Goal: Information Seeking & Learning: Learn about a topic

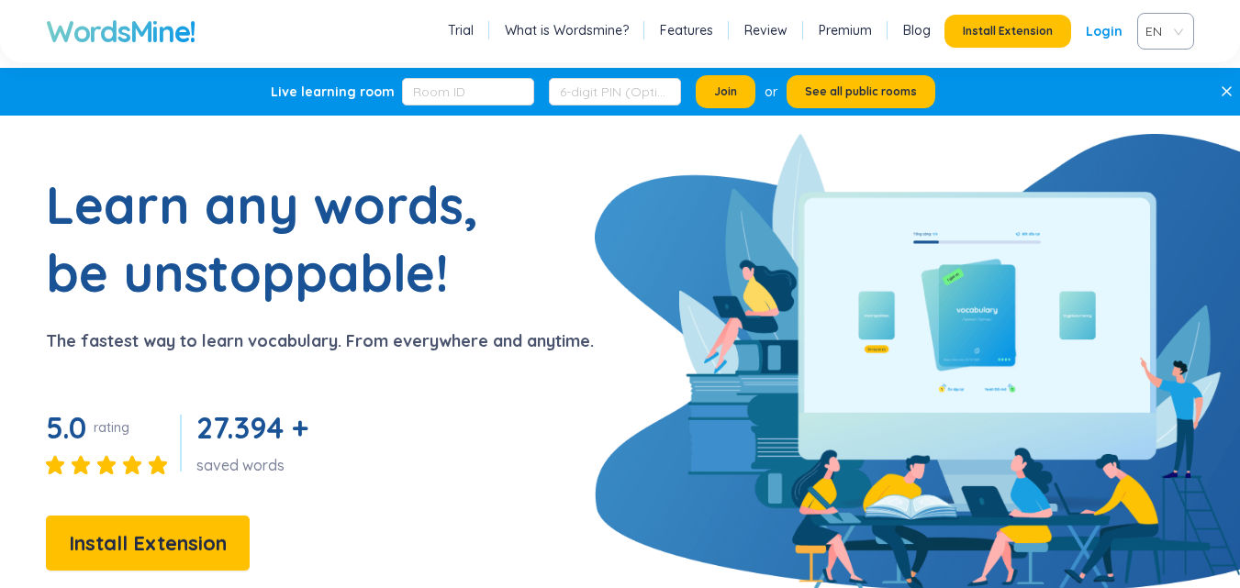
click at [1169, 33] on span "EN" at bounding box center [1161, 31] width 33 height 28
click at [1172, 99] on div "VIE" at bounding box center [1165, 101] width 35 height 20
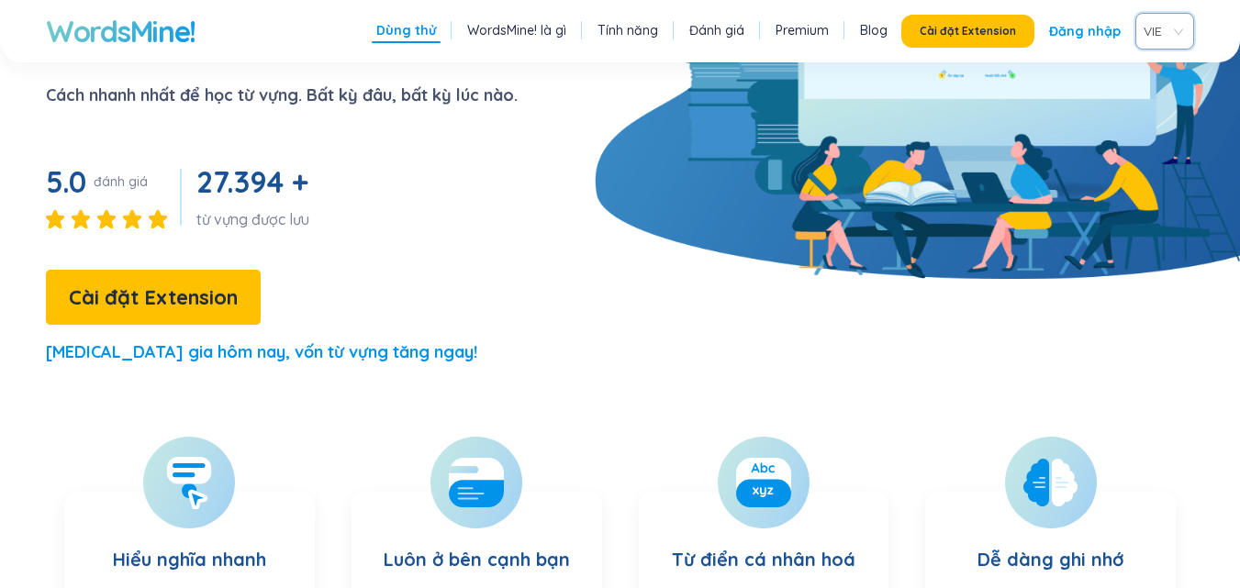
click at [1100, 20] on link "Đăng nhập" at bounding box center [1085, 31] width 72 height 33
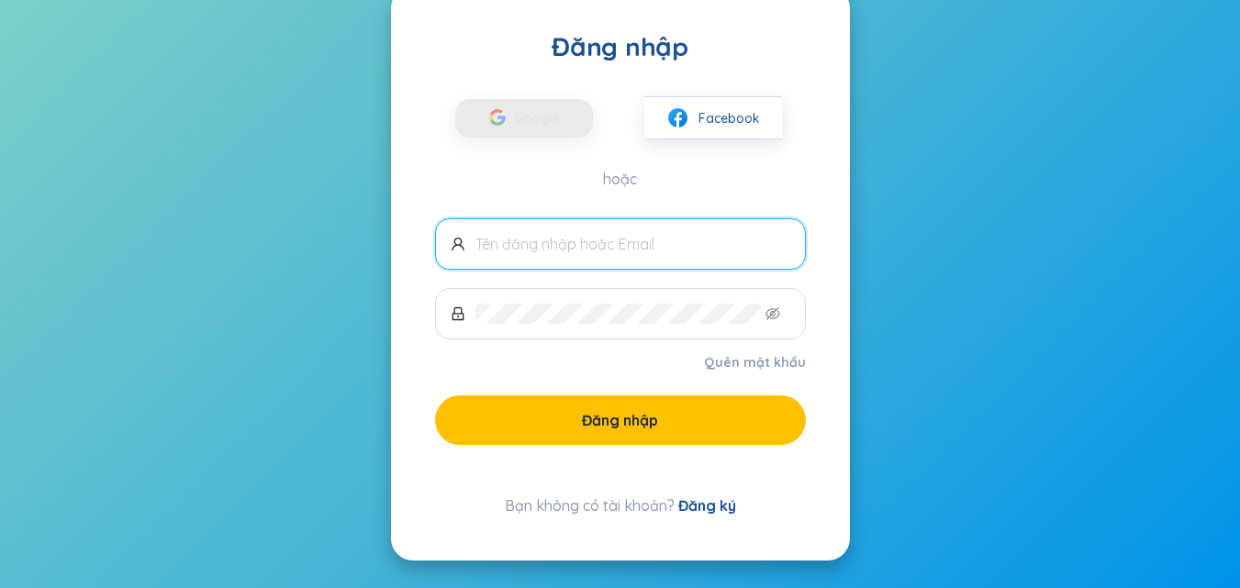
scroll to position [67, 0]
click at [527, 116] on span "Google" at bounding box center [541, 118] width 53 height 39
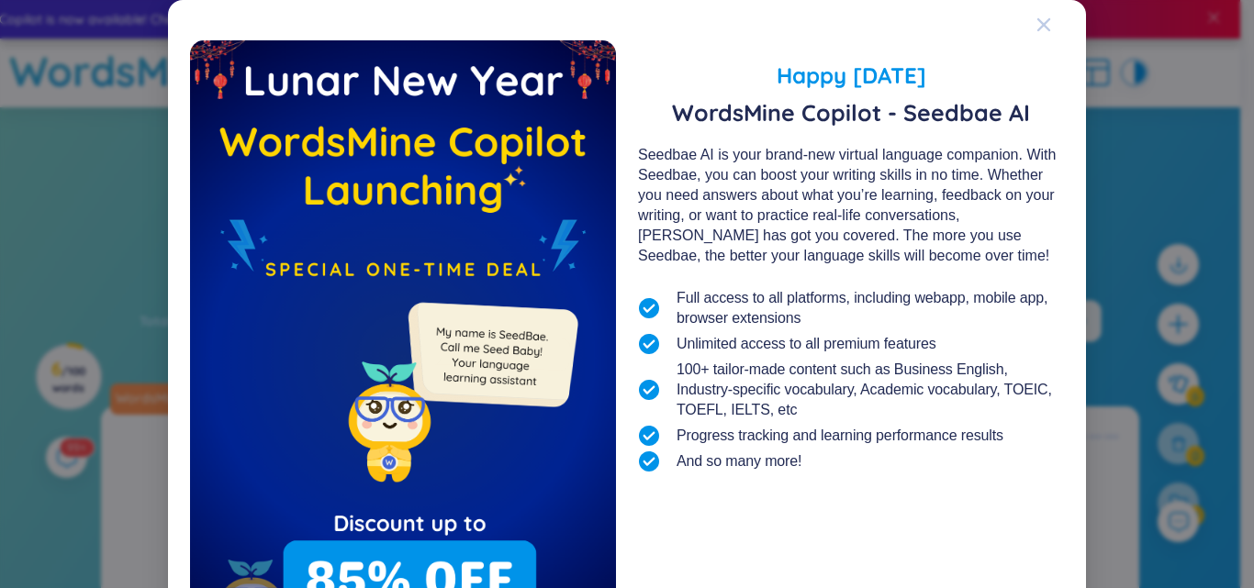
click at [1036, 28] on icon "Close" at bounding box center [1043, 24] width 15 height 15
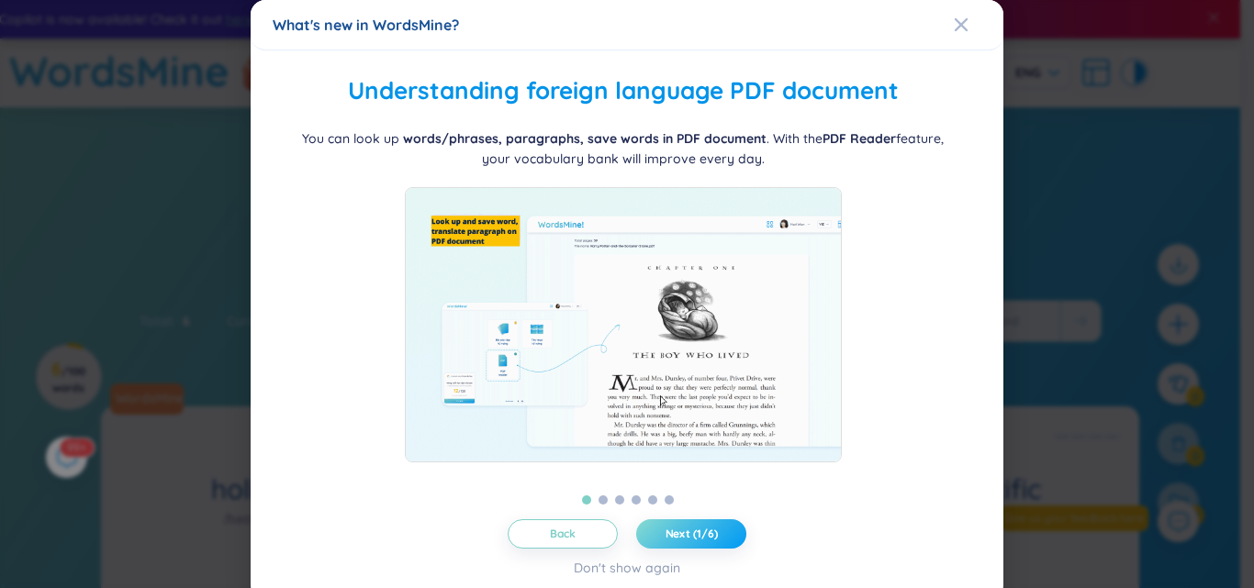
click at [706, 521] on button "Next (1/6)" at bounding box center [691, 533] width 110 height 29
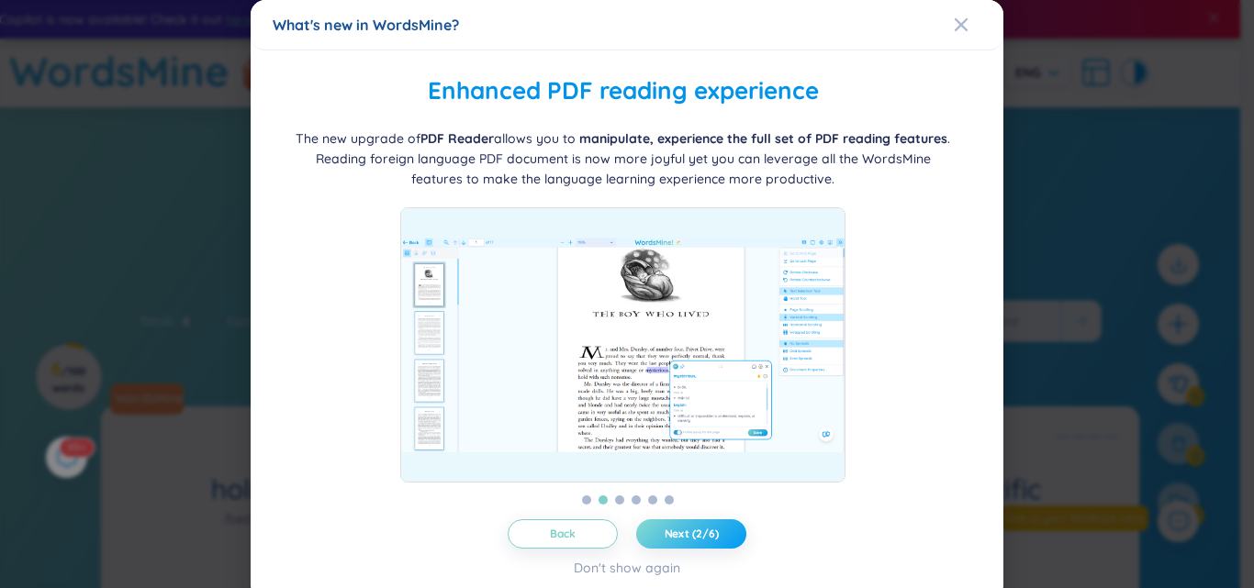
click at [706, 521] on button "Next (2/6)" at bounding box center [691, 533] width 110 height 29
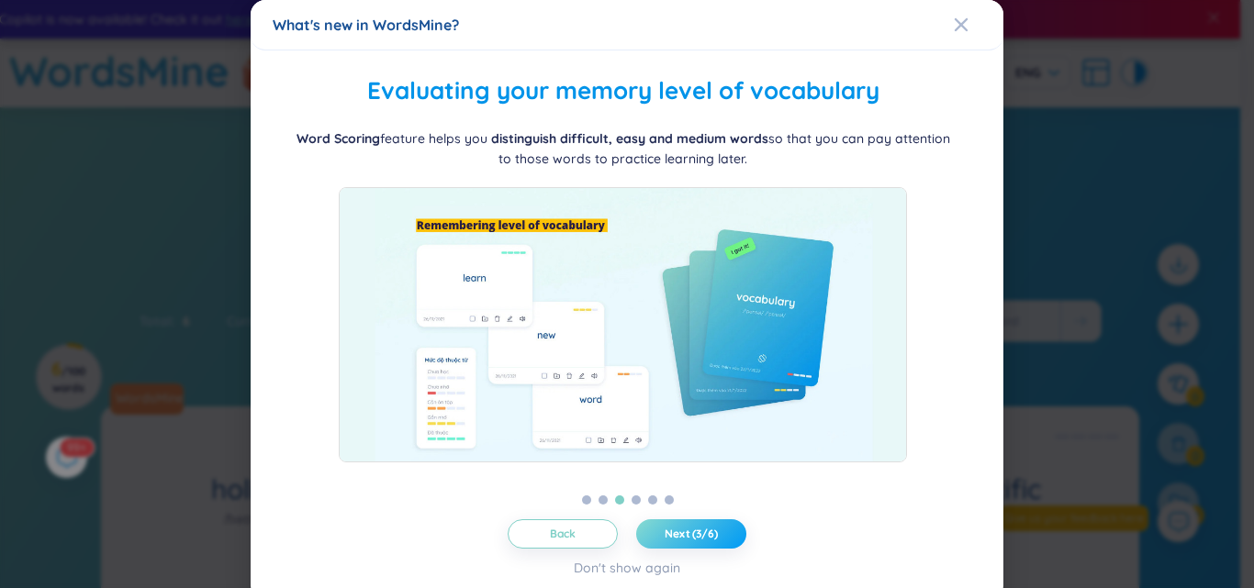
click at [706, 521] on button "Next (3/6)" at bounding box center [691, 533] width 110 height 29
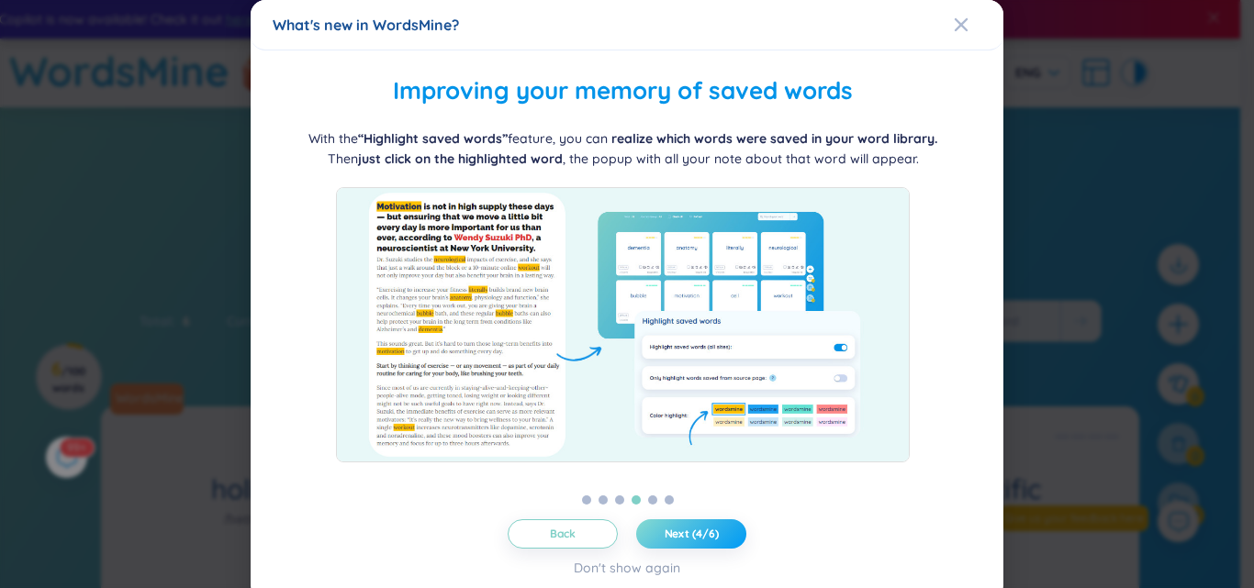
click at [706, 521] on button "Next (4/6)" at bounding box center [691, 533] width 110 height 29
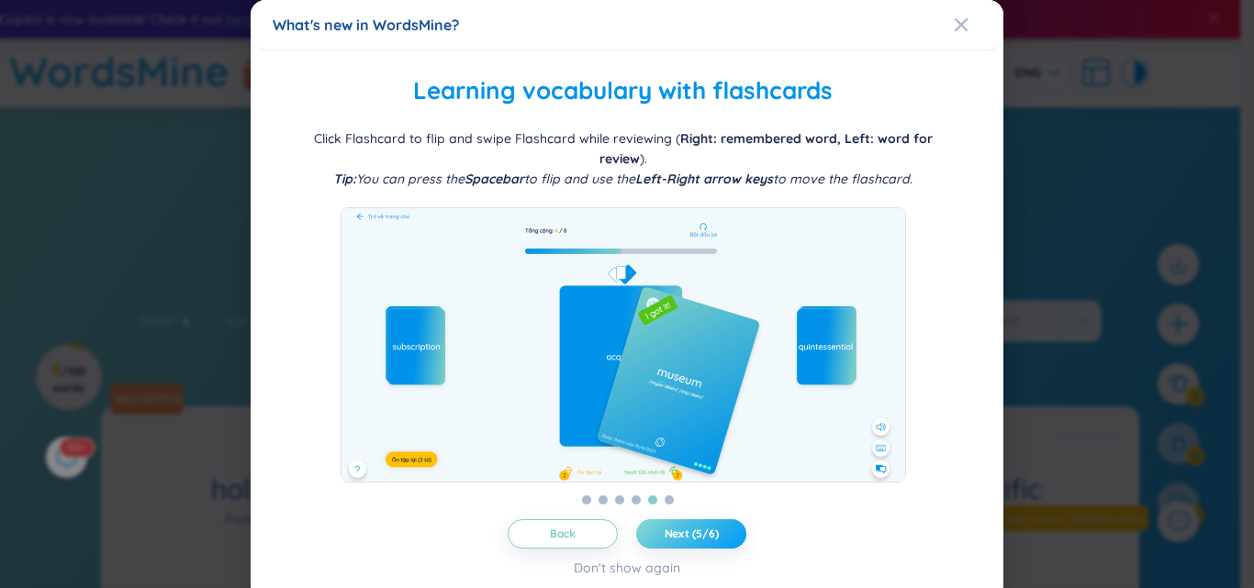
click at [706, 521] on button "Next (5/6)" at bounding box center [691, 533] width 110 height 29
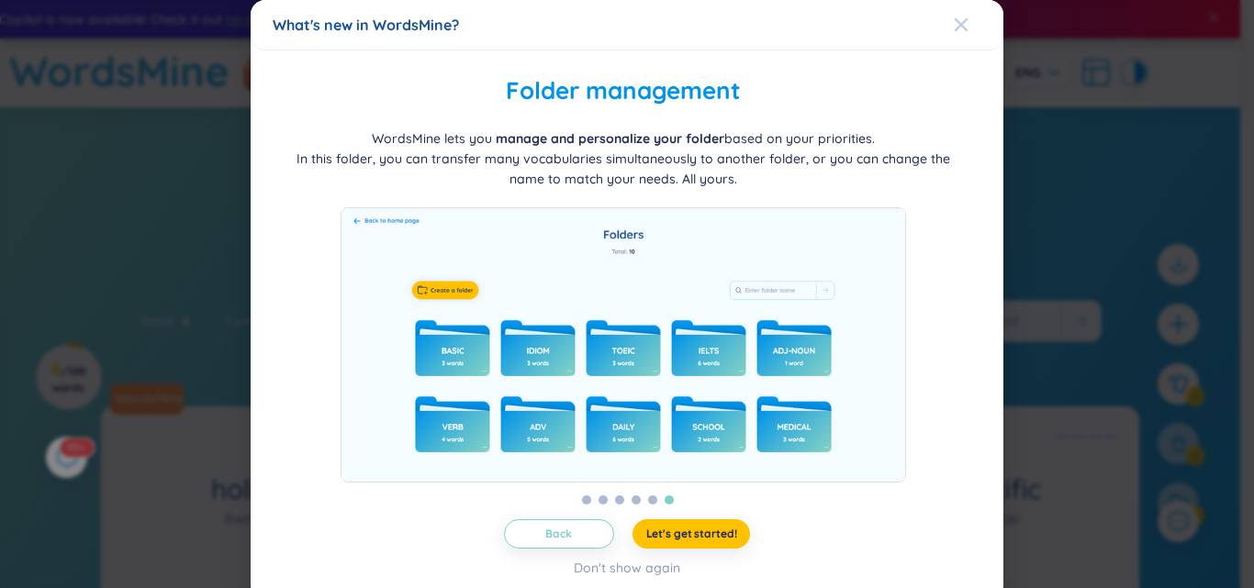
click at [953, 30] on icon "Close" at bounding box center [960, 24] width 15 height 15
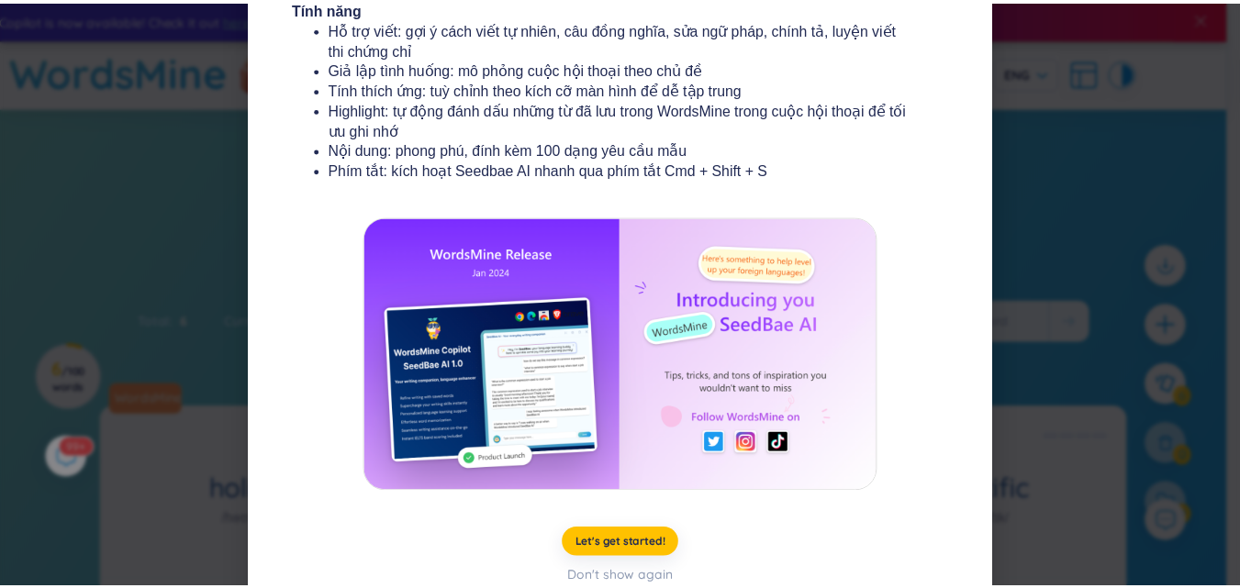
scroll to position [339, 0]
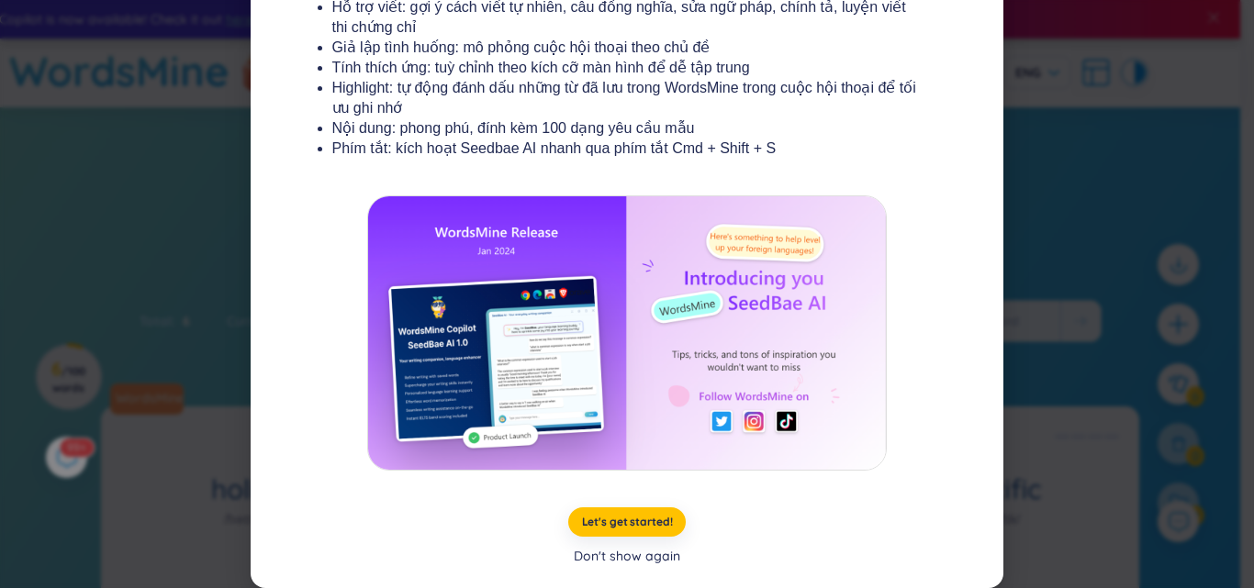
click at [603, 563] on div "Don't show again" at bounding box center [627, 556] width 106 height 20
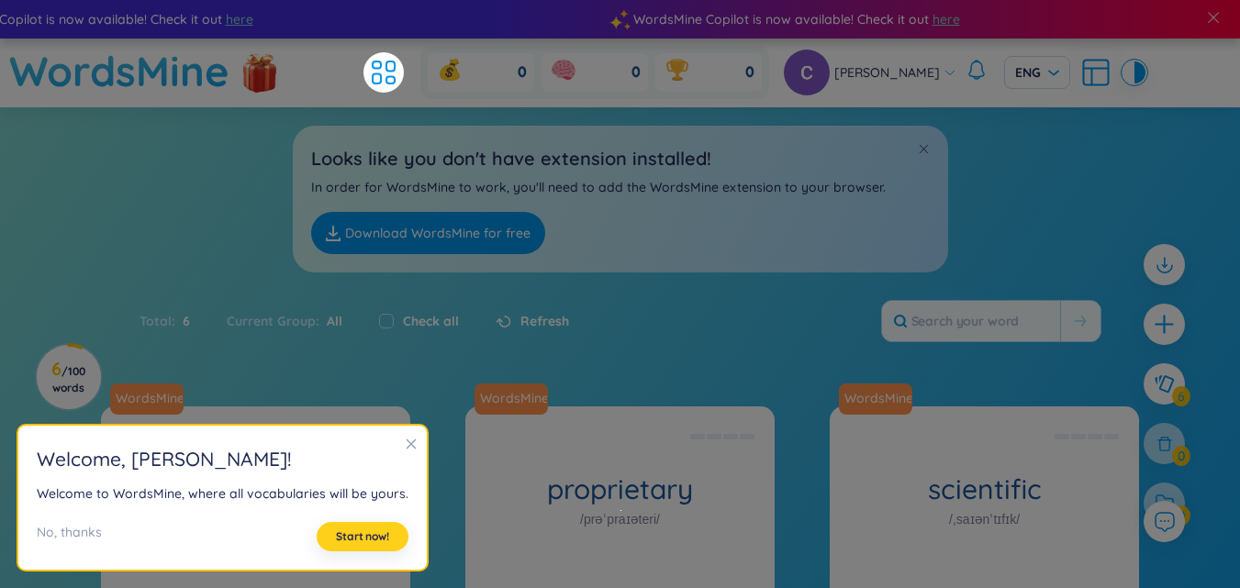
click at [378, 535] on span "Start now!" at bounding box center [362, 536] width 53 height 15
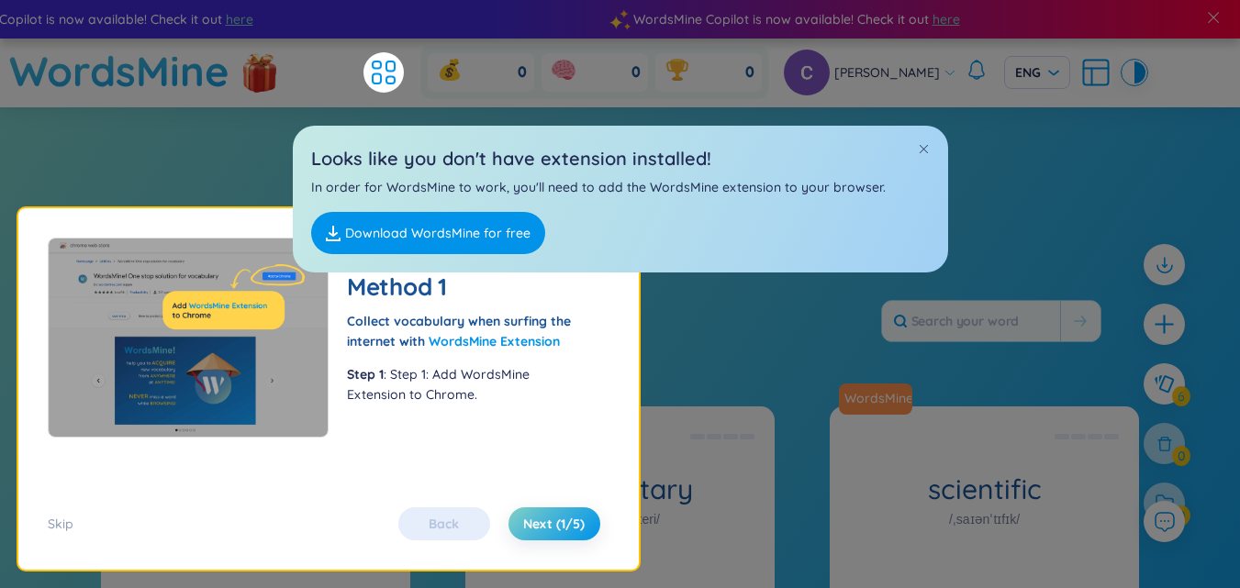
click at [432, 234] on link "Download WordsMine for free" at bounding box center [428, 233] width 234 height 42
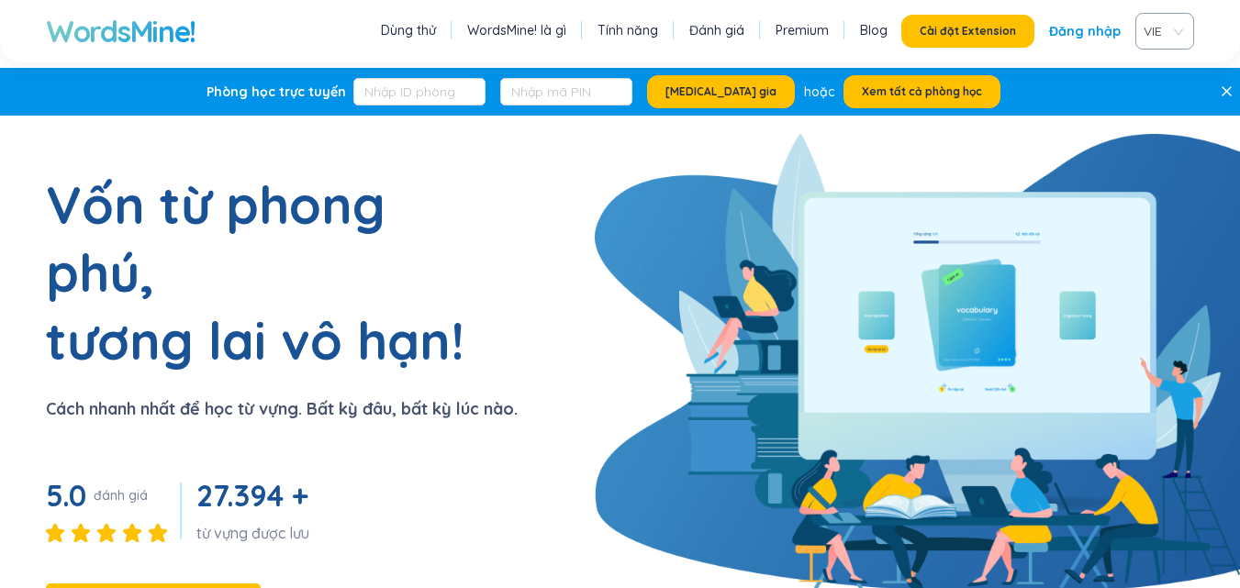
click at [1092, 29] on link "Đăng nhập" at bounding box center [1085, 31] width 72 height 33
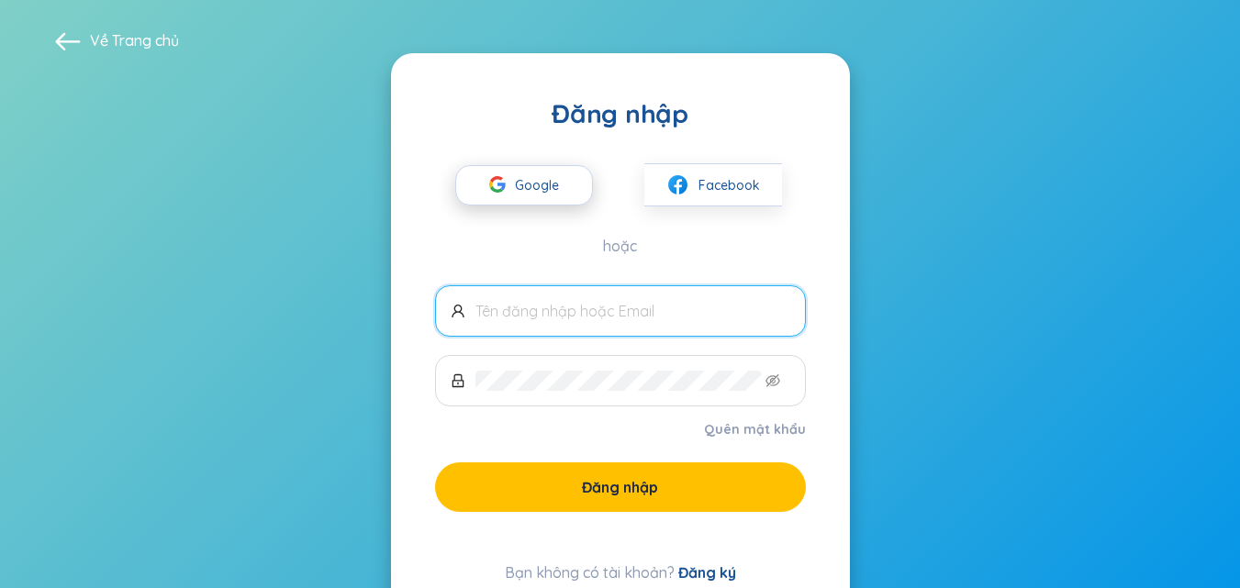
click at [510, 174] on div "button" at bounding box center [497, 187] width 35 height 40
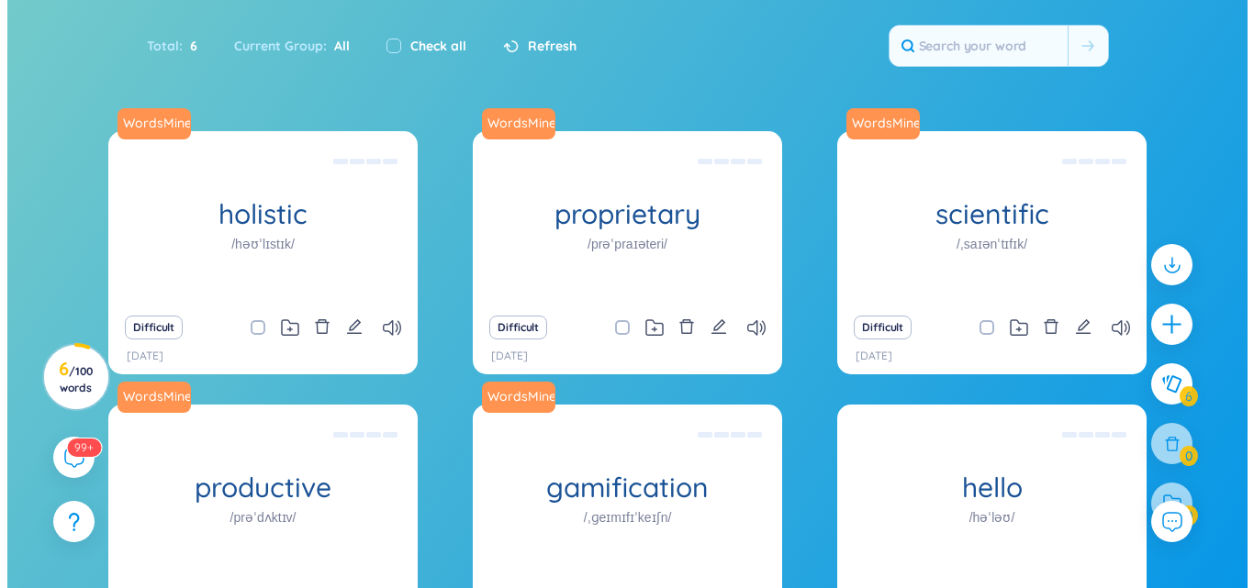
scroll to position [367, 0]
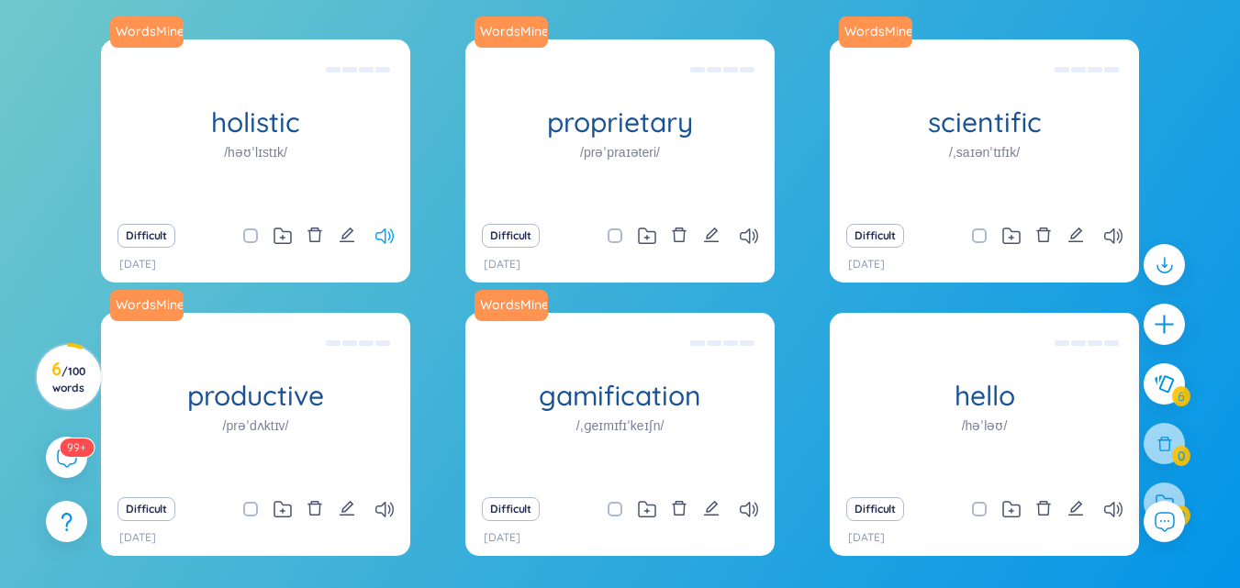
click at [386, 238] on icon at bounding box center [384, 236] width 18 height 16
click at [345, 237] on icon "edit" at bounding box center [347, 235] width 17 height 17
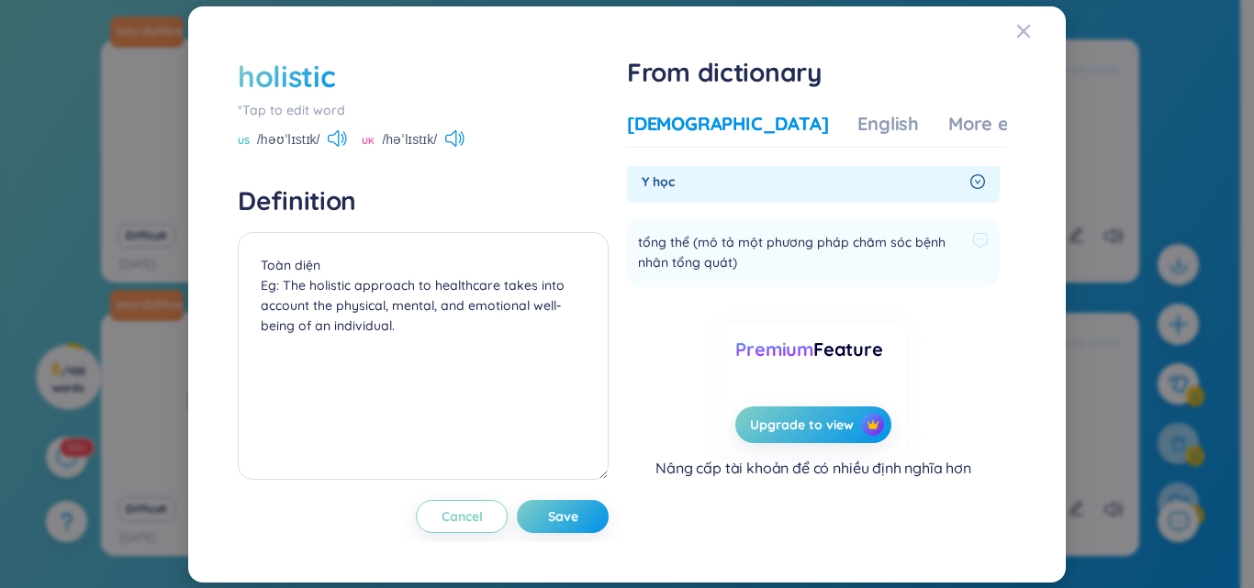
scroll to position [0, 0]
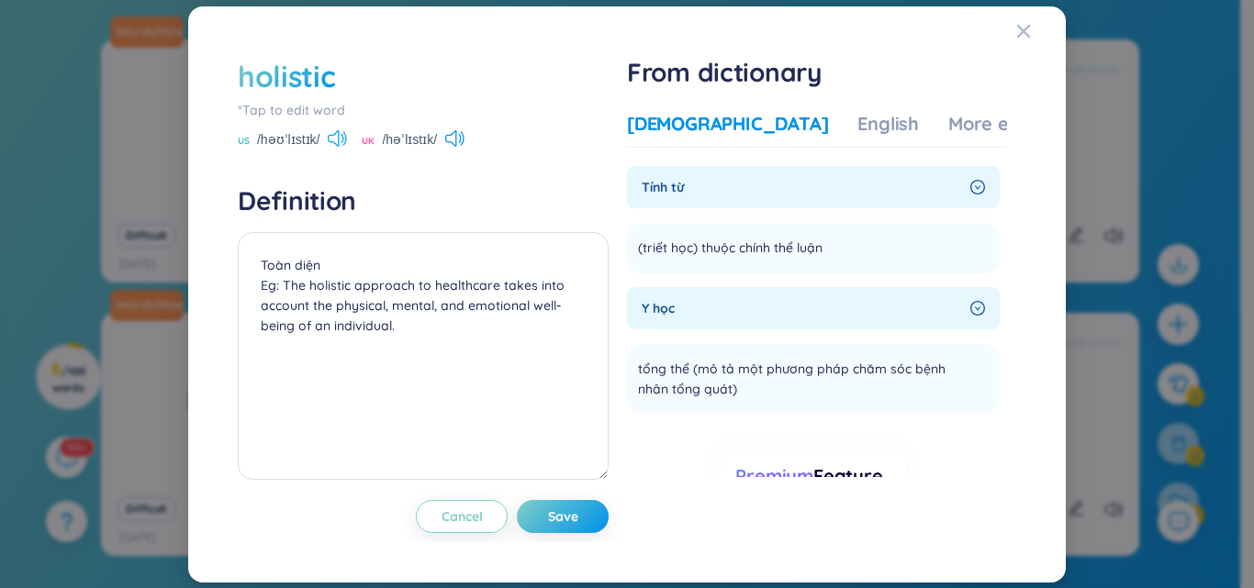
click at [339, 138] on icon at bounding box center [337, 138] width 19 height 17
click at [456, 143] on icon at bounding box center [450, 138] width 11 height 17
click at [857, 126] on div "English" at bounding box center [887, 124] width 61 height 26
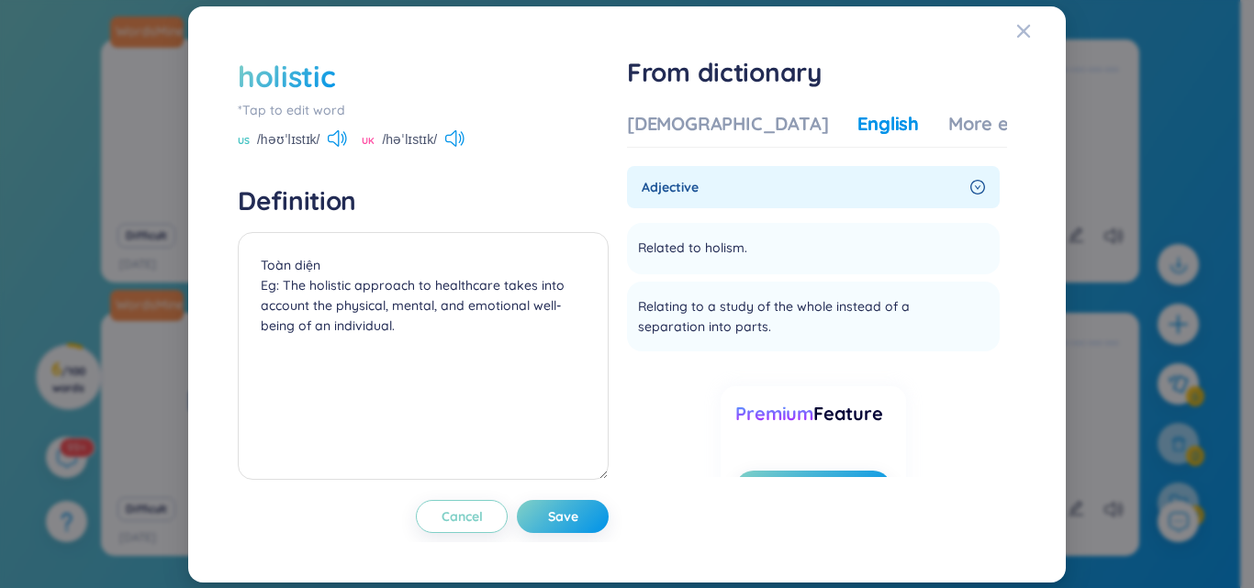
click at [664, 106] on div "Vietnamese English More examples Tính từ (triết học) thuộc chính thể luận Add Y…" at bounding box center [817, 310] width 380 height 412
click at [675, 126] on div "Vietnamese" at bounding box center [727, 124] width 201 height 26
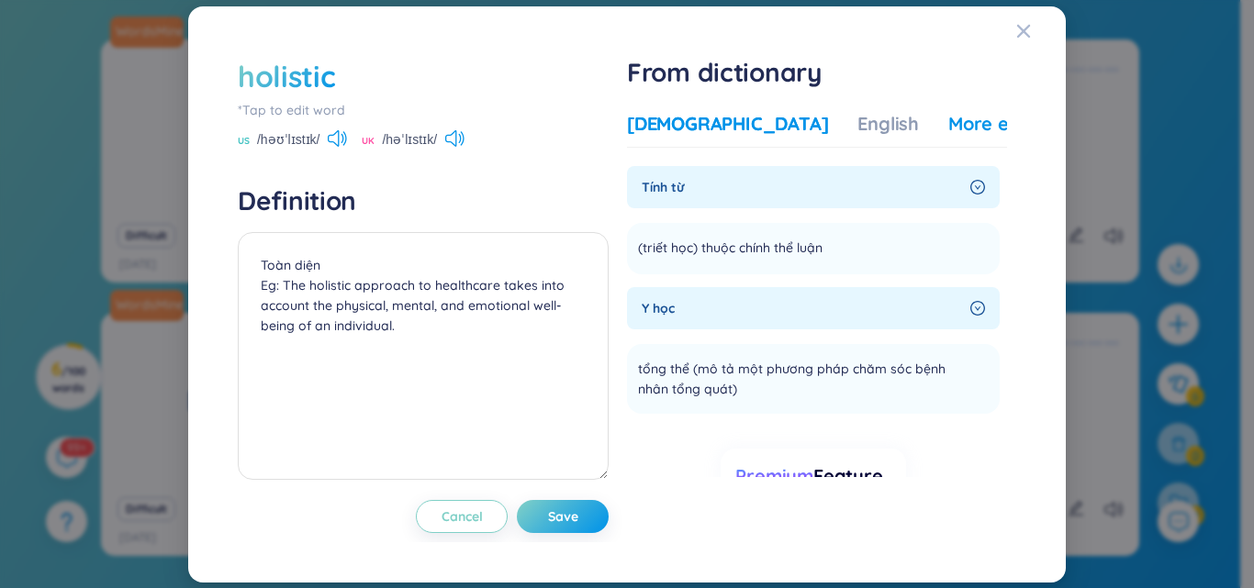
click at [948, 126] on div "More examples" at bounding box center [1014, 124] width 133 height 26
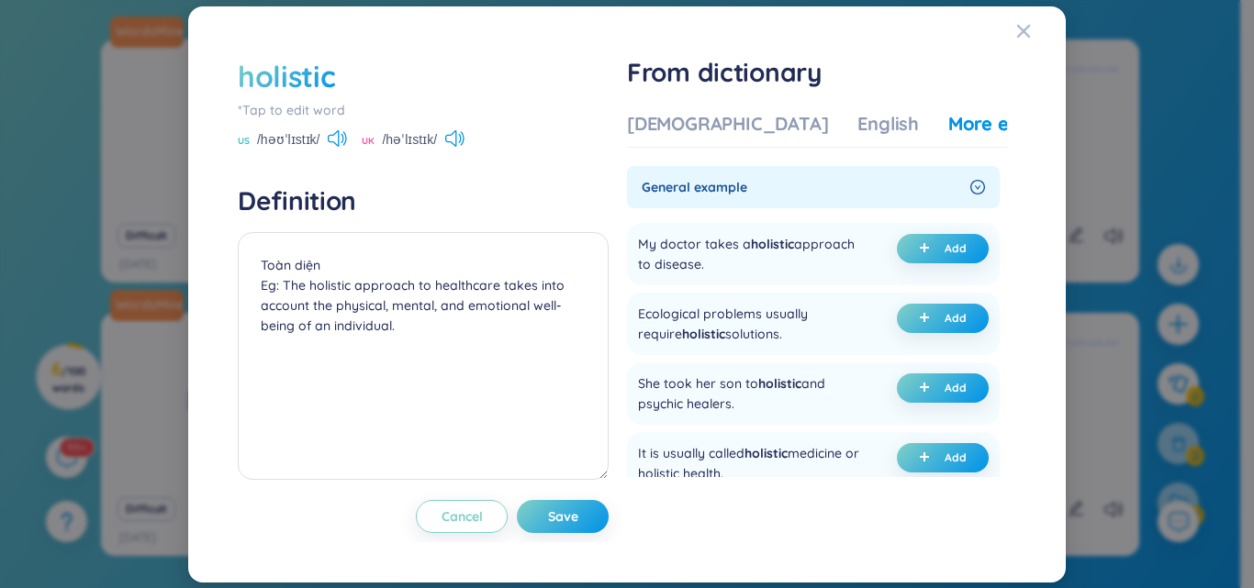
click at [127, 282] on div "holistic *Tap to edit word US /həʊˈlɪstɪk/ UK /həˈlɪstɪk/ Definition Toàn diện …" at bounding box center [627, 294] width 1254 height 588
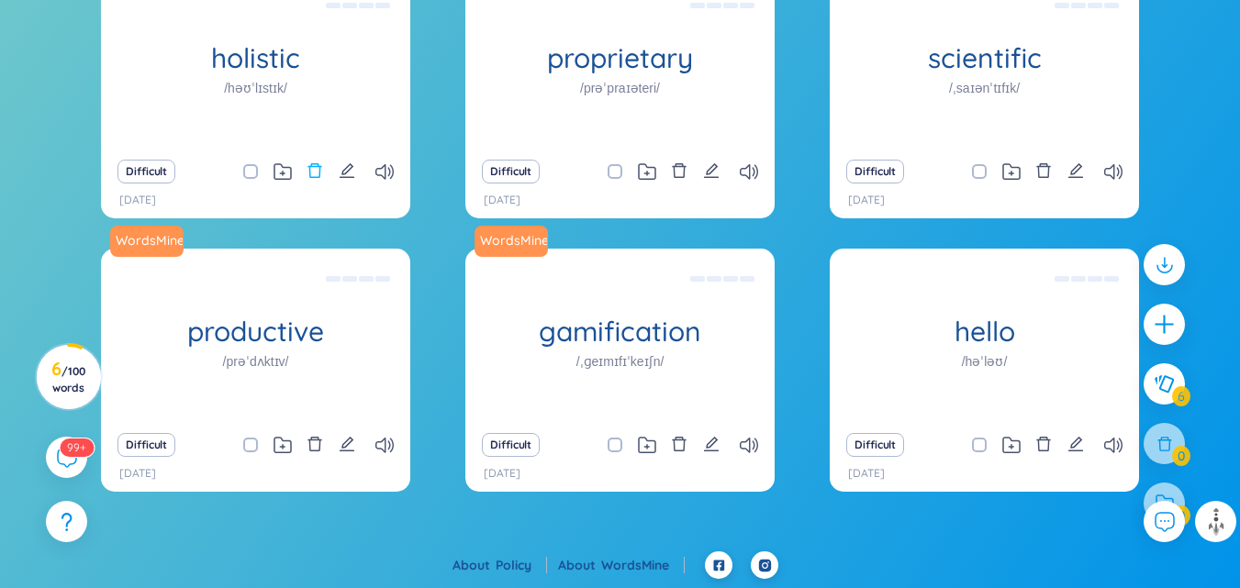
scroll to position [340, 0]
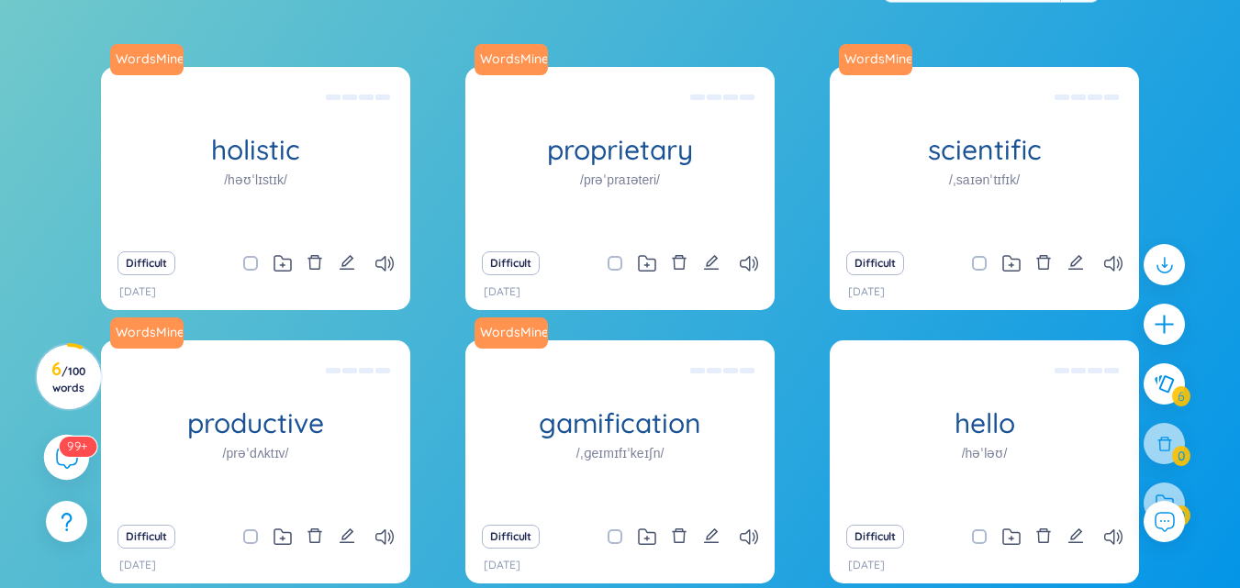
click at [70, 453] on sup "99+" at bounding box center [78, 446] width 38 height 20
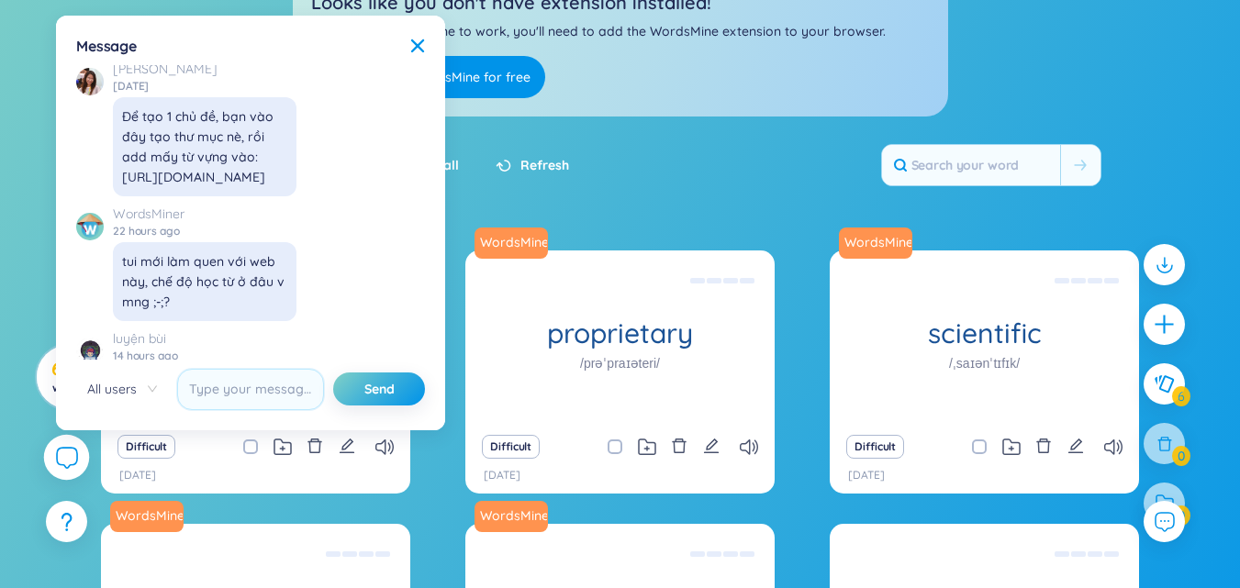
scroll to position [21001, 0]
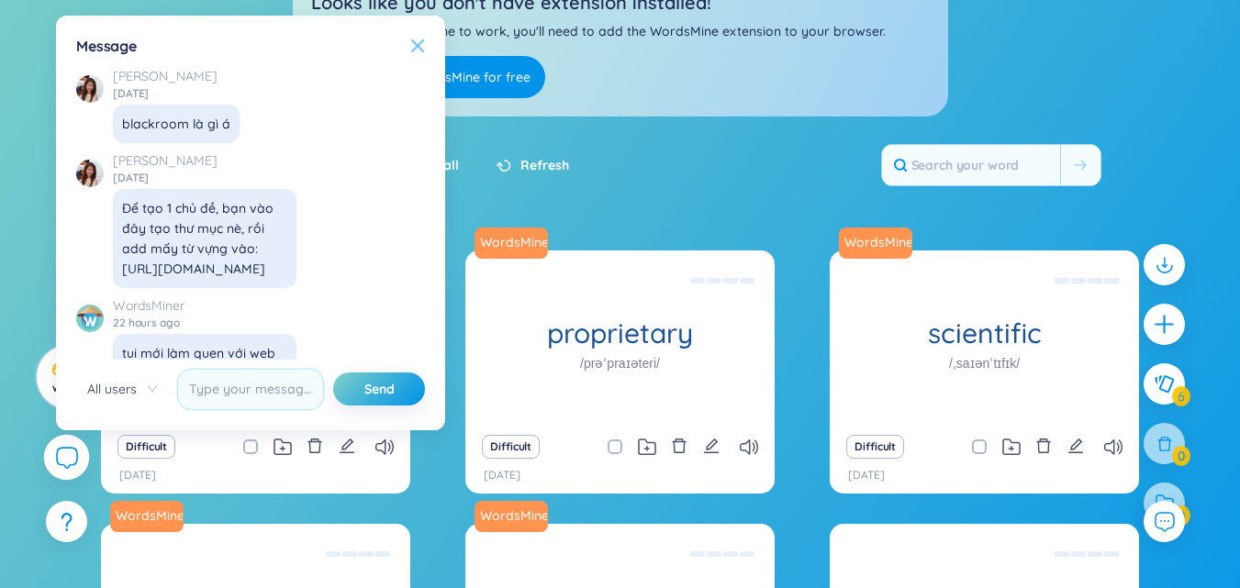
click at [412, 39] on icon at bounding box center [417, 46] width 15 height 15
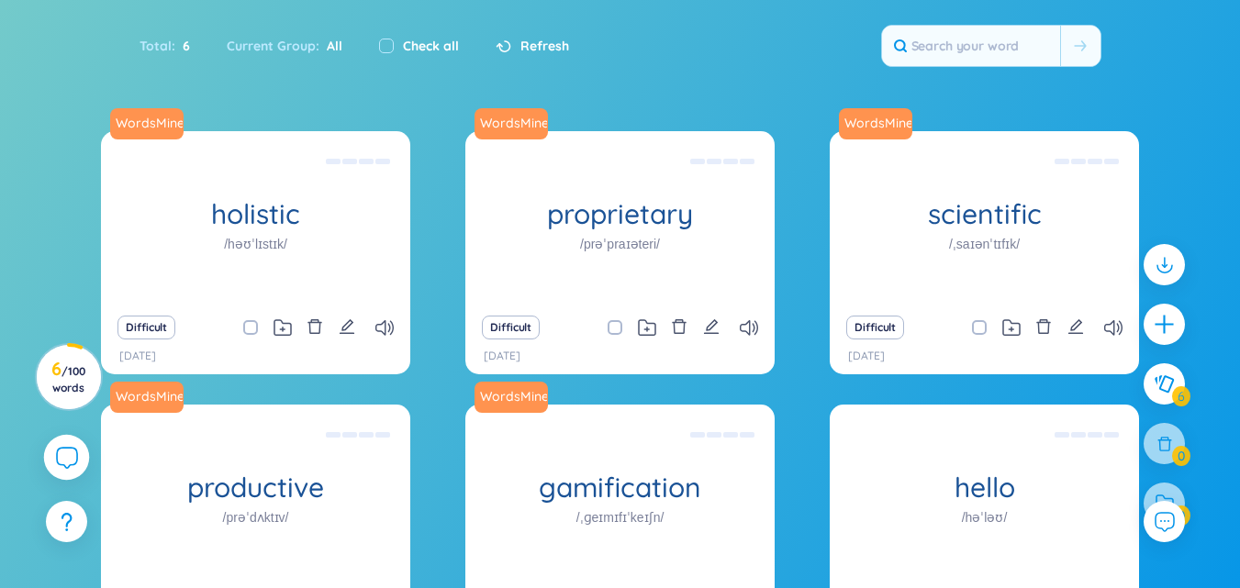
scroll to position [0, 0]
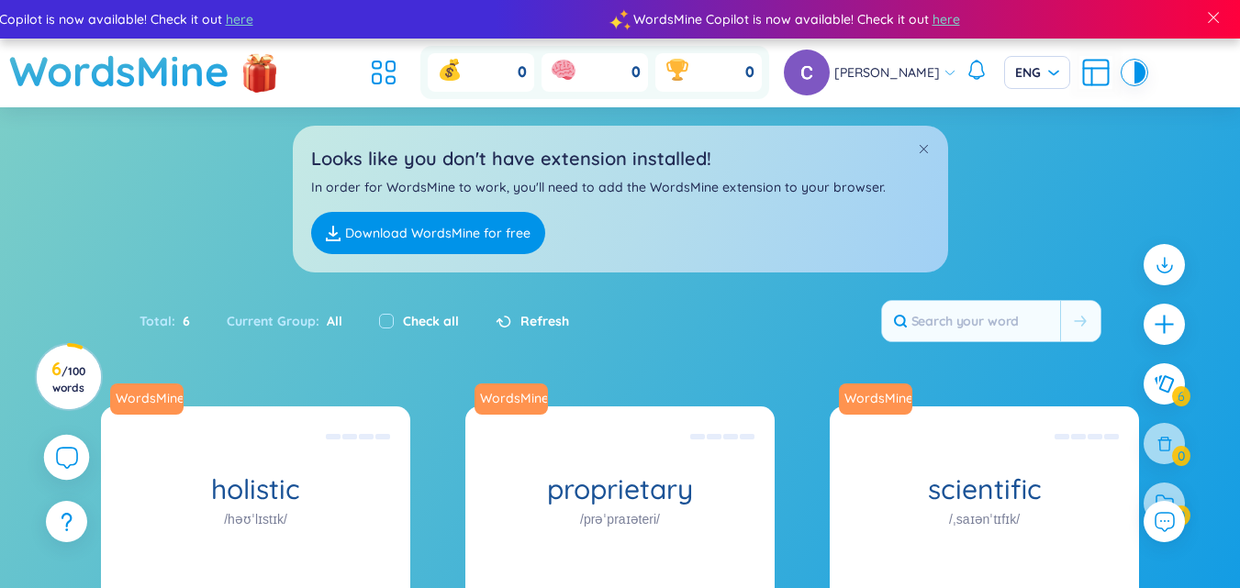
click at [433, 230] on link "Download WordsMine for free" at bounding box center [428, 233] width 234 height 42
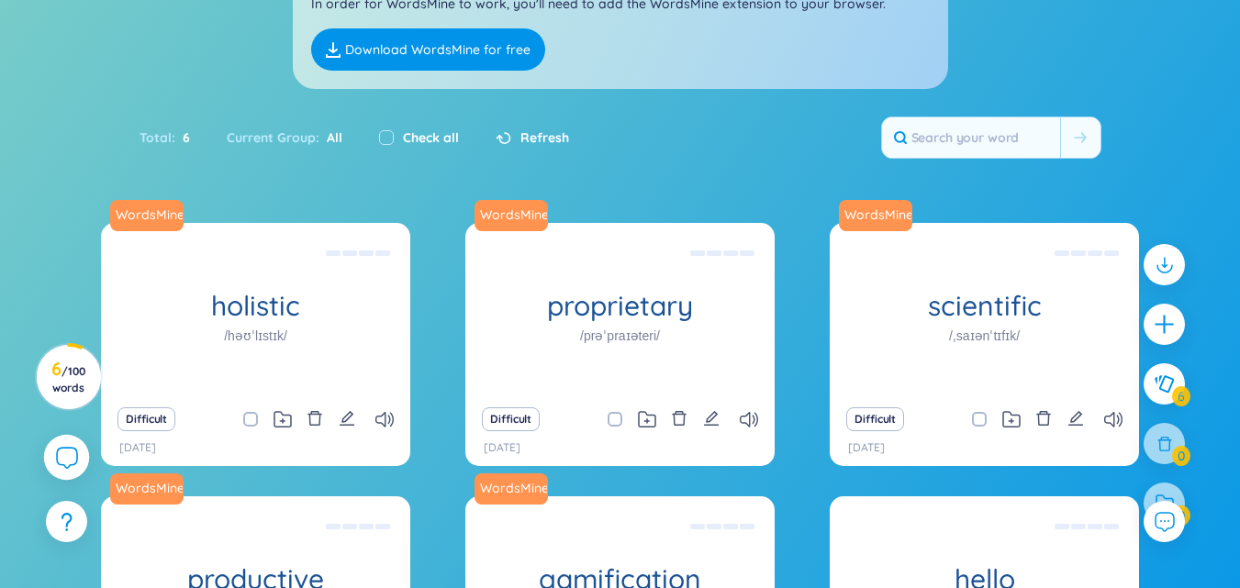
scroll to position [275, 0]
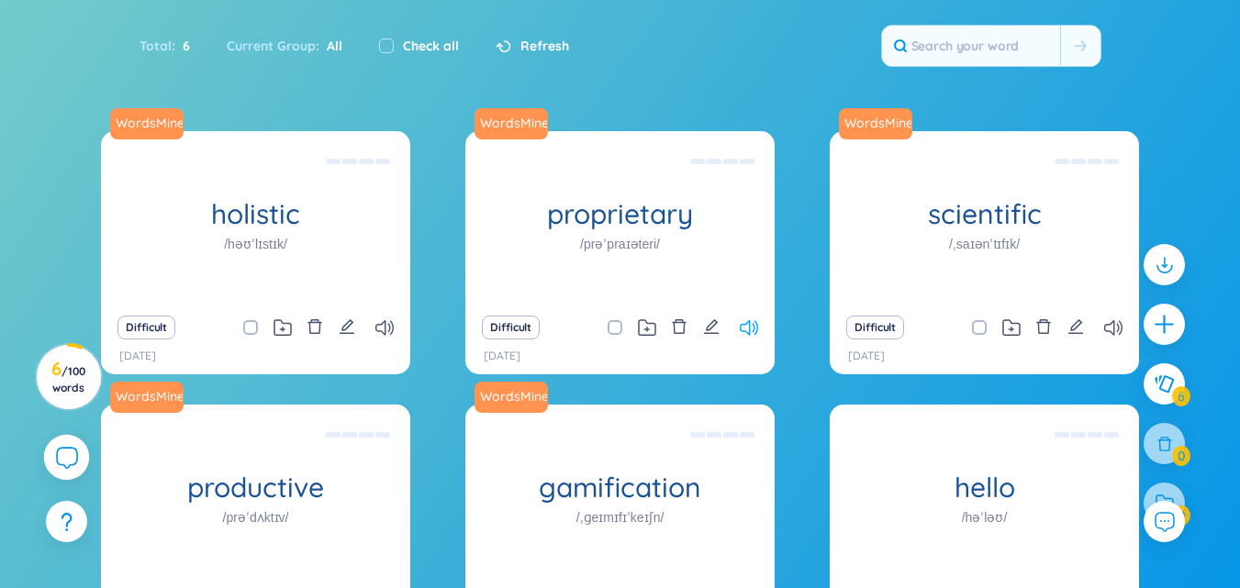
click at [746, 326] on icon at bounding box center [749, 328] width 18 height 16
click at [744, 326] on icon at bounding box center [749, 328] width 18 height 16
click at [284, 329] on icon at bounding box center [282, 329] width 5 height 5
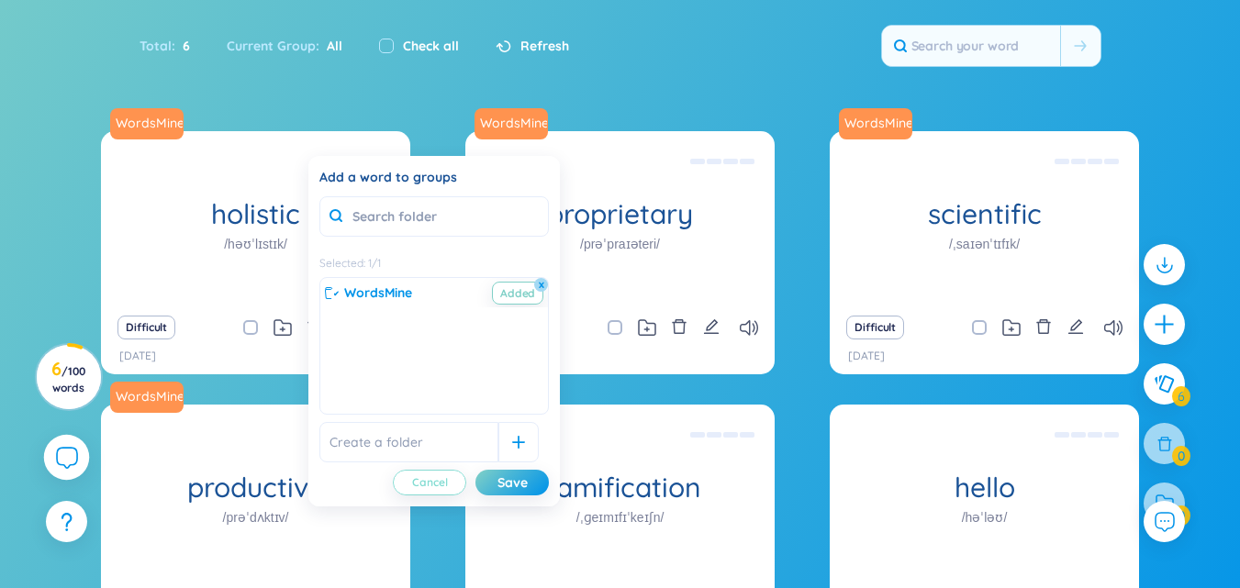
click at [439, 480] on span "Cancel" at bounding box center [430, 482] width 36 height 15
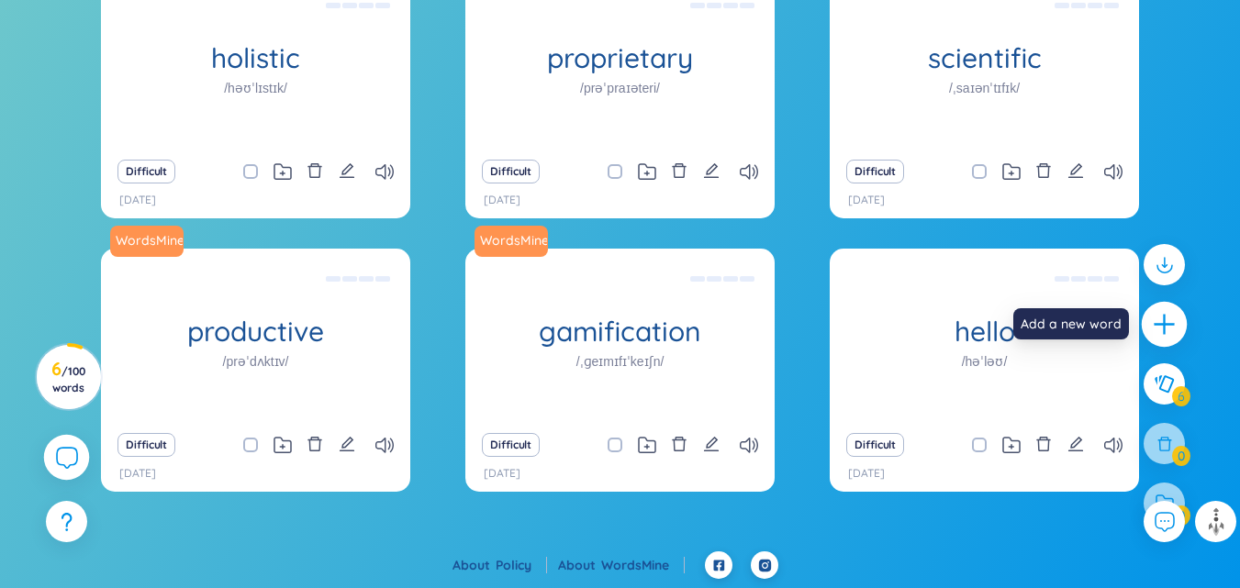
scroll to position [340, 0]
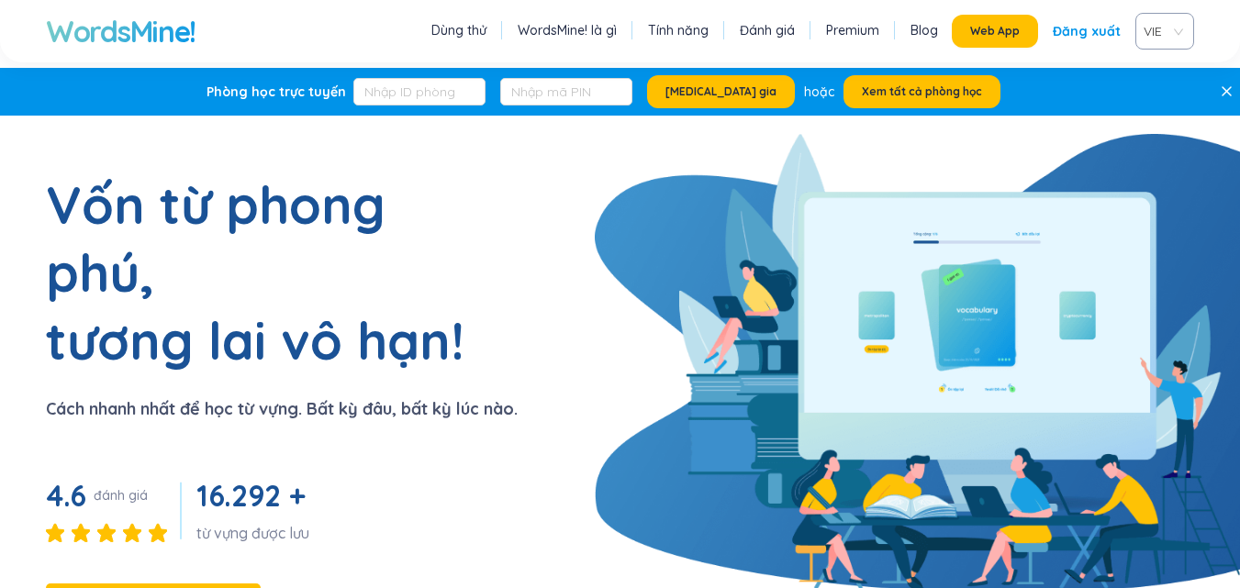
click at [1094, 30] on div "Đăng xuất" at bounding box center [1087, 31] width 68 height 33
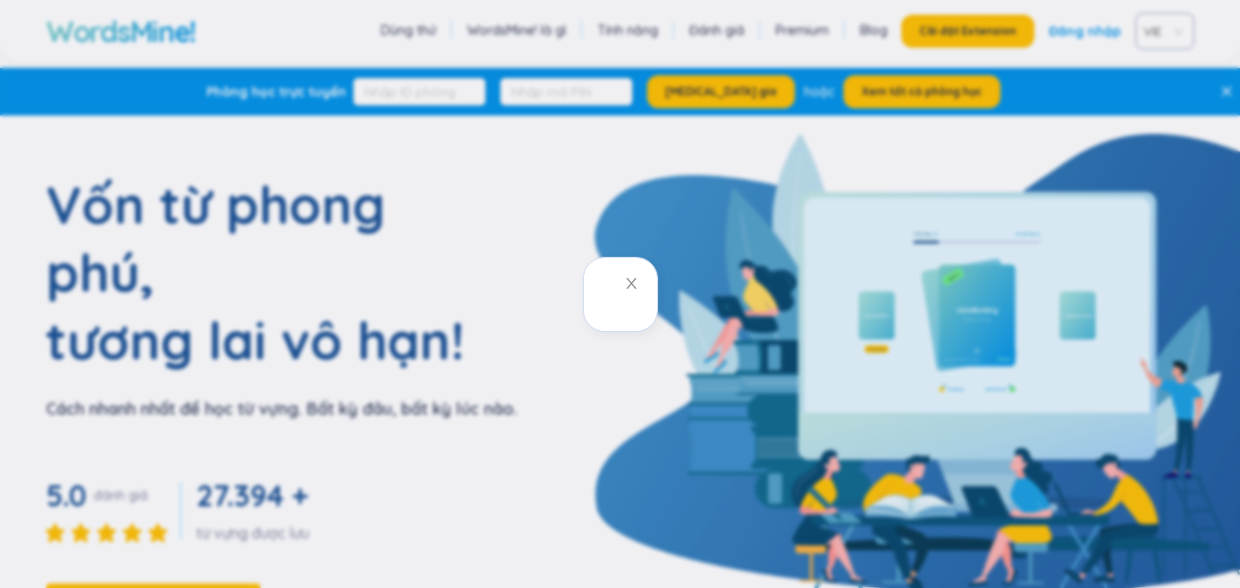
click at [1071, 31] on div at bounding box center [620, 294] width 1240 height 588
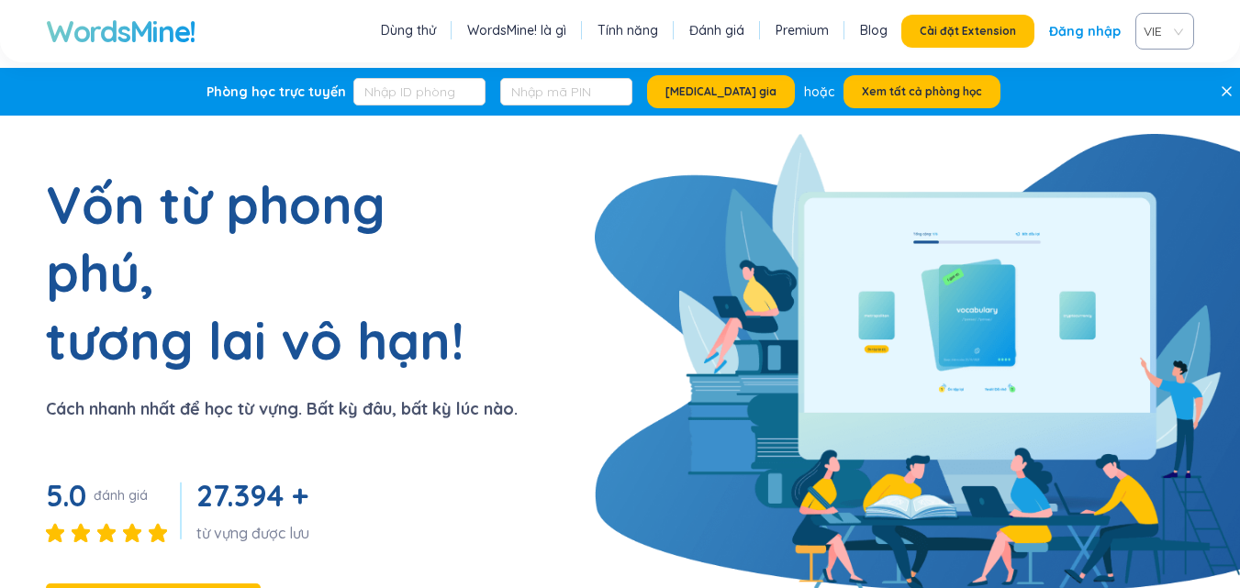
click at [1085, 33] on link "Đăng nhập" at bounding box center [1085, 31] width 72 height 33
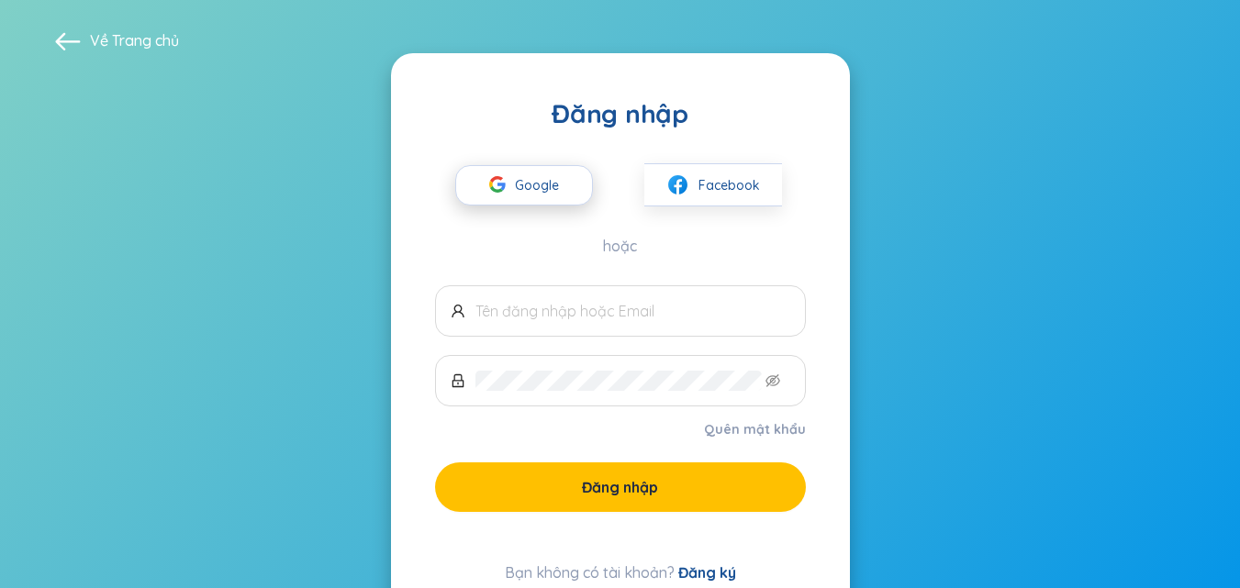
click at [528, 185] on span "Google" at bounding box center [541, 185] width 53 height 39
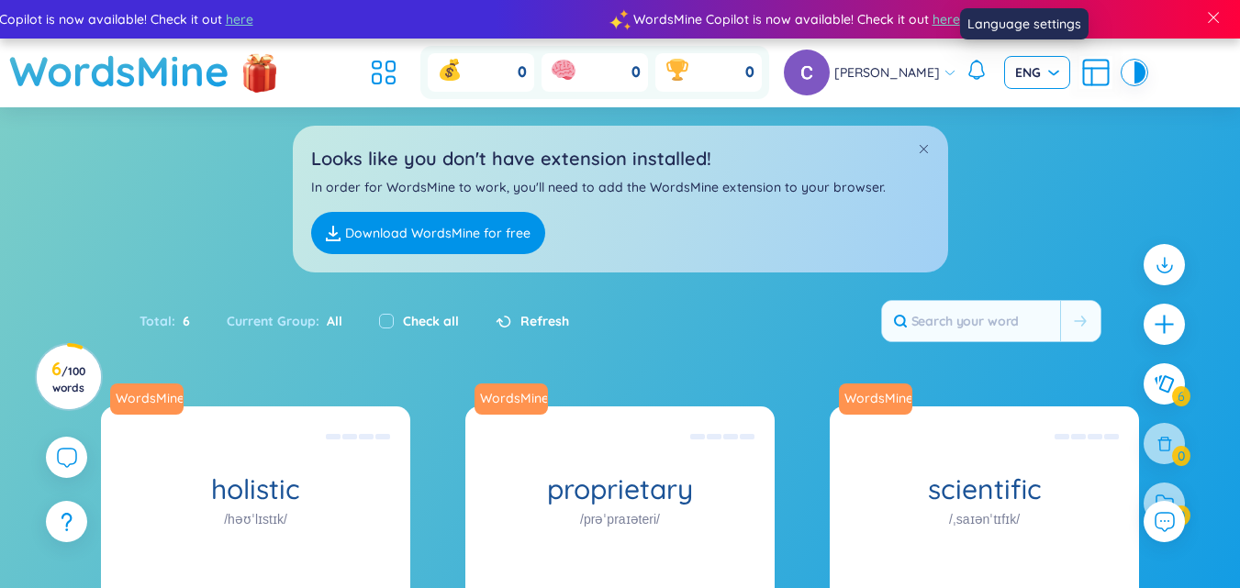
click at [1021, 72] on span "ENG" at bounding box center [1037, 72] width 44 height 18
click at [1014, 114] on div "VIE" at bounding box center [1022, 111] width 44 height 20
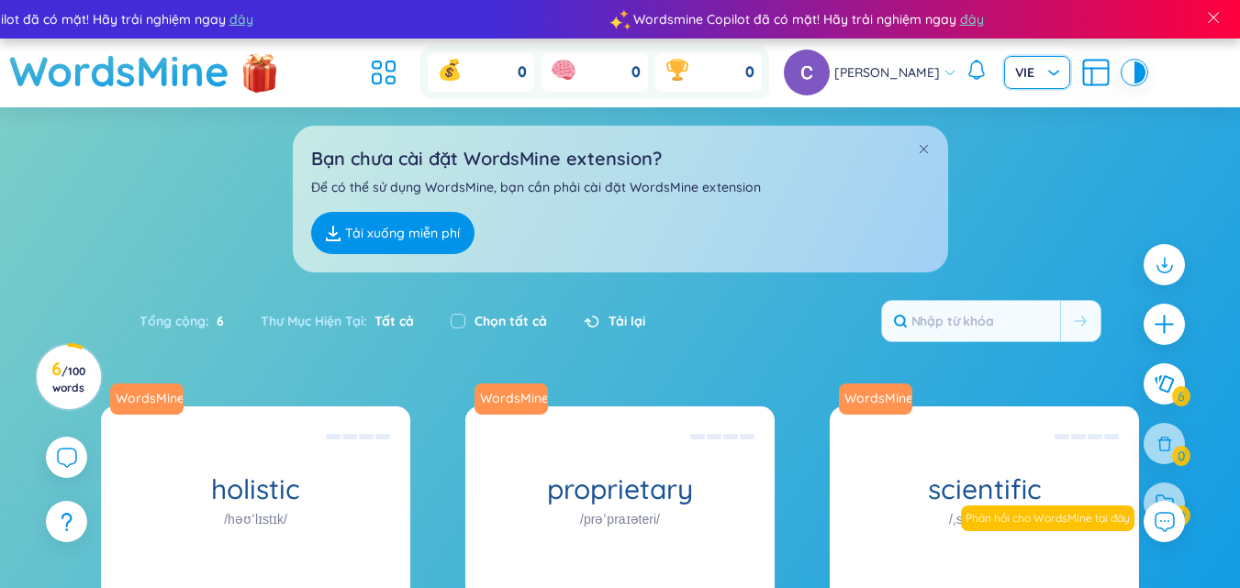
scroll to position [92, 0]
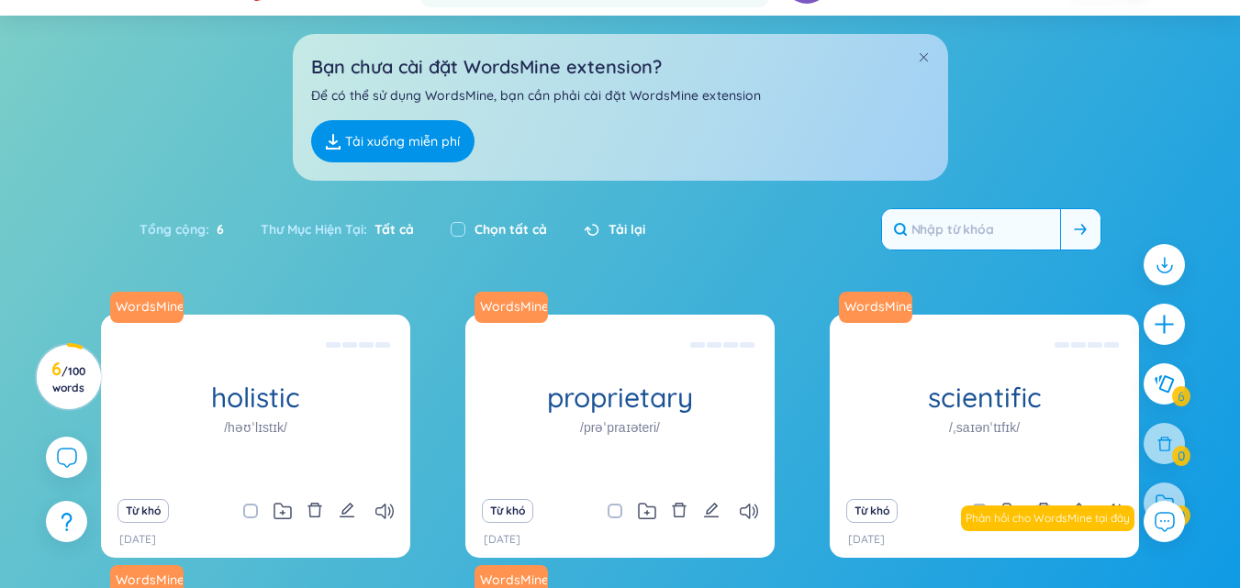
click at [957, 233] on input "text" at bounding box center [971, 229] width 178 height 40
click at [1002, 224] on input "text" at bounding box center [971, 229] width 178 height 40
click at [984, 233] on input "text" at bounding box center [971, 229] width 178 height 40
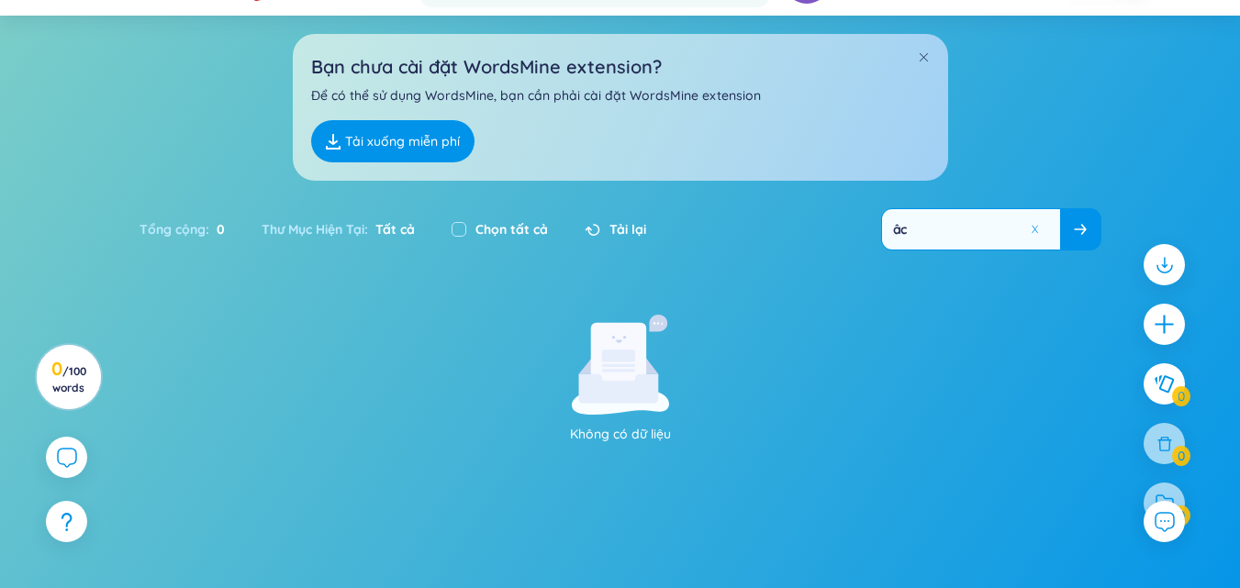
type input "â"
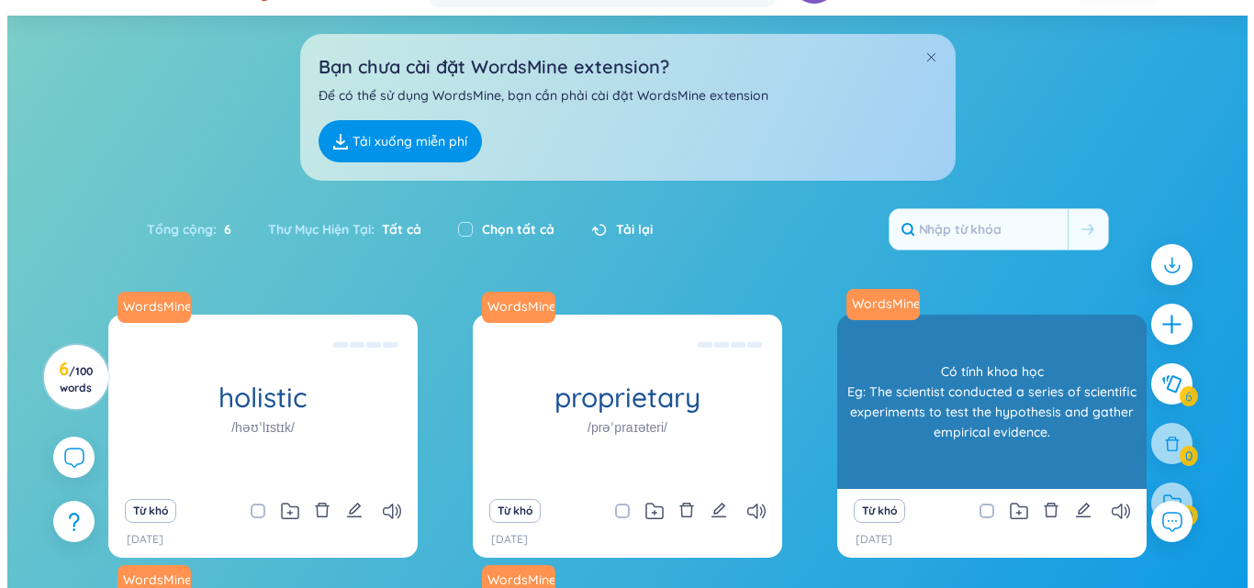
scroll to position [184, 0]
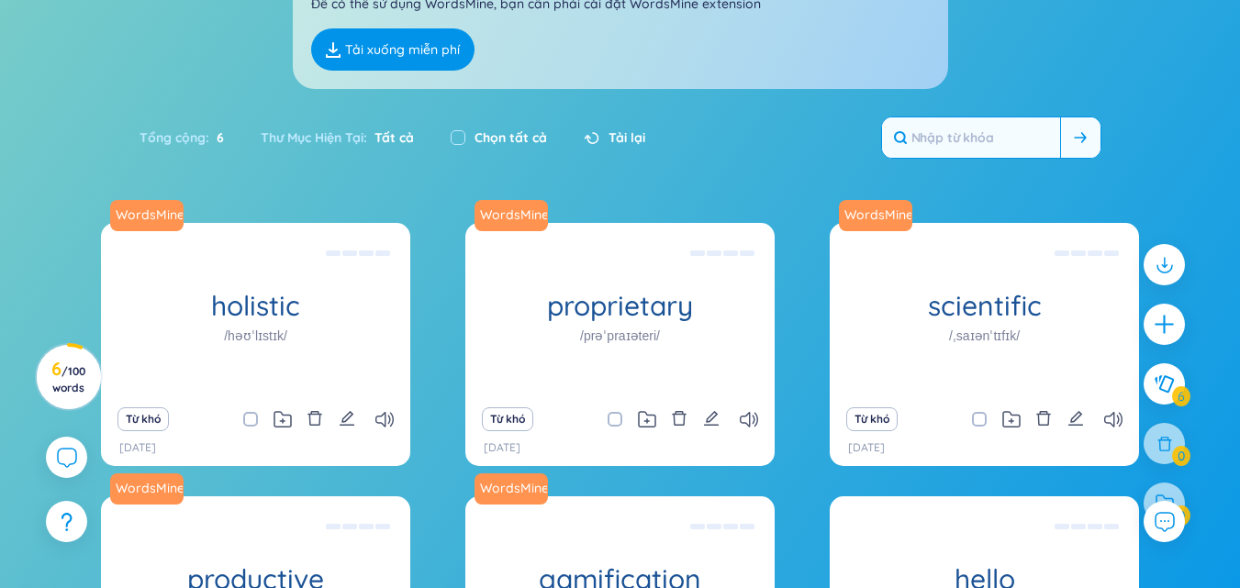
click at [986, 134] on input "text" at bounding box center [971, 137] width 178 height 40
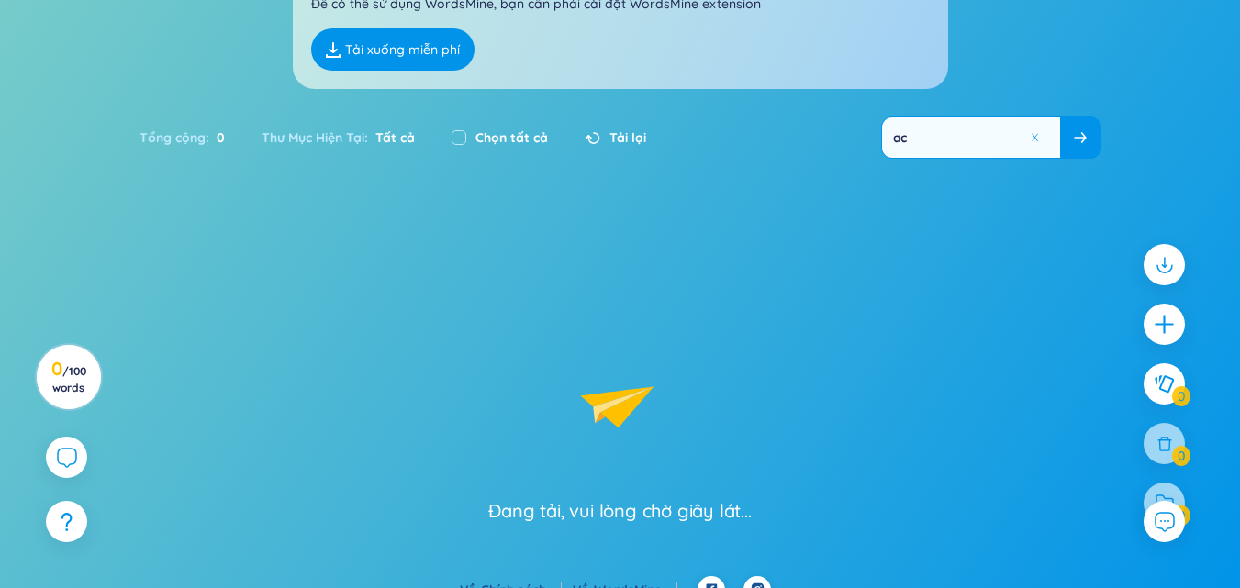
type input "a"
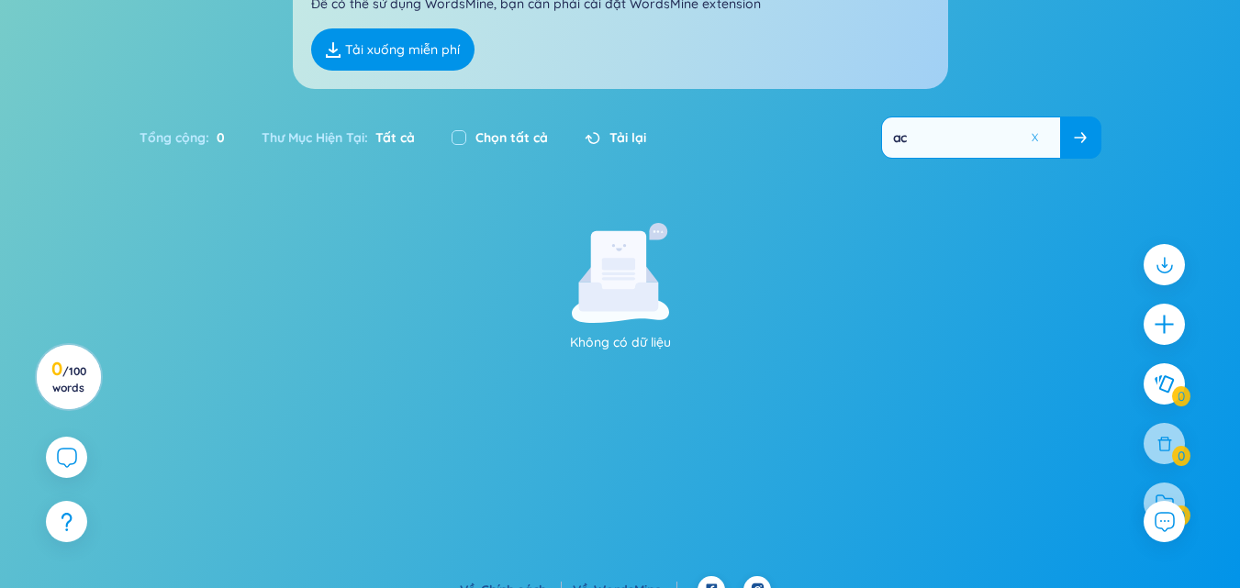
type input "a"
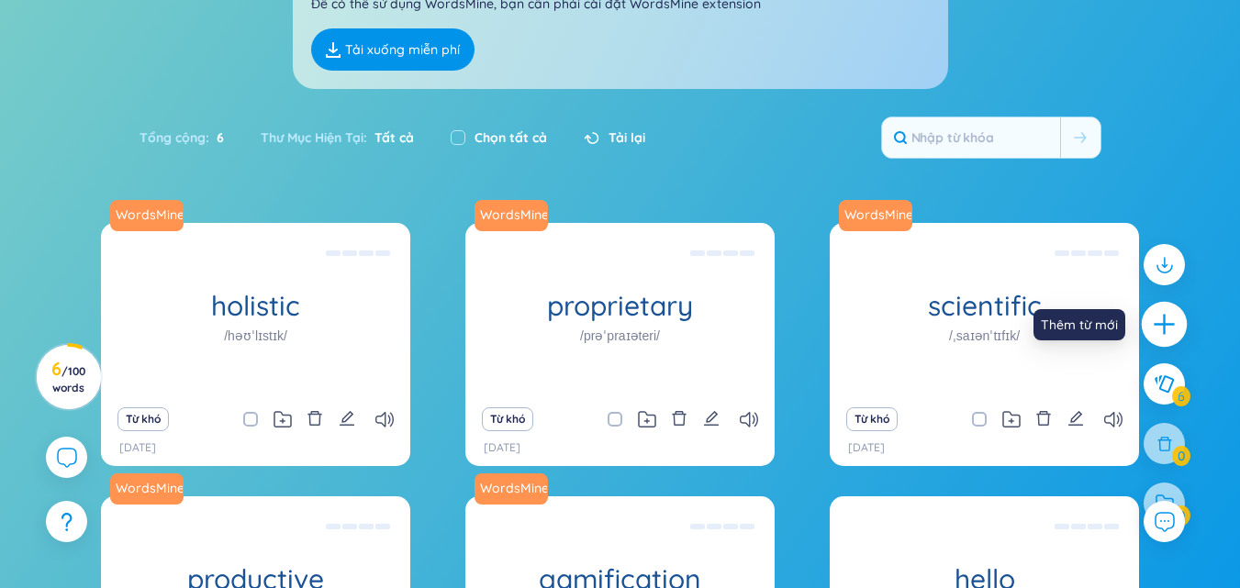
click at [1156, 328] on icon "plus" at bounding box center [1165, 325] width 26 height 26
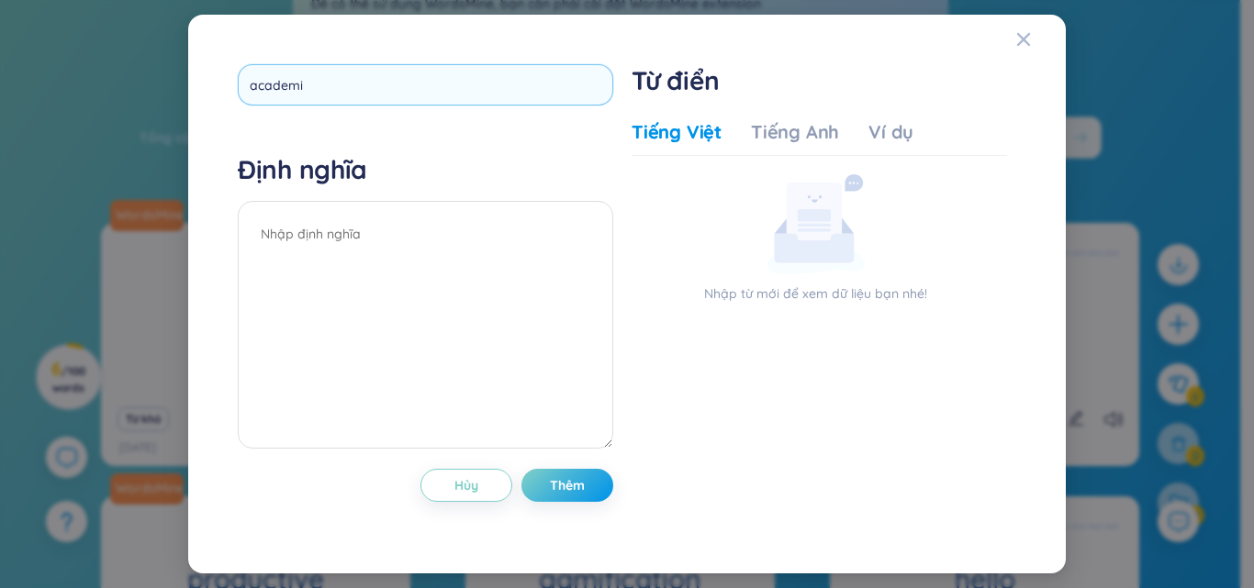
type input "academic"
click at [572, 492] on div "academic Định [PERSON_NAME] Thêm" at bounding box center [425, 294] width 375 height 460
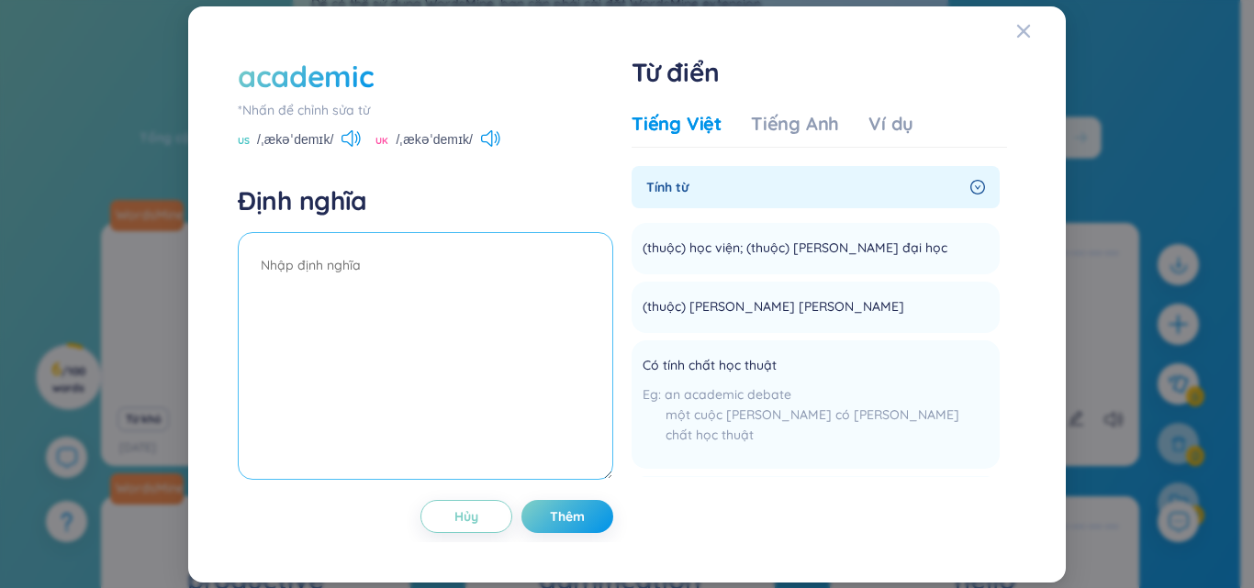
click at [517, 428] on textarea at bounding box center [425, 356] width 375 height 248
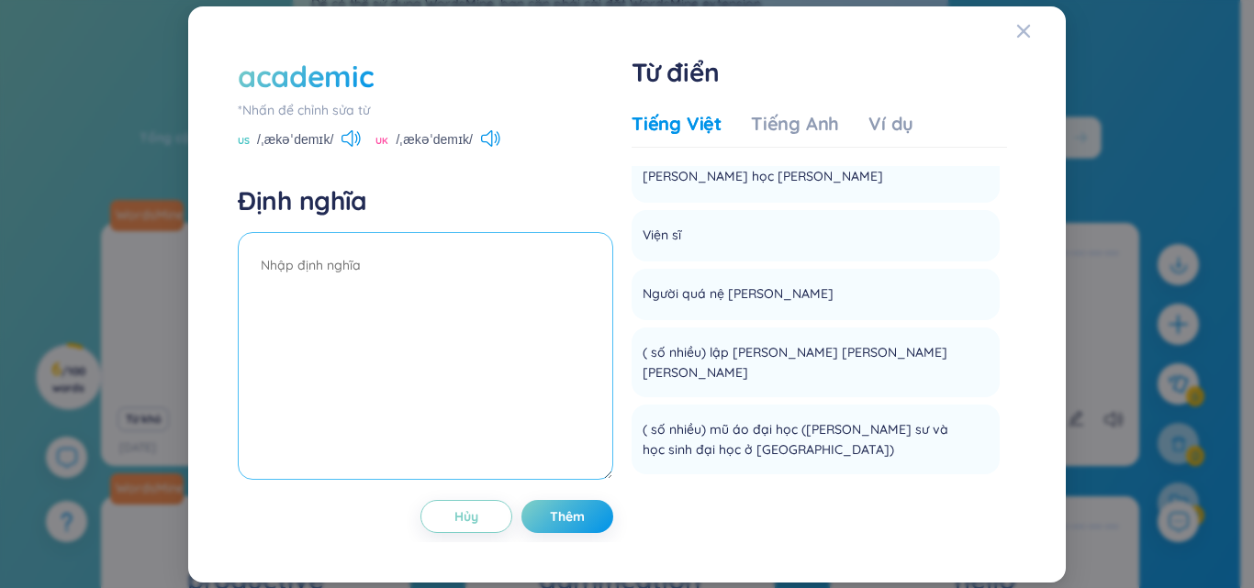
scroll to position [642, 0]
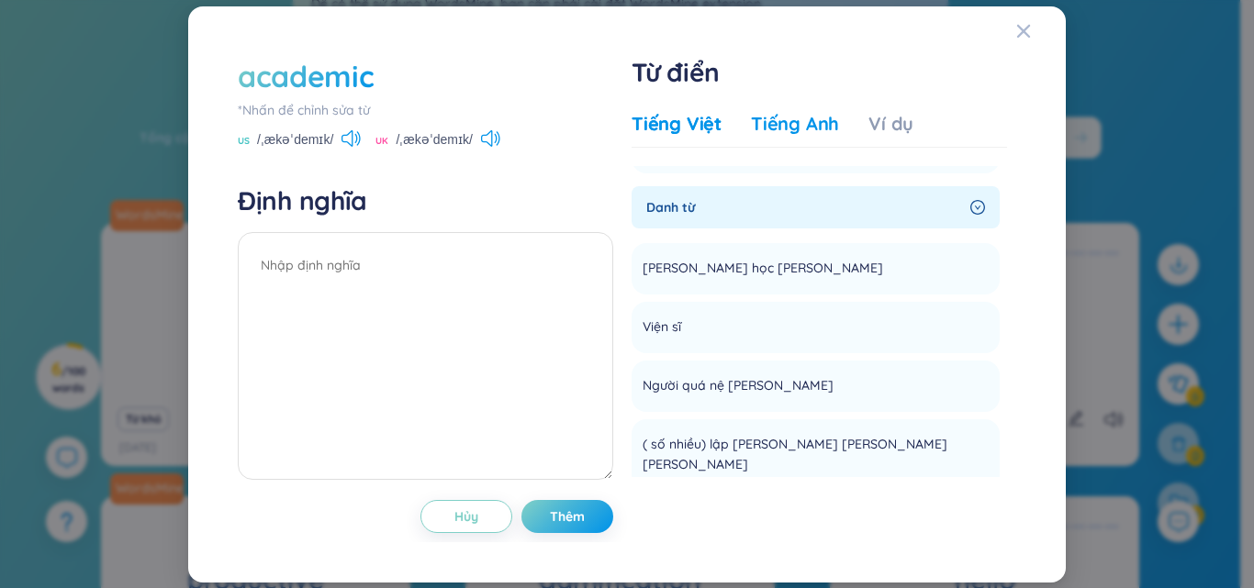
click at [819, 130] on div "Tiếng Anh" at bounding box center [795, 124] width 88 height 26
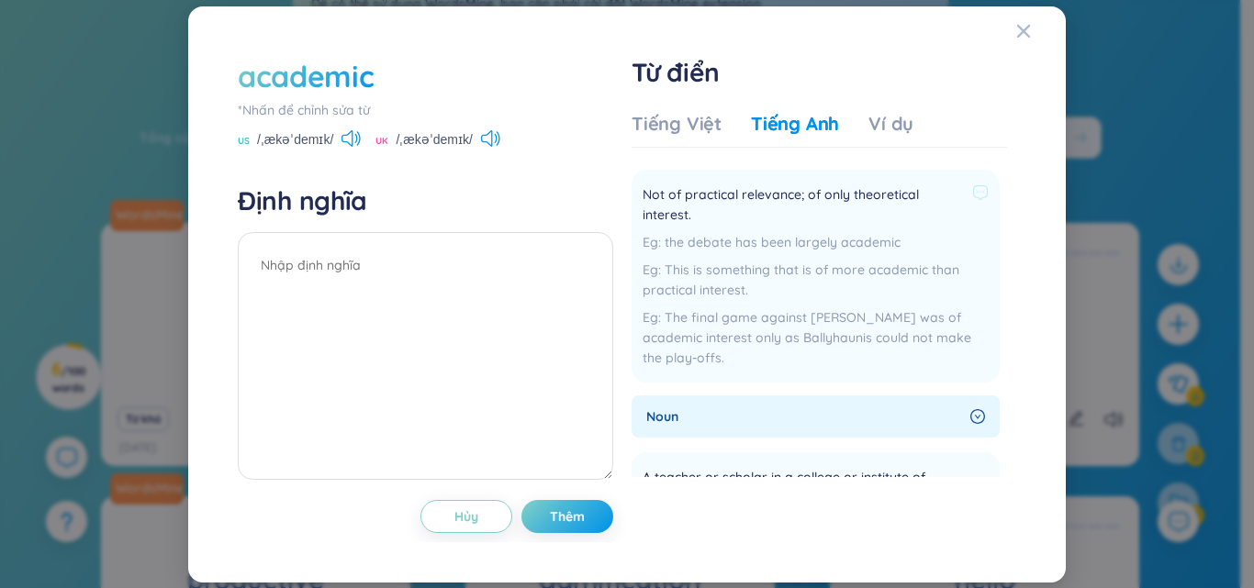
scroll to position [0, 0]
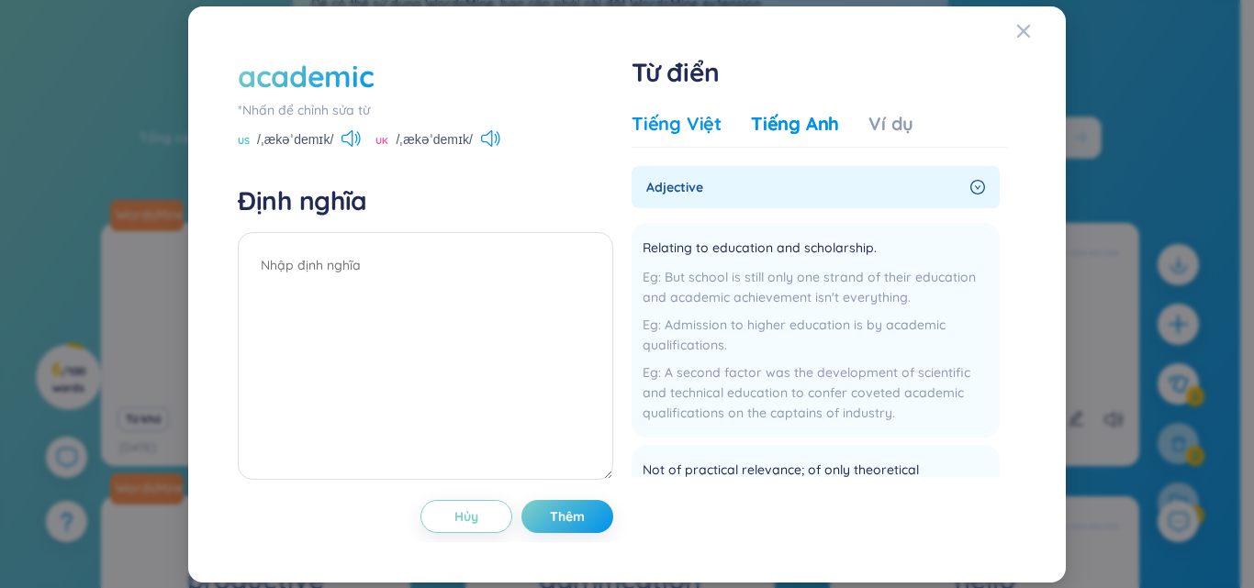
drag, startPoint x: 688, startPoint y: 132, endPoint x: 667, endPoint y: 157, distance: 32.5
click at [688, 133] on div "Tiếng Việt" at bounding box center [676, 124] width 90 height 26
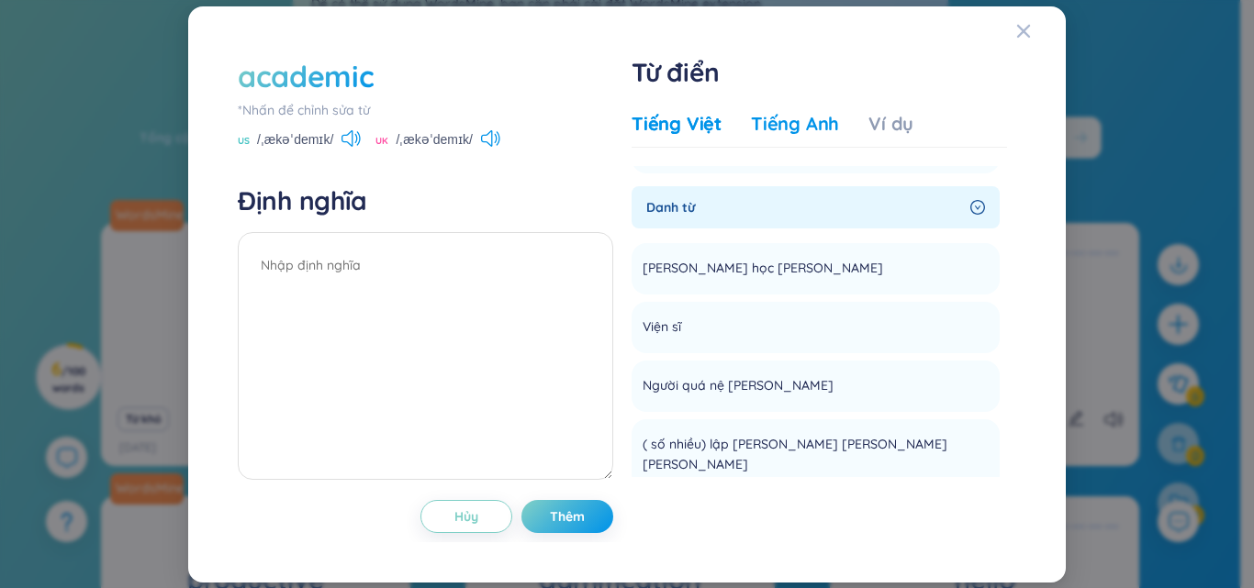
click at [802, 124] on div "Tiếng Anh" at bounding box center [795, 124] width 88 height 26
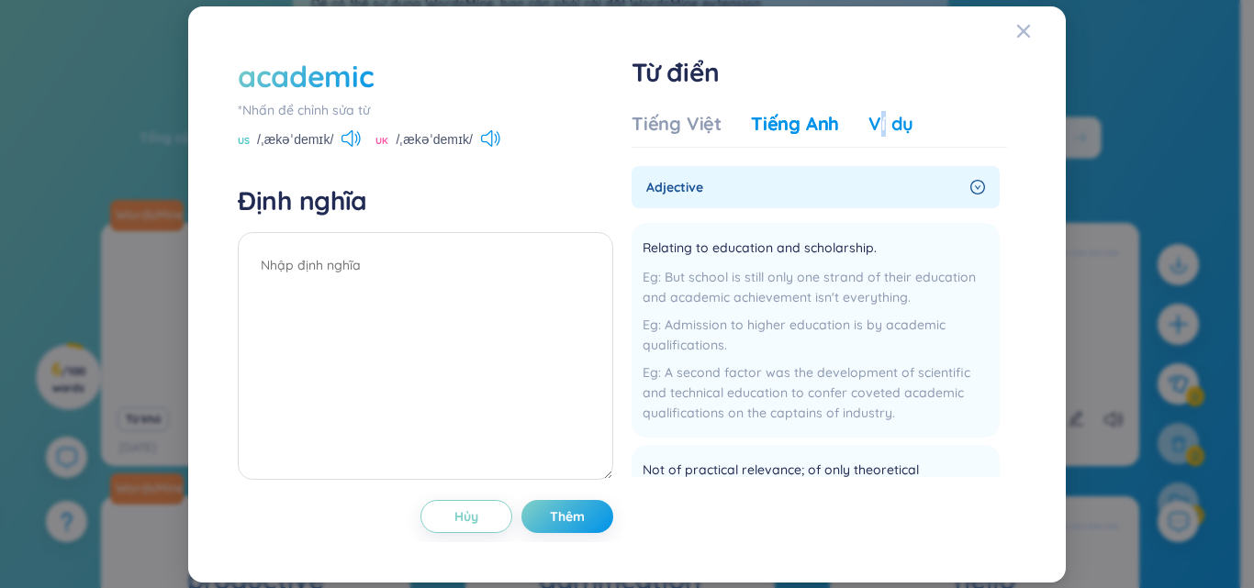
click at [881, 132] on div "Ví dụ" at bounding box center [890, 124] width 45 height 26
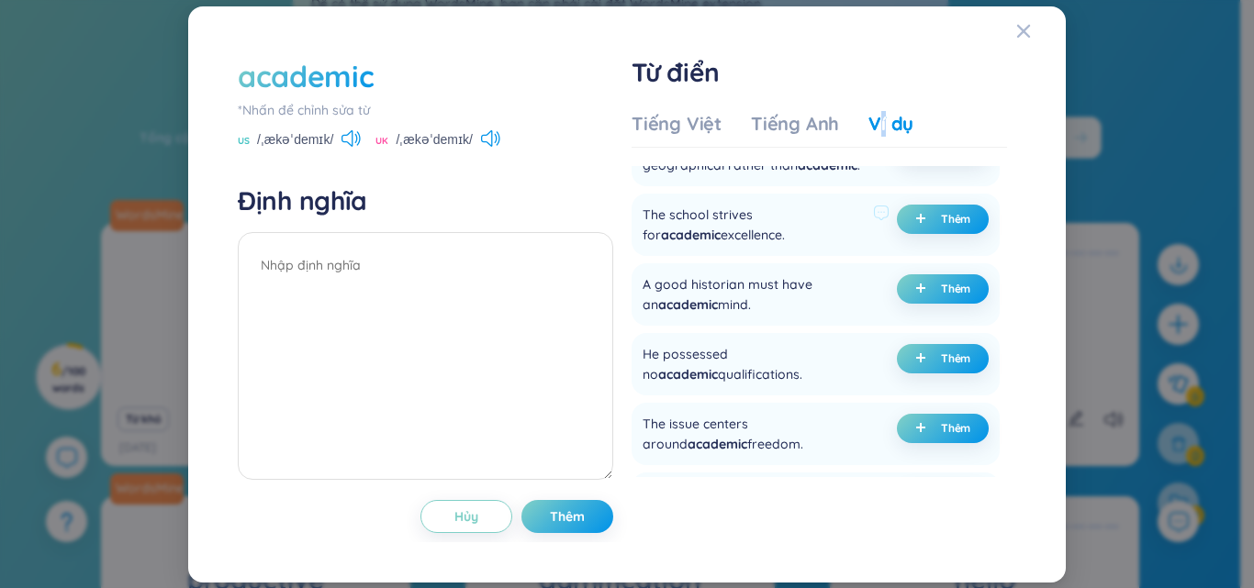
scroll to position [734, 0]
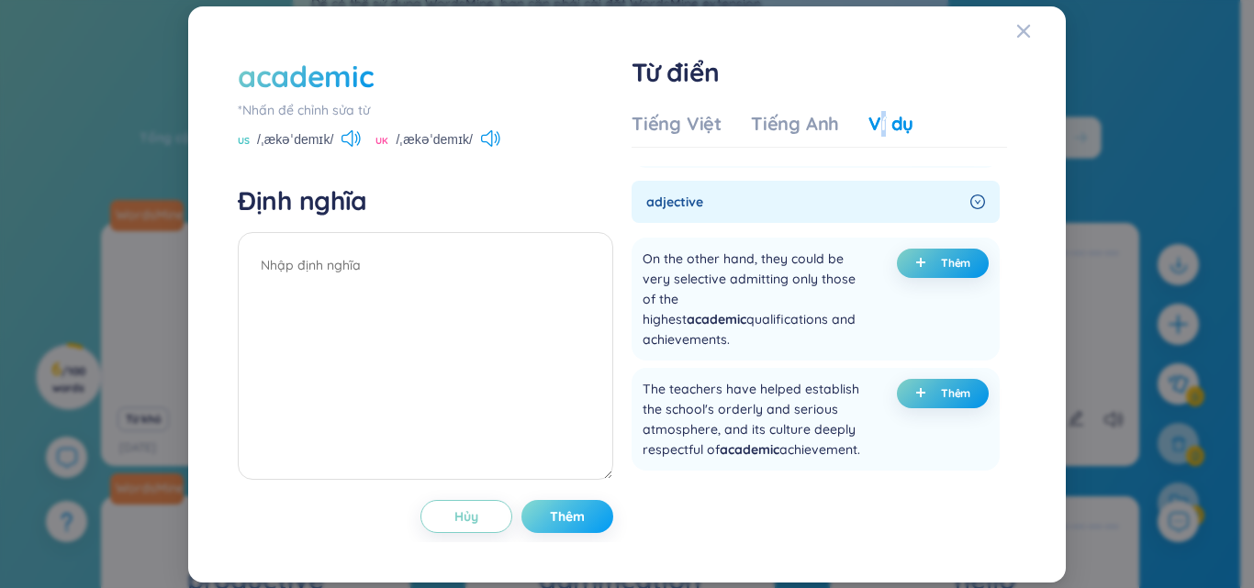
click at [574, 523] on span "Thêm" at bounding box center [567, 516] width 35 height 18
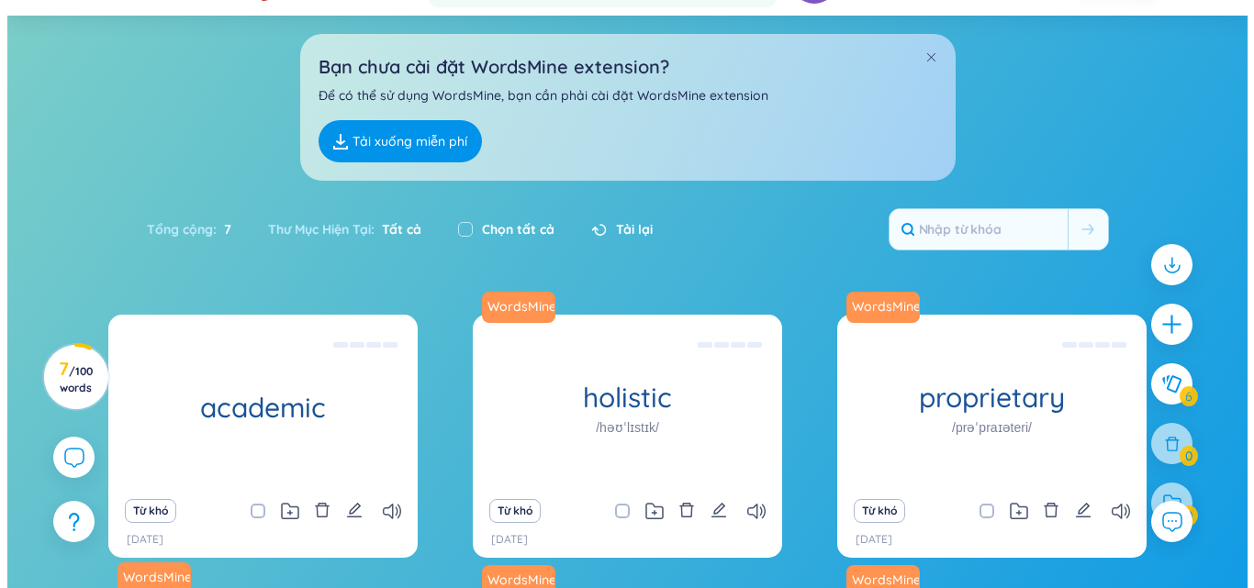
scroll to position [275, 0]
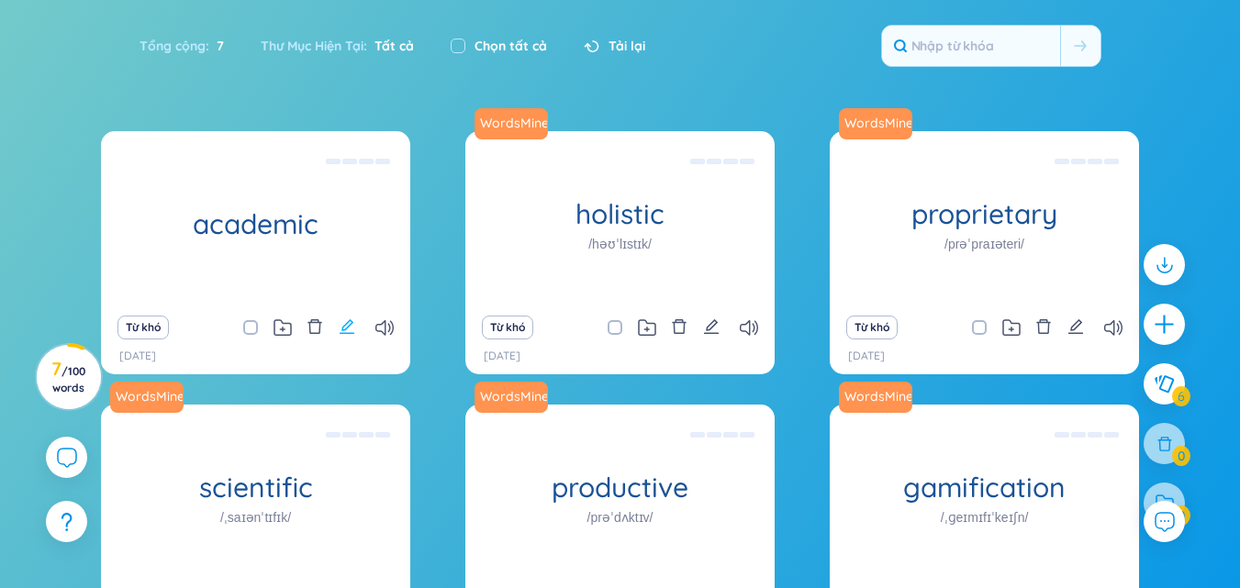
click at [350, 324] on icon "edit" at bounding box center [347, 326] width 17 height 17
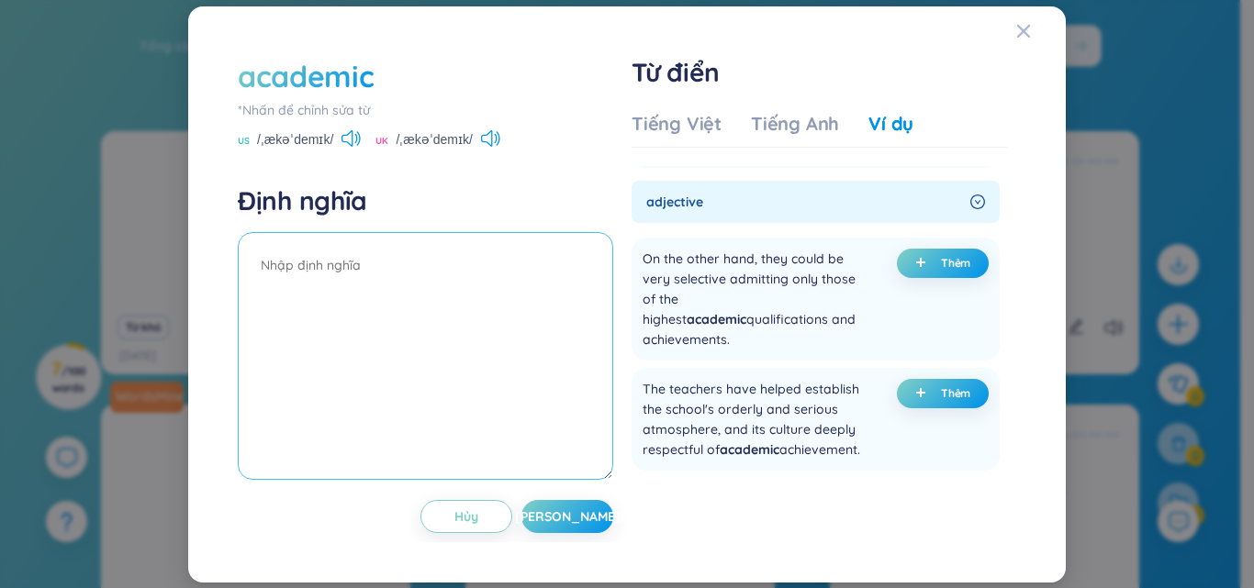
click at [313, 280] on textarea at bounding box center [425, 356] width 375 height 248
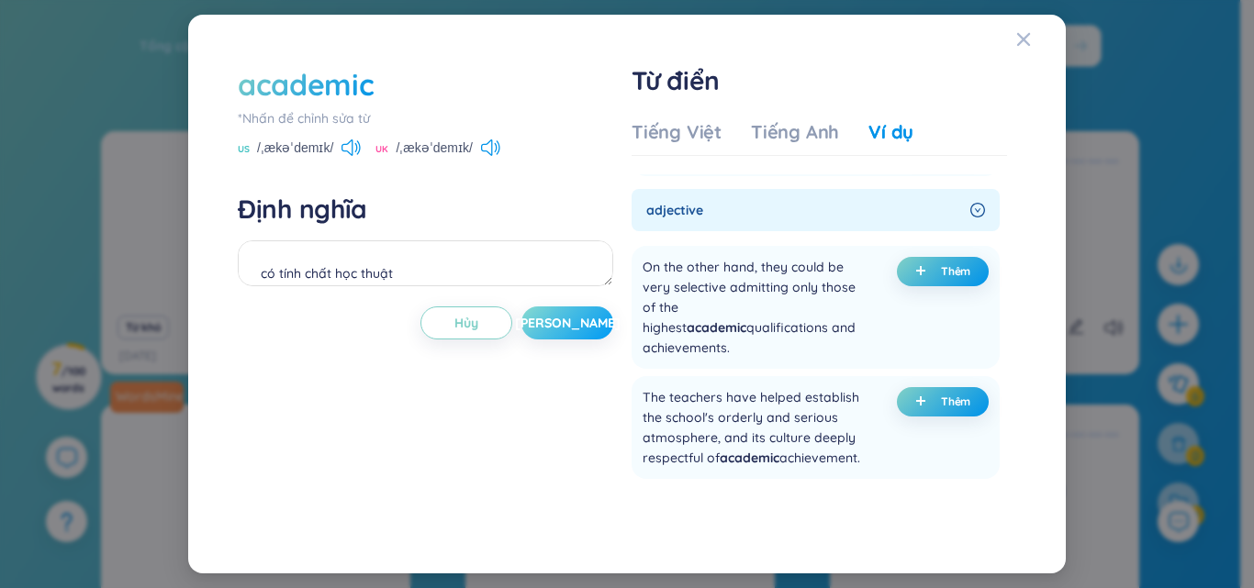
click at [554, 318] on button "[PERSON_NAME]" at bounding box center [567, 322] width 92 height 33
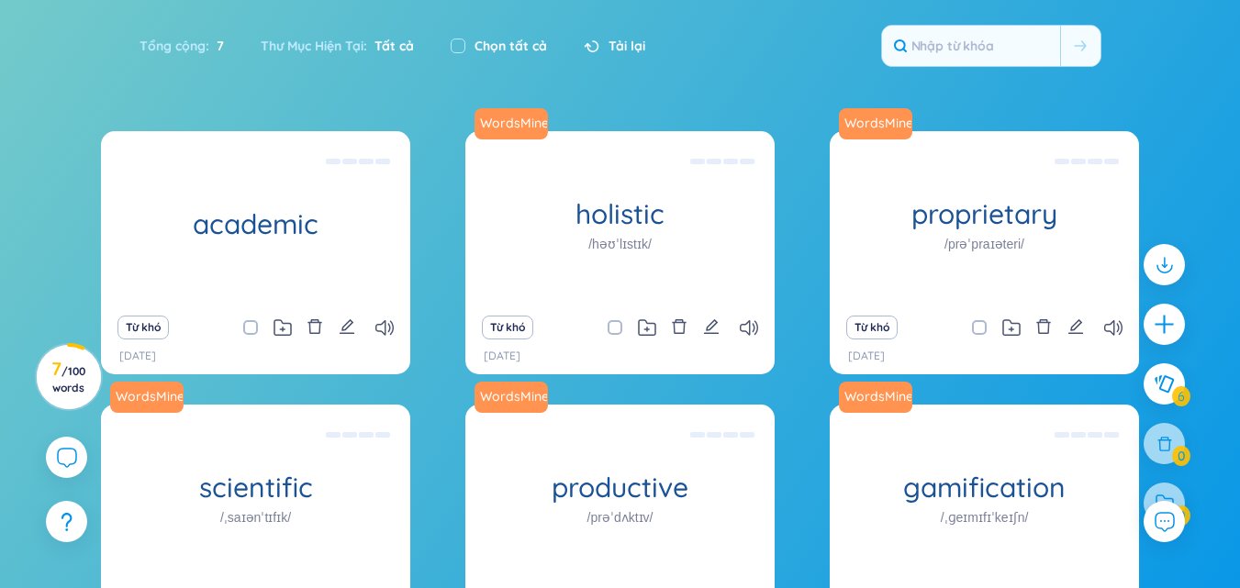
click at [384, 319] on div "Từ khó" at bounding box center [255, 328] width 291 height 26
click at [378, 328] on icon at bounding box center [384, 328] width 18 height 16
click at [347, 325] on icon "edit" at bounding box center [347, 326] width 17 height 17
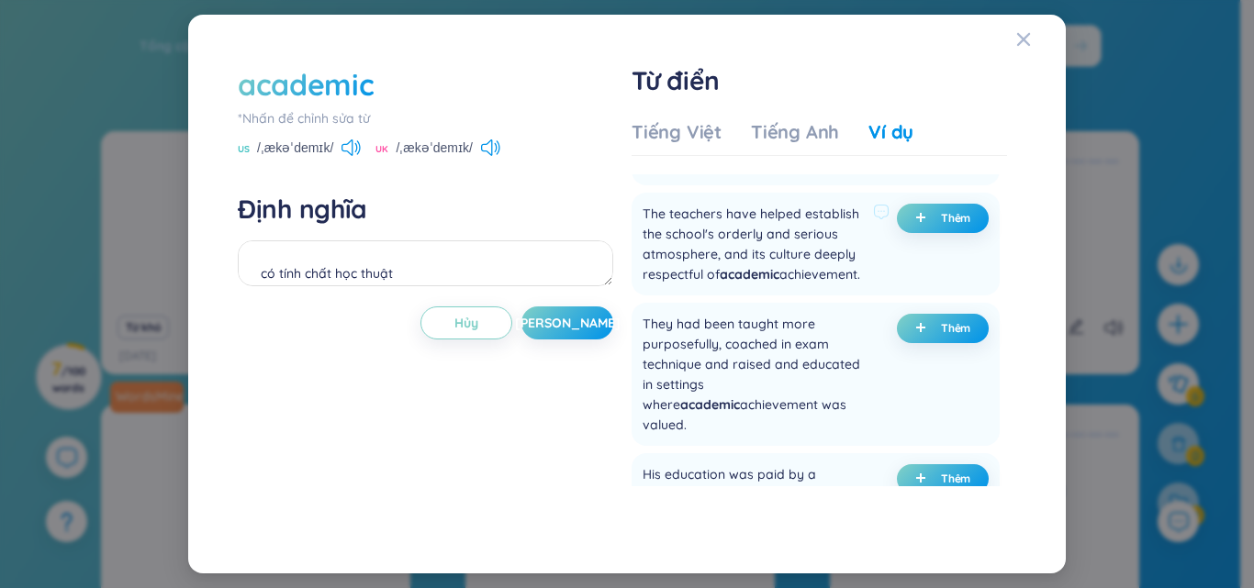
scroll to position [826, 0]
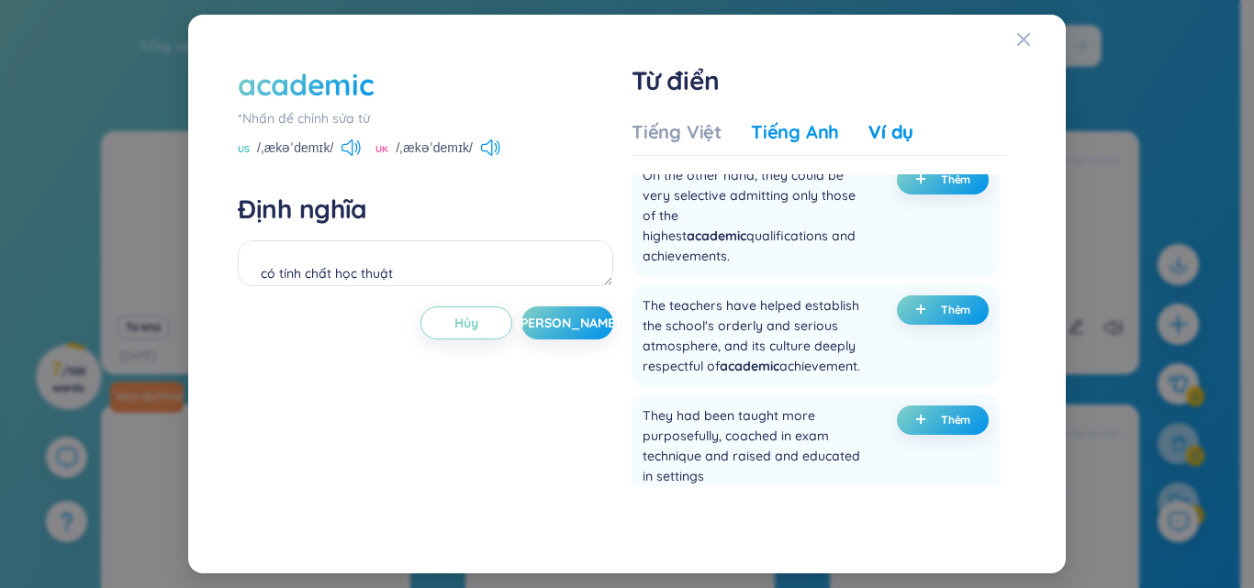
click at [784, 136] on div "Tiếng Anh" at bounding box center [795, 132] width 88 height 26
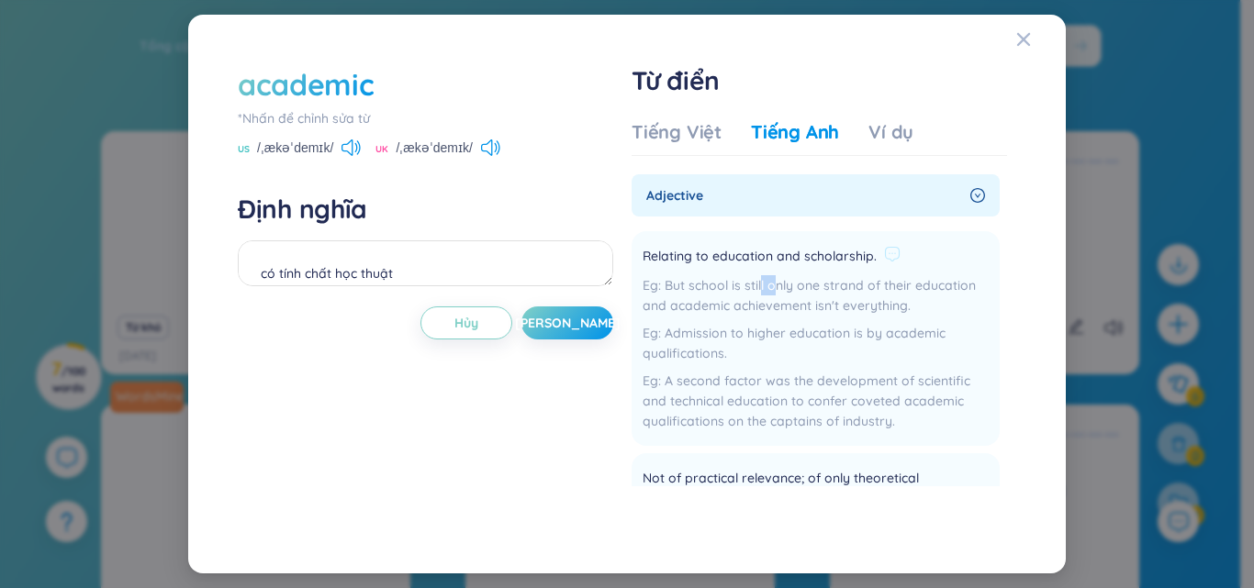
drag, startPoint x: 760, startPoint y: 290, endPoint x: 774, endPoint y: 276, distance: 19.5
click at [772, 276] on div "But school is still only one strand of their education and academic achievement…" at bounding box center [815, 295] width 346 height 40
click at [707, 301] on div "But school is still only one strand of their education and academic achievement…" at bounding box center [815, 295] width 346 height 40
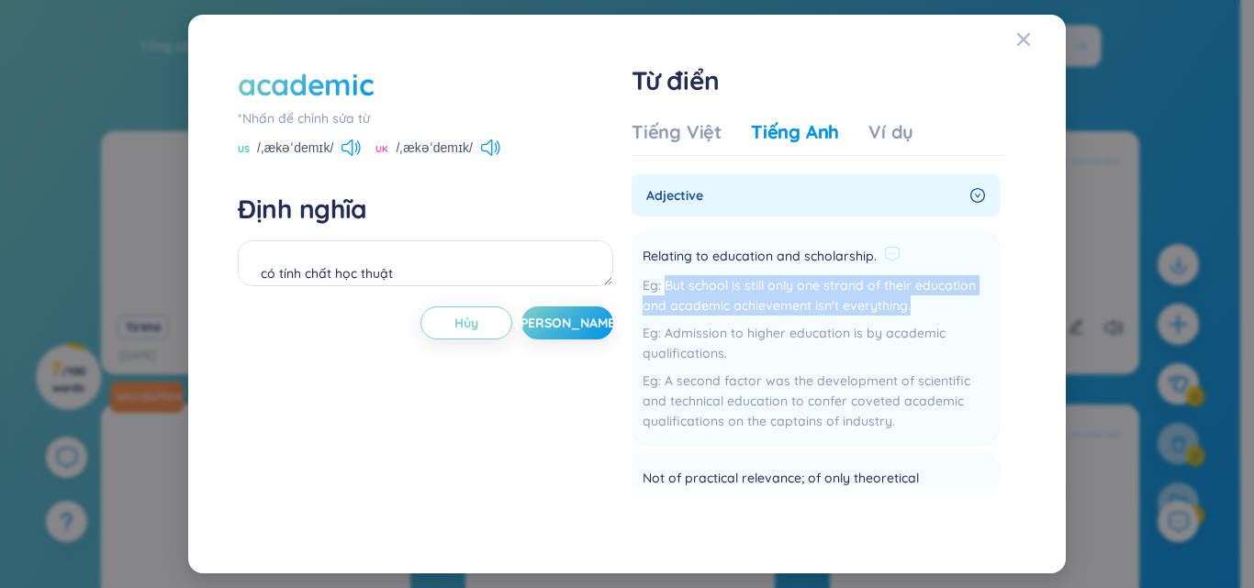
drag, startPoint x: 664, startPoint y: 289, endPoint x: 907, endPoint y: 303, distance: 242.7
click at [907, 303] on div "But school is still only one strand of their education and academic achievement…" at bounding box center [815, 295] width 346 height 40
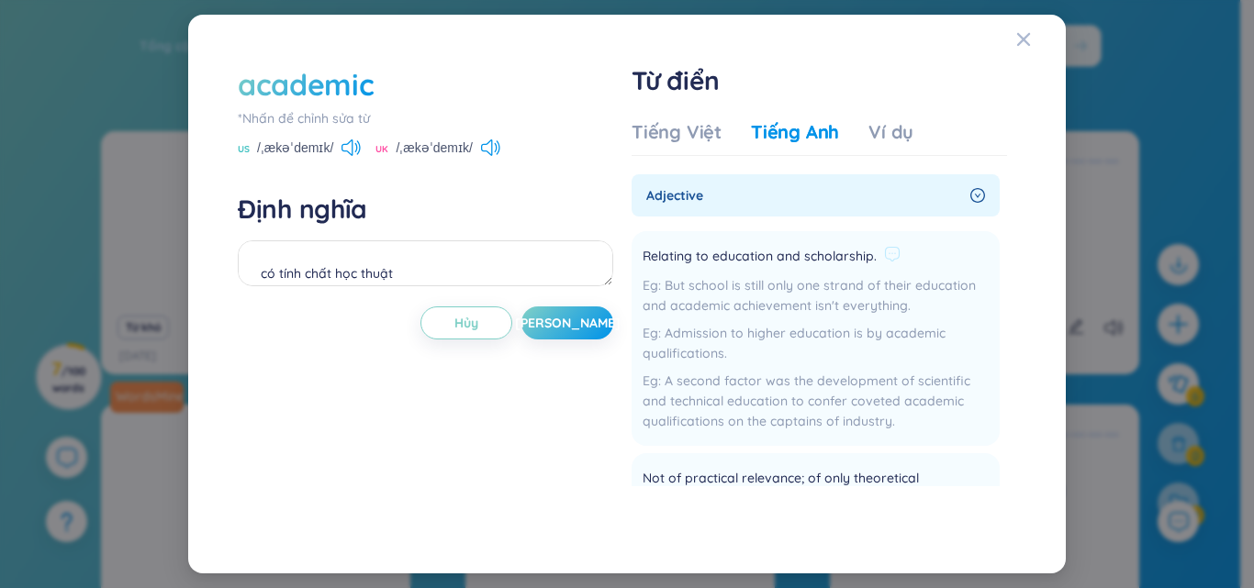
drag, startPoint x: 803, startPoint y: 289, endPoint x: 714, endPoint y: 419, distance: 157.8
click at [715, 419] on div "A second factor was the development of scientific and technical education to co…" at bounding box center [815, 401] width 346 height 61
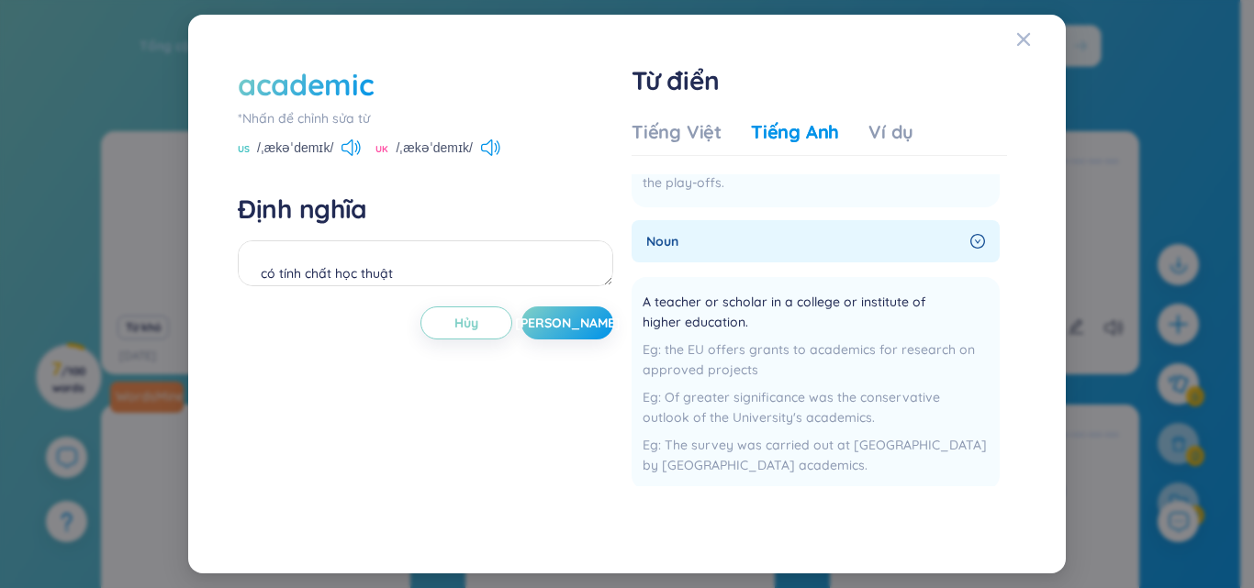
scroll to position [551, 0]
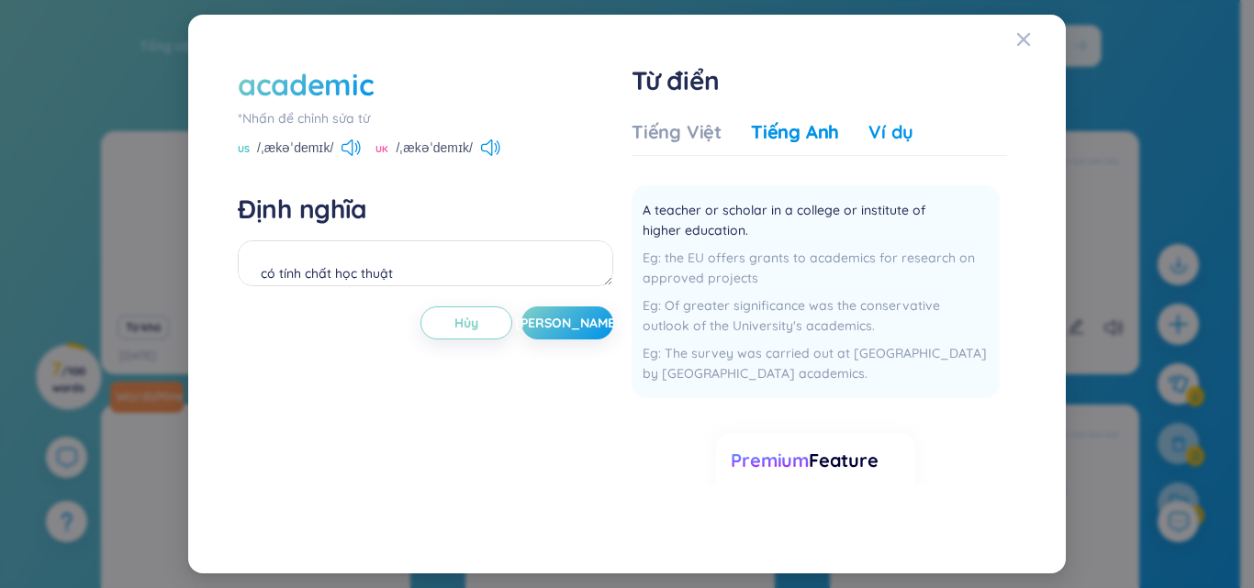
click at [876, 128] on div "Ví dụ" at bounding box center [890, 132] width 45 height 26
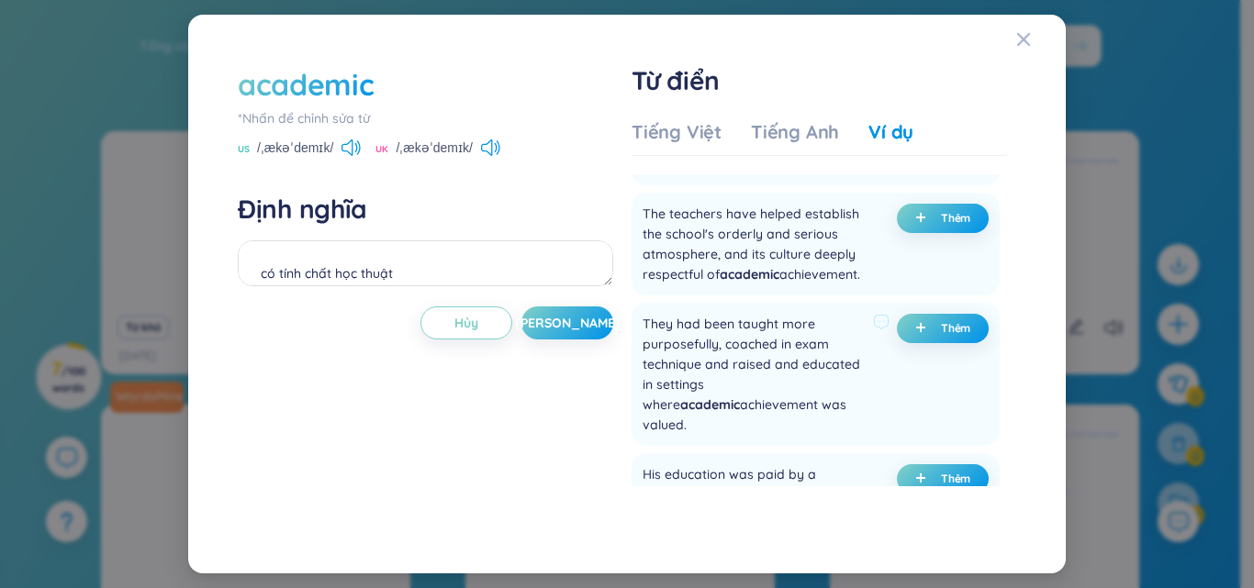
scroll to position [826, 0]
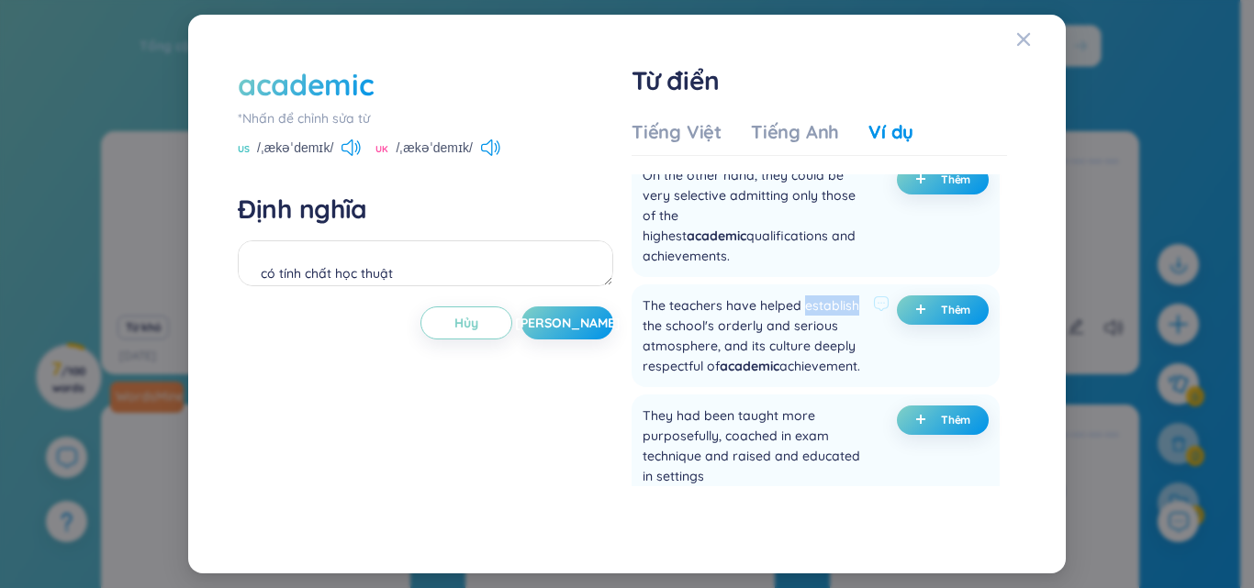
drag, startPoint x: 802, startPoint y: 305, endPoint x: 863, endPoint y: 299, distance: 60.8
click at [863, 299] on div "The teachers have helped establish the school's orderly and serious atmosphere,…" at bounding box center [765, 335] width 247 height 81
copy div "establish"
click at [930, 306] on button "Thêm" at bounding box center [943, 309] width 92 height 29
type textarea "có tính chất học thuật (undefined) Eg: The teachers have helped establish the s…"
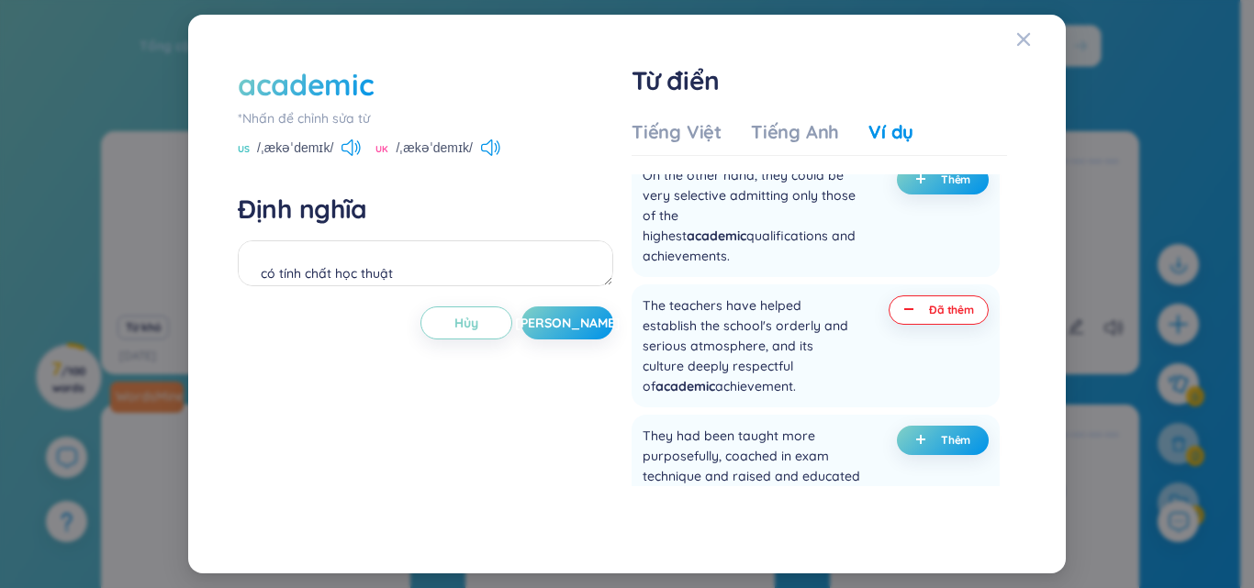
click at [1015, 39] on div "academic *[PERSON_NAME] để [PERSON_NAME] sửa từ US /ˌækəˈdemɪk/ UK /ˌækəˈdemɪk/…" at bounding box center [626, 294] width 833 height 515
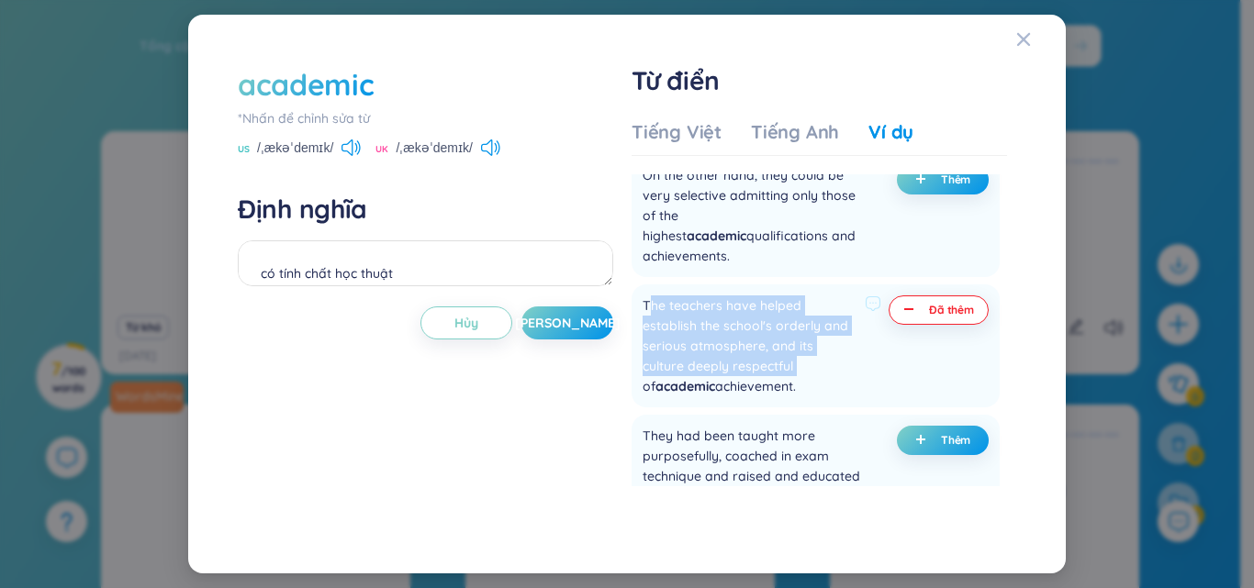
drag, startPoint x: 647, startPoint y: 306, endPoint x: 699, endPoint y: 345, distance: 65.0
click at [741, 356] on div "The teachers have helped establish the school's orderly and serious atmosphere,…" at bounding box center [749, 345] width 215 height 101
click at [625, 326] on div "academic *[PERSON_NAME] để [PERSON_NAME] sửa từ US /ˌækəˈdemɪk/ UK /ˌækəˈdemɪk/…" at bounding box center [626, 294] width 797 height 478
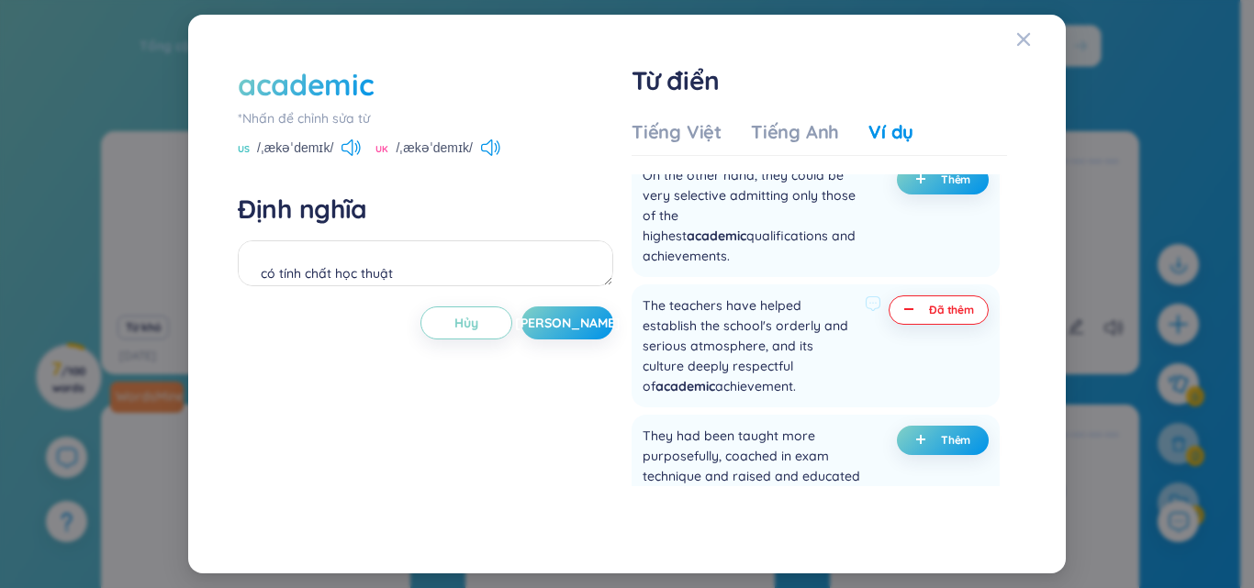
click at [633, 297] on div "The teachers have helped establish the school's orderly and serious atmosphere,…" at bounding box center [815, 345] width 368 height 123
drag, startPoint x: 636, startPoint y: 295, endPoint x: 798, endPoint y: 387, distance: 187.0
click at [800, 397] on div "The teachers have helped establish the school's orderly and serious atmosphere,…" at bounding box center [815, 345] width 368 height 123
copy div "The teachers have helped establish the school's orderly and serious atmosphere,…"
click at [1081, 271] on div "academic *[PERSON_NAME] để [PERSON_NAME] sửa từ US /ˌækəˈdemɪk/ UK /ˌækəˈdemɪk/…" at bounding box center [627, 294] width 1254 height 588
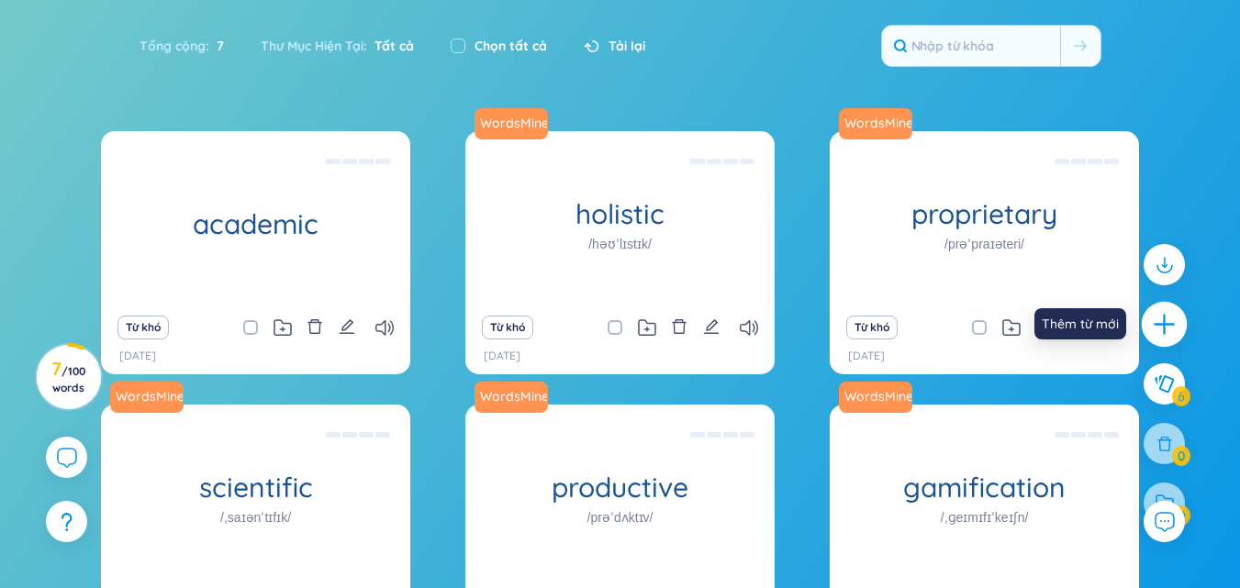
click at [1165, 313] on icon "plus" at bounding box center [1165, 325] width 26 height 26
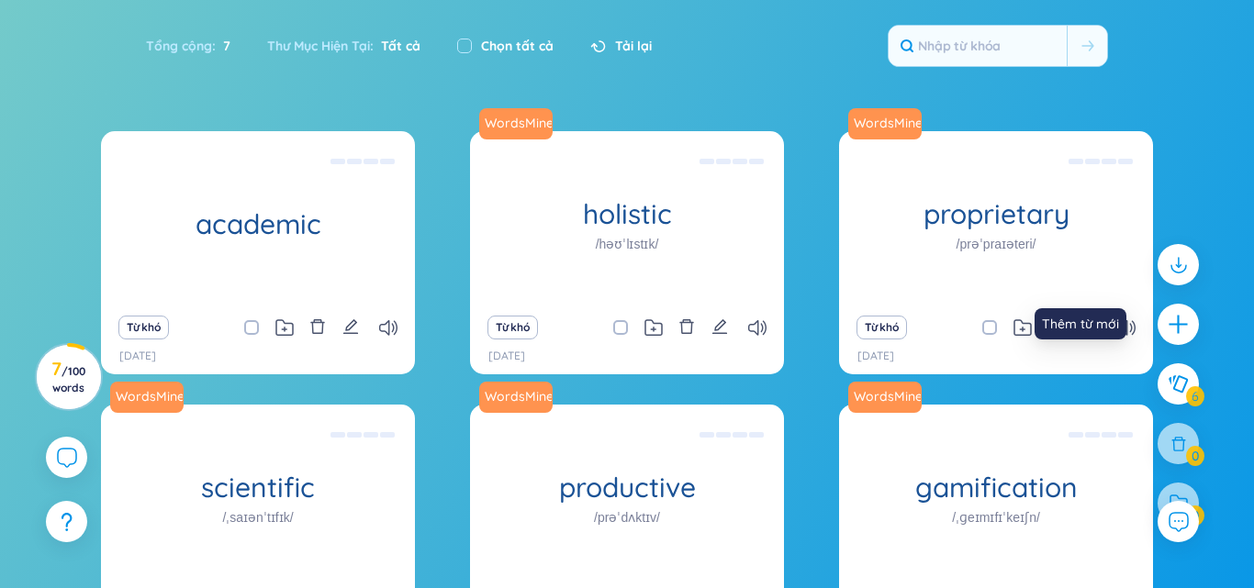
scroll to position [8, 0]
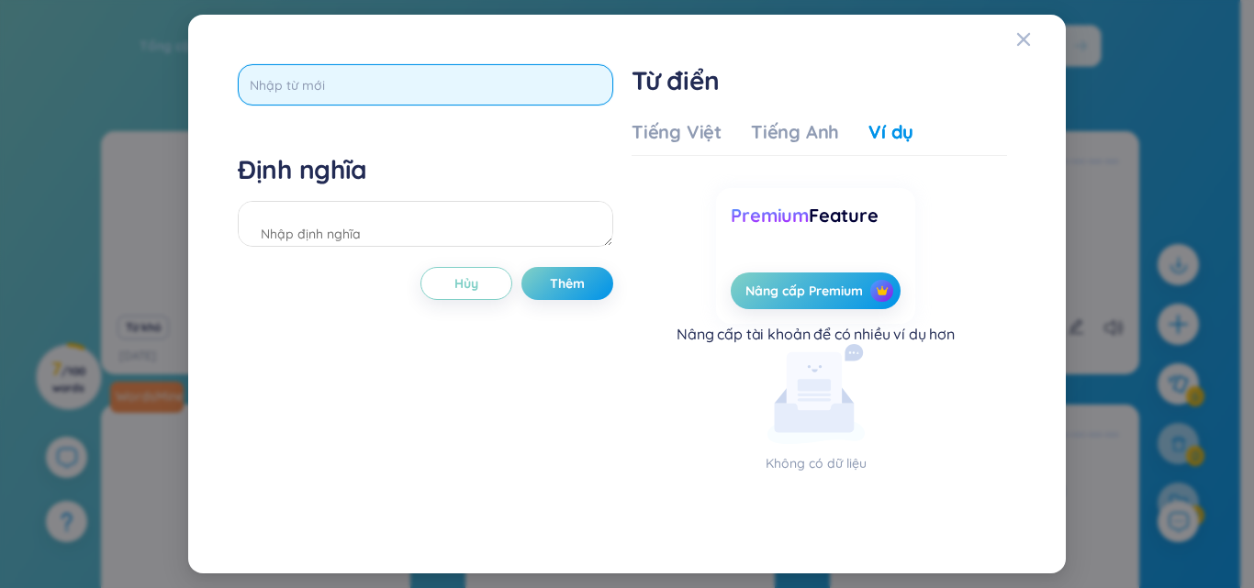
paste input "The teachers have helped establish the school's orderly and serious atmosphere,…"
type input "The teachers have helped establish the school's orderly and serious atmosphere,…"
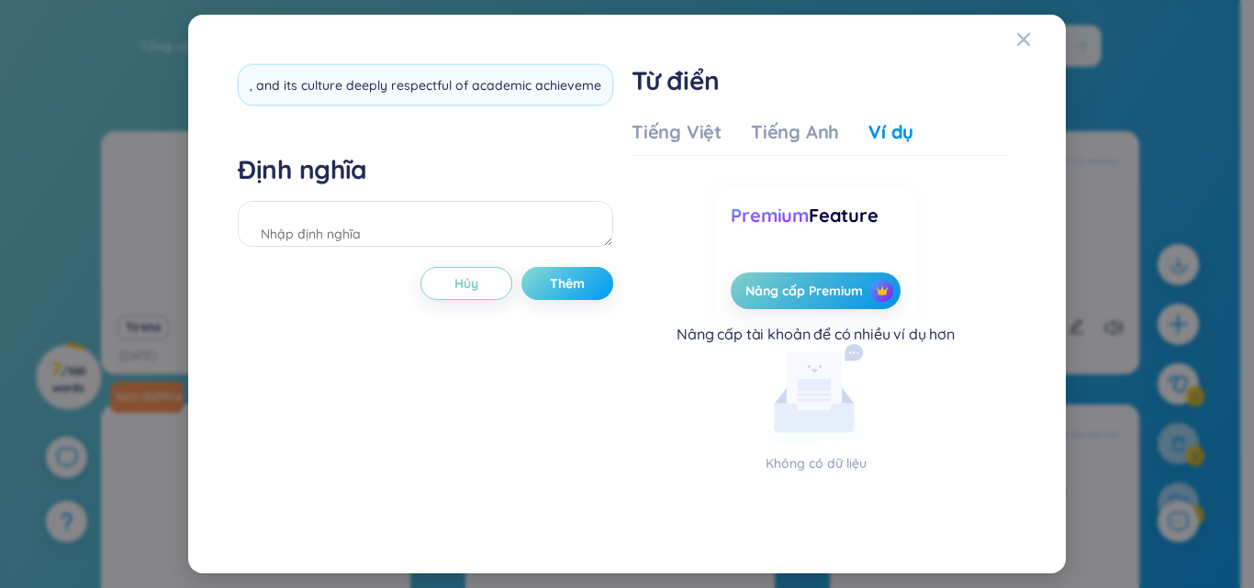
click at [568, 278] on div "The teachers have helped establish the school's orderly and serious atmosphere,…" at bounding box center [425, 294] width 375 height 460
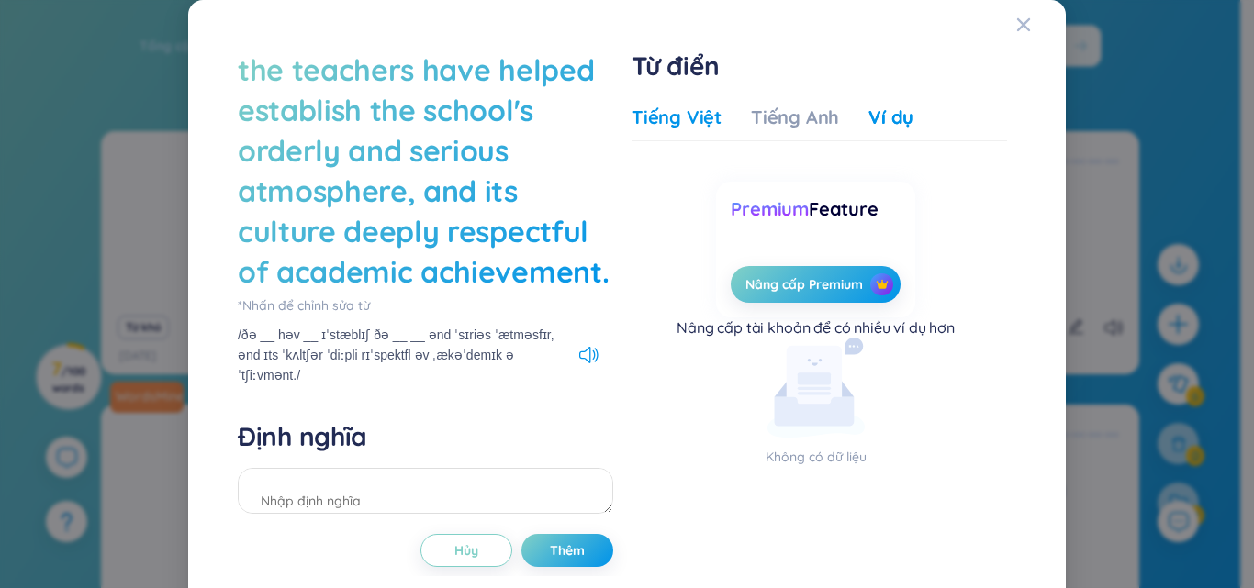
click at [641, 117] on div "Tiếng Việt" at bounding box center [676, 118] width 90 height 26
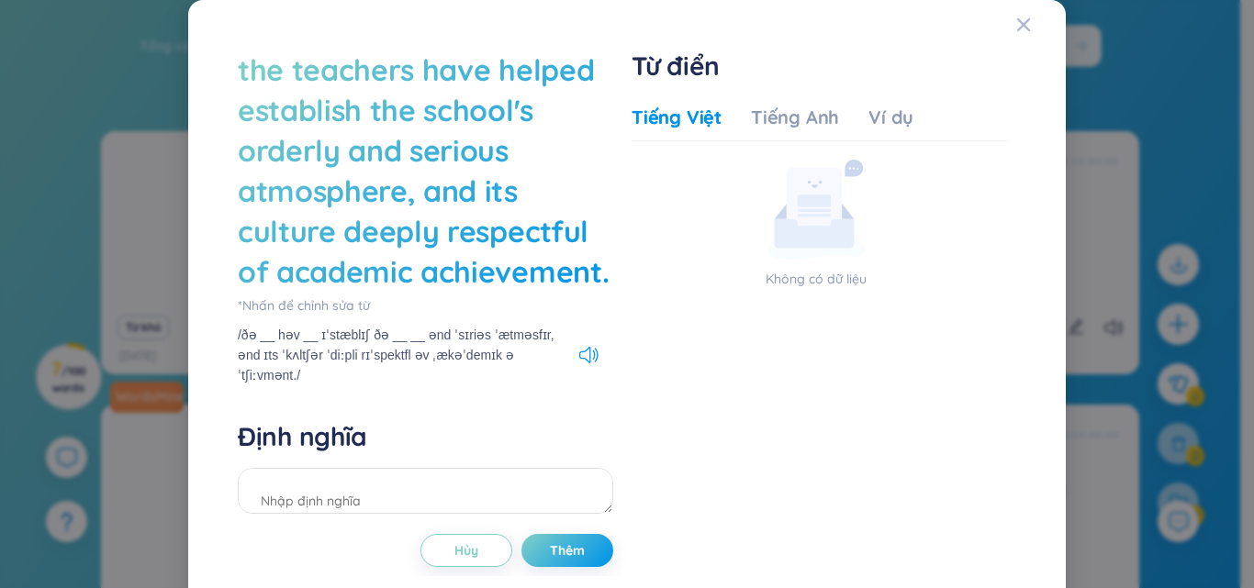
click at [345, 73] on div "the teachers have helped establish the school's orderly and serious atmosphere,…" at bounding box center [425, 171] width 375 height 242
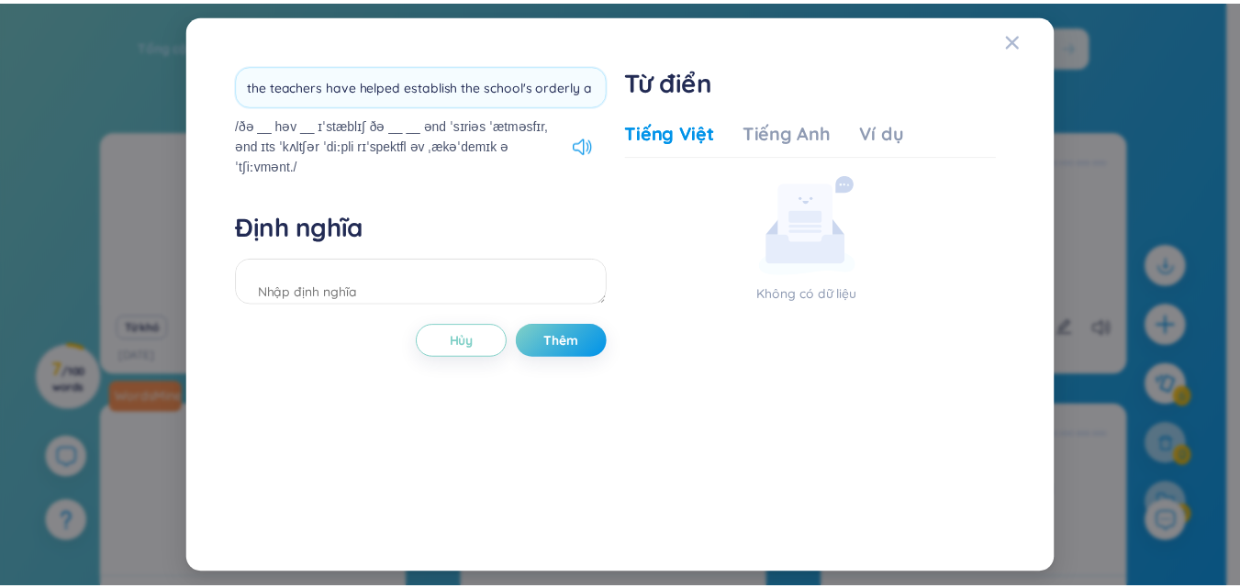
scroll to position [0, 0]
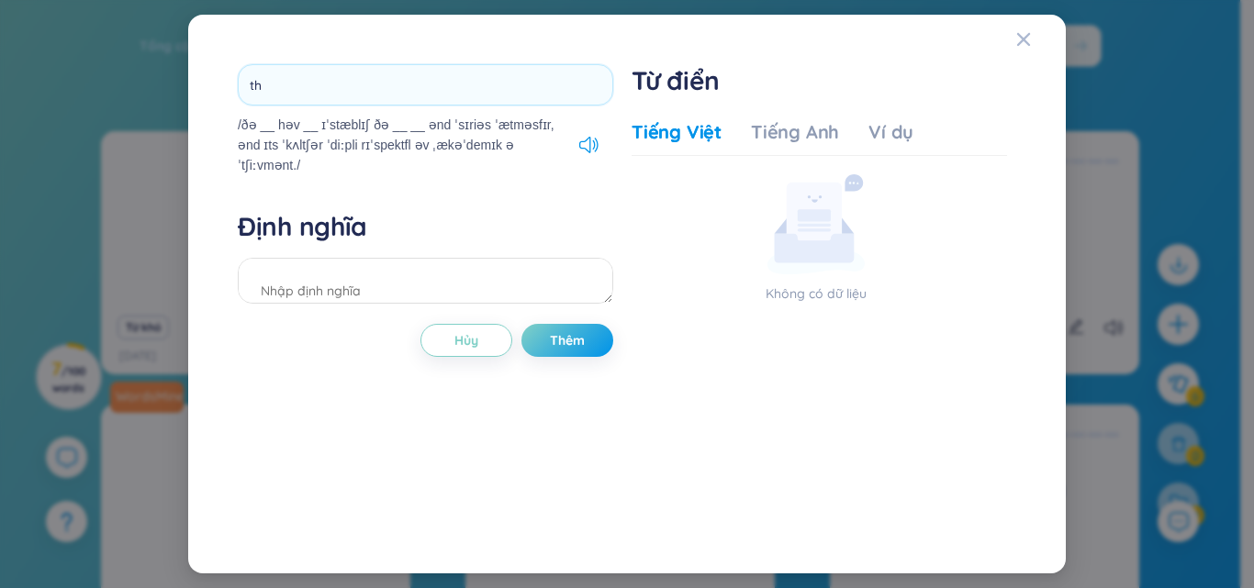
type input "t"
click at [1014, 36] on div "/ðə __ həv __ ɪˈstæblɪʃ ðə __ __ ənd ˈsɪriəs ˈætməsfɪr, ənd ɪts ˈkʌltʃər ˈdiːpl…" at bounding box center [626, 294] width 877 height 559
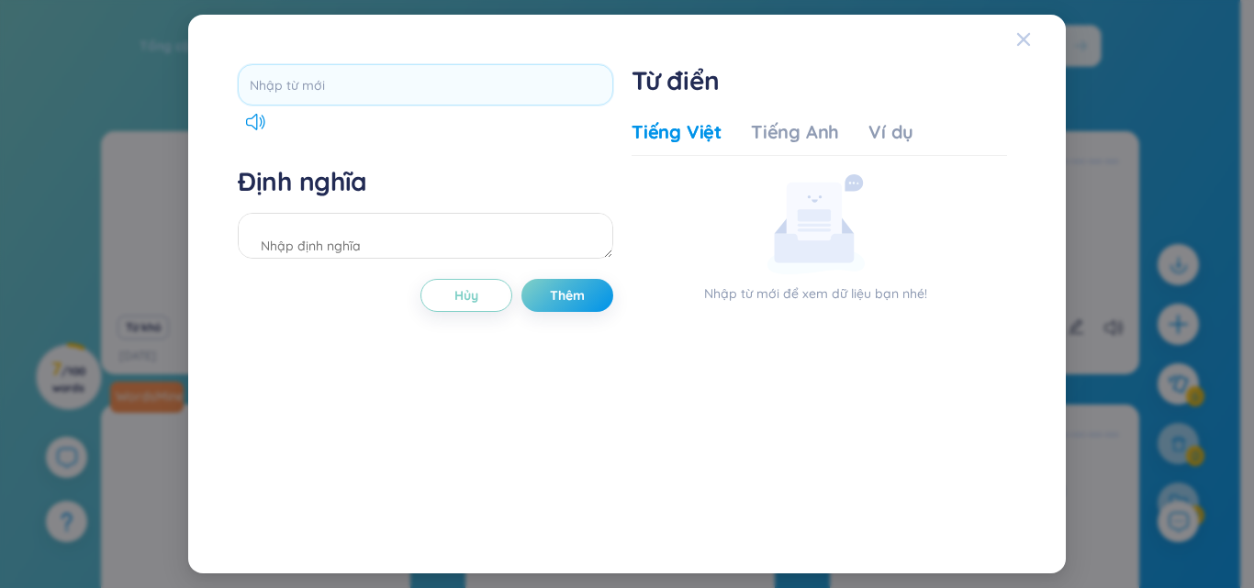
drag, startPoint x: 1025, startPoint y: 36, endPoint x: 1029, endPoint y: 52, distance: 16.9
click at [1025, 38] on icon "Close" at bounding box center [1023, 39] width 15 height 15
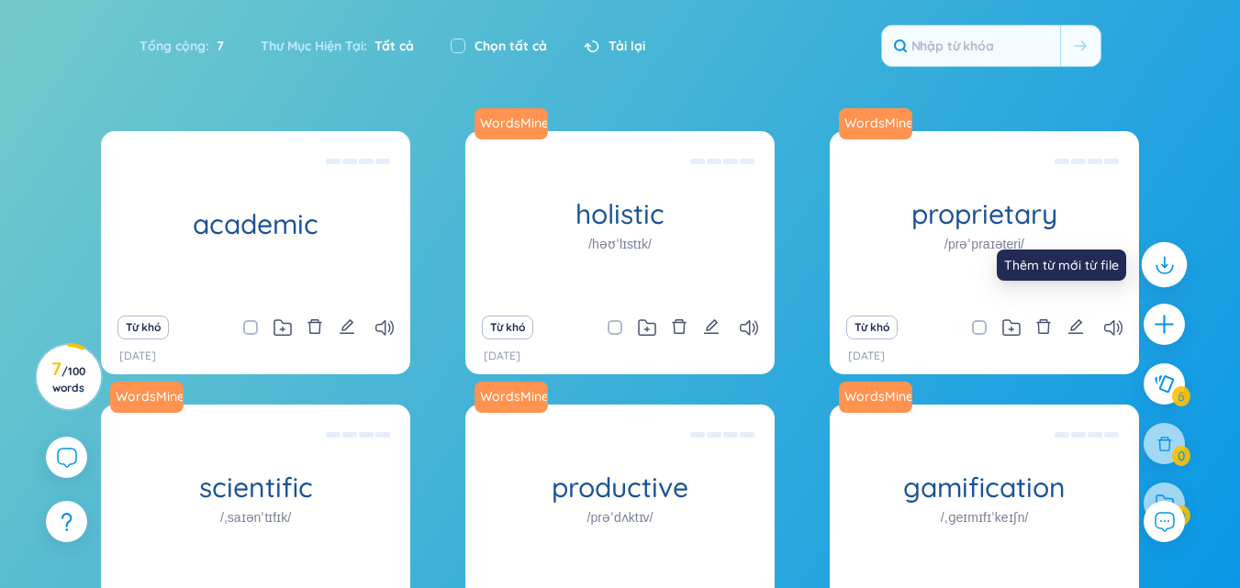
click at [1164, 266] on icon at bounding box center [1164, 262] width 0 height 10
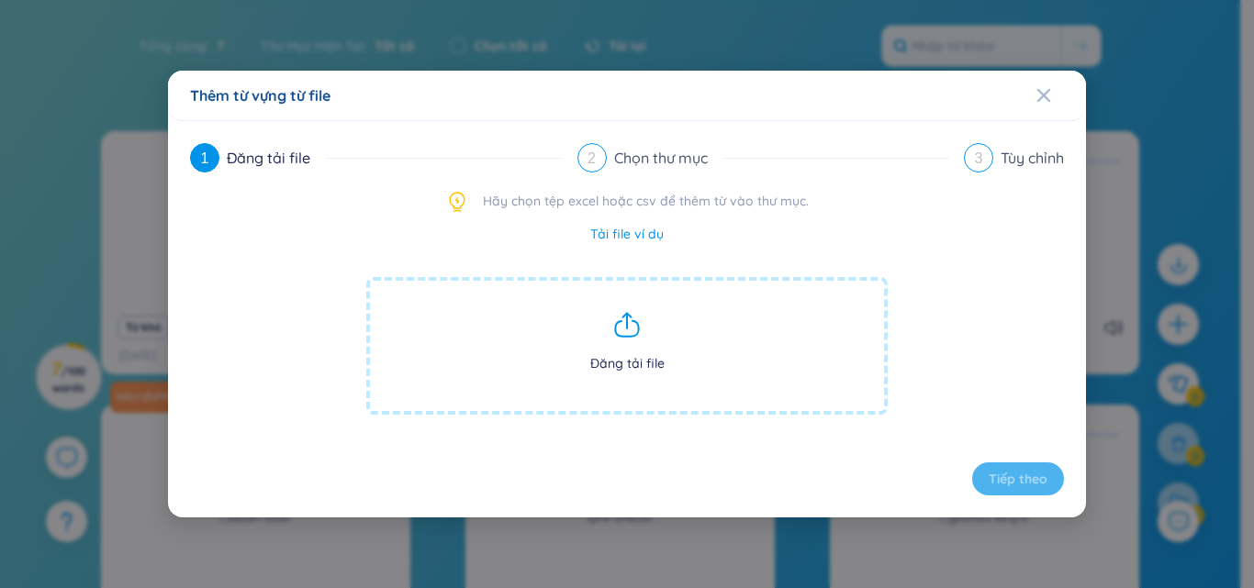
click at [668, 370] on span "Đăng tải file" at bounding box center [626, 346] width 521 height 138
click at [1047, 87] on div "Close" at bounding box center [1043, 96] width 15 height 50
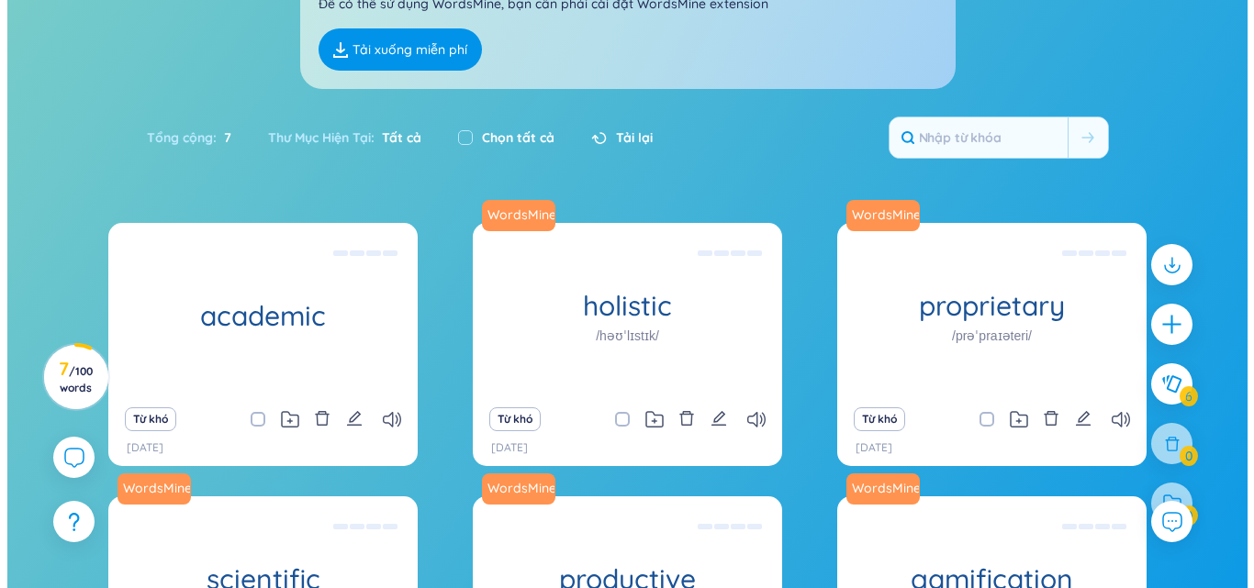
scroll to position [275, 0]
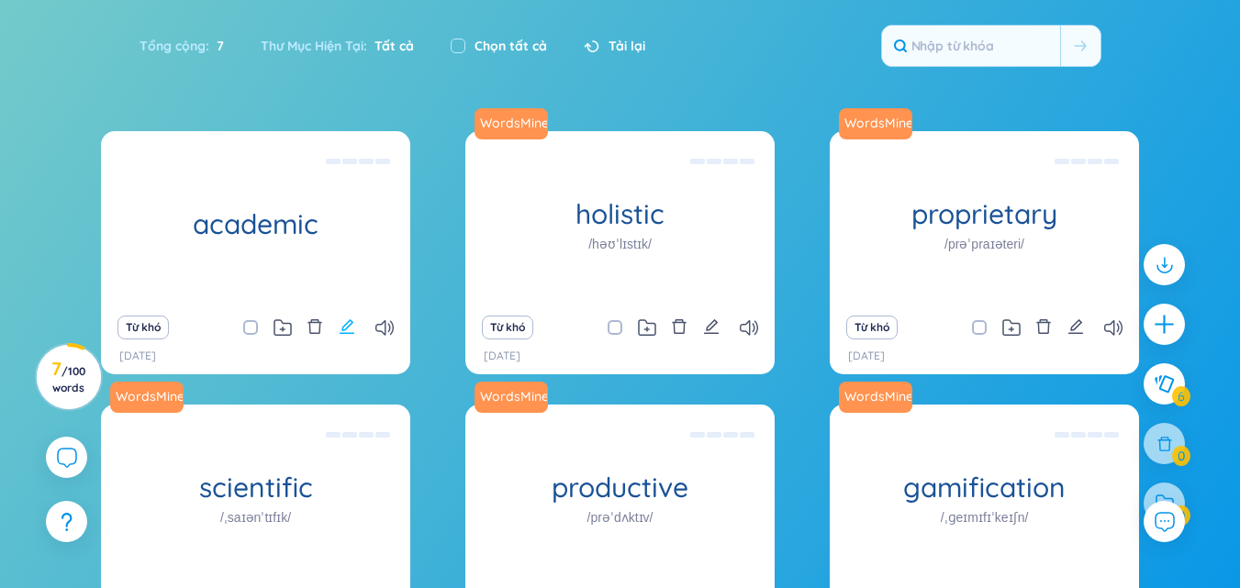
click at [347, 322] on icon "edit" at bounding box center [347, 326] width 17 height 17
type textarea "có tính chất học thuật"
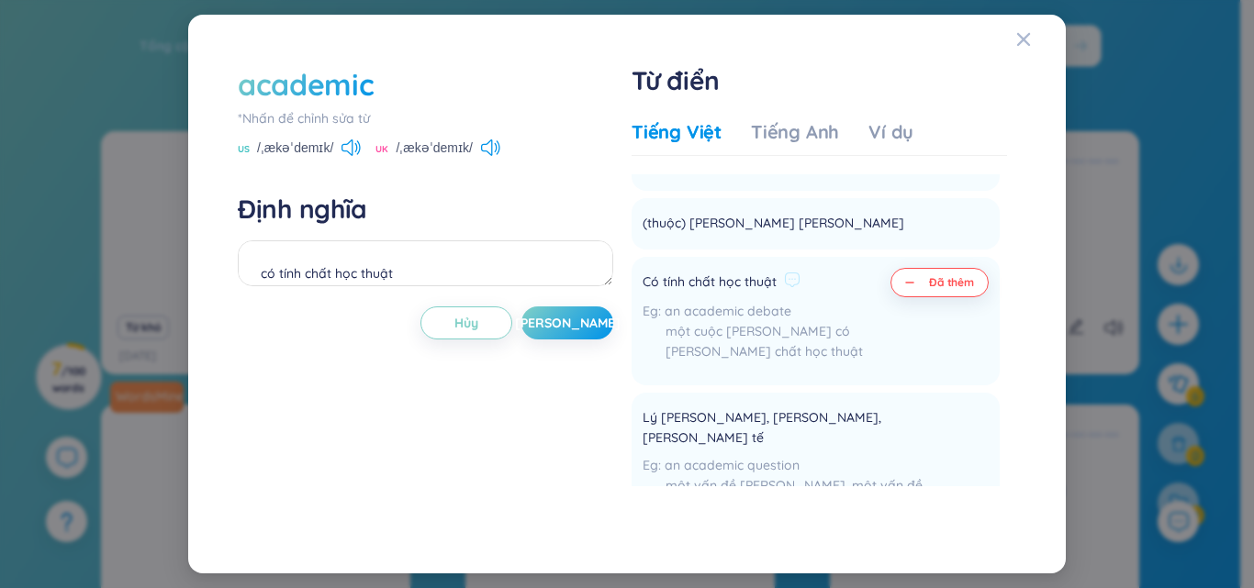
scroll to position [0, 0]
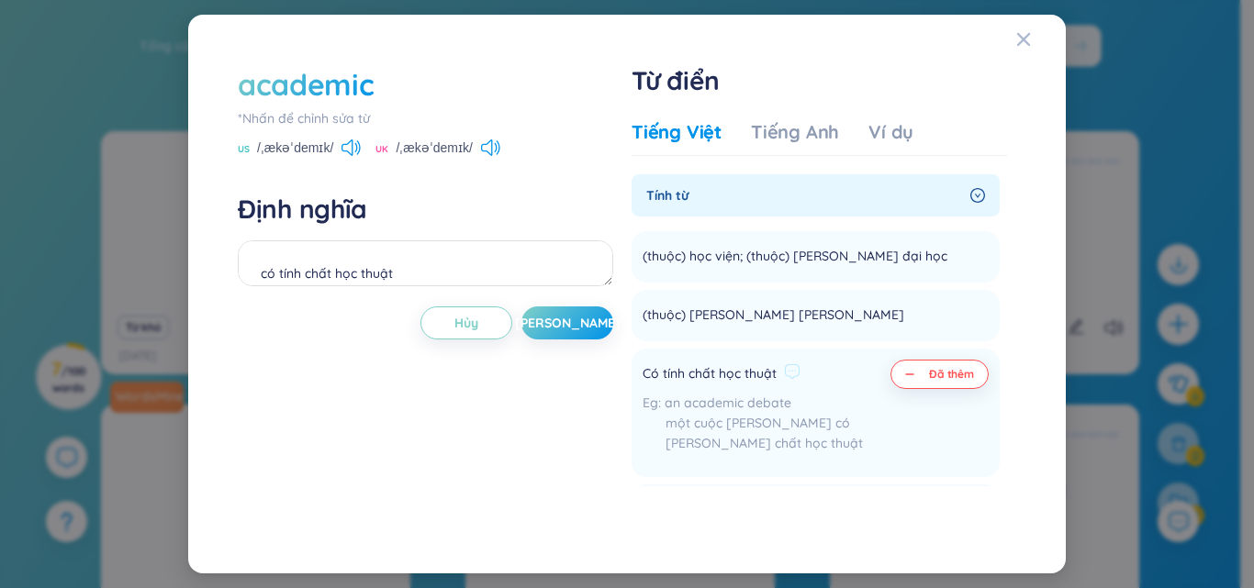
click at [717, 428] on div "một cuộc [PERSON_NAME] có [PERSON_NAME] chất học thuật" at bounding box center [762, 433] width 240 height 40
click at [774, 128] on div "Tiếng Anh" at bounding box center [795, 132] width 88 height 26
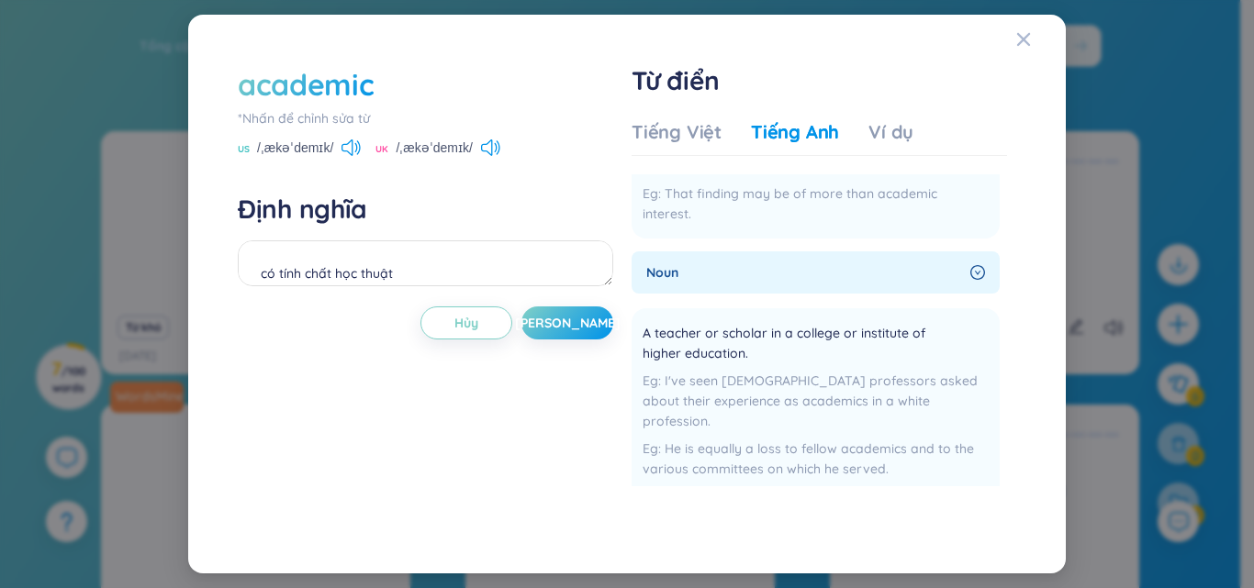
scroll to position [92, 0]
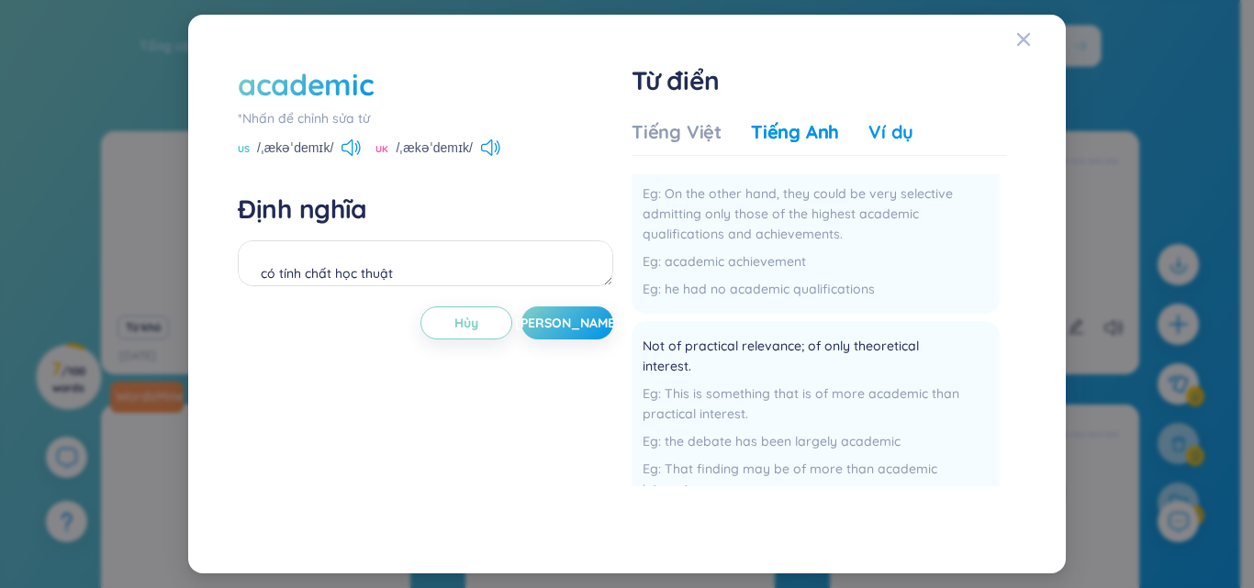
click at [895, 133] on div "Ví dụ" at bounding box center [890, 132] width 45 height 26
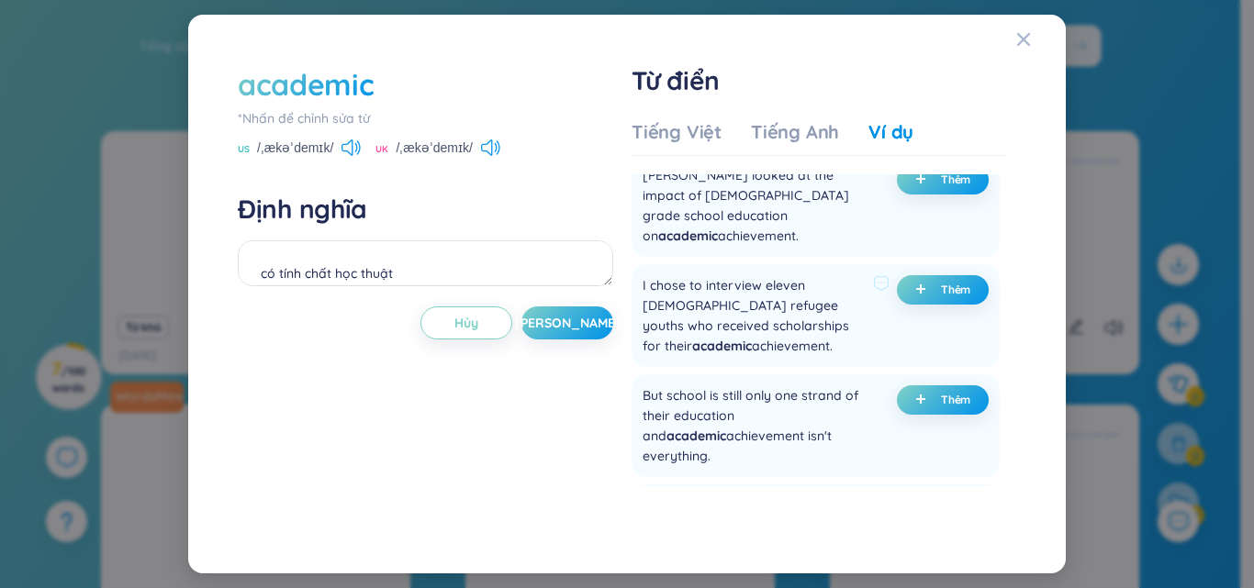
scroll to position [734, 0]
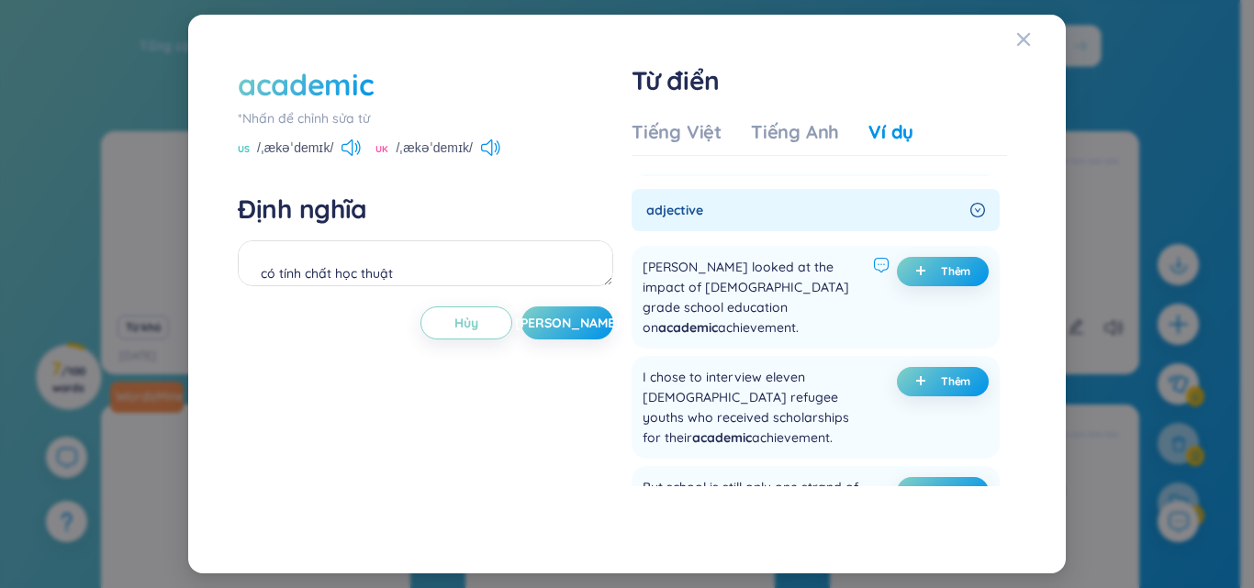
click at [873, 273] on icon at bounding box center [881, 265] width 17 height 17
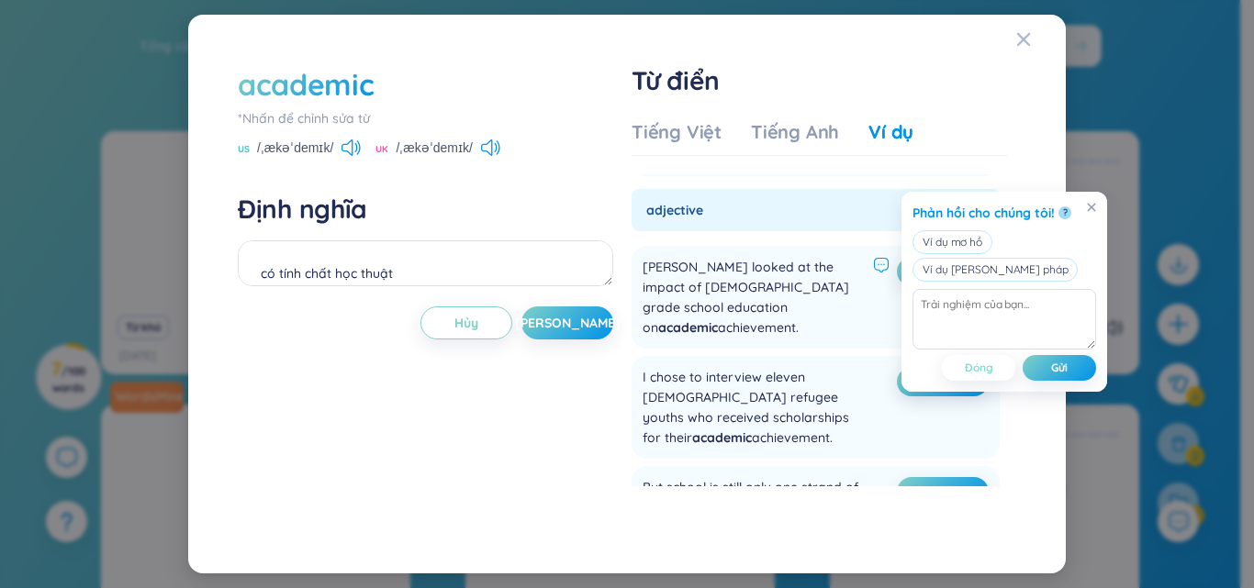
click at [981, 366] on span "Đóng" at bounding box center [978, 368] width 28 height 15
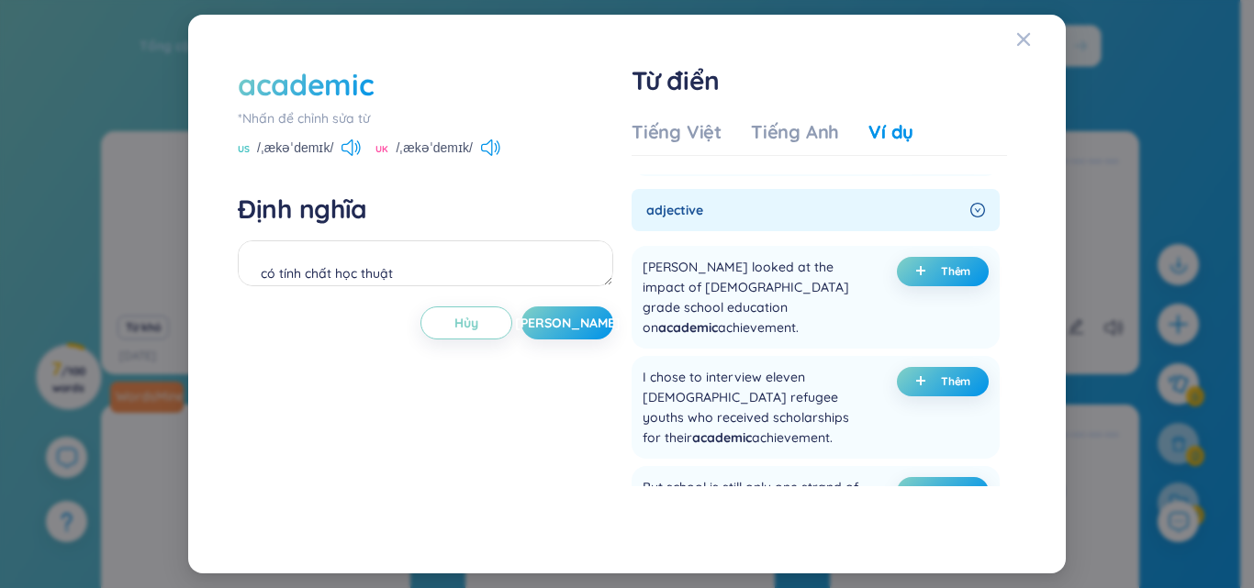
click at [975, 217] on icon "right-circle" at bounding box center [977, 210] width 15 height 15
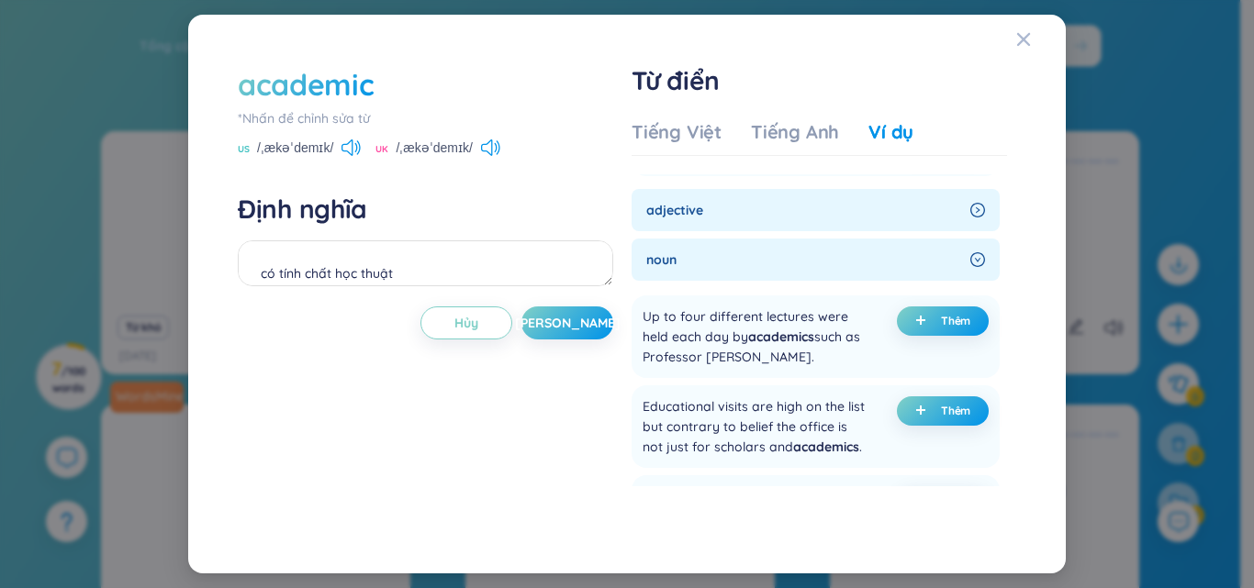
click at [974, 217] on icon "right-circle" at bounding box center [977, 210] width 15 height 15
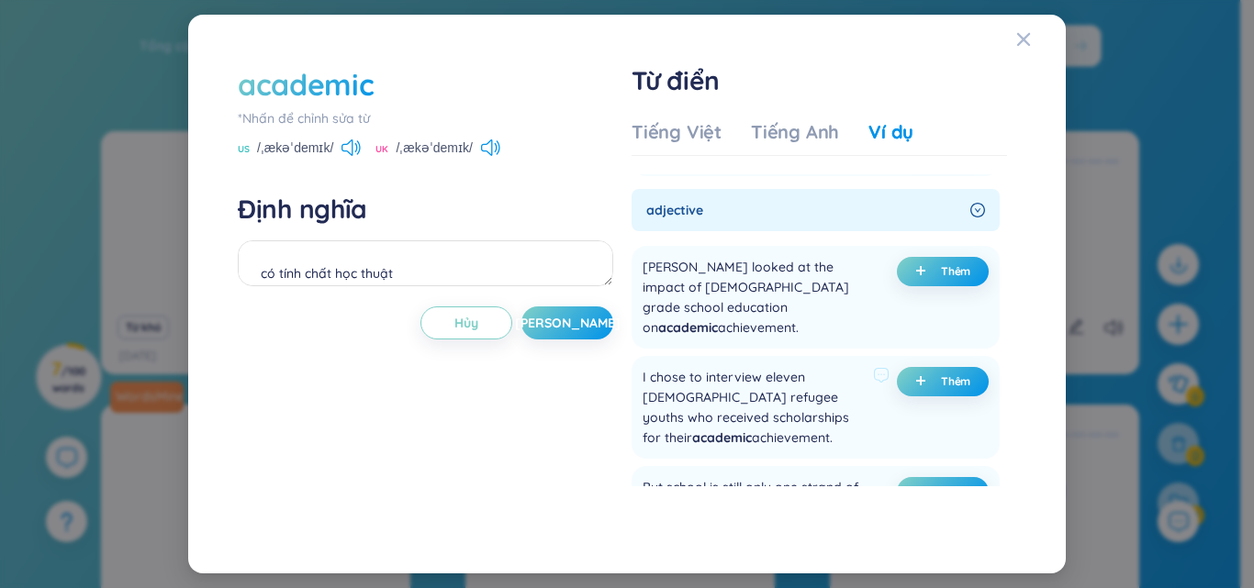
scroll to position [826, 0]
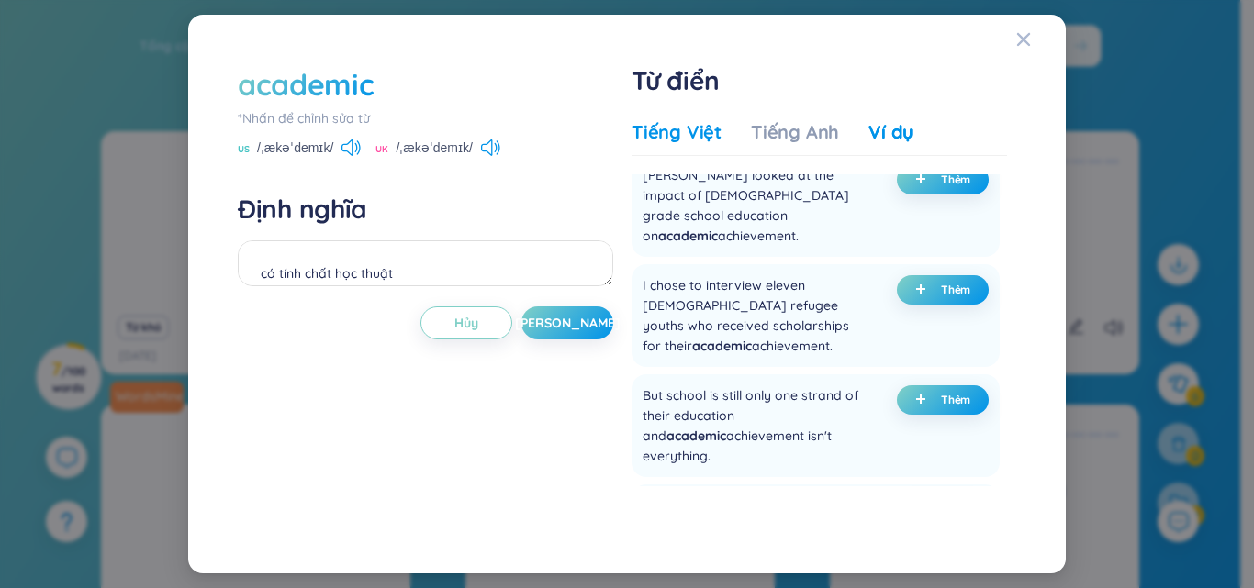
click at [682, 136] on div "Tiếng Việt" at bounding box center [676, 132] width 90 height 26
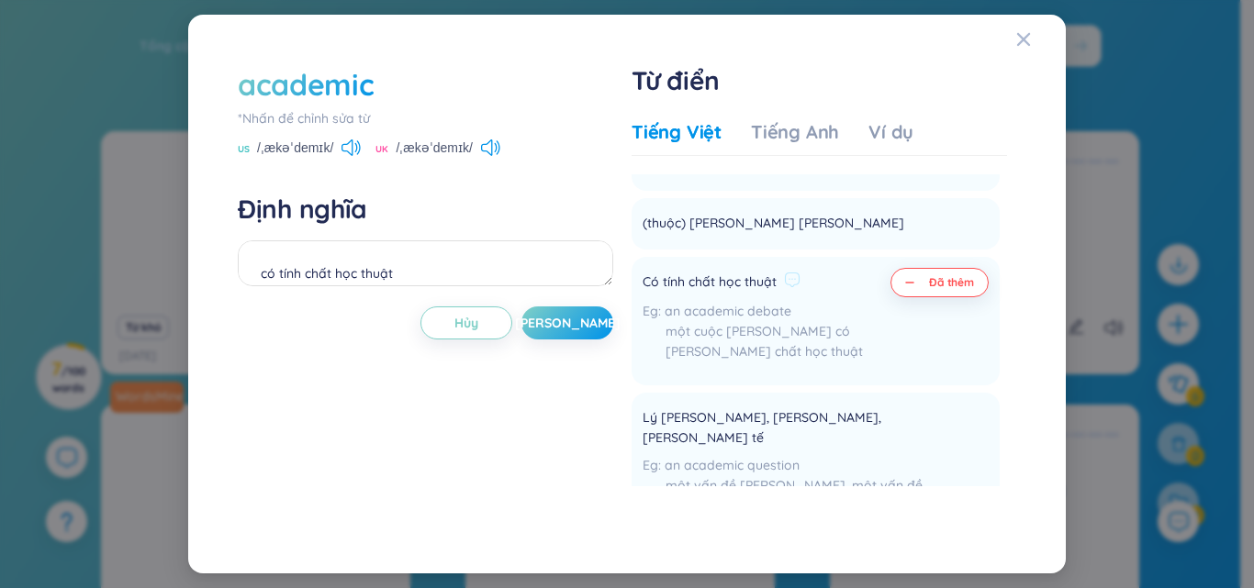
scroll to position [0, 0]
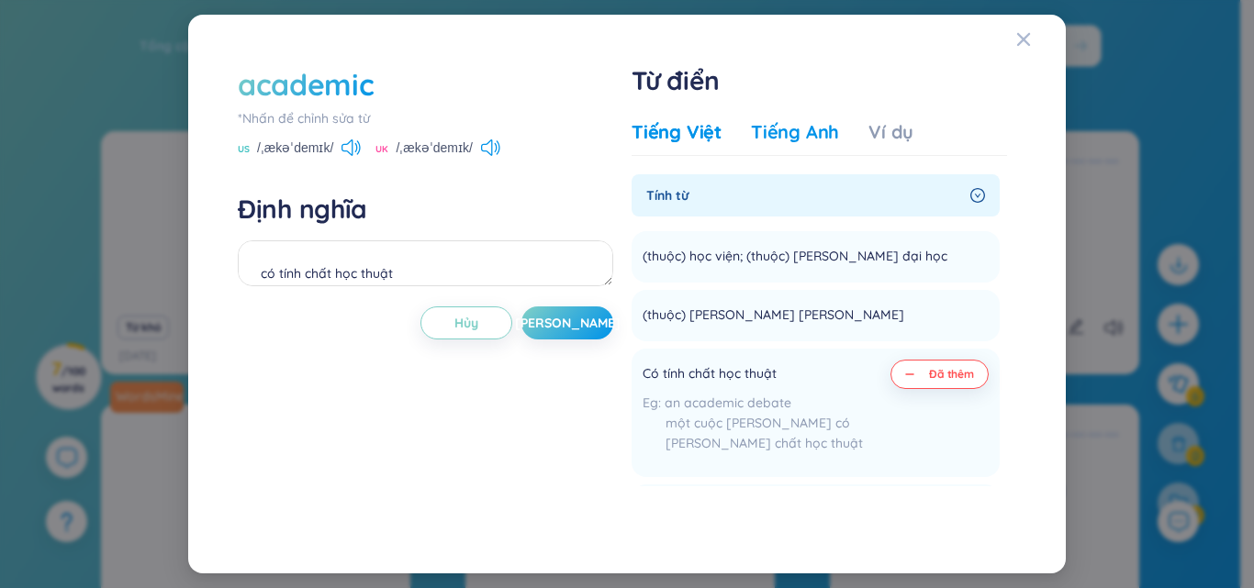
drag, startPoint x: 806, startPoint y: 135, endPoint x: 794, endPoint y: 182, distance: 48.3
click at [806, 137] on div "Tiếng Anh" at bounding box center [795, 132] width 88 height 26
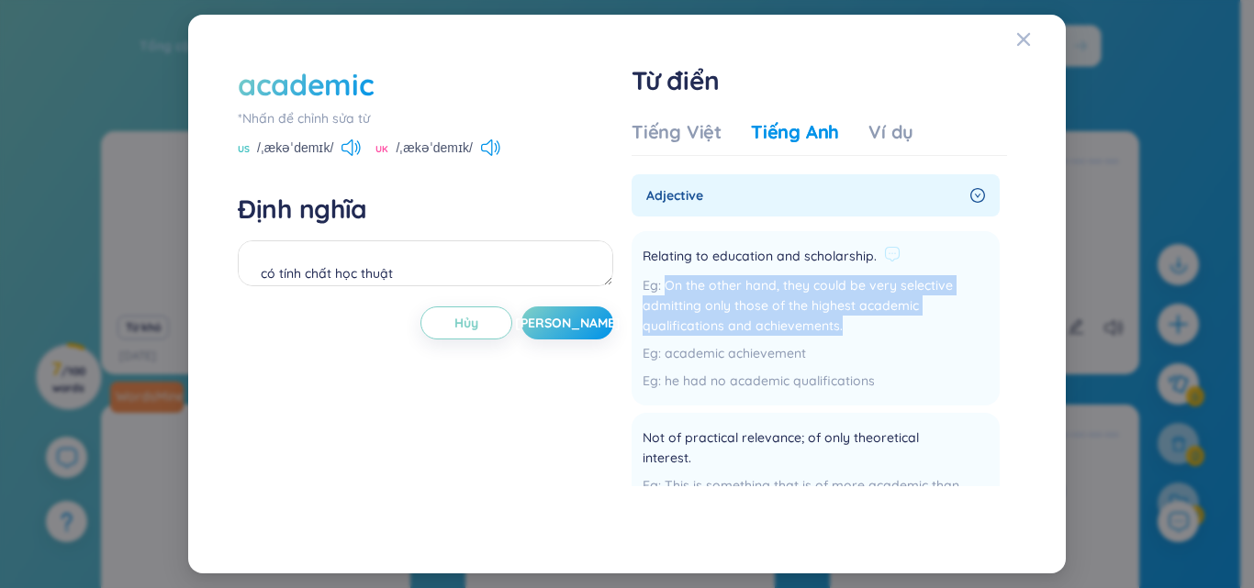
drag, startPoint x: 664, startPoint y: 277, endPoint x: 768, endPoint y: 389, distance: 152.6
click at [843, 331] on div "On the other hand, they could be very selective admitting only those of the hig…" at bounding box center [815, 305] width 346 height 61
copy div "On the other hand, they could be very selective admitting only those of the hig…"
click at [1032, 32] on span "Close" at bounding box center [1041, 40] width 50 height 50
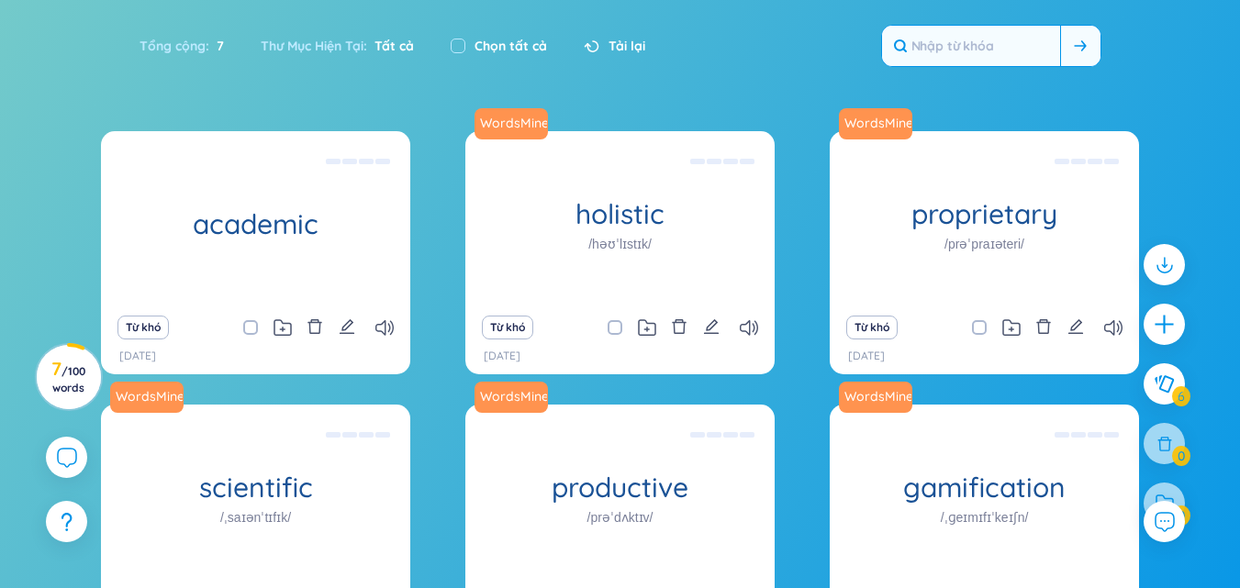
click at [931, 50] on input "text" at bounding box center [971, 46] width 178 height 40
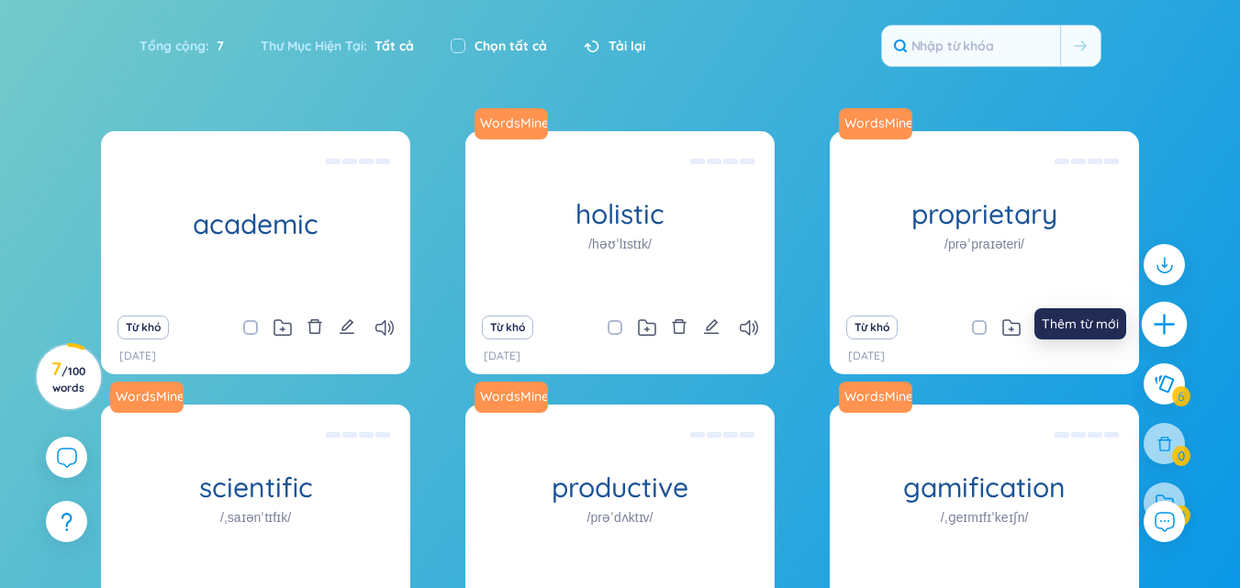
click at [1161, 323] on icon "plus" at bounding box center [1165, 325] width 26 height 26
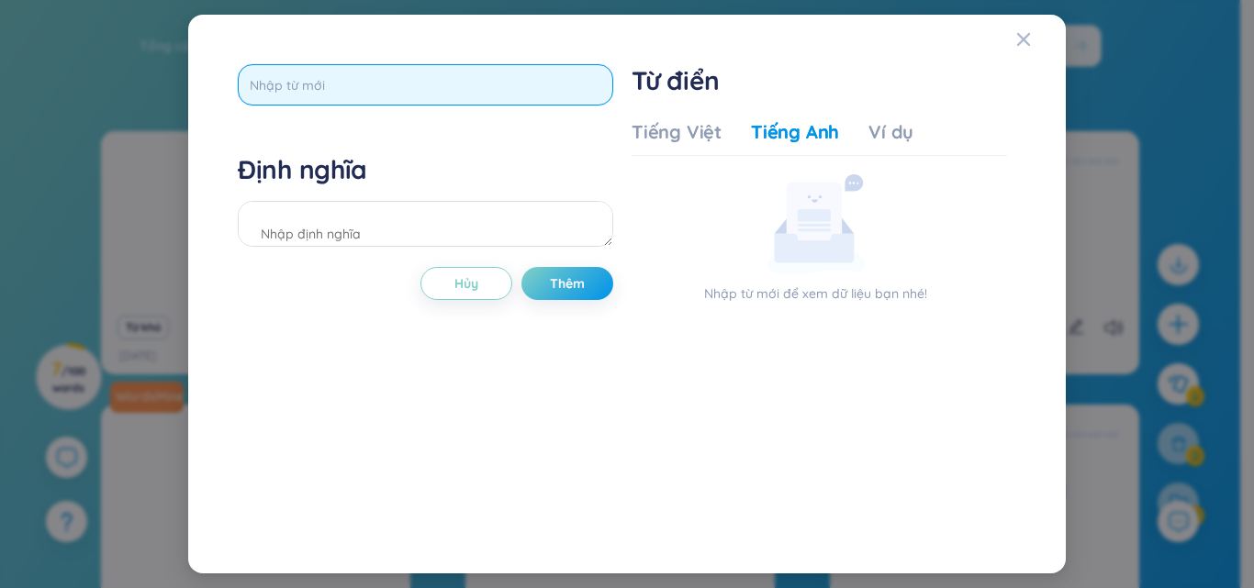
click at [416, 89] on input "text" at bounding box center [425, 84] width 375 height 41
type input "accomplished"
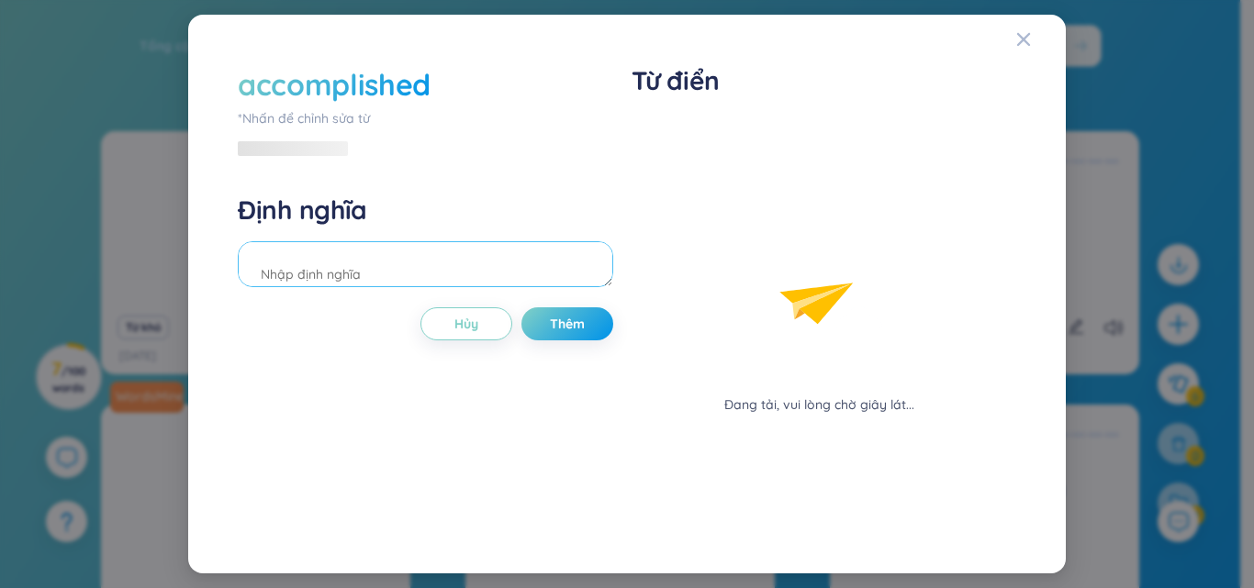
click at [494, 228] on div "Định nghĩa" at bounding box center [425, 243] width 375 height 99
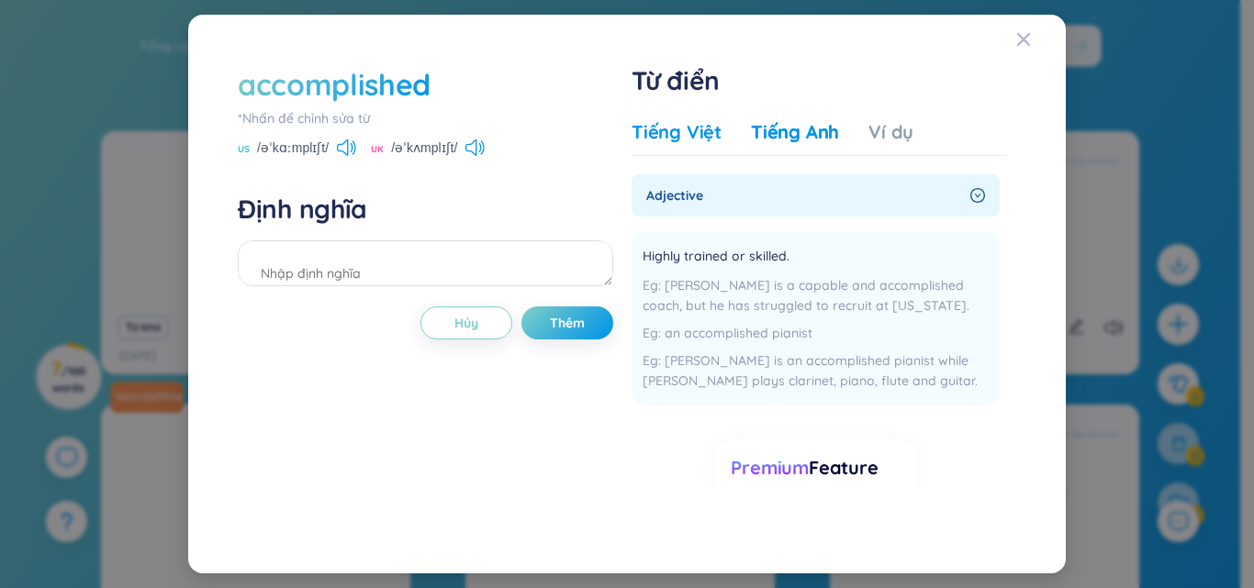
click at [679, 128] on div "Tiếng Việt" at bounding box center [676, 132] width 90 height 26
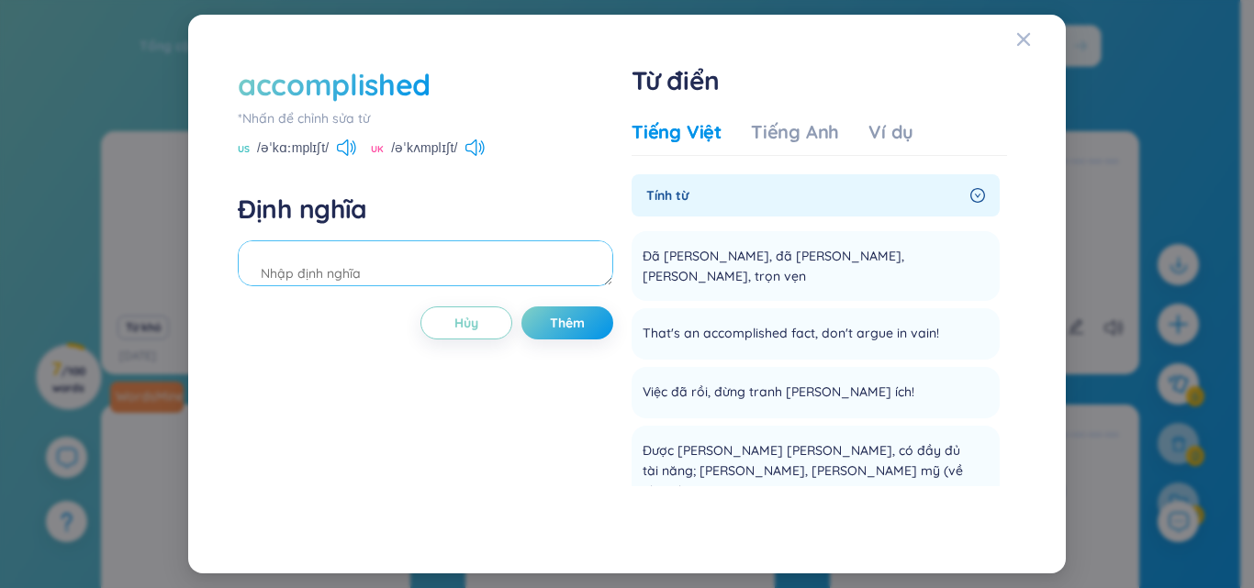
click at [408, 263] on textarea at bounding box center [425, 263] width 375 height 46
type textarea "a"
type textarea "đã [PERSON_NAME];đầy đủ tài năng"
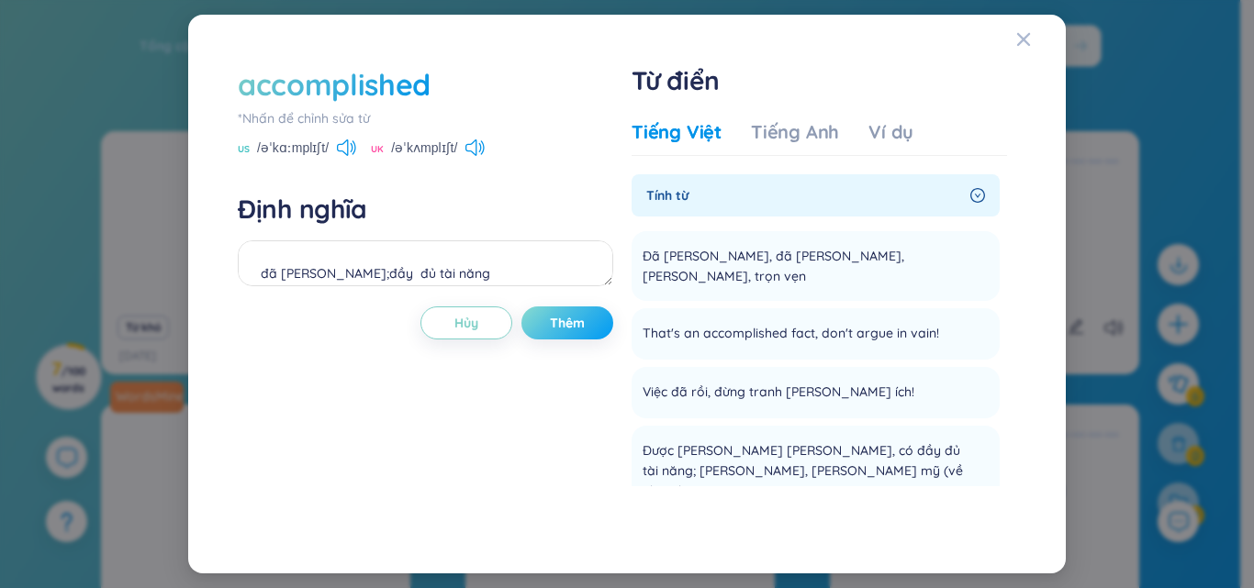
click at [557, 328] on span "Thêm" at bounding box center [567, 323] width 35 height 18
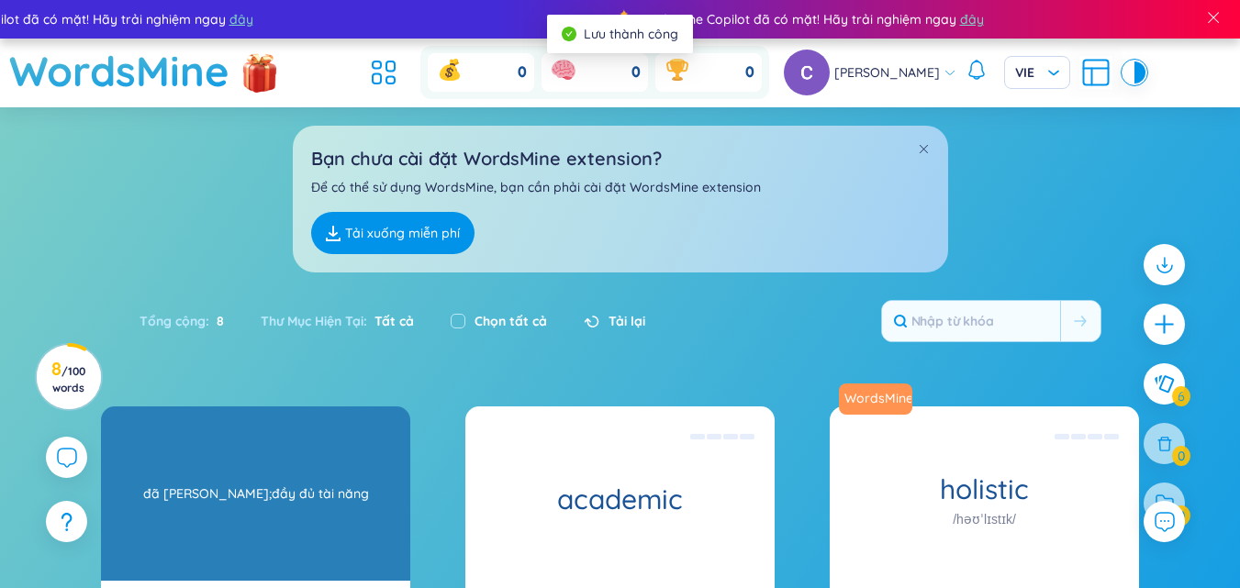
click at [318, 472] on div "đã [PERSON_NAME];đầy đủ tài năng" at bounding box center [255, 493] width 291 height 165
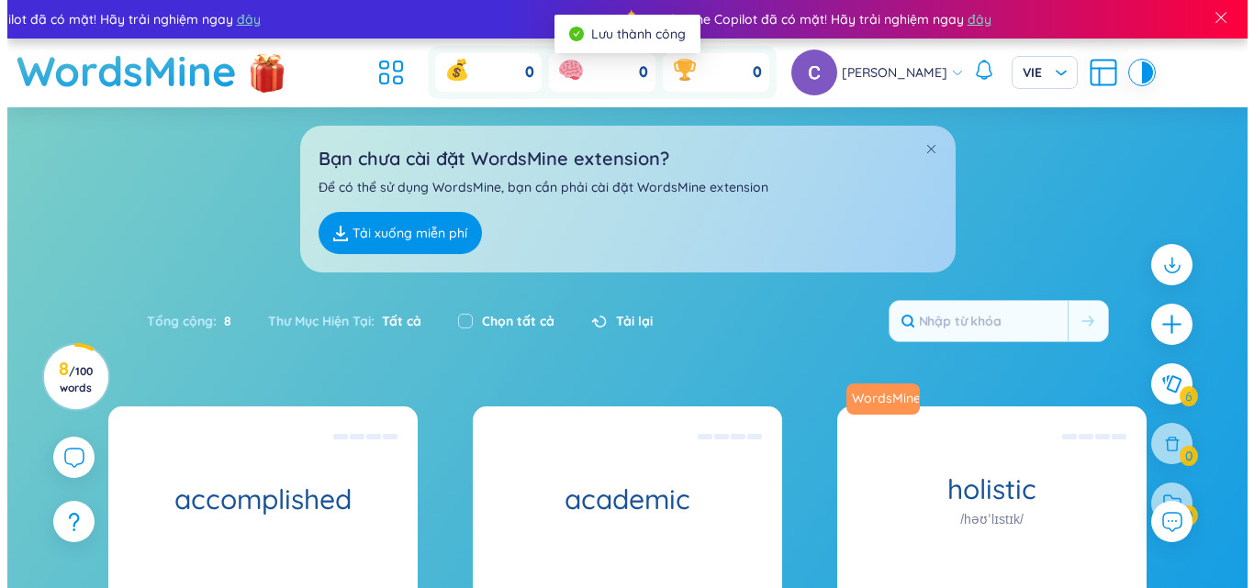
scroll to position [275, 0]
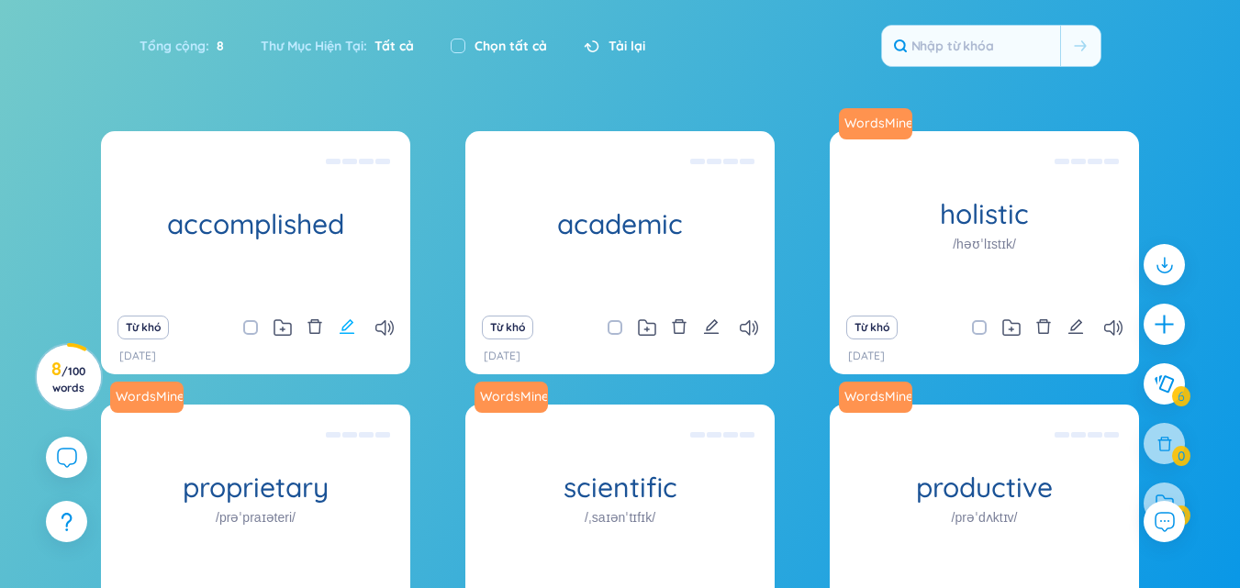
click at [351, 326] on icon "edit" at bounding box center [347, 326] width 17 height 17
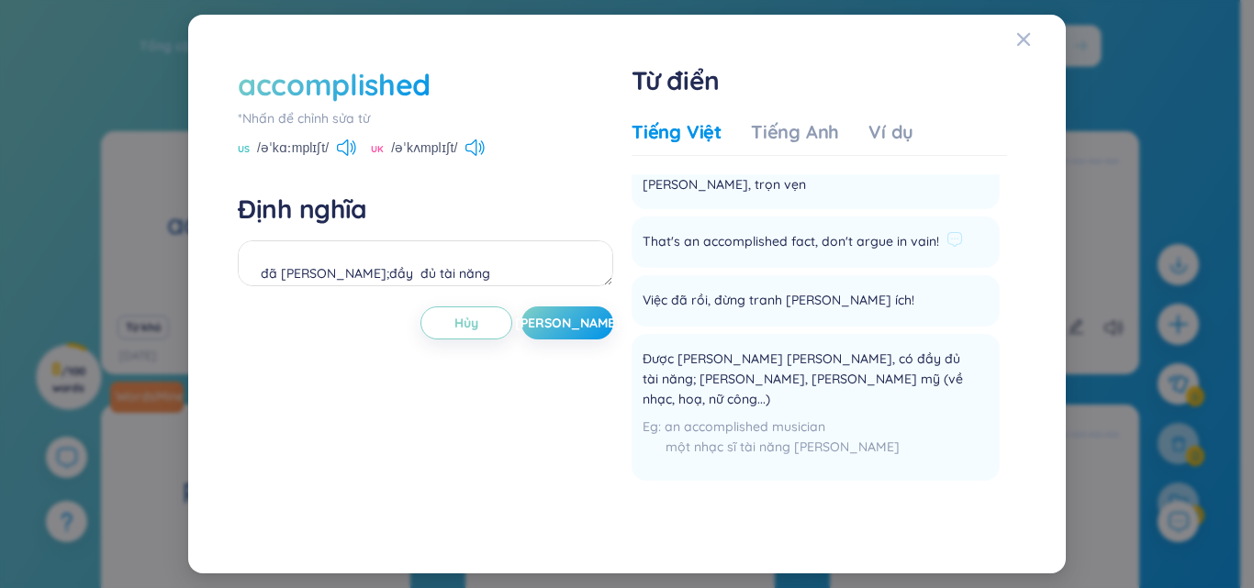
scroll to position [0, 0]
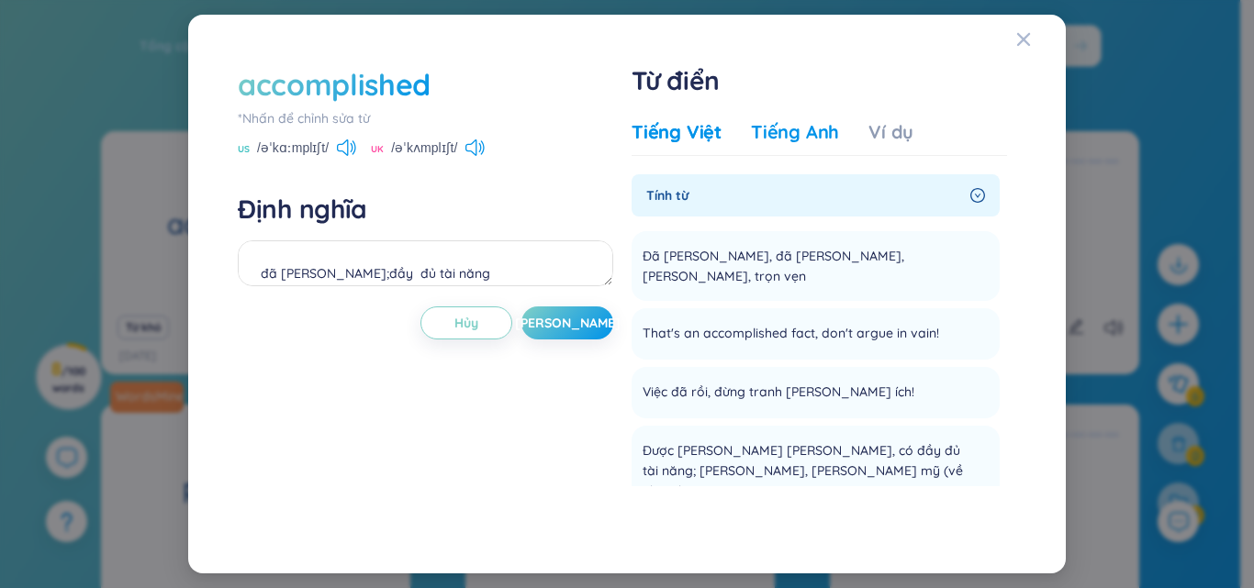
click at [768, 130] on div "Tiếng Anh" at bounding box center [795, 132] width 88 height 26
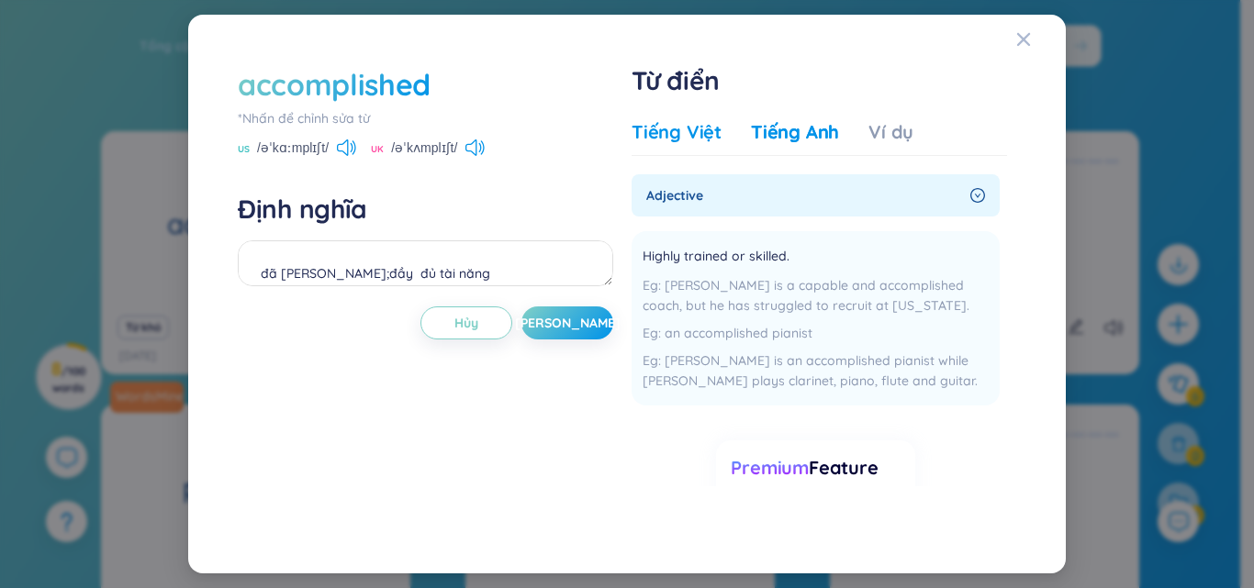
click at [650, 133] on div "Tiếng Việt" at bounding box center [676, 132] width 90 height 26
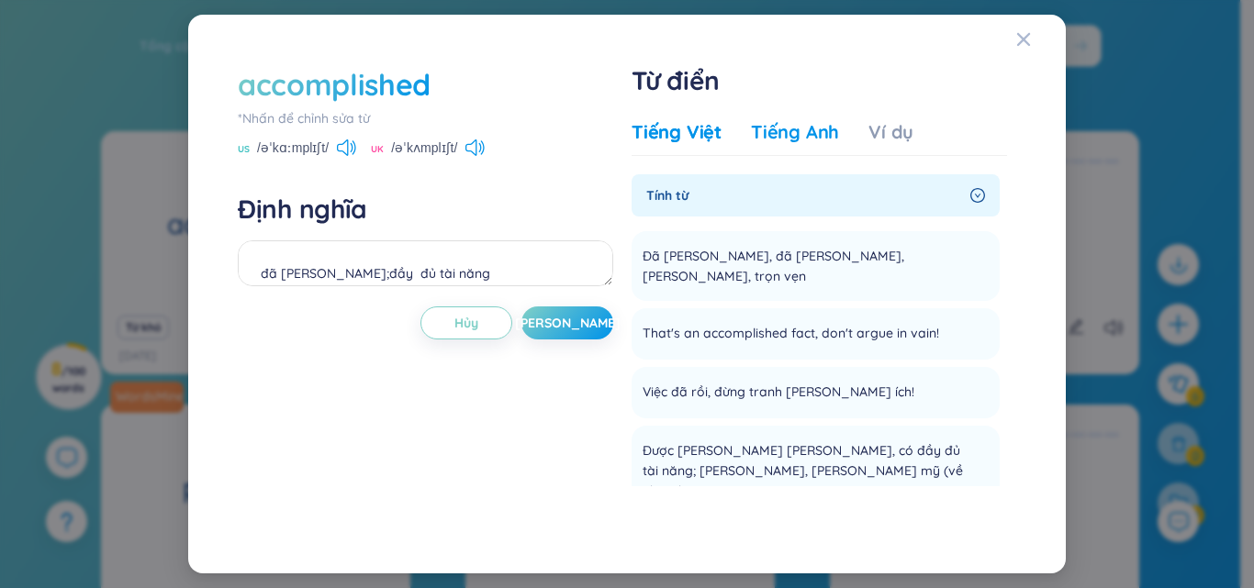
click at [797, 132] on div "Tiếng Anh" at bounding box center [795, 132] width 88 height 26
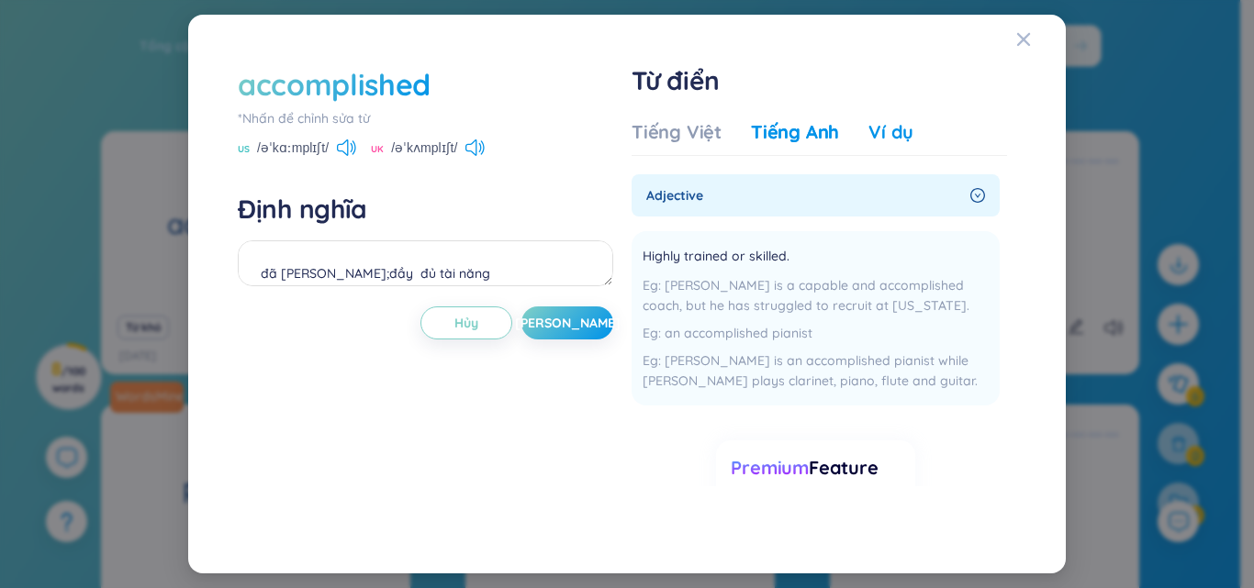
drag, startPoint x: 876, startPoint y: 126, endPoint x: 850, endPoint y: 163, distance: 46.1
click at [874, 131] on div "Ví dụ" at bounding box center [890, 132] width 45 height 26
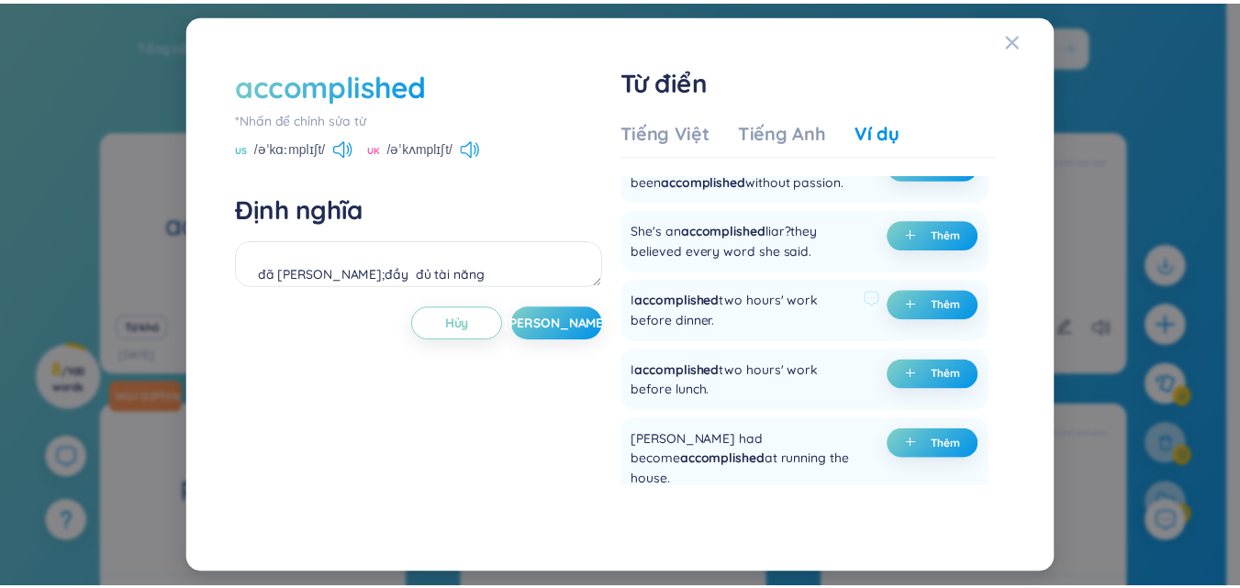
scroll to position [184, 0]
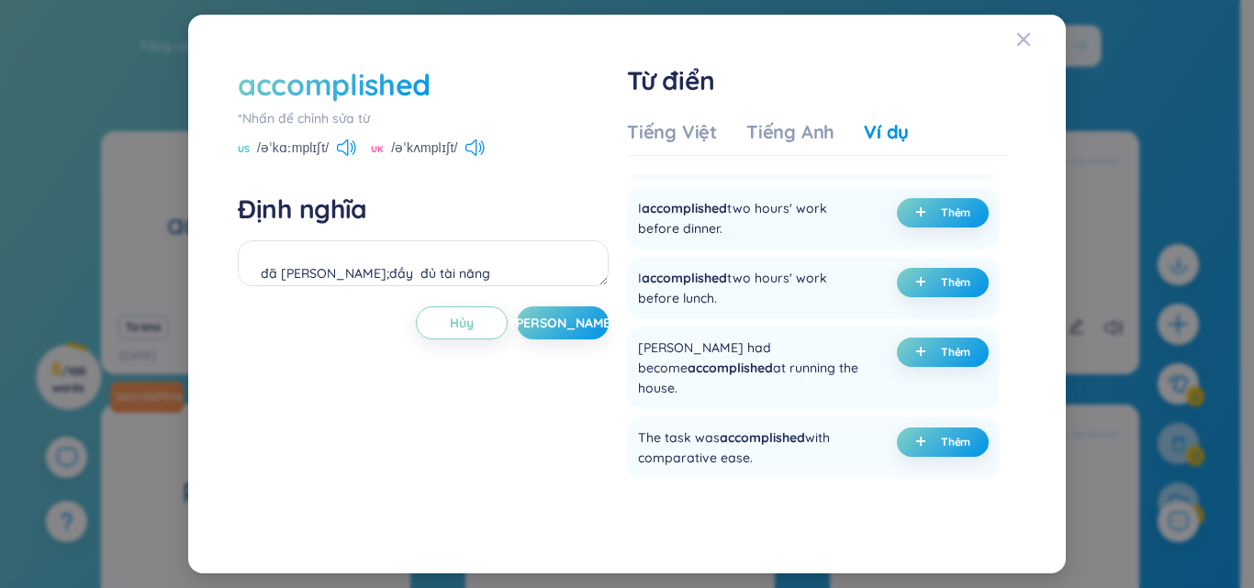
click at [344, 154] on icon at bounding box center [346, 147] width 19 height 17
click at [464, 150] on div "UK /əˈkʌmplɪʃt/" at bounding box center [428, 149] width 114 height 17
click at [479, 150] on icon at bounding box center [474, 147] width 19 height 17
click at [474, 145] on icon at bounding box center [474, 147] width 19 height 17
drag, startPoint x: 573, startPoint y: 320, endPoint x: 565, endPoint y: 337, distance: 18.1
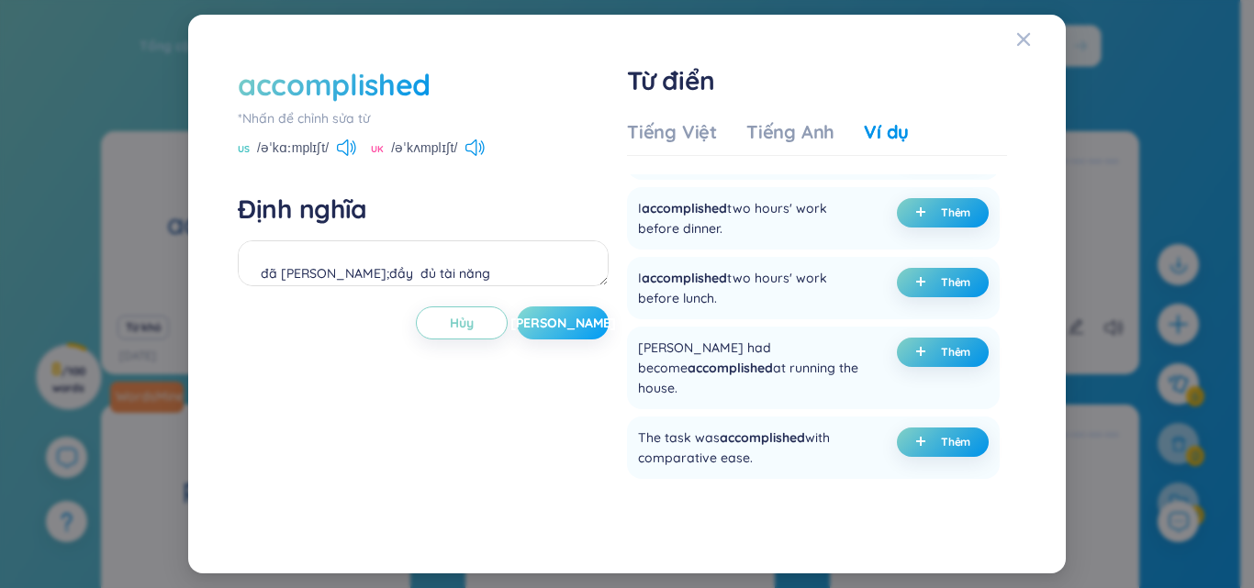
click at [568, 325] on span "[PERSON_NAME]" at bounding box center [563, 323] width 106 height 18
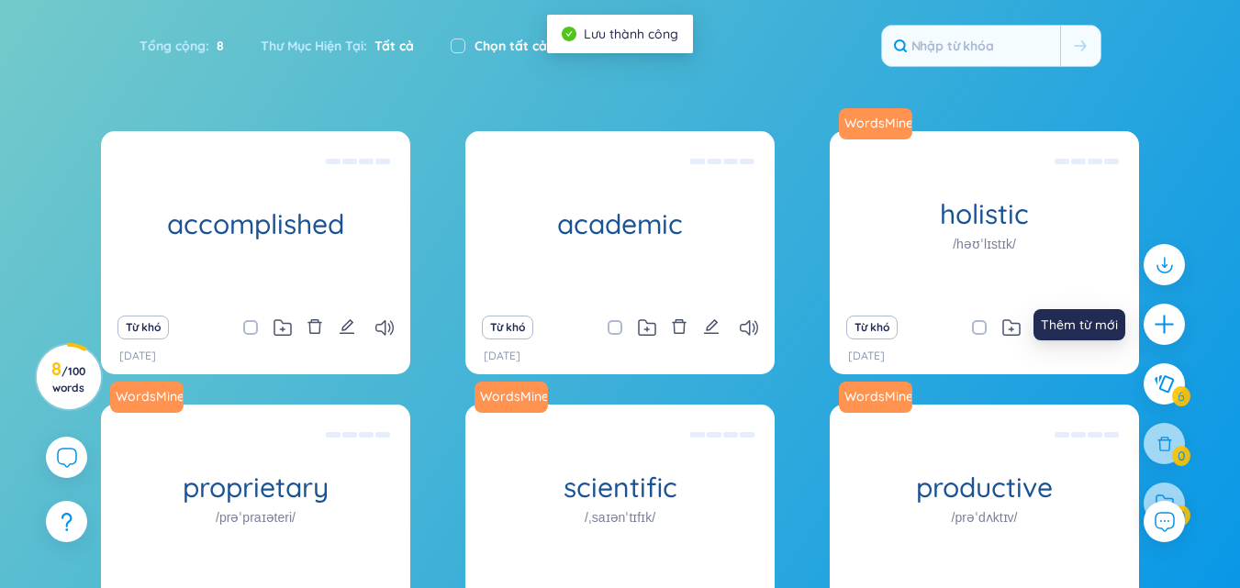
drag, startPoint x: 1165, startPoint y: 312, endPoint x: 1053, endPoint y: 373, distance: 128.5
click at [1164, 316] on icon "plus" at bounding box center [1164, 324] width 23 height 23
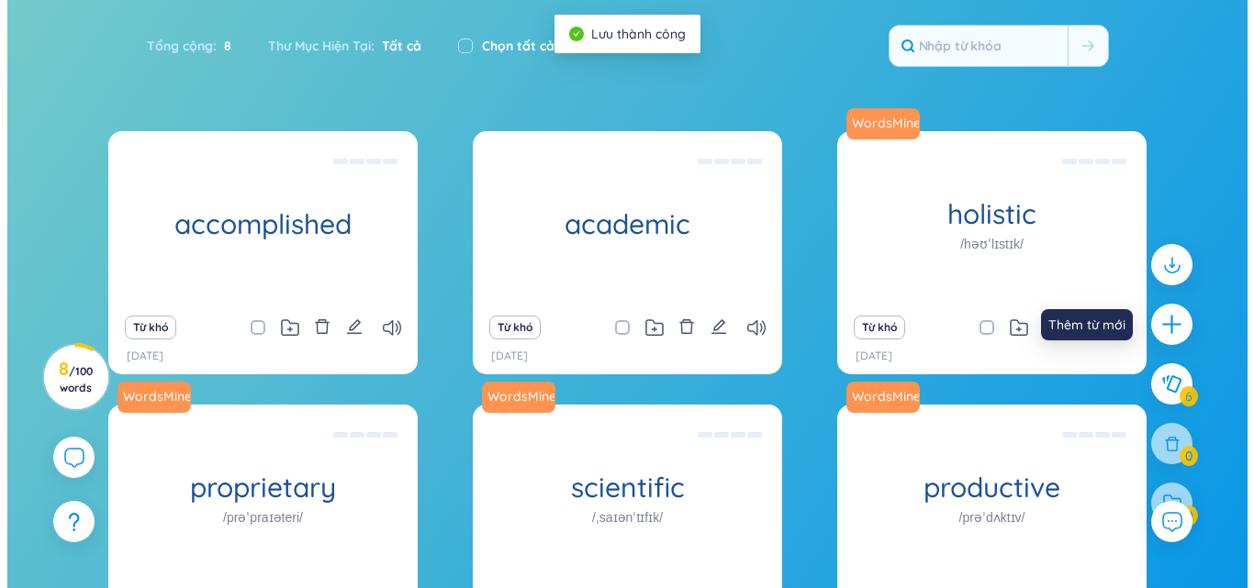
scroll to position [8, 0]
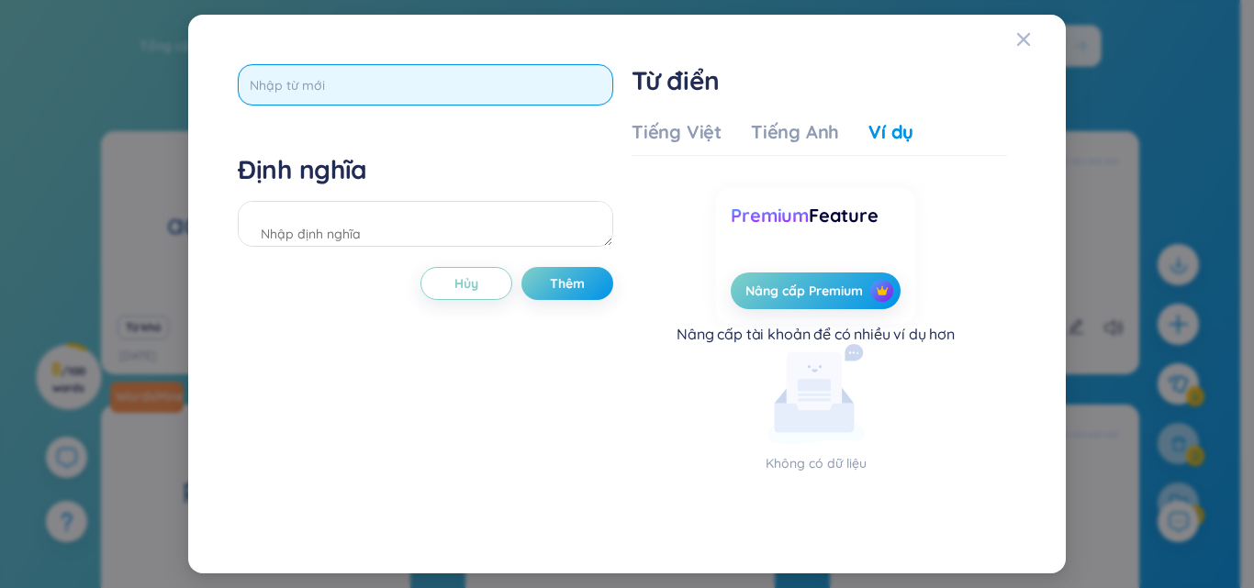
click at [451, 90] on input "text" at bounding box center [425, 84] width 375 height 41
type input "acce"
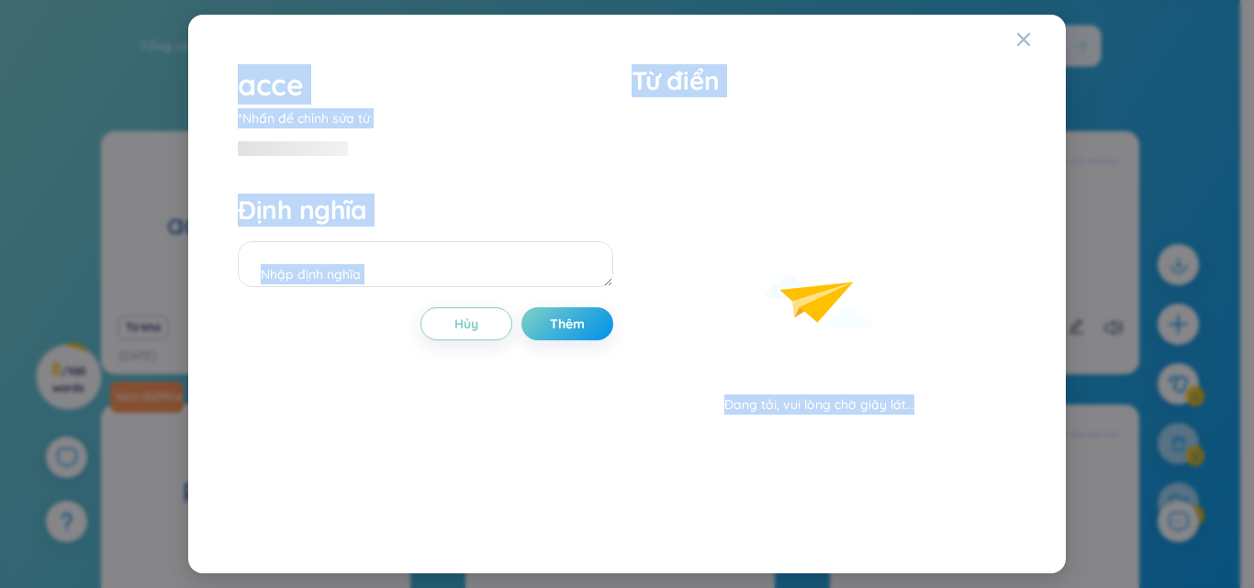
drag, startPoint x: 684, startPoint y: 575, endPoint x: 692, endPoint y: 605, distance: 30.5
click at [692, 313] on html "Wordsmine Copilot đã có mặt! Hãy [PERSON_NAME] ngay đây Wordsmine Copilot đã có…" at bounding box center [627, 19] width 1254 height 588
click at [683, 193] on div "Đang tải, vui lòng chờ giây lát..." at bounding box center [818, 266] width 375 height 295
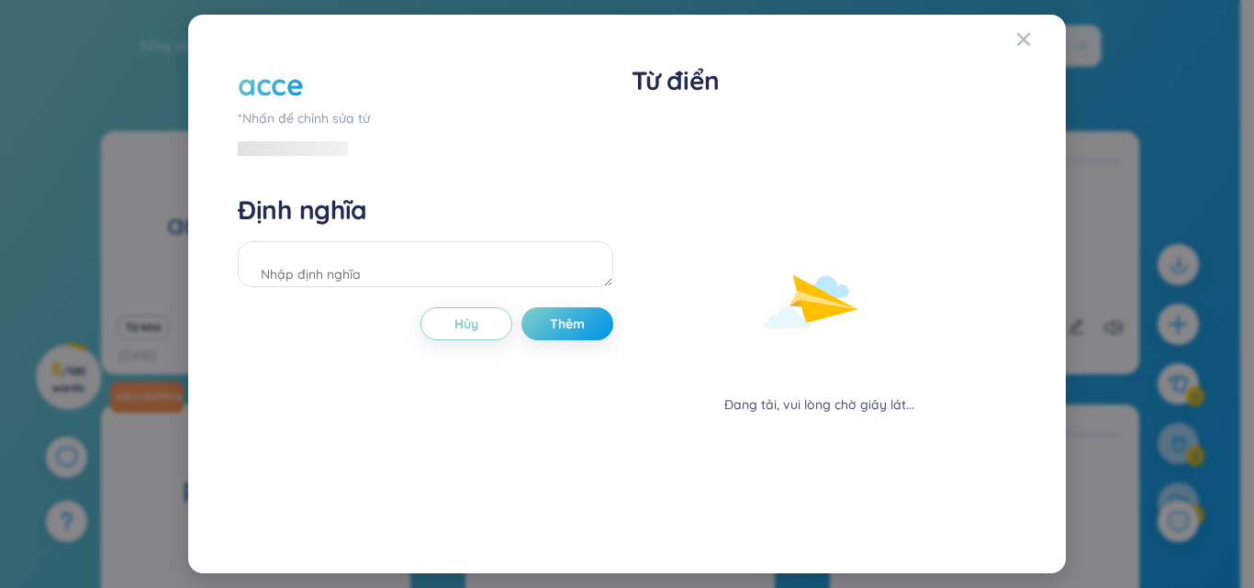
drag, startPoint x: 316, startPoint y: 79, endPoint x: 365, endPoint y: 96, distance: 52.5
click at [316, 82] on div "acce" at bounding box center [425, 84] width 375 height 40
click at [1013, 39] on div "acce *[PERSON_NAME] để [PERSON_NAME] sửa từ Định [PERSON_NAME] Thêm Từ điển Đan…" at bounding box center [626, 294] width 833 height 515
drag, startPoint x: 468, startPoint y: 329, endPoint x: 468, endPoint y: 318, distance: 11.0
click at [471, 329] on span "Hủy" at bounding box center [466, 324] width 24 height 18
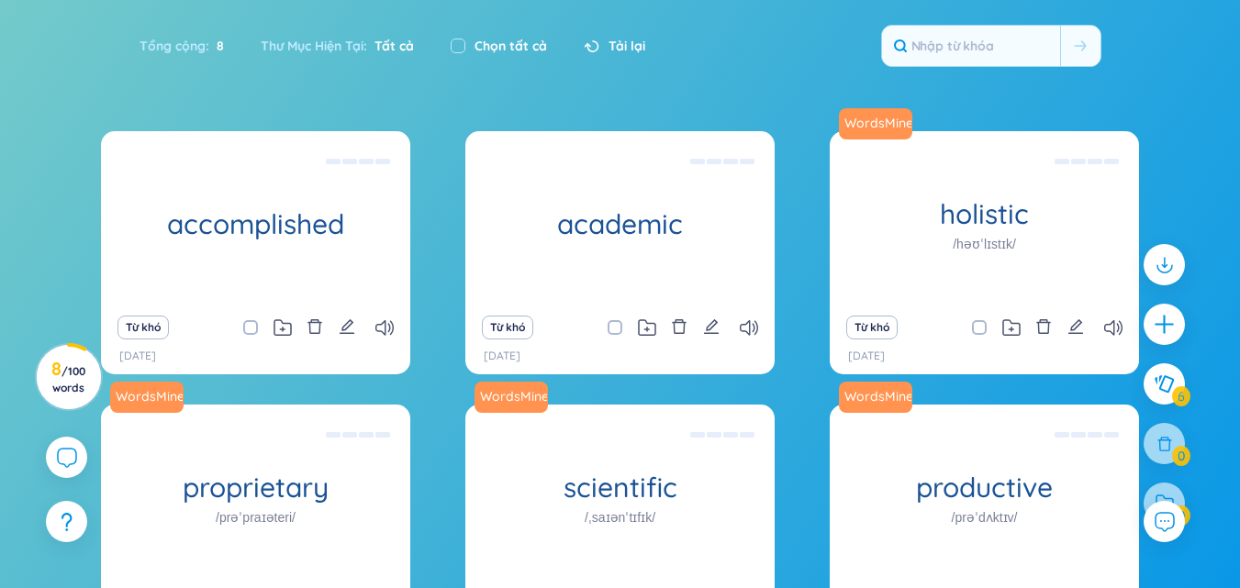
click at [1169, 322] on icon "plus" at bounding box center [1164, 324] width 23 height 23
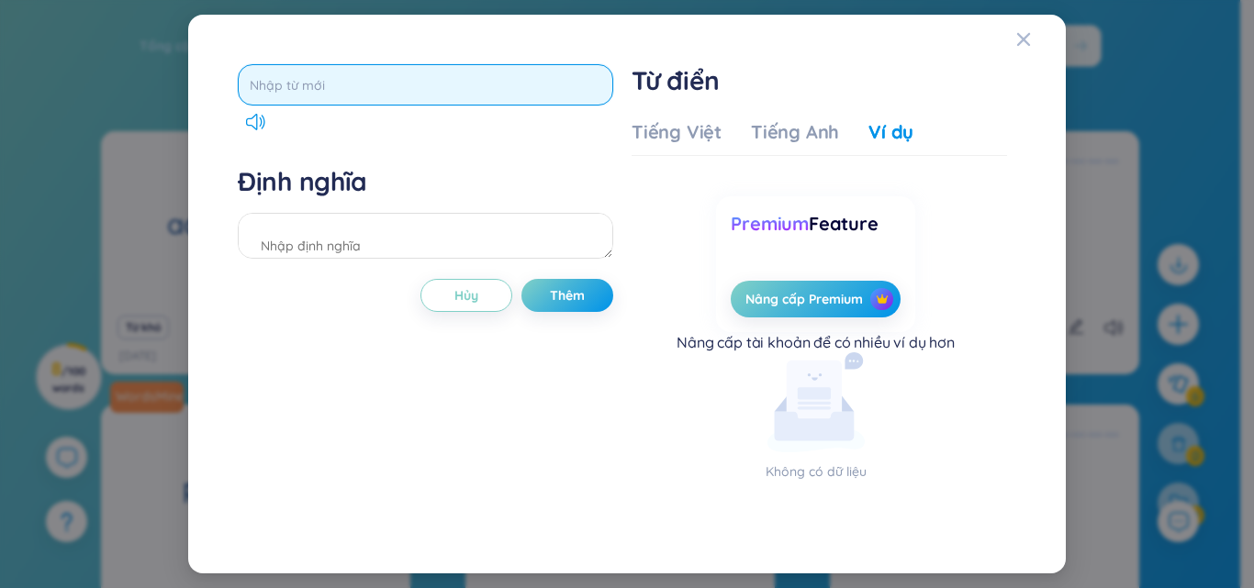
click at [569, 88] on input "text" at bounding box center [425, 84] width 375 height 41
type input "c"
type input "A"
type input "accelerate"
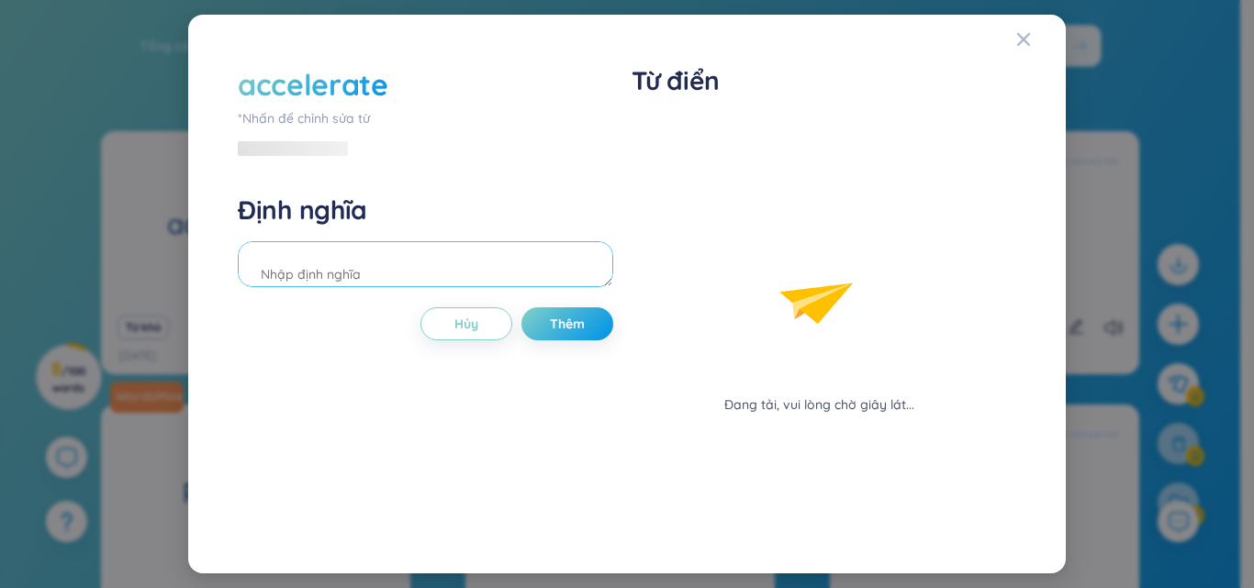
click at [428, 235] on div "Định nghĩa" at bounding box center [425, 243] width 375 height 99
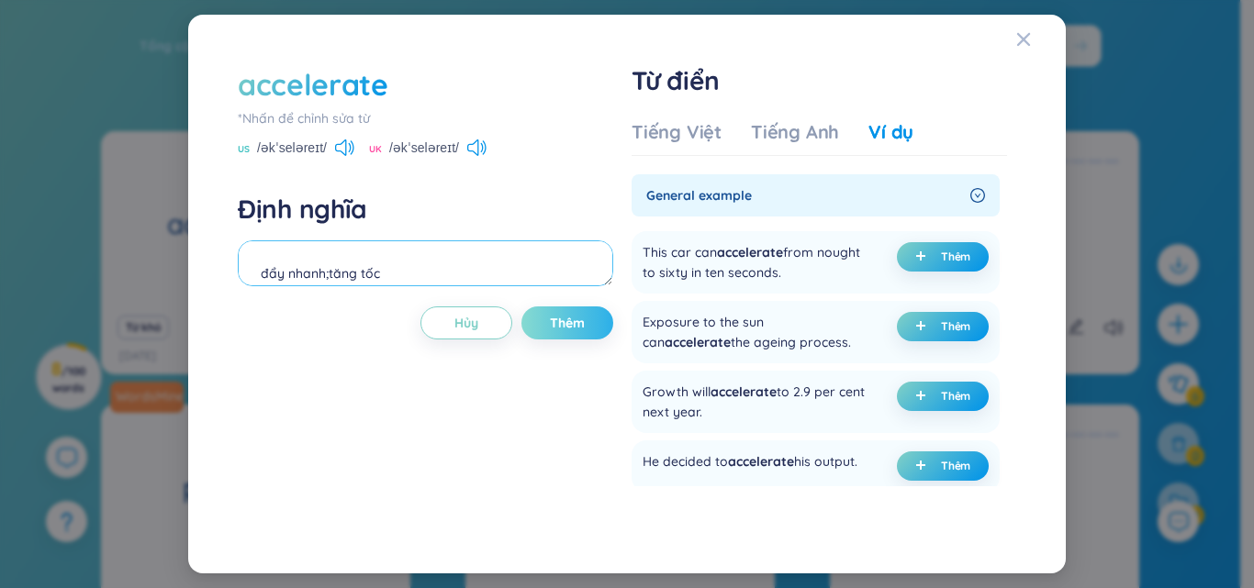
type textarea "đẩy nhanh;tăng tốc"
click at [564, 331] on span "Thêm" at bounding box center [567, 323] width 35 height 18
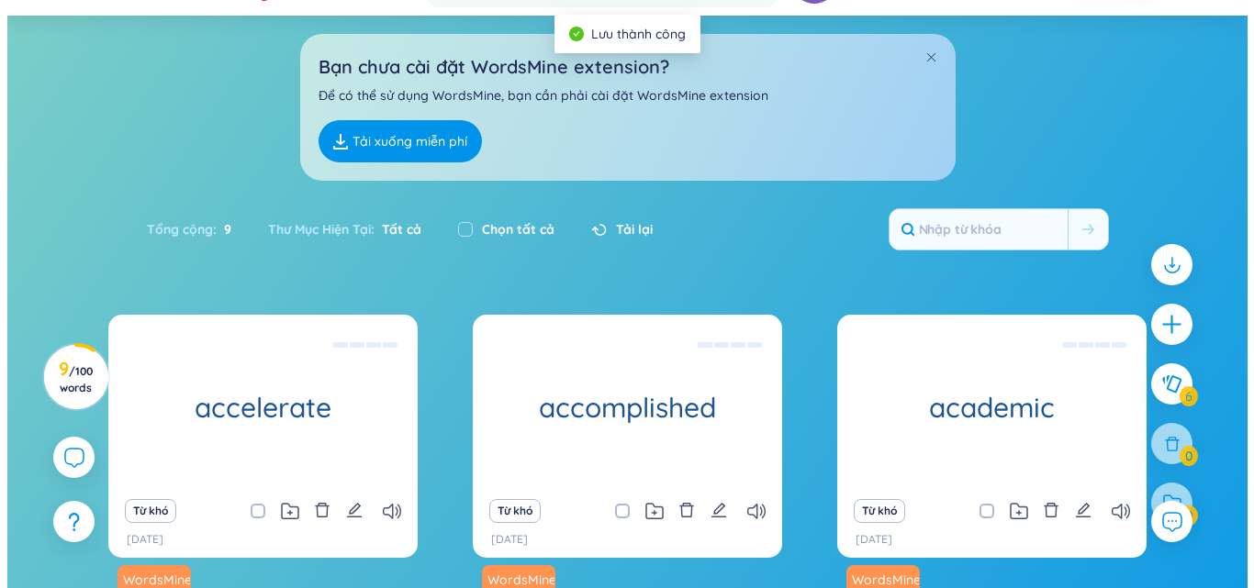
scroll to position [184, 0]
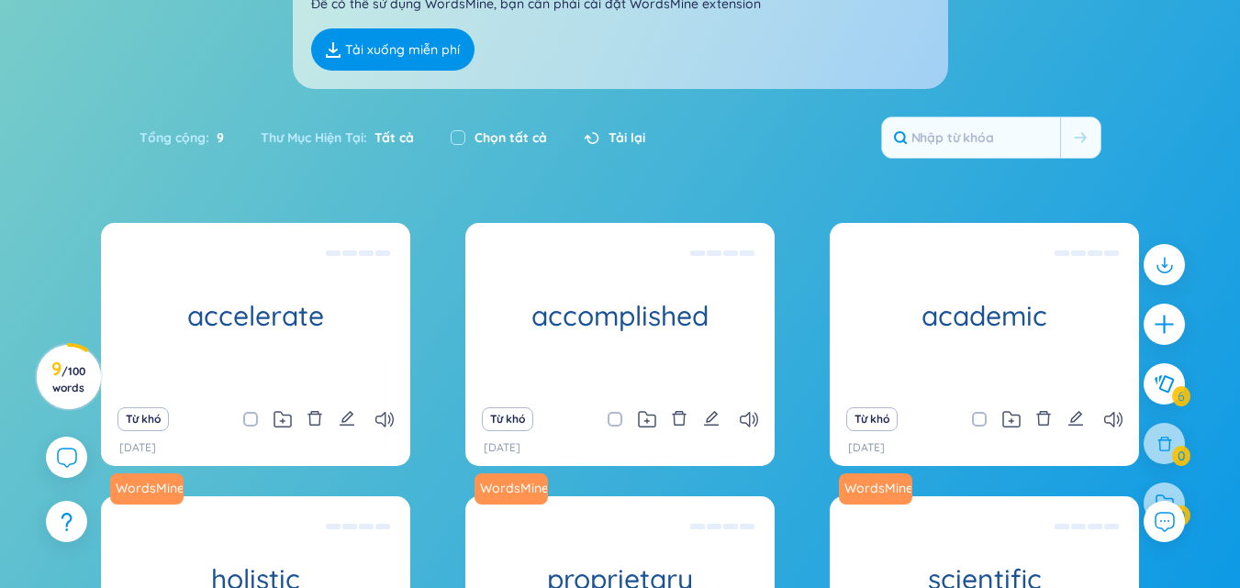
click at [340, 417] on icon "edit" at bounding box center [347, 418] width 17 height 17
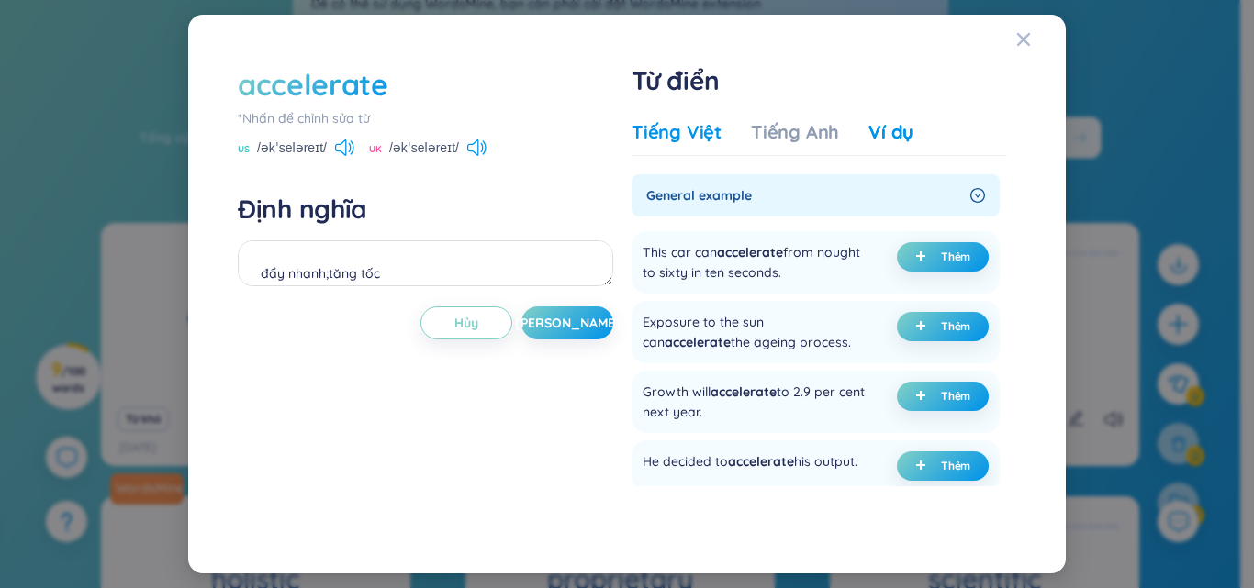
click at [707, 136] on div "Tiếng Việt" at bounding box center [676, 132] width 90 height 26
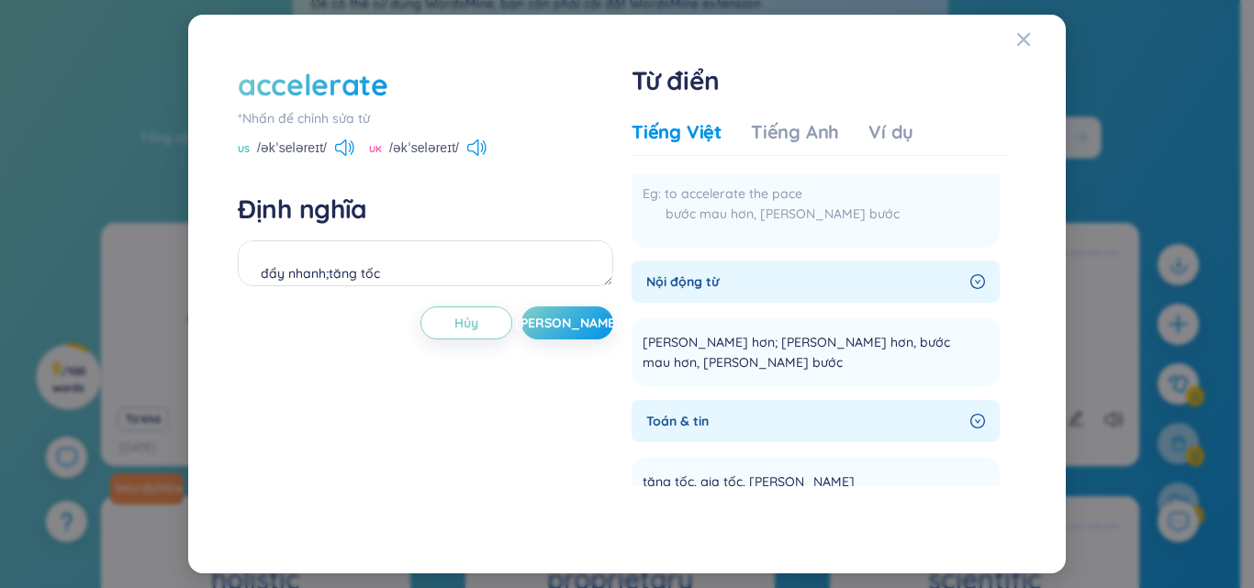
scroll to position [0, 0]
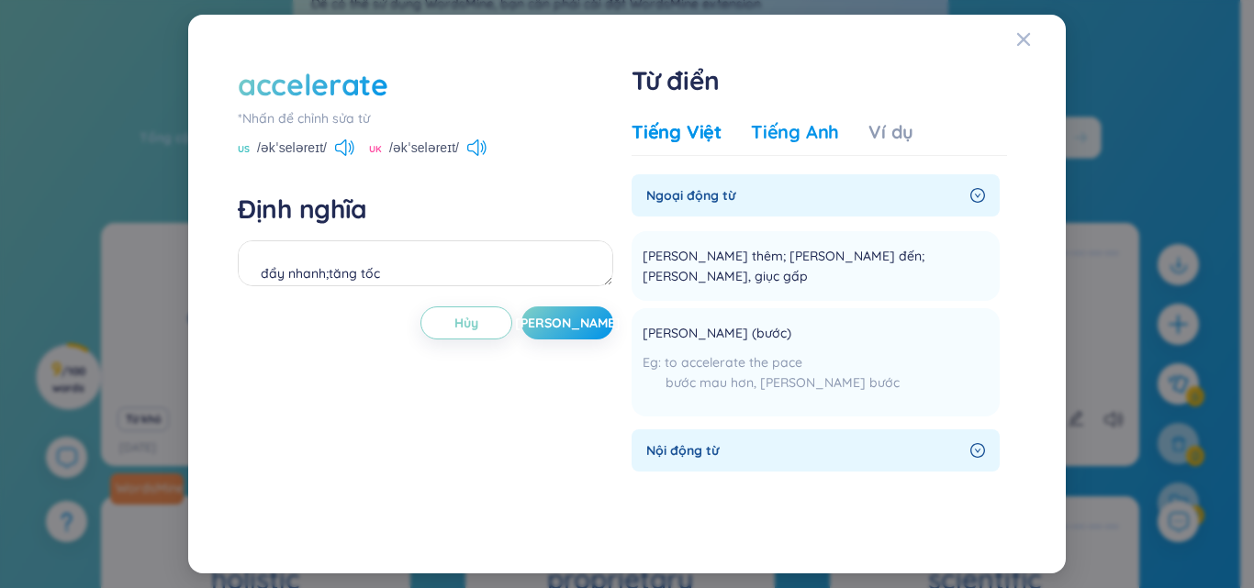
click at [803, 130] on div "Tiếng Anh" at bounding box center [795, 132] width 88 height 26
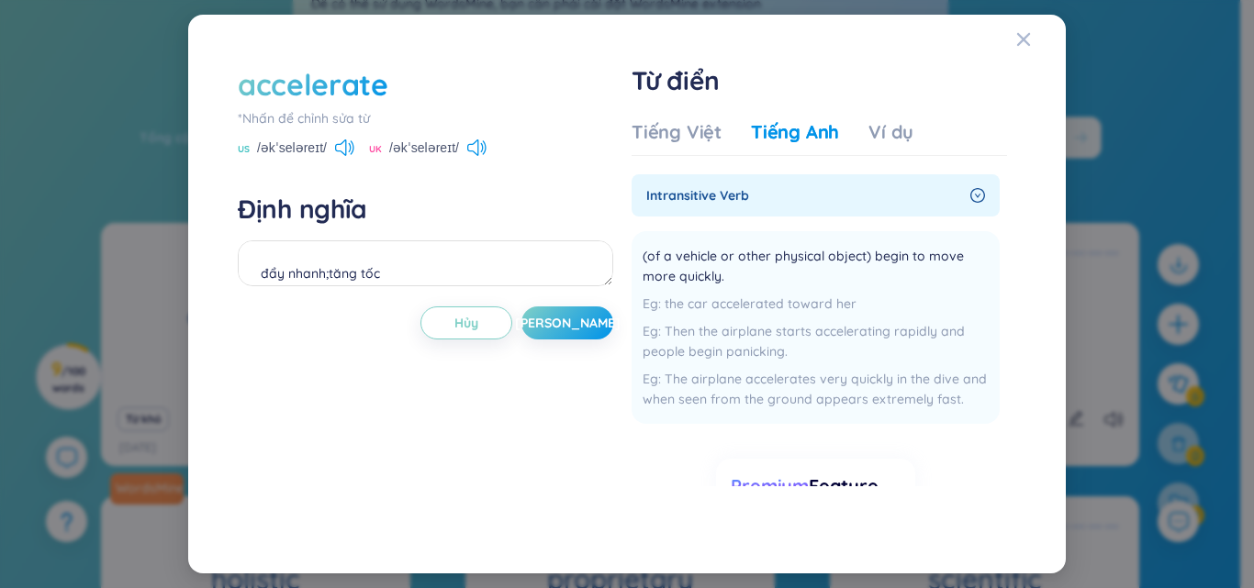
click at [971, 192] on icon "right-circle" at bounding box center [977, 195] width 15 height 15
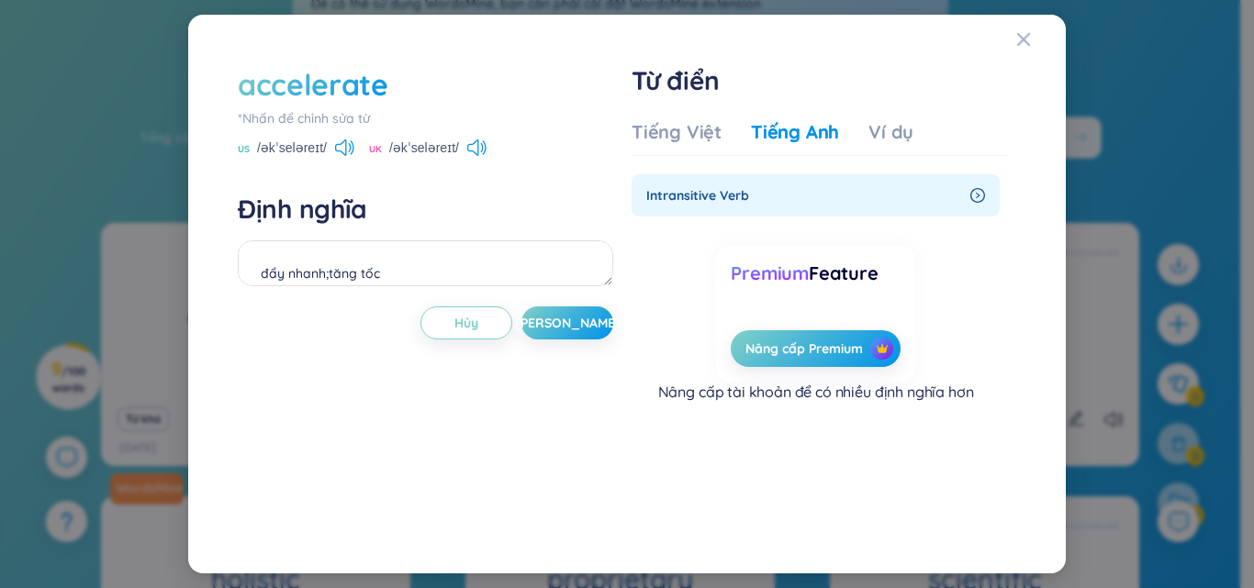
click at [976, 199] on icon "right-circle" at bounding box center [977, 195] width 15 height 15
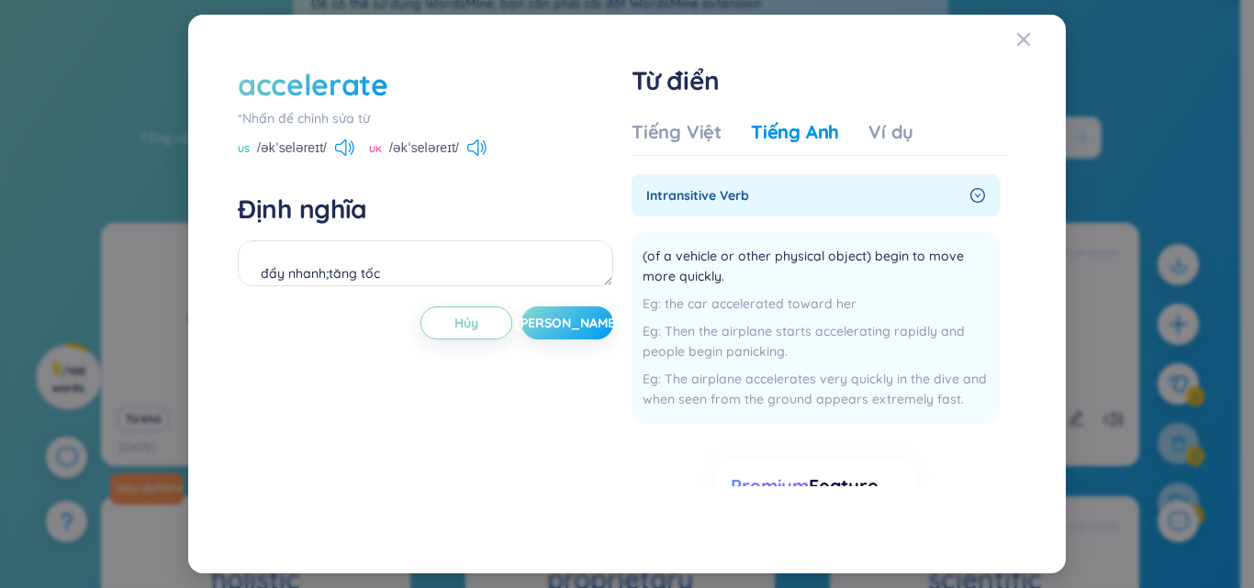
drag, startPoint x: 558, startPoint y: 322, endPoint x: 552, endPoint y: 331, distance: 11.2
click at [558, 323] on span "[PERSON_NAME]" at bounding box center [568, 323] width 106 height 18
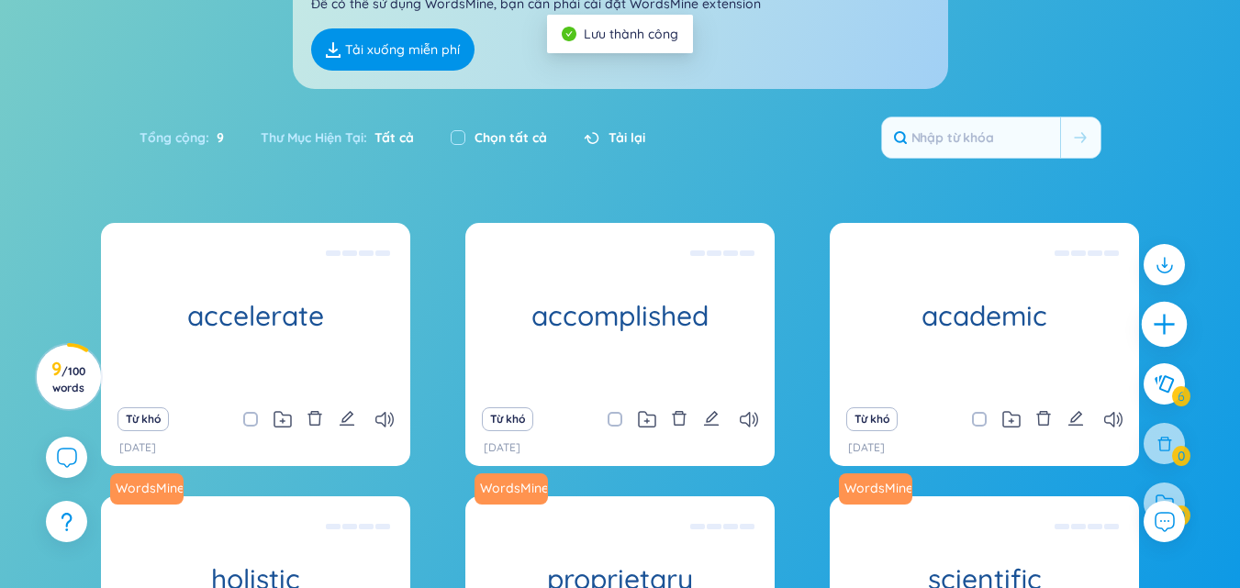
click at [1162, 340] on div at bounding box center [1165, 325] width 46 height 46
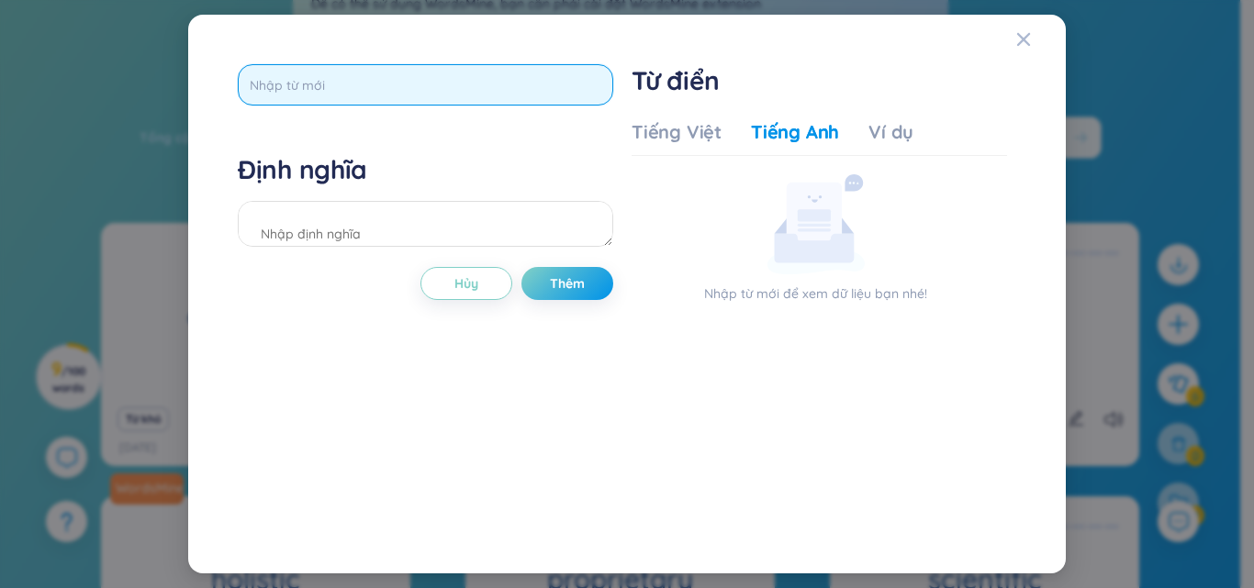
click at [443, 89] on input "text" at bounding box center [425, 84] width 375 height 41
type input "achieve"
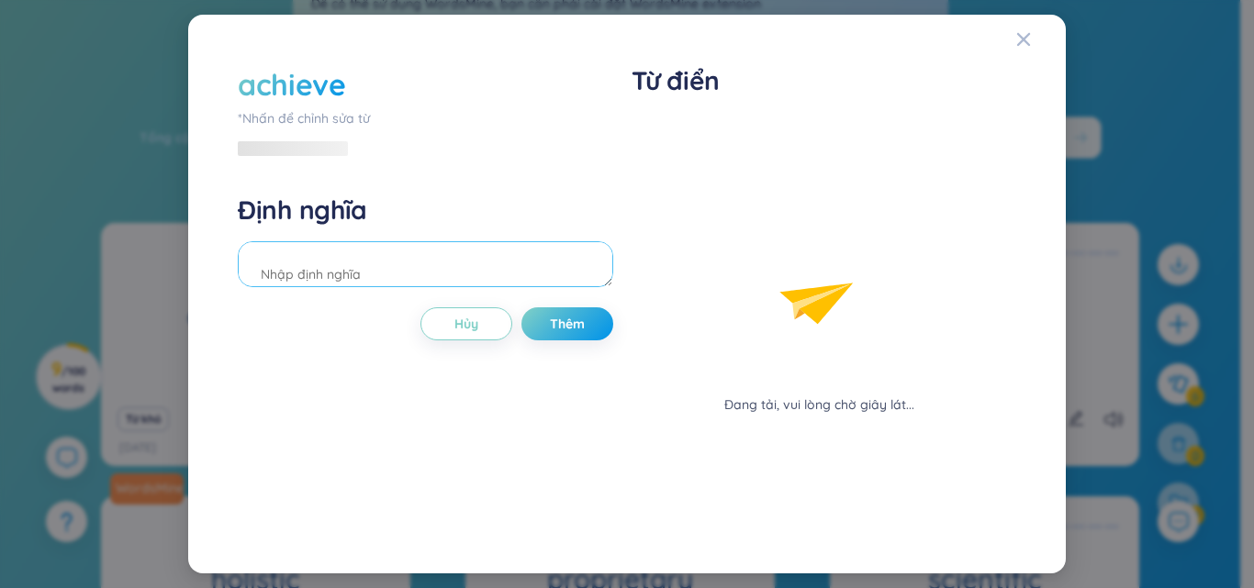
click at [487, 224] on div "Định nghĩa" at bounding box center [425, 243] width 375 height 99
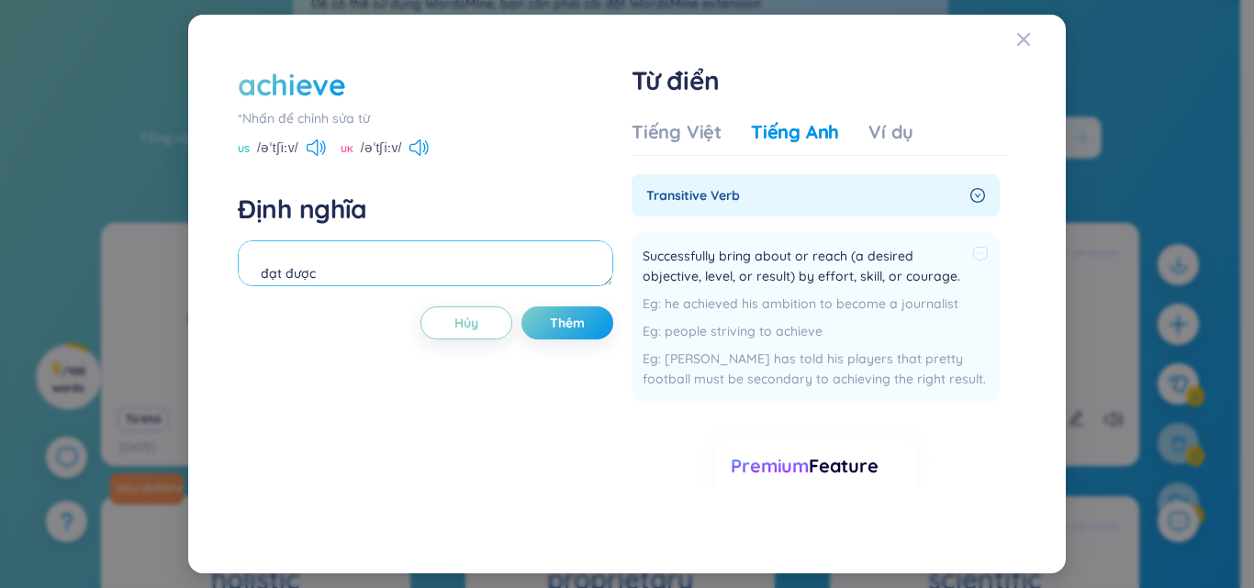
type textarea "đạt được"
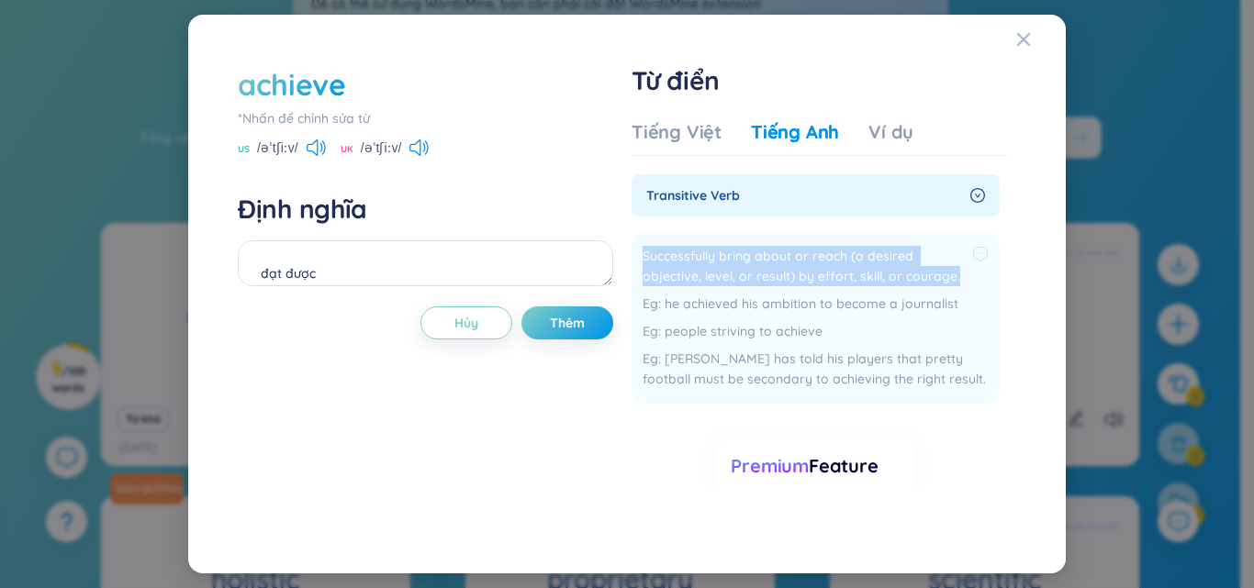
drag, startPoint x: 639, startPoint y: 250, endPoint x: 959, endPoint y: 280, distance: 321.7
click at [959, 280] on li "Successfully bring about or reach (a desired objective, level, or result) by ef…" at bounding box center [815, 317] width 368 height 173
copy span "Successfully bring about or reach (a desired objective, level, or result) by ef…"
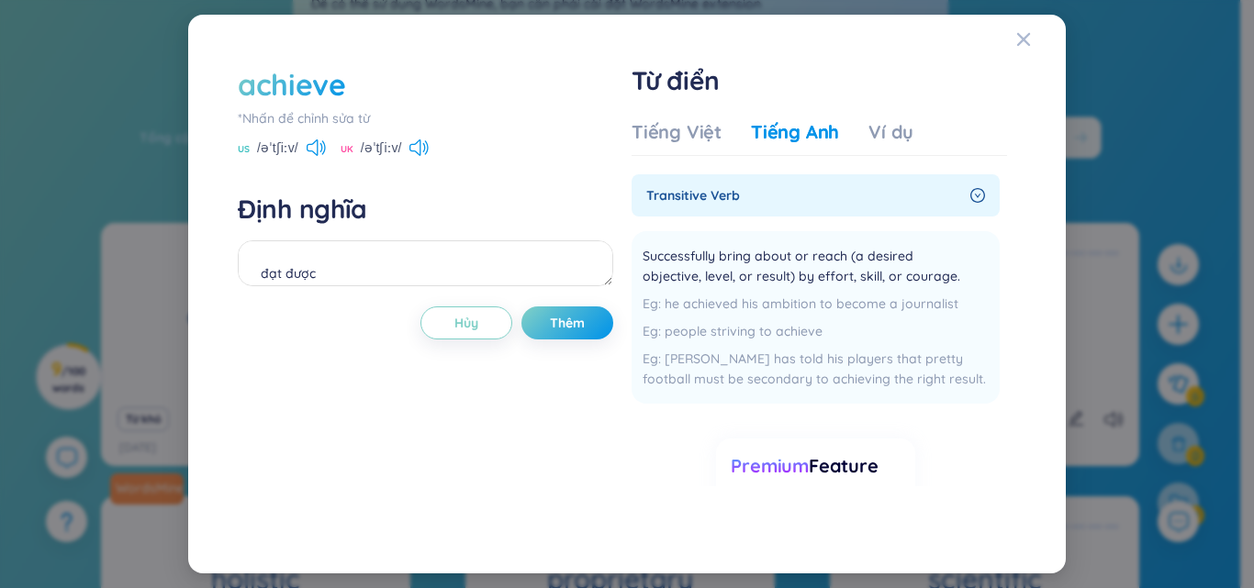
click at [858, 125] on div "Tiếng Việt Tiếng Anh Ví dụ" at bounding box center [772, 137] width 282 height 37
click at [868, 123] on div "Ví dụ" at bounding box center [890, 132] width 45 height 26
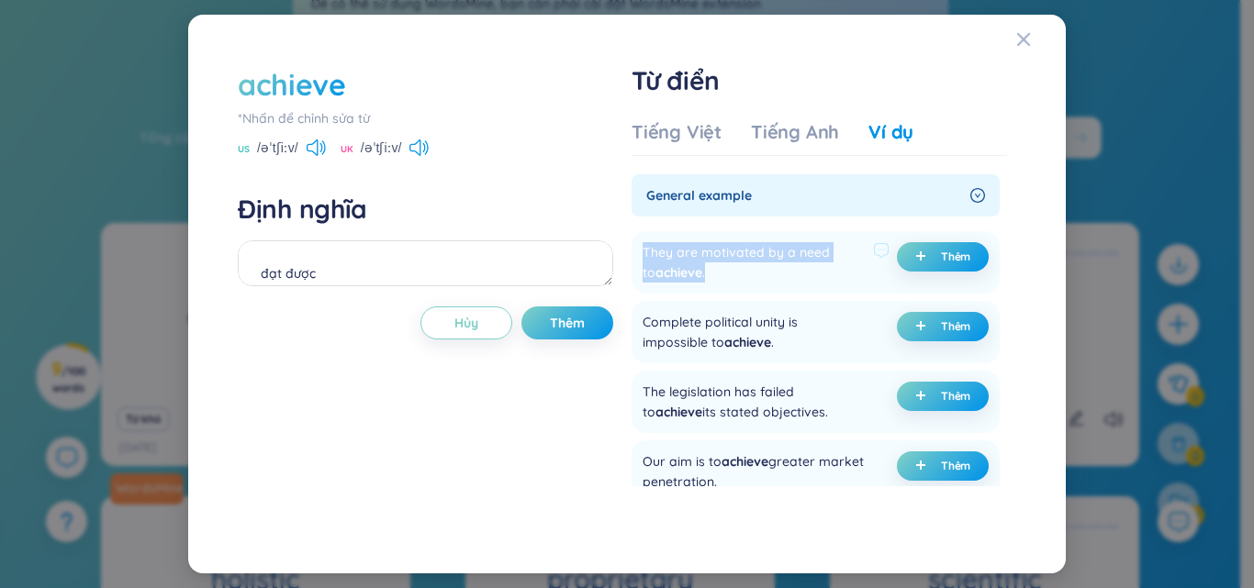
drag, startPoint x: 631, startPoint y: 249, endPoint x: 701, endPoint y: 292, distance: 82.0
click at [701, 292] on div "They are motivated by a need to achieve . Thêm" at bounding box center [815, 262] width 368 height 62
copy div "They are motivated by a need to achieve ."
click at [655, 262] on div "They are motivated by a need to achieve ." at bounding box center [753, 262] width 223 height 40
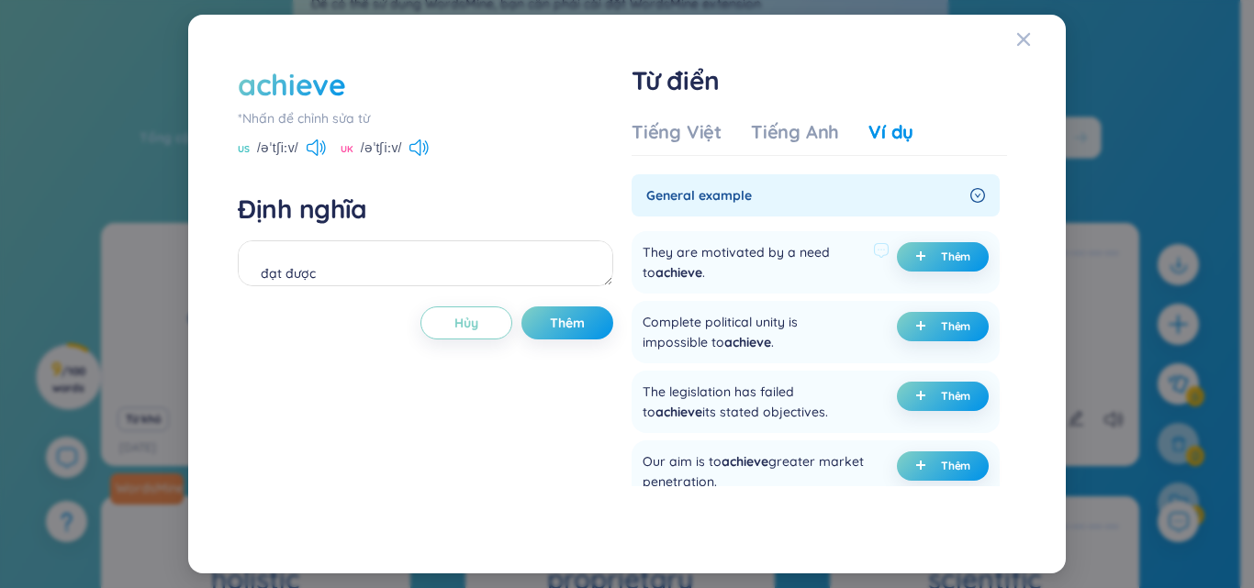
click at [656, 261] on div "They are motivated by a need to achieve ." at bounding box center [753, 262] width 223 height 40
drag, startPoint x: 641, startPoint y: 252, endPoint x: 689, endPoint y: 289, distance: 60.2
click at [689, 289] on div "They are motivated by a need to achieve . Thêm" at bounding box center [815, 262] width 368 height 62
copy div "They are motivated by a need to achieve"
click at [692, 310] on div "Complete political unity is impossible to achieve . Thêm" at bounding box center [815, 332] width 368 height 62
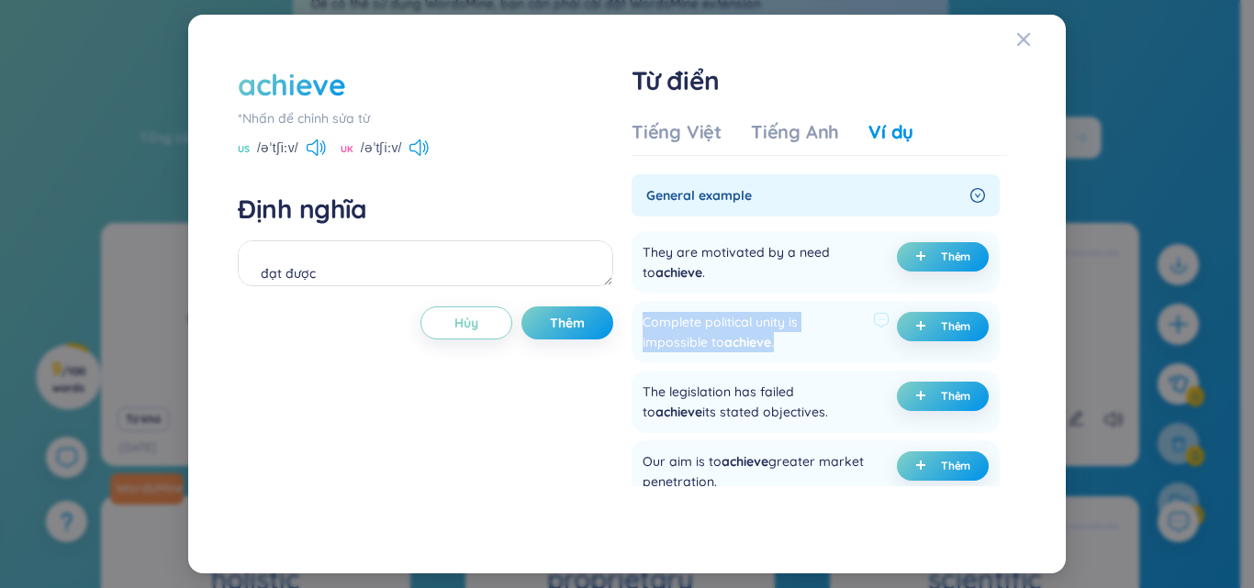
drag, startPoint x: 645, startPoint y: 322, endPoint x: 790, endPoint y: 350, distance: 147.6
click at [790, 350] on div "Complete political unity is impossible to achieve ." at bounding box center [753, 332] width 223 height 40
copy div "Complete political unity is impossible to achieve ."
click at [552, 312] on button "Thêm" at bounding box center [567, 322] width 92 height 33
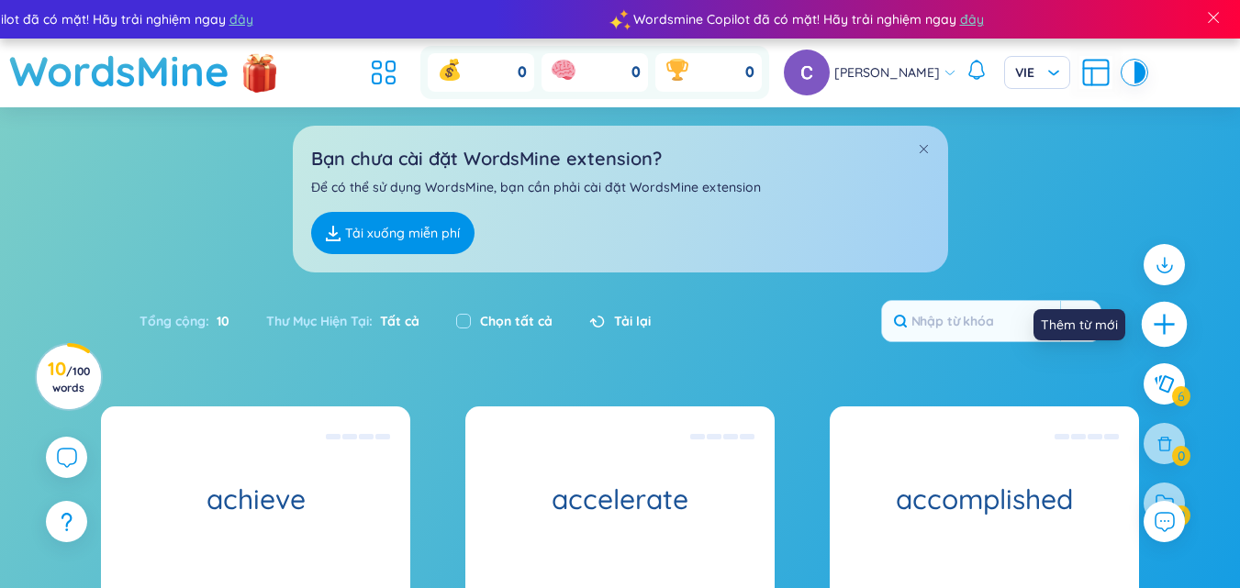
click at [1163, 326] on icon "plus" at bounding box center [1165, 325] width 26 height 26
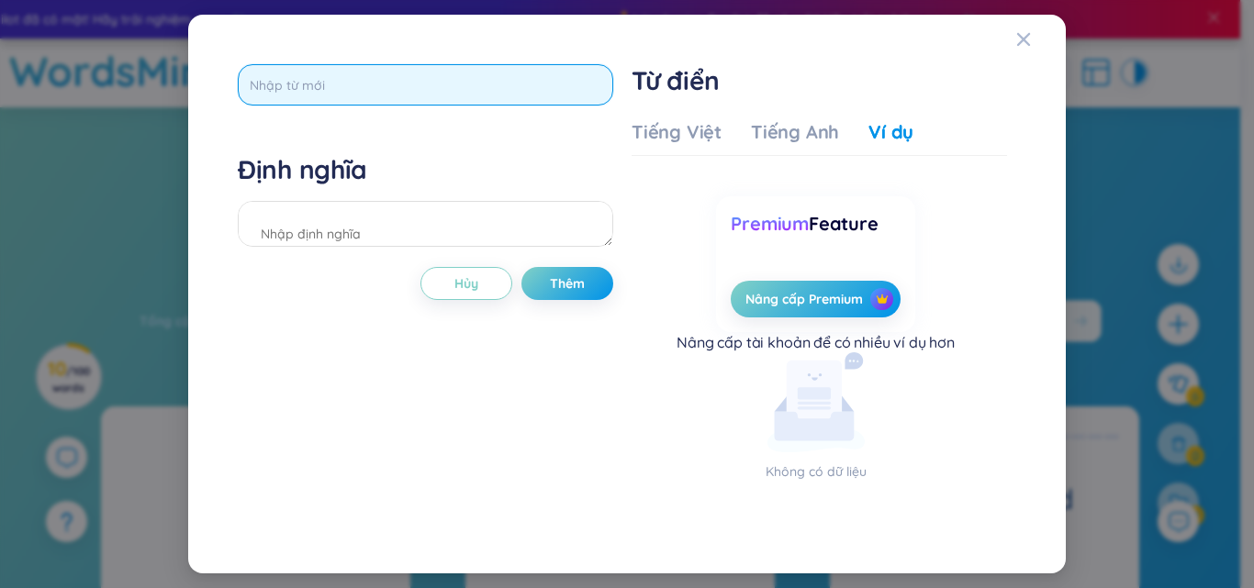
click at [396, 79] on input "text" at bounding box center [425, 84] width 375 height 41
type input "adhere"
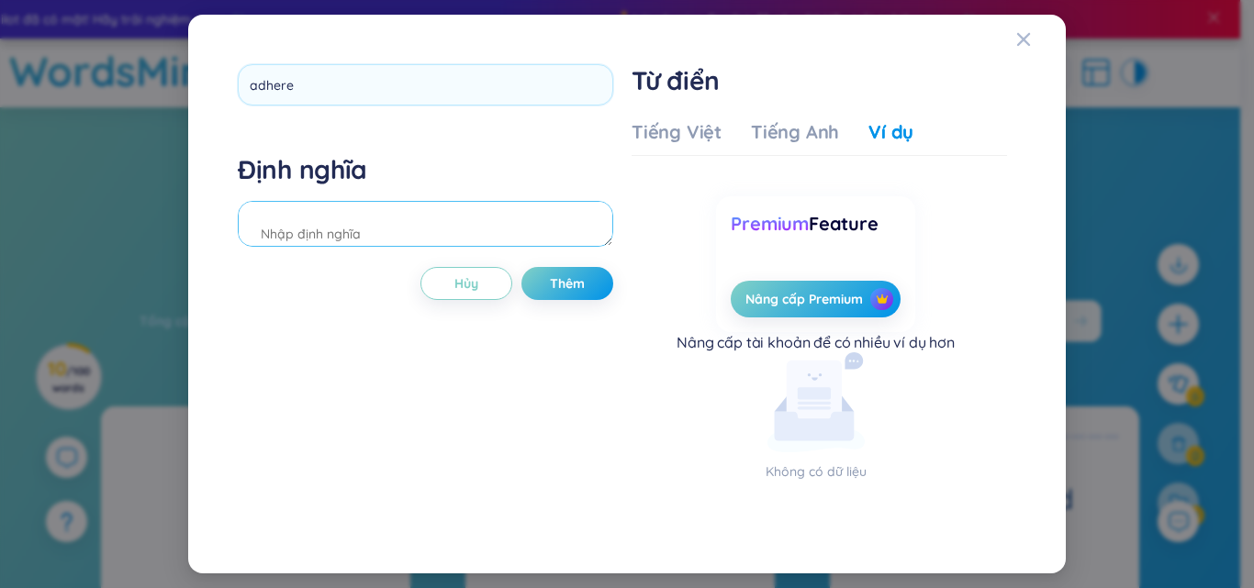
click at [368, 222] on div "Định nghĩa" at bounding box center [425, 202] width 375 height 99
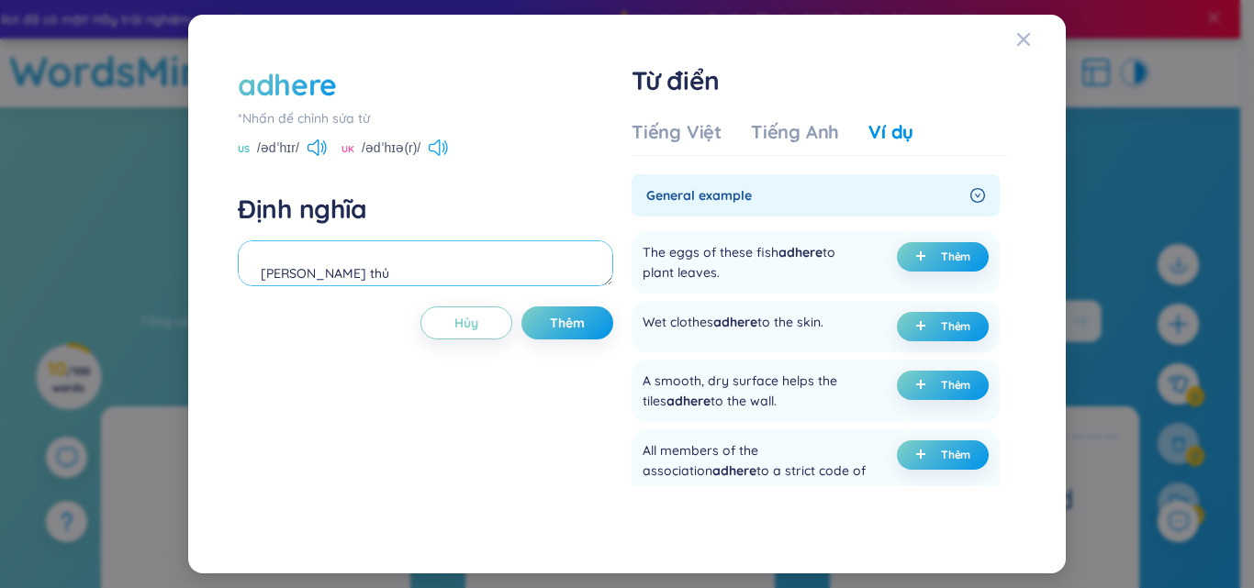
type textarea "[PERSON_NAME] thủ"
drag, startPoint x: 439, startPoint y: 145, endPoint x: 440, endPoint y: 159, distance: 13.9
click at [440, 145] on icon at bounding box center [438, 147] width 19 height 17
click at [666, 122] on div "Tiếng Việt" at bounding box center [676, 132] width 90 height 26
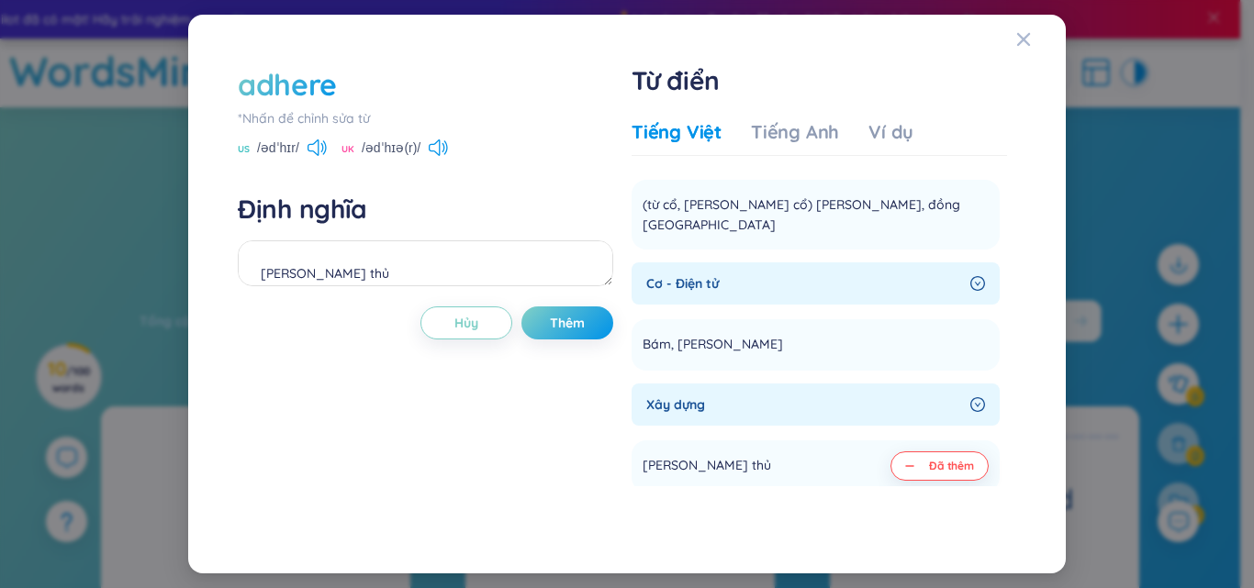
scroll to position [826, 0]
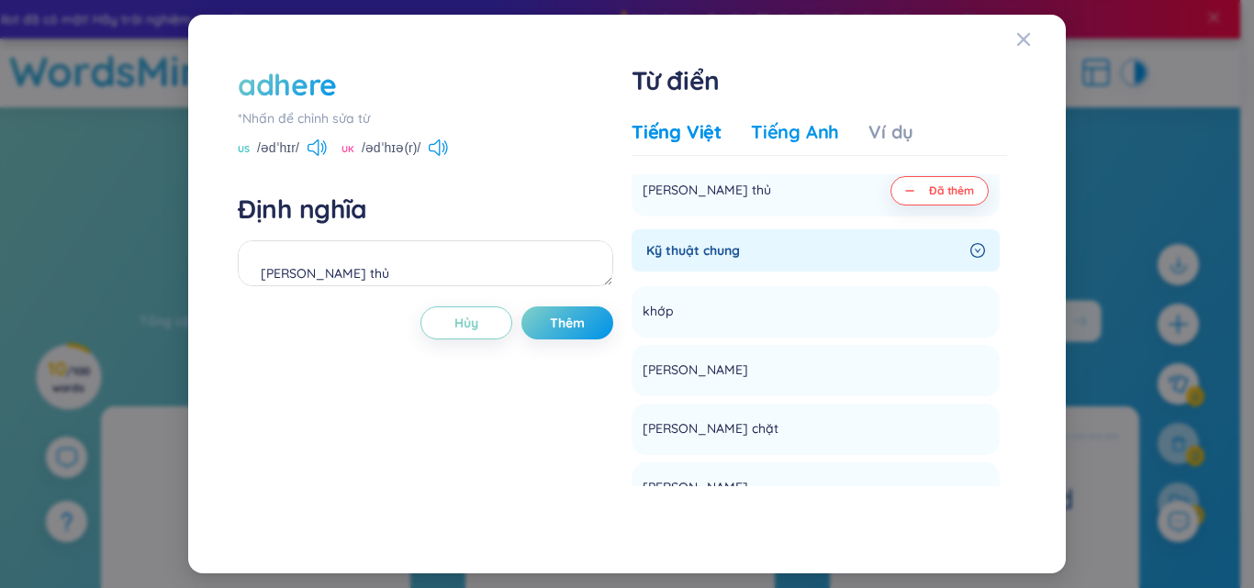
drag, startPoint x: 766, startPoint y: 125, endPoint x: 769, endPoint y: 168, distance: 43.2
click at [767, 126] on div "Tiếng Anh" at bounding box center [795, 132] width 88 height 26
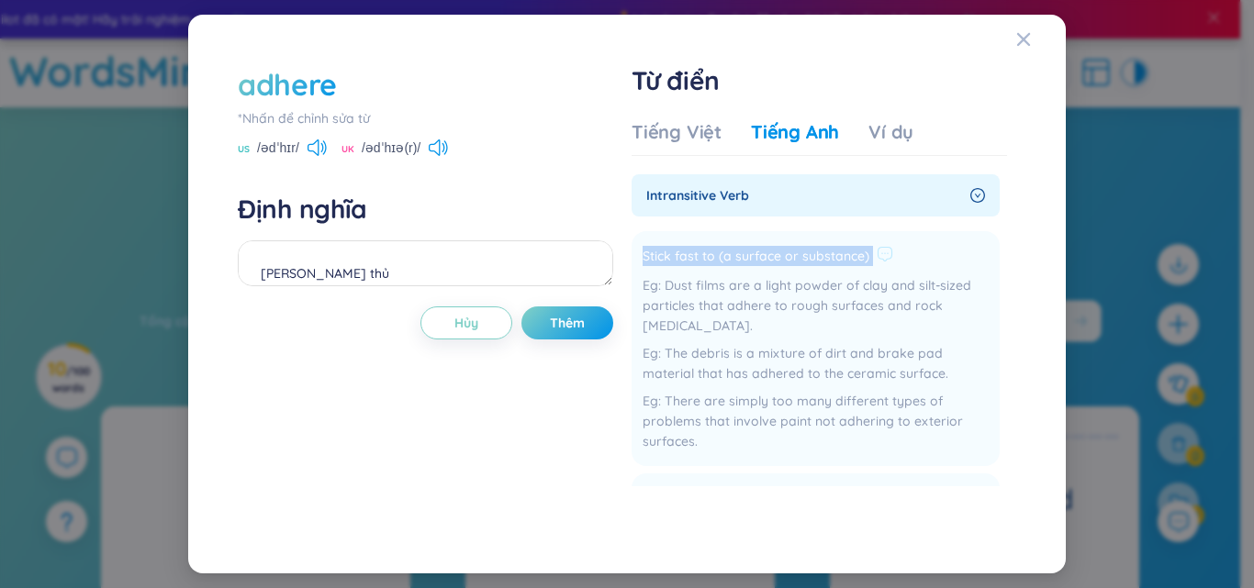
drag, startPoint x: 641, startPoint y: 258, endPoint x: 872, endPoint y: 262, distance: 231.3
click at [872, 262] on li "Stick fast to (a surface or substance) Dust films are a light powder of clay an…" at bounding box center [815, 348] width 368 height 235
drag, startPoint x: 763, startPoint y: 250, endPoint x: 754, endPoint y: 272, distance: 23.5
drag, startPoint x: 754, startPoint y: 272, endPoint x: 696, endPoint y: 251, distance: 62.1
click at [696, 251] on span "Stick fast to (a surface or substance)" at bounding box center [755, 257] width 227 height 22
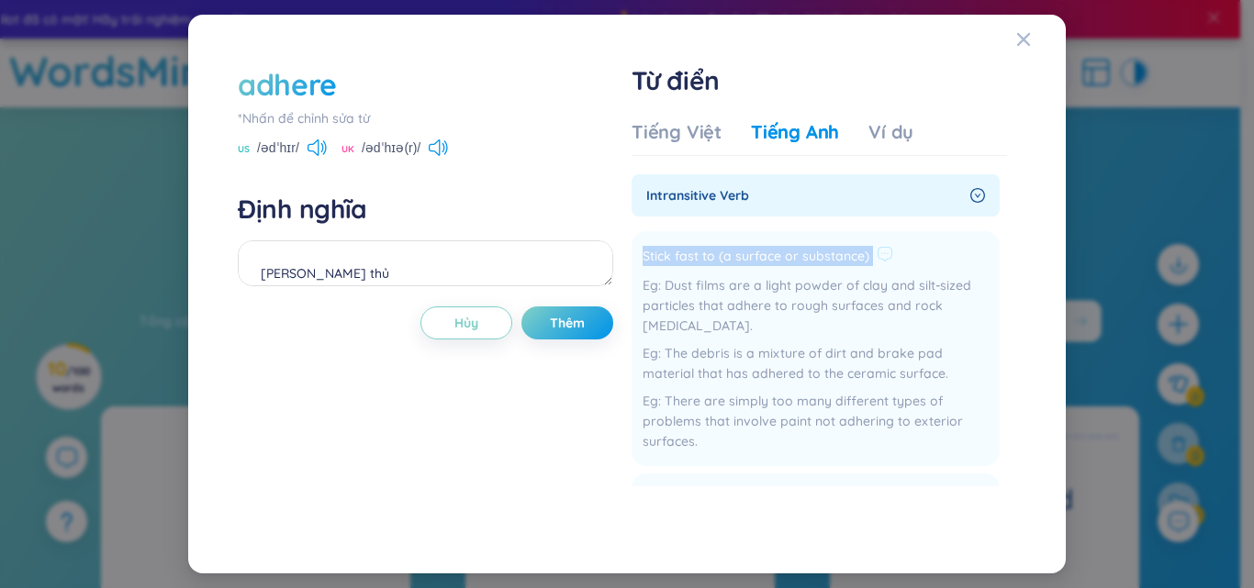
copy div "Stick fast to (a surface or substance)"
drag, startPoint x: 884, startPoint y: 120, endPoint x: 897, endPoint y: 139, distance: 23.7
click at [885, 122] on div "Ví dụ" at bounding box center [890, 132] width 45 height 26
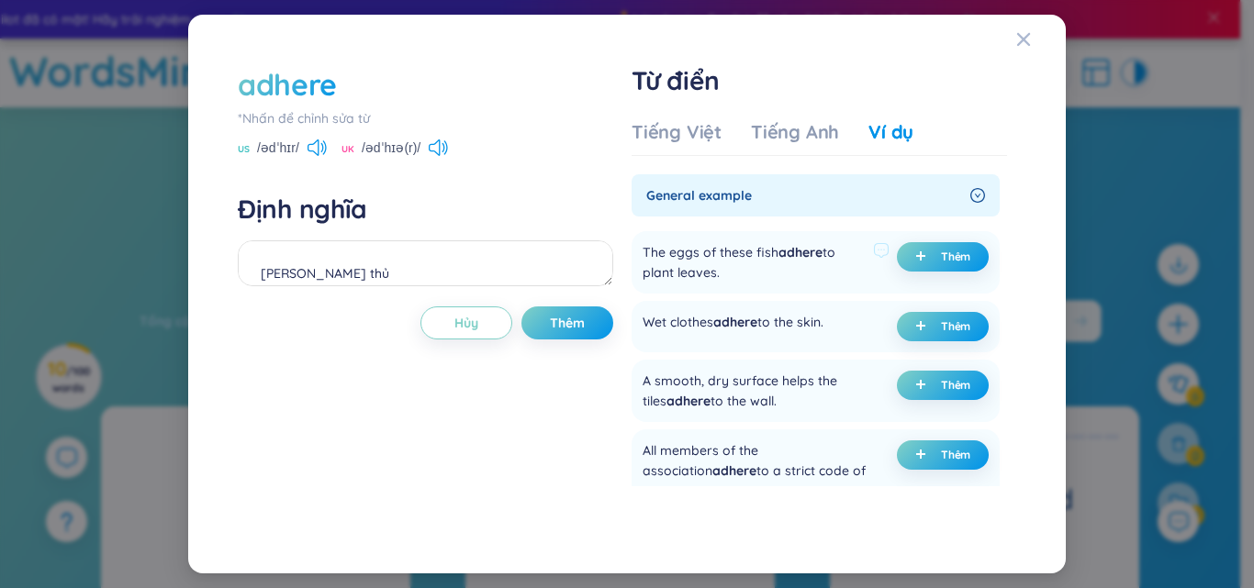
drag, startPoint x: 641, startPoint y: 246, endPoint x: 754, endPoint y: 287, distance: 120.2
click at [754, 287] on div "The eggs of these fish adhere to plant leaves. Thêm" at bounding box center [815, 262] width 368 height 62
click at [690, 258] on div "The eggs of these fish adhere to plant leaves." at bounding box center [753, 262] width 223 height 40
drag, startPoint x: 637, startPoint y: 246, endPoint x: 715, endPoint y: 275, distance: 83.3
click at [715, 275] on div "The eggs of these fish adhere to plant leaves. Thêm" at bounding box center [815, 262] width 368 height 62
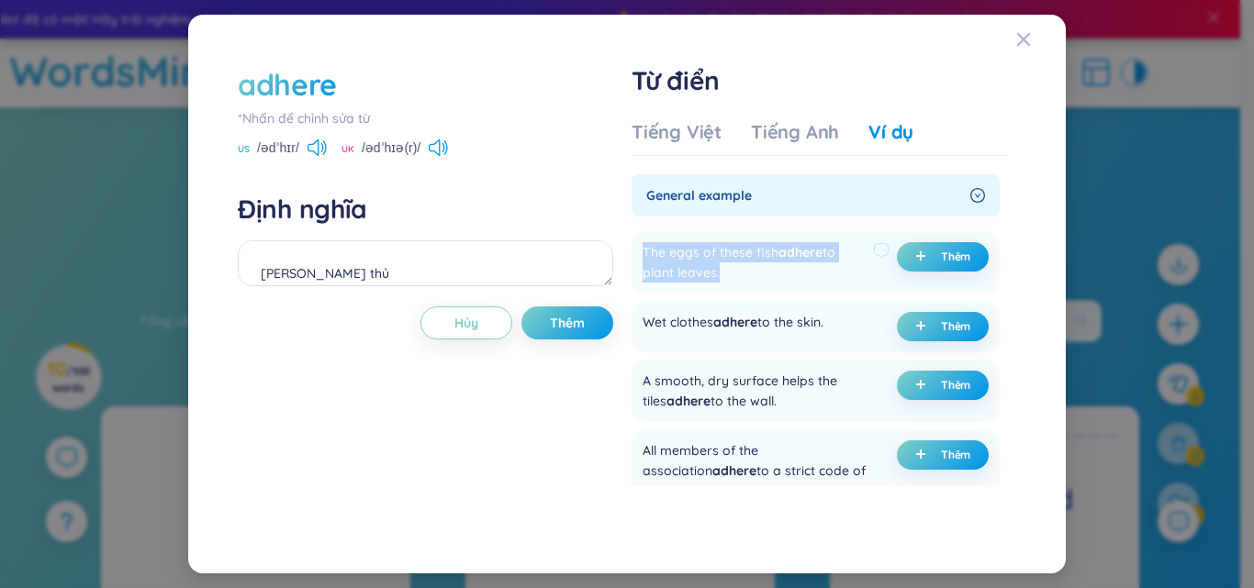
copy div "The eggs of these fish adhere to plant leaves"
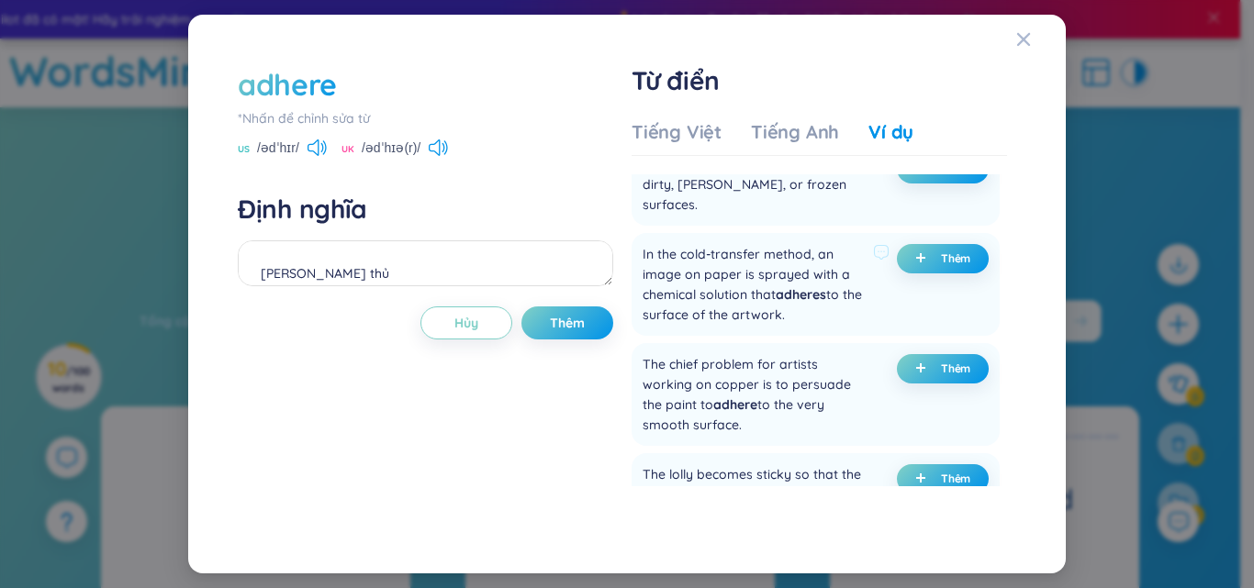
scroll to position [2111, 0]
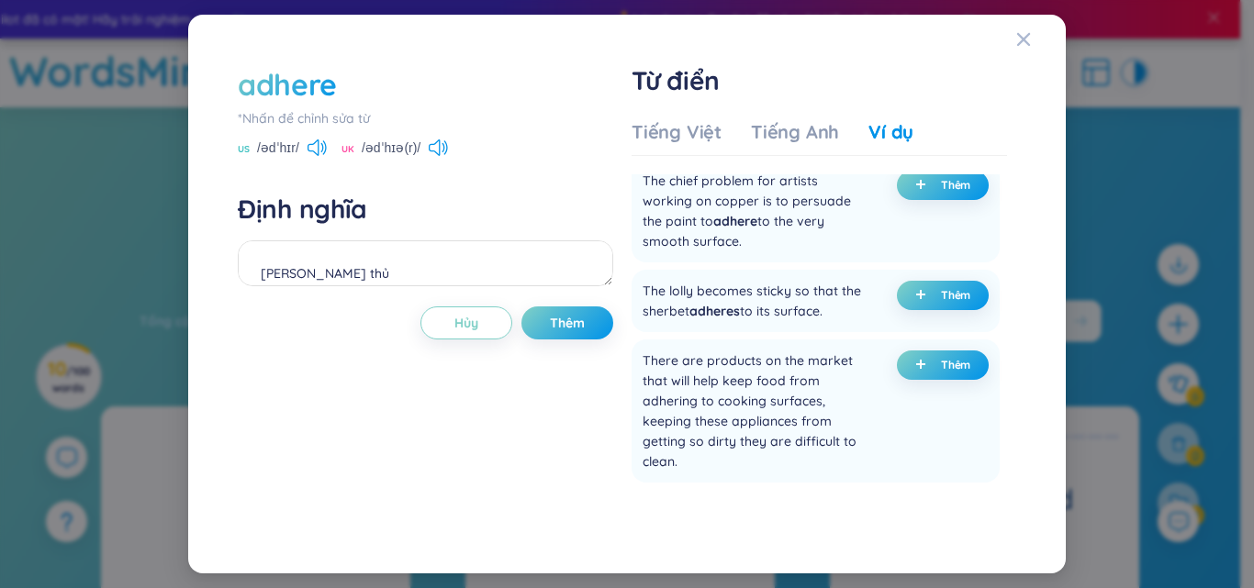
click at [674, 147] on div "Tiếng Việt Tiếng Anh Ví dụ" at bounding box center [772, 137] width 282 height 37
drag, startPoint x: 671, startPoint y: 137, endPoint x: 712, endPoint y: 208, distance: 82.6
click at [671, 138] on div "Tiếng Việt" at bounding box center [676, 132] width 90 height 26
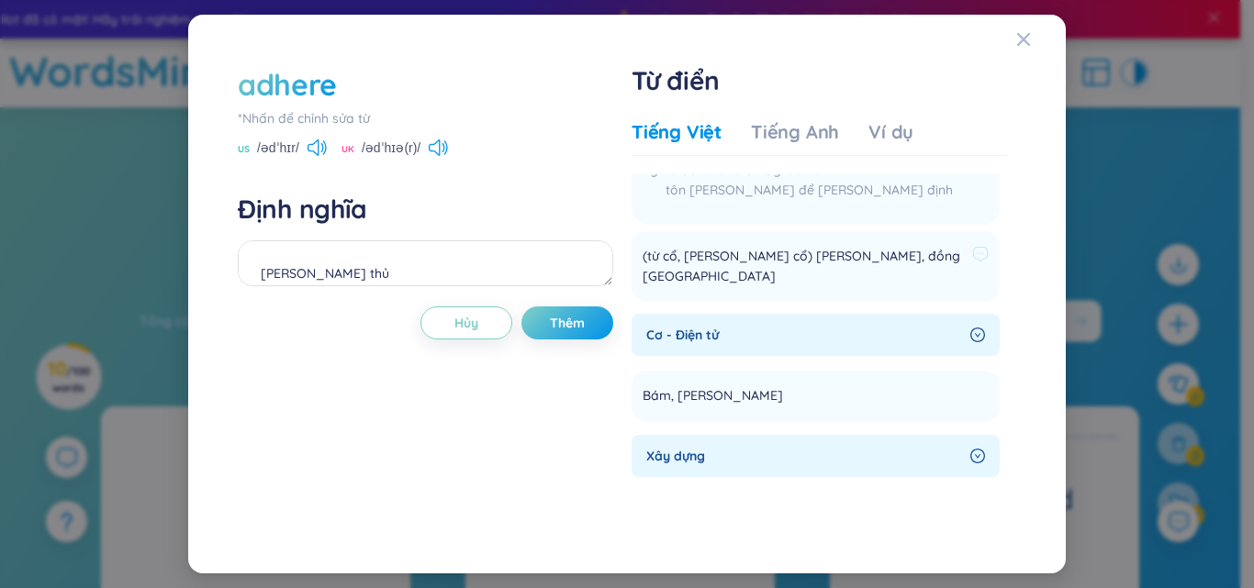
scroll to position [683, 0]
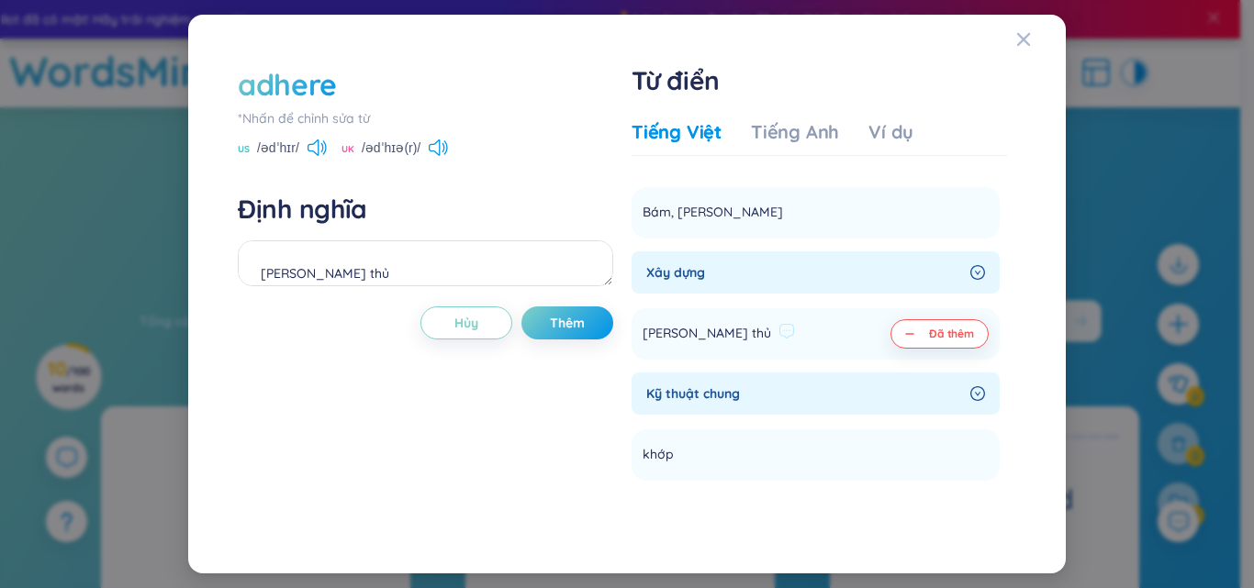
click at [786, 308] on li "[PERSON_NAME] thủ Đã thêm" at bounding box center [815, 333] width 368 height 51
click at [970, 265] on icon "right-circle" at bounding box center [977, 272] width 15 height 15
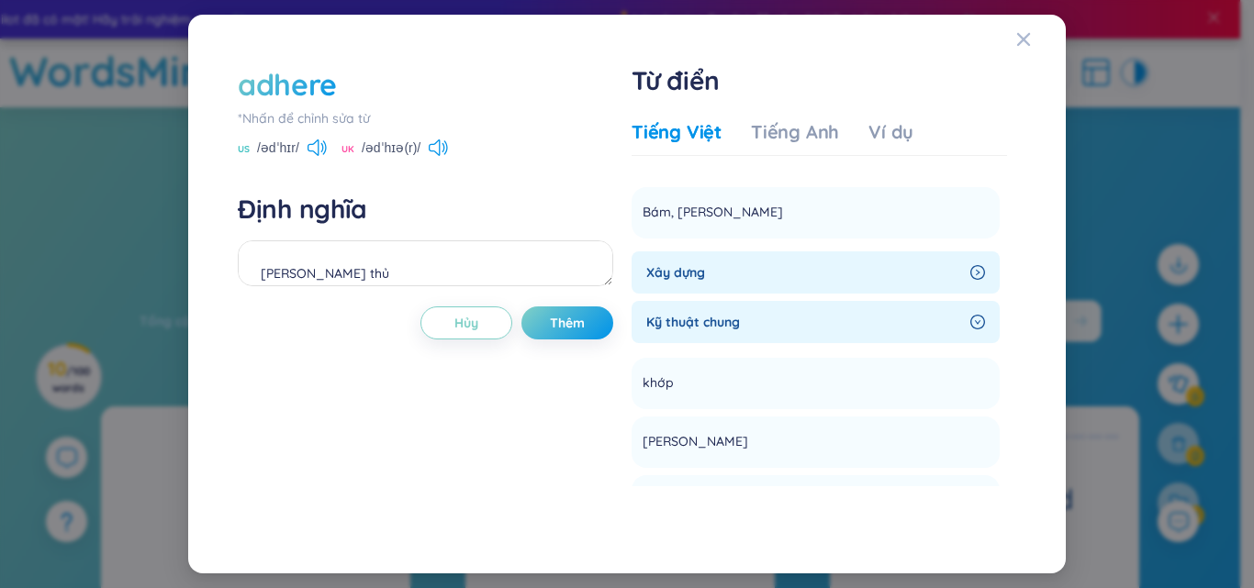
click at [970, 265] on icon "right-circle" at bounding box center [977, 272] width 15 height 15
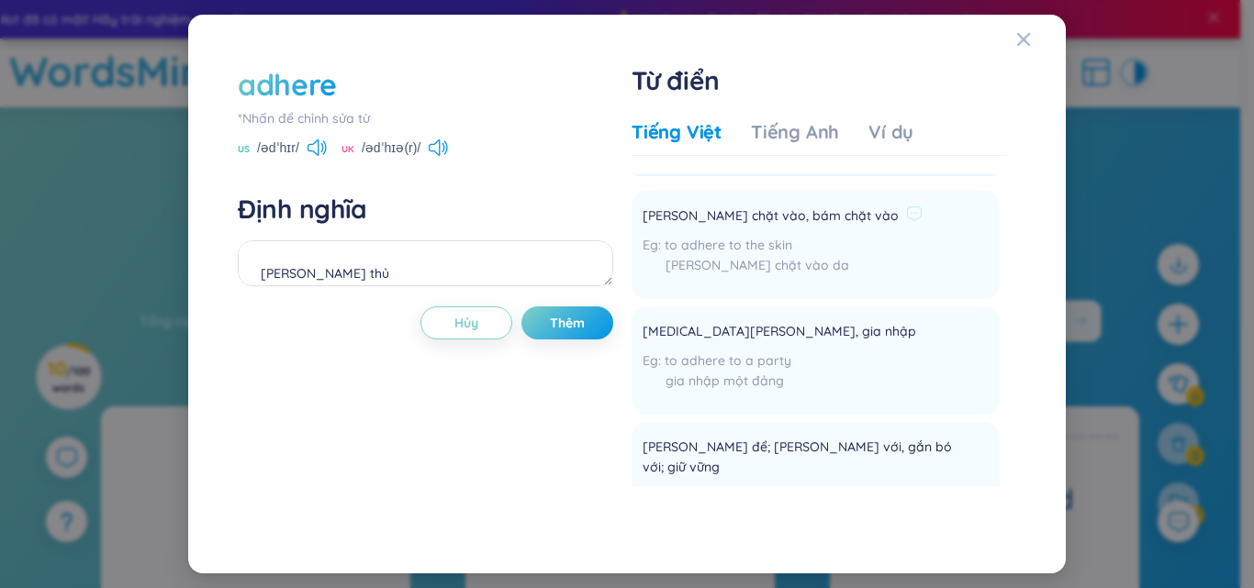
scroll to position [0, 0]
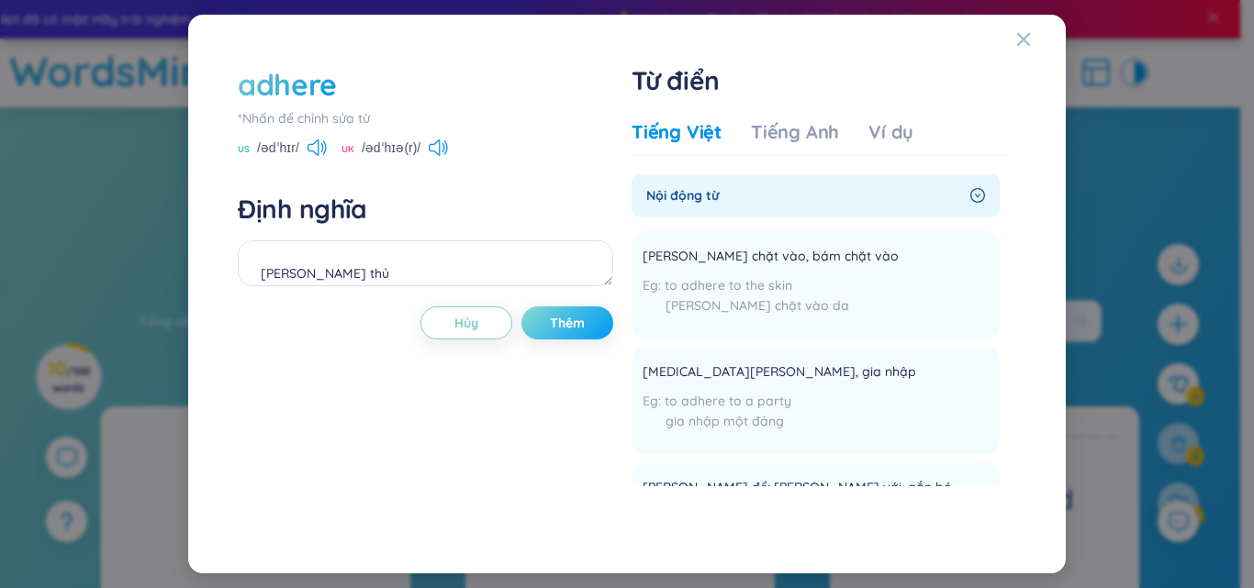
click at [585, 319] on span "Thêm" at bounding box center [567, 323] width 35 height 18
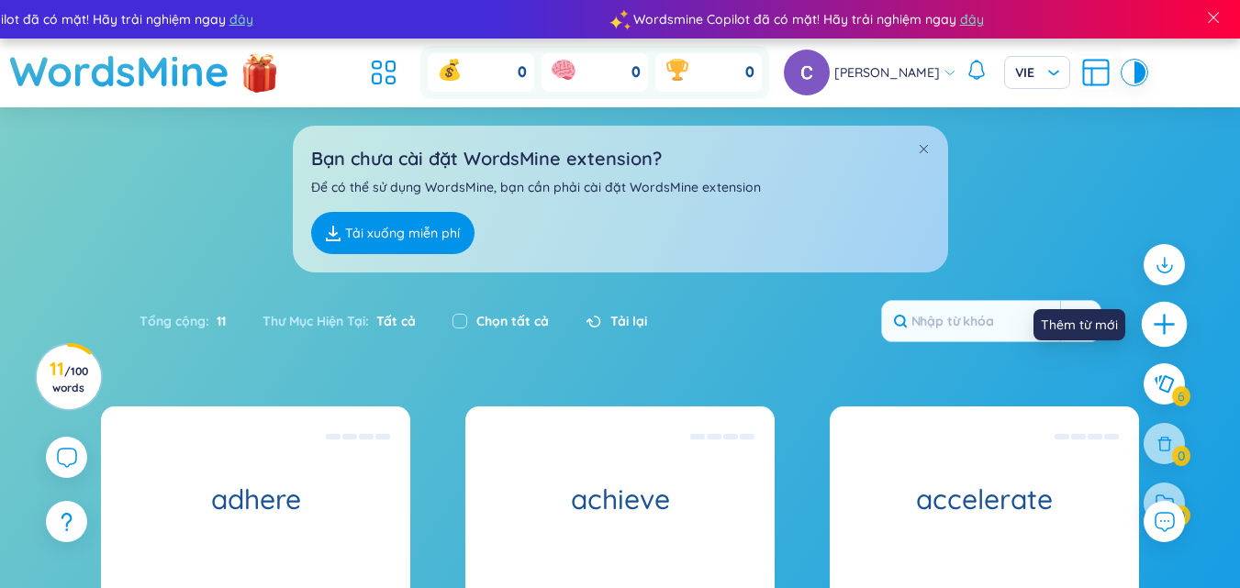
click at [1159, 318] on icon "plus" at bounding box center [1165, 325] width 26 height 26
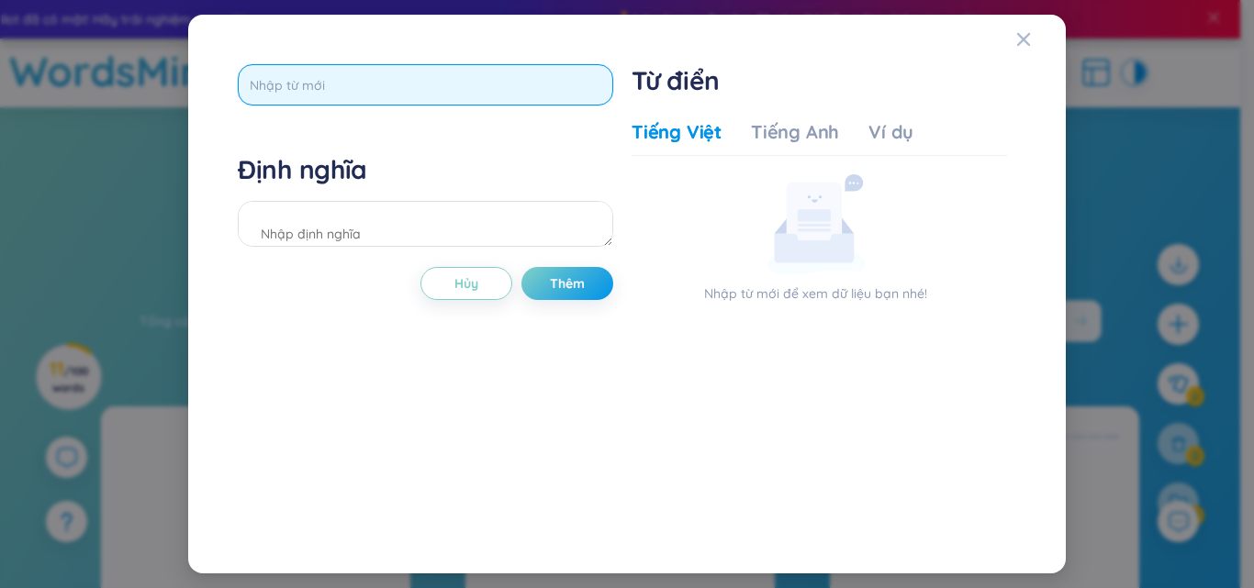
click at [414, 75] on input "text" at bounding box center [425, 84] width 375 height 41
type input "all-inclusive"
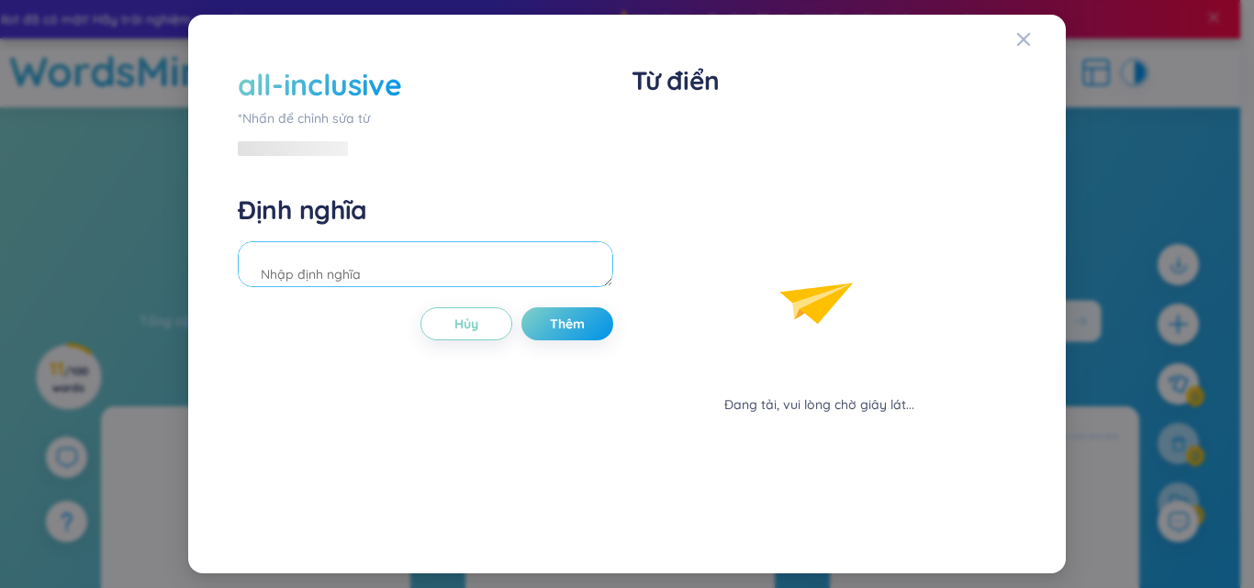
click at [407, 218] on div "Định nghĩa" at bounding box center [425, 243] width 375 height 99
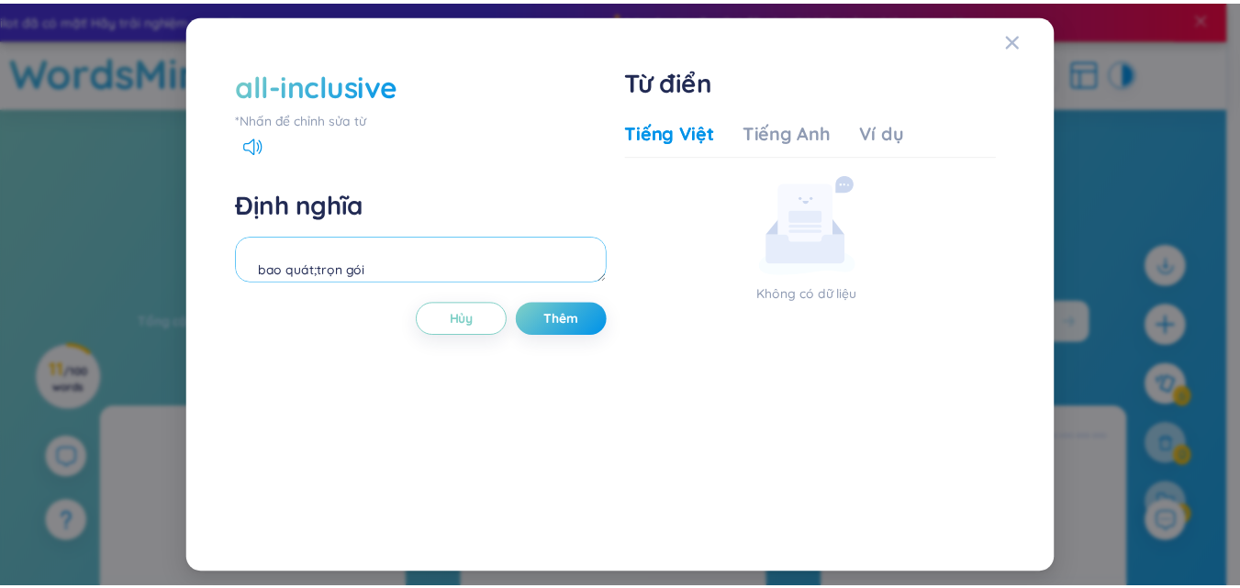
scroll to position [20, 0]
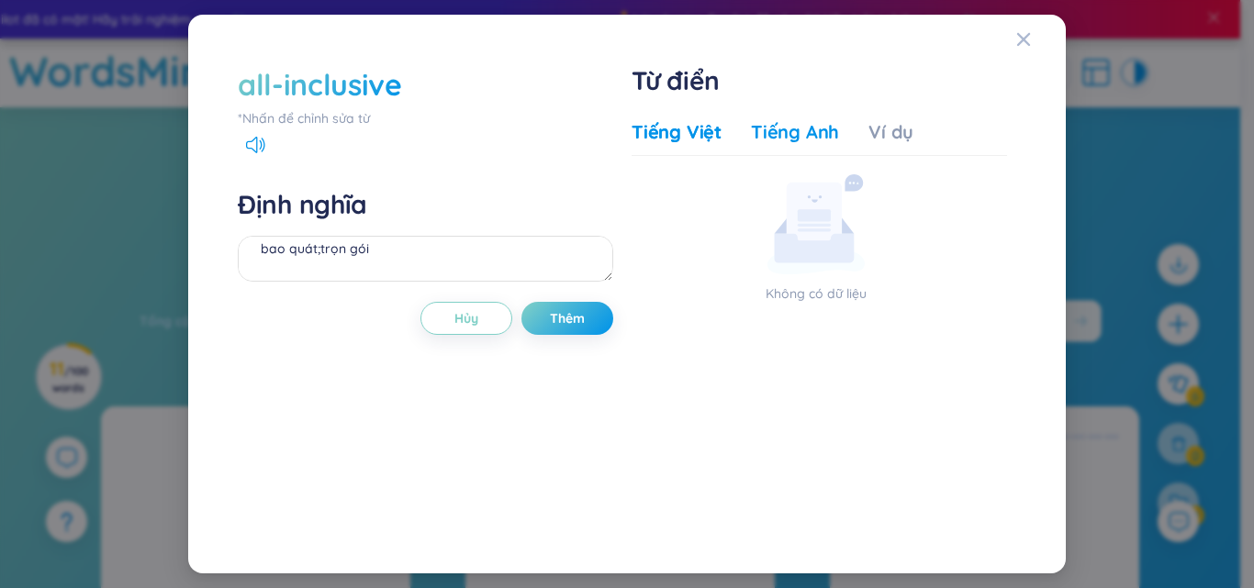
click at [791, 139] on div "Tiếng Anh" at bounding box center [795, 132] width 88 height 26
click at [850, 131] on div "Tiếng Việt Tiếng Anh Ví dụ" at bounding box center [772, 137] width 282 height 37
drag, startPoint x: 654, startPoint y: 128, endPoint x: 663, endPoint y: 139, distance: 14.5
click at [657, 130] on div "Tiếng Việt" at bounding box center [676, 132] width 90 height 26
click at [578, 318] on span "Thêm" at bounding box center [567, 318] width 35 height 18
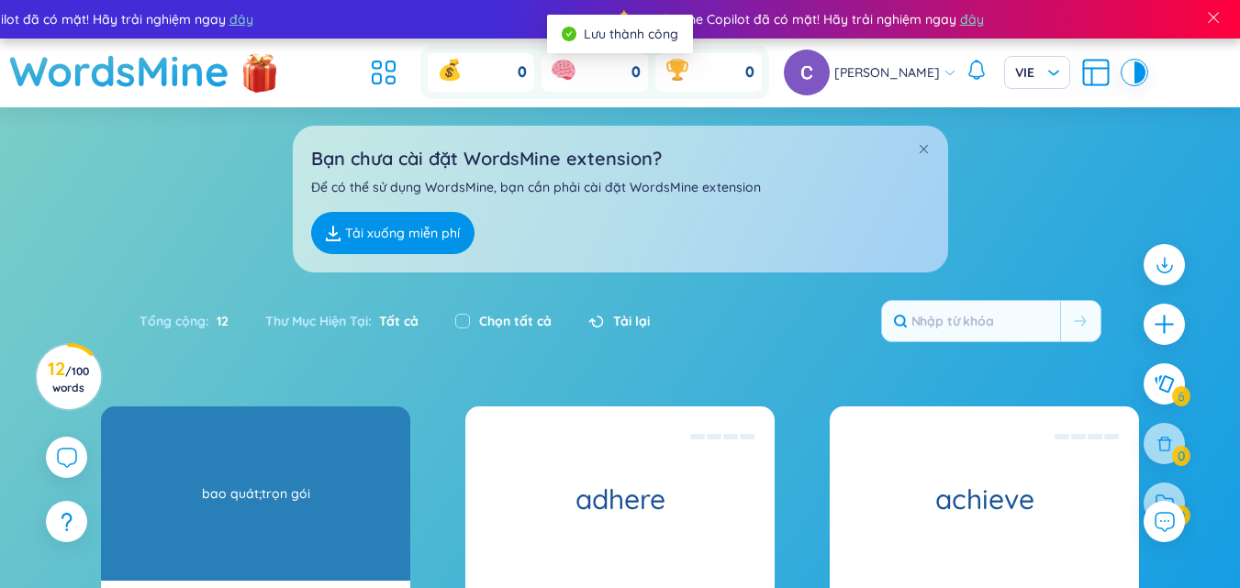
scroll to position [184, 0]
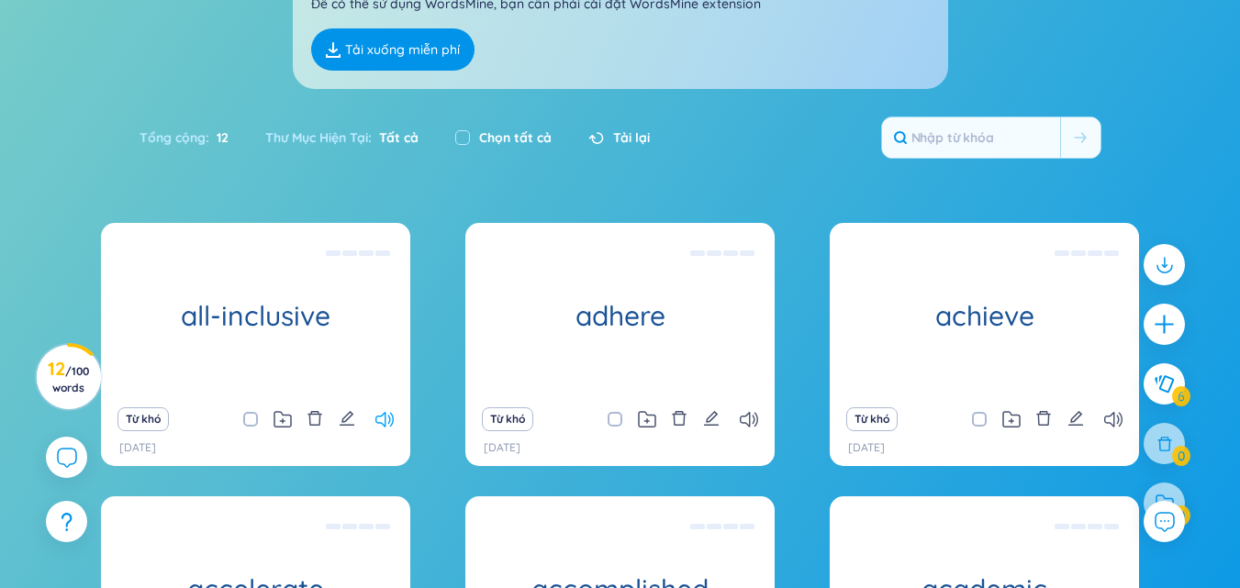
click at [376, 417] on icon at bounding box center [384, 420] width 18 height 16
click at [737, 422] on div "Từ khó" at bounding box center [619, 420] width 291 height 26
click at [746, 417] on icon at bounding box center [749, 420] width 18 height 16
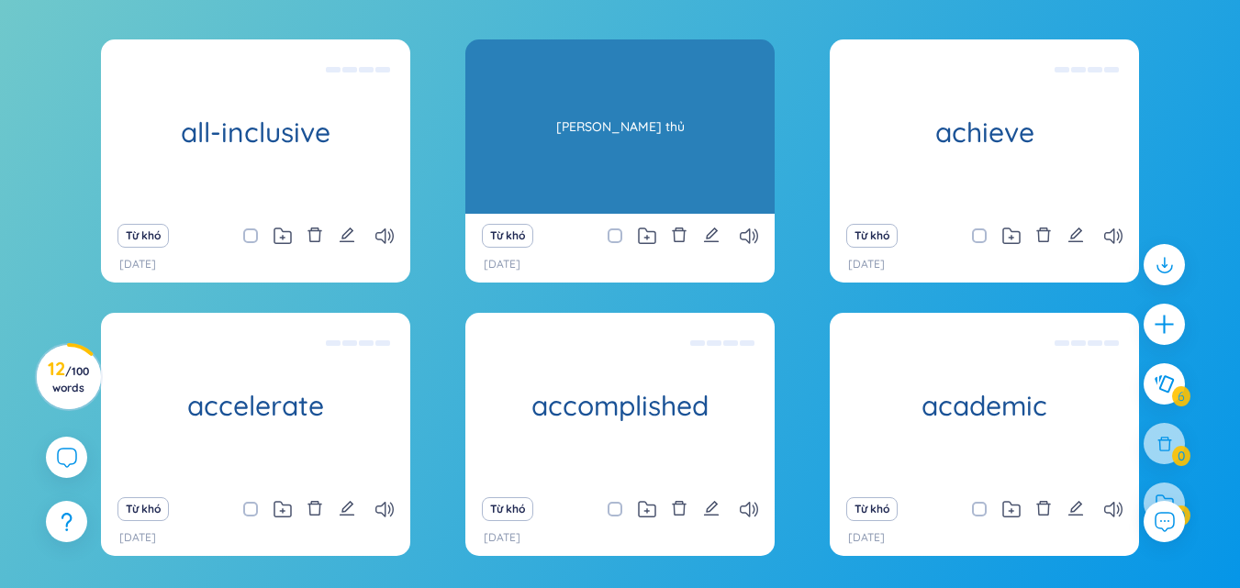
scroll to position [92, 0]
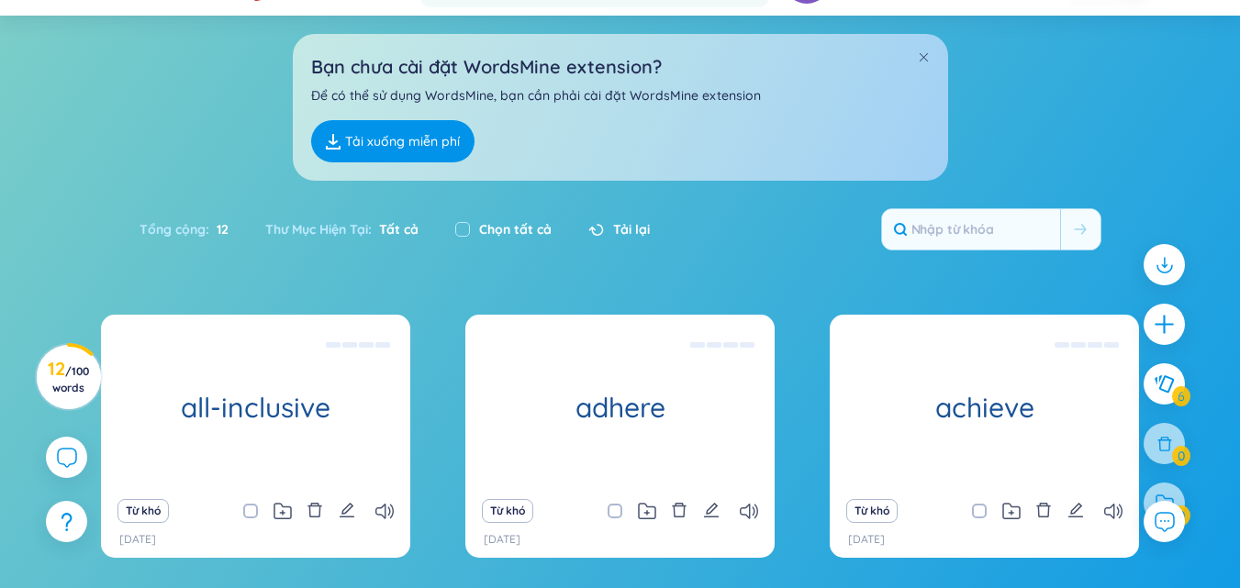
click at [390, 229] on span "Tất cả" at bounding box center [395, 229] width 47 height 17
click at [75, 377] on span "/ 100 words" at bounding box center [70, 379] width 37 height 30
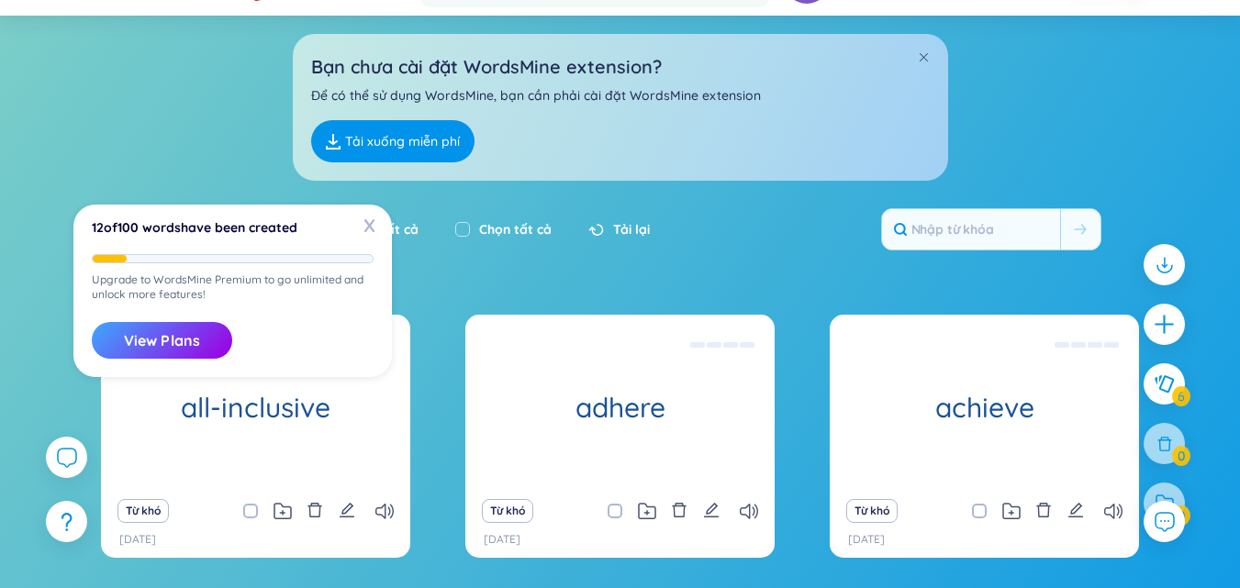
drag, startPoint x: 371, startPoint y: 225, endPoint x: 385, endPoint y: 297, distance: 74.0
click at [369, 228] on span "X" at bounding box center [369, 225] width 28 height 28
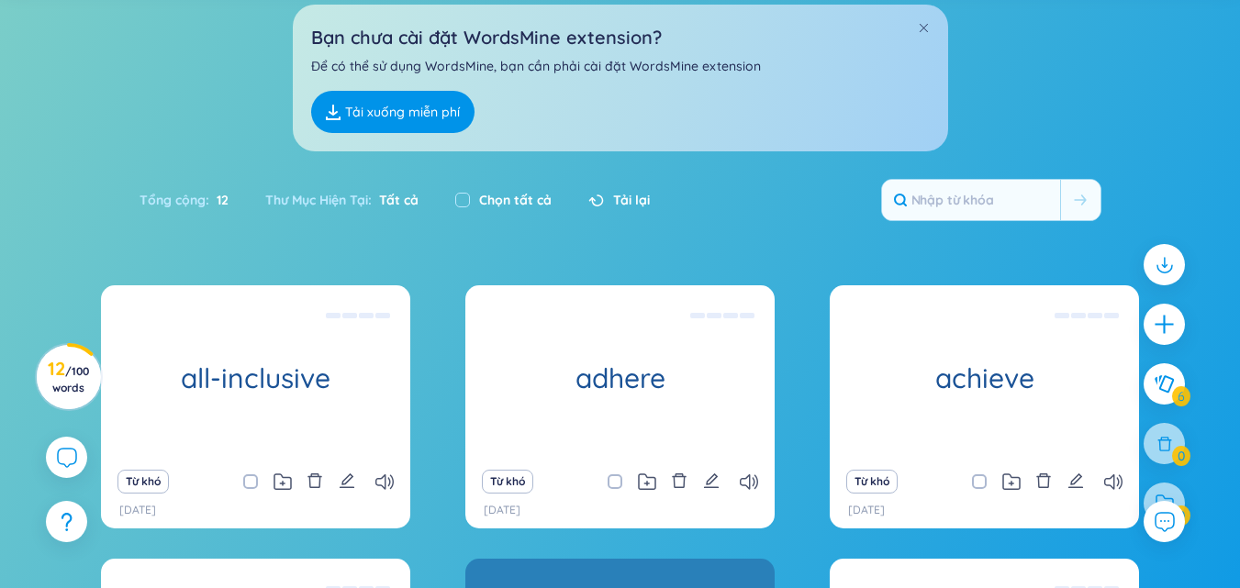
scroll to position [488, 0]
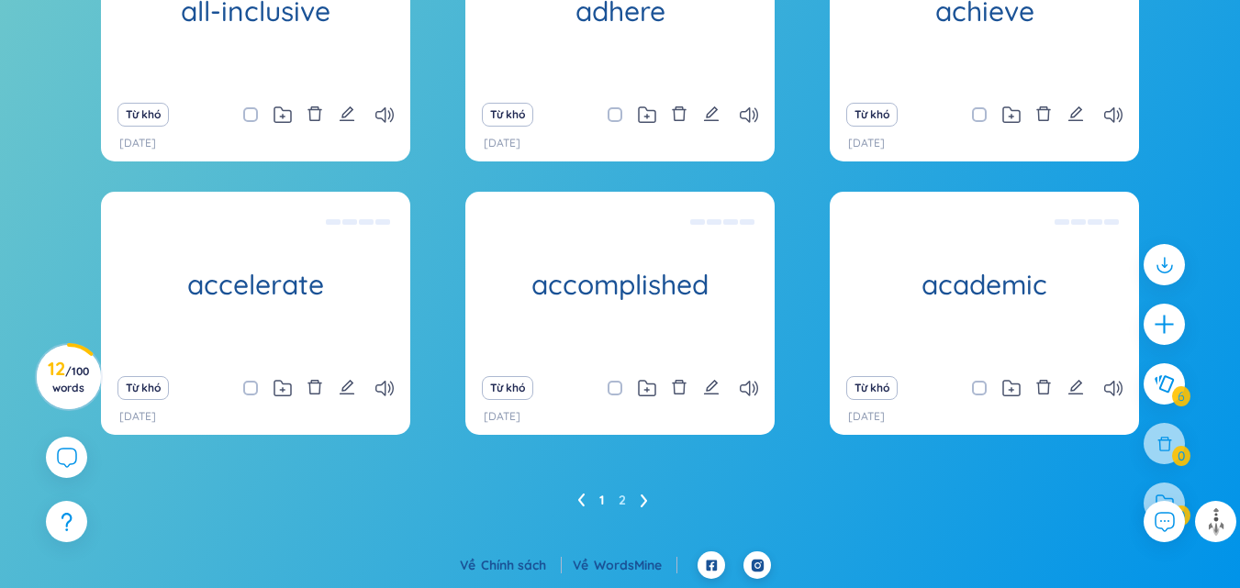
click at [641, 499] on icon at bounding box center [644, 501] width 7 height 14
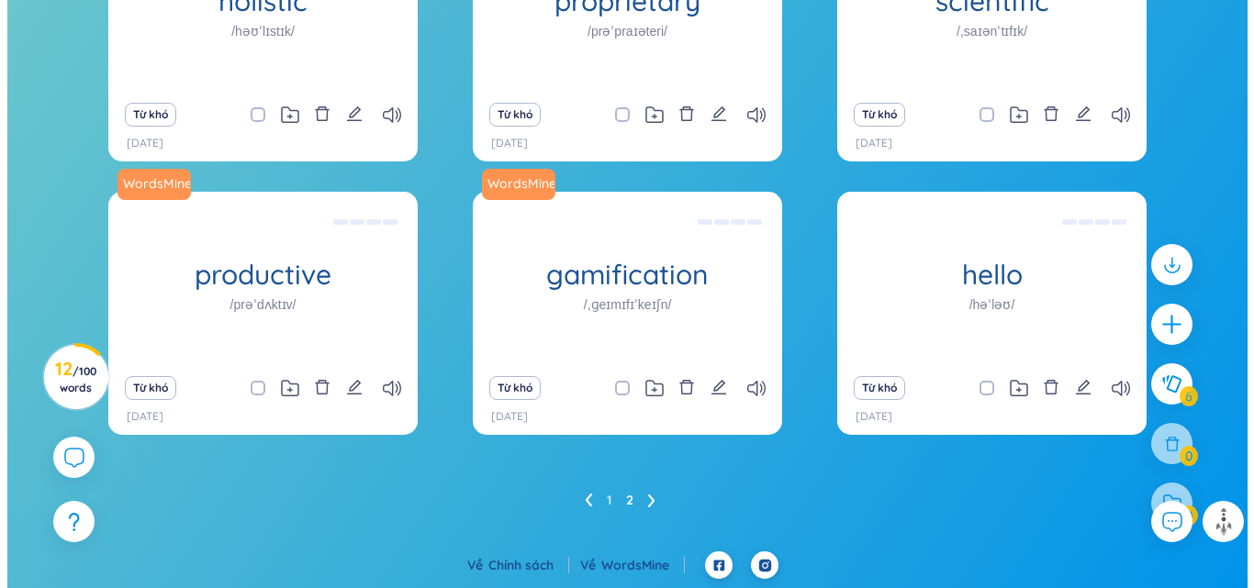
scroll to position [379, 0]
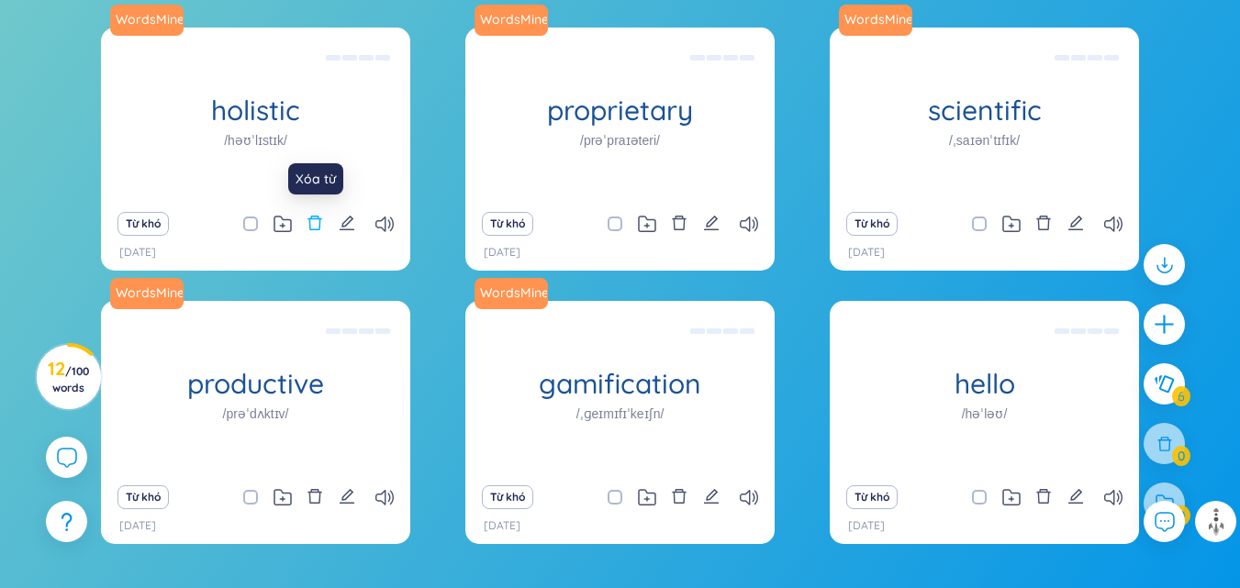
click at [318, 217] on icon "delete" at bounding box center [314, 223] width 17 height 17
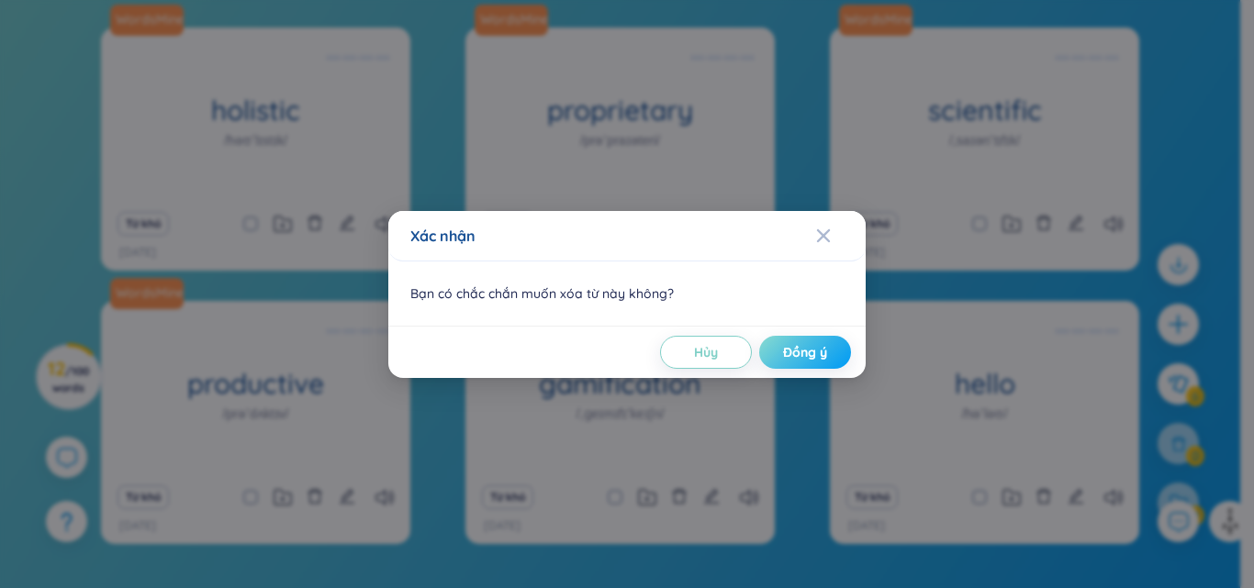
click at [776, 352] on button "Đồng ý" at bounding box center [805, 352] width 92 height 33
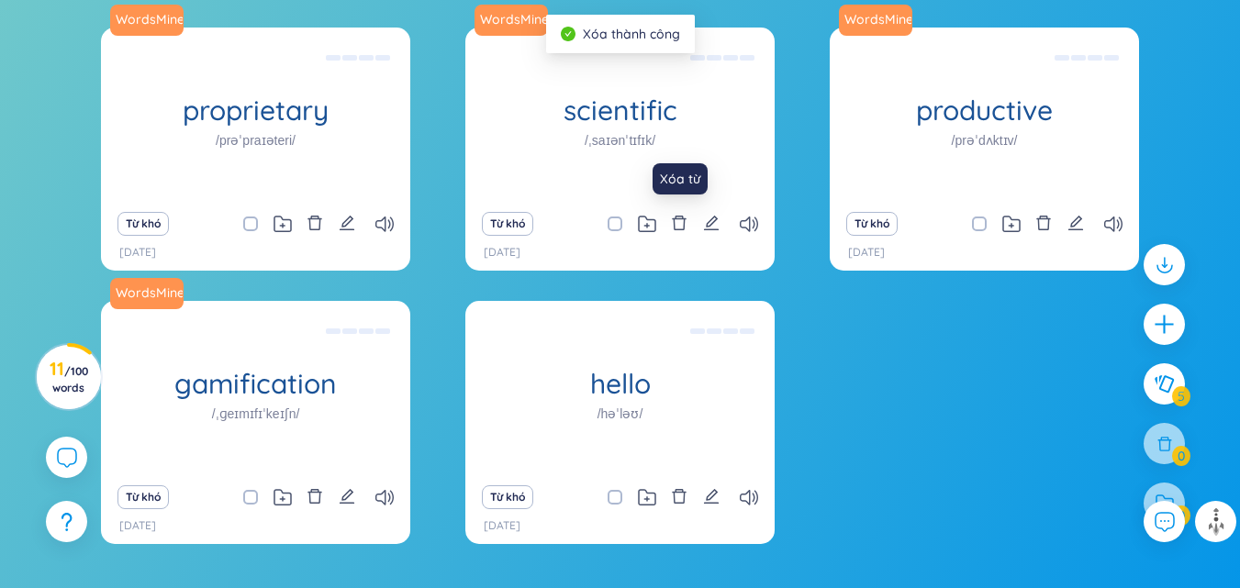
drag, startPoint x: 674, startPoint y: 218, endPoint x: 694, endPoint y: 257, distance: 43.1
click at [675, 224] on icon "delete" at bounding box center [679, 223] width 17 height 17
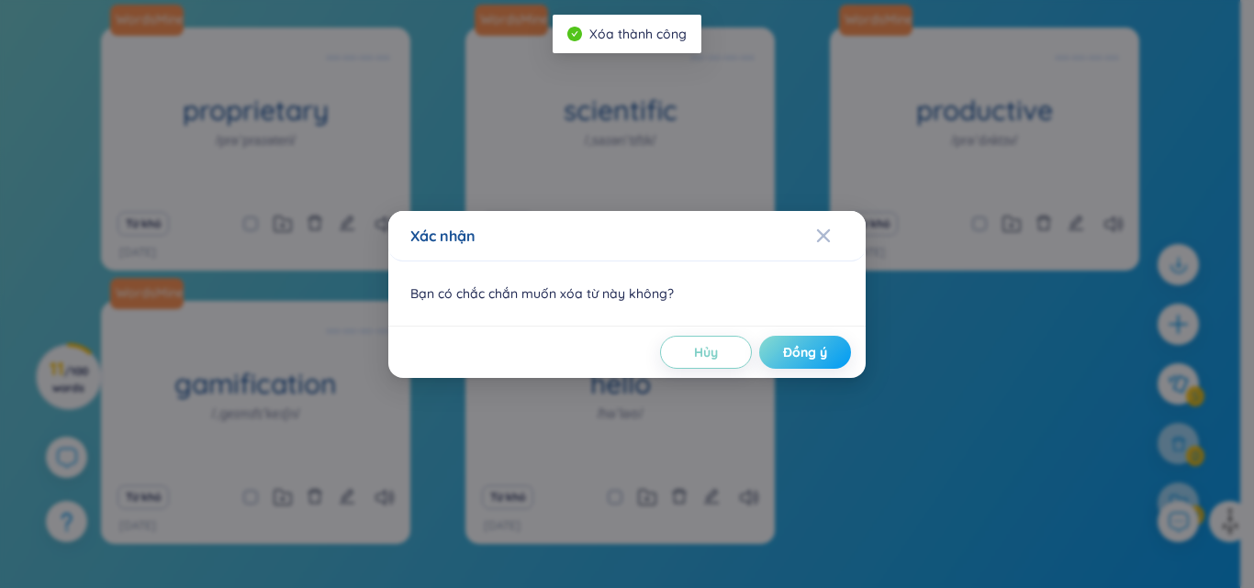
click at [784, 343] on span "Đồng ý" at bounding box center [805, 352] width 44 height 18
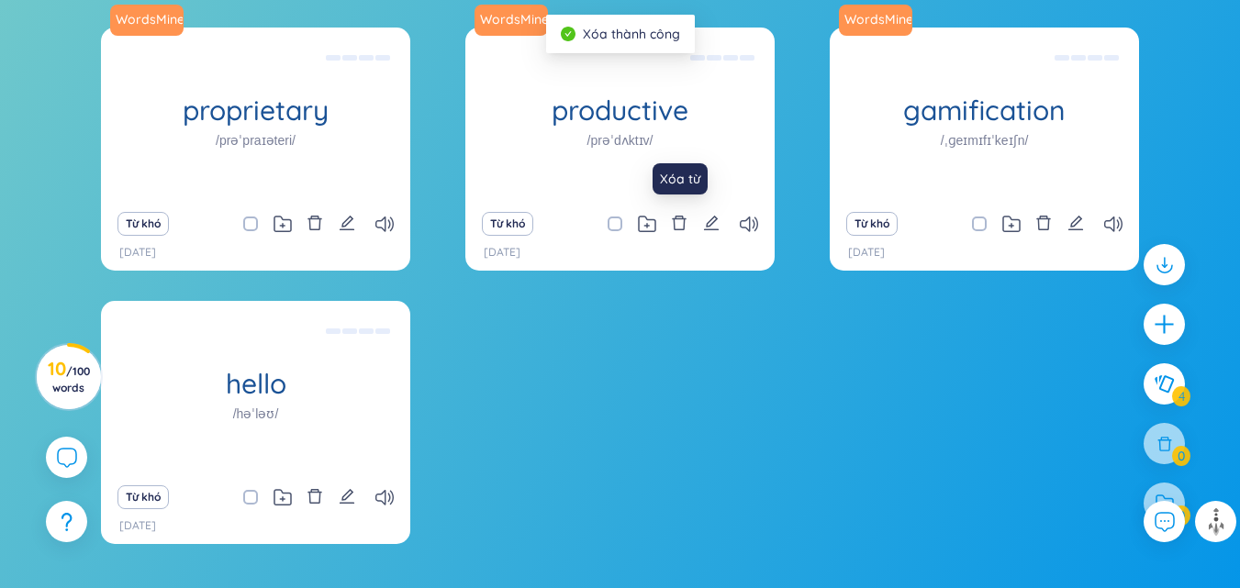
drag, startPoint x: 679, startPoint y: 222, endPoint x: 752, endPoint y: 318, distance: 120.6
click at [680, 228] on icon "delete" at bounding box center [679, 223] width 17 height 17
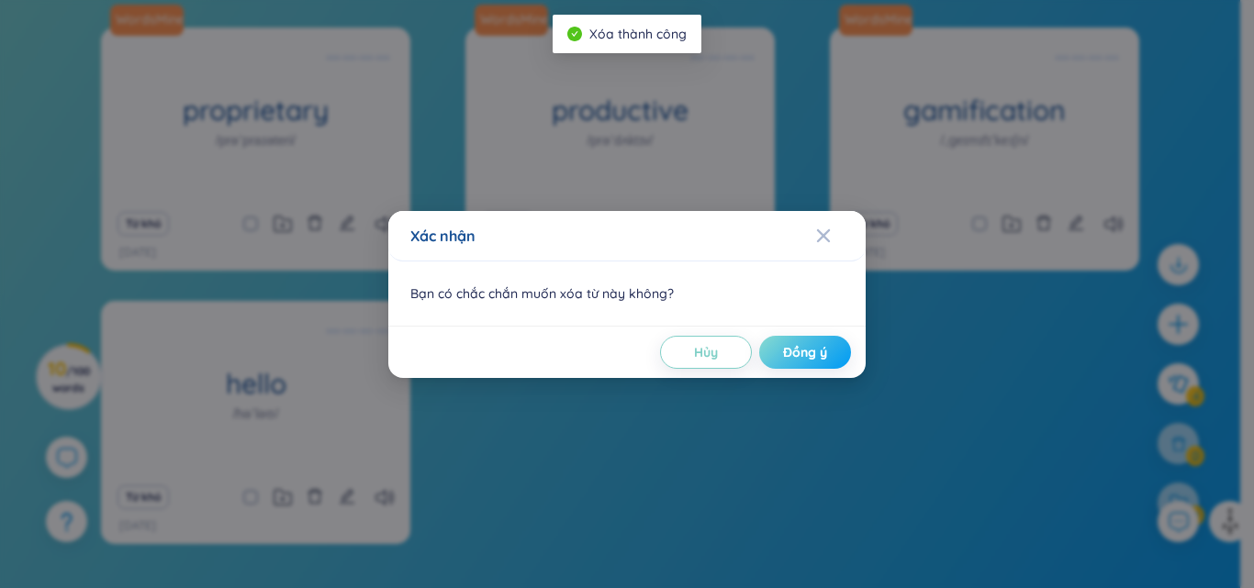
click at [783, 336] on button "Đồng ý" at bounding box center [805, 352] width 92 height 33
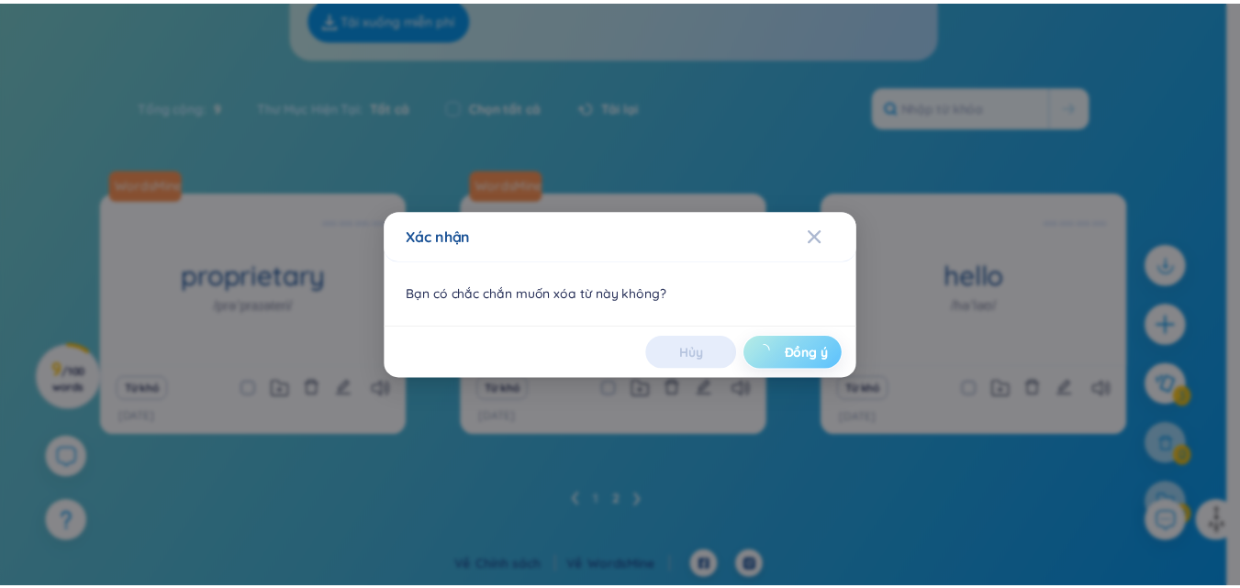
scroll to position [215, 0]
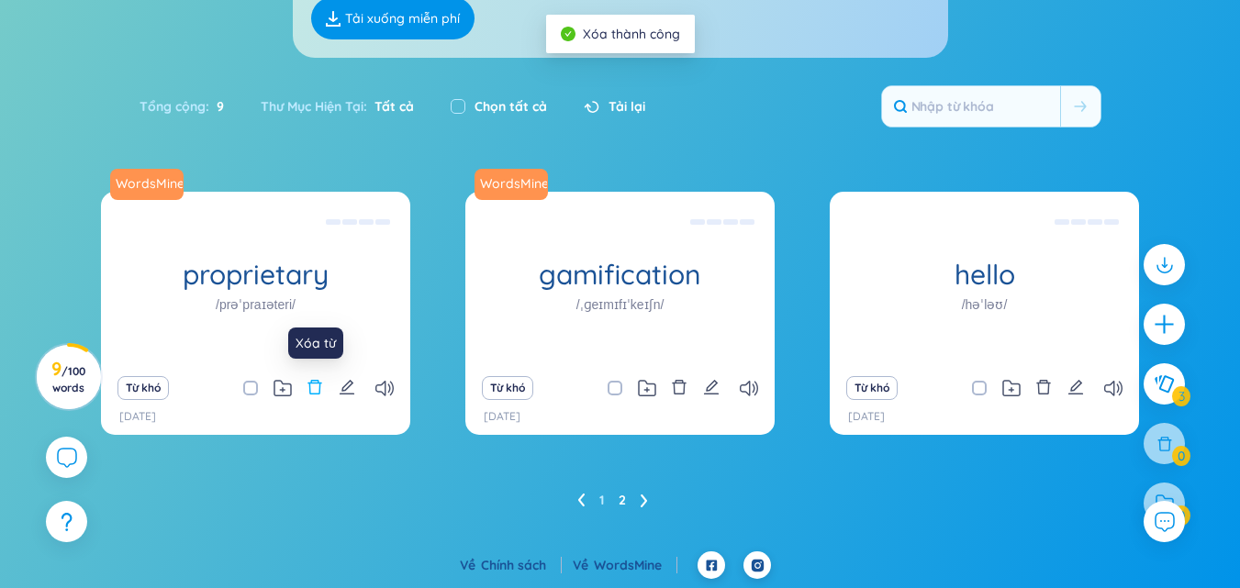
click at [313, 383] on icon "delete" at bounding box center [314, 387] width 17 height 17
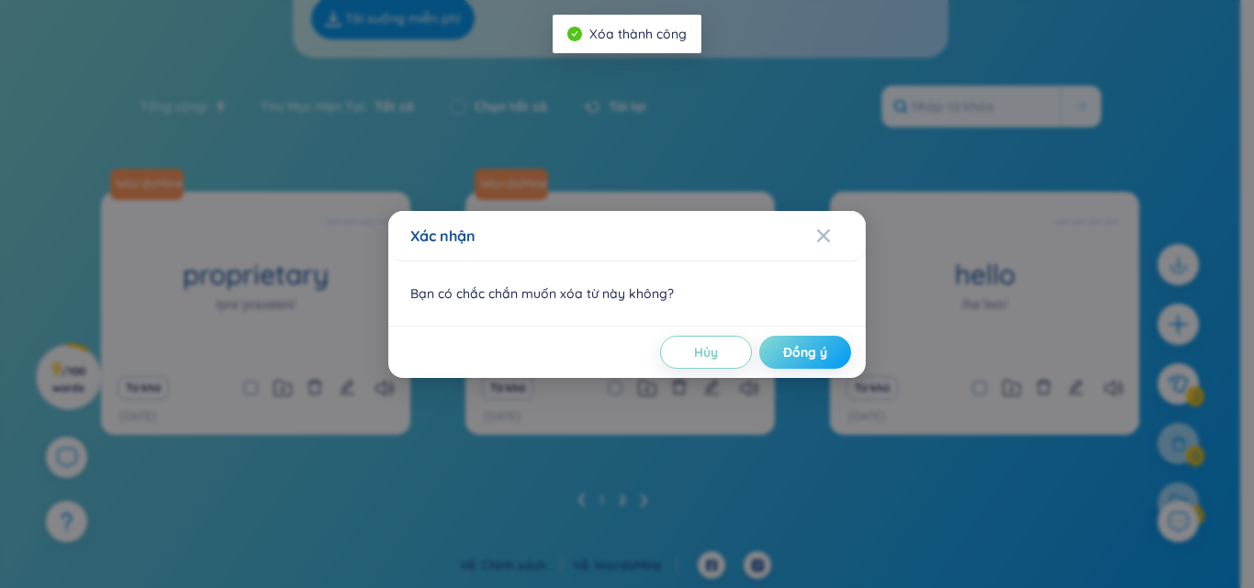
click at [806, 351] on span "Đồng ý" at bounding box center [805, 352] width 44 height 18
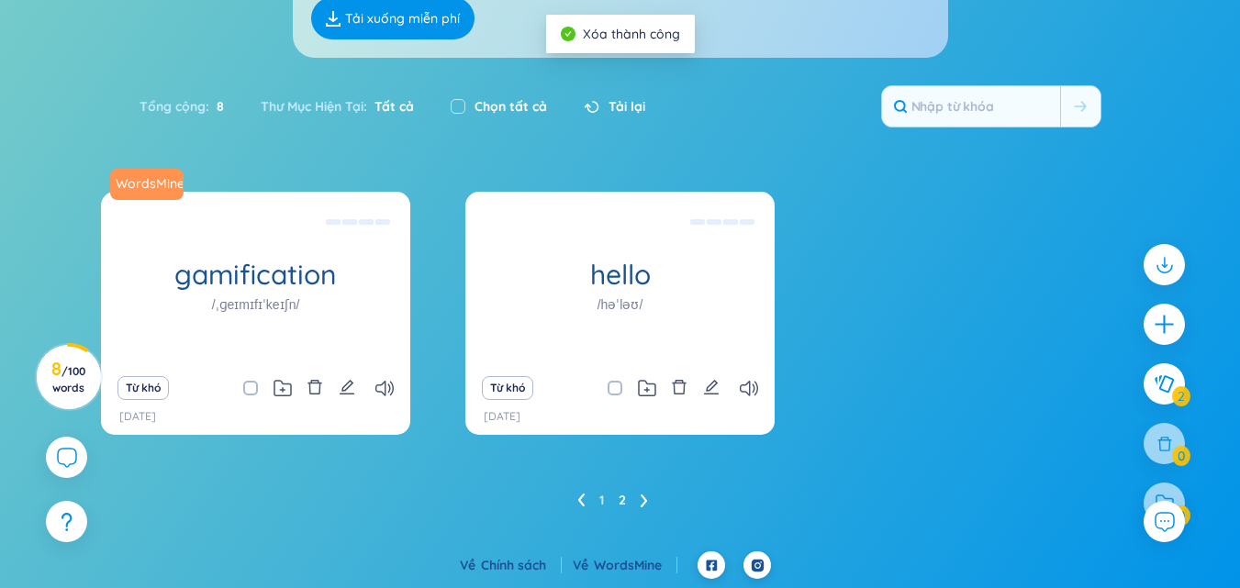
drag, startPoint x: 715, startPoint y: 388, endPoint x: 743, endPoint y: 401, distance: 31.2
click at [714, 389] on icon "edit" at bounding box center [711, 387] width 17 height 17
type textarea "[PERSON_NAME] Eg: Hello how are you? ([PERSON_NAME], bạn có [PERSON_NAME]?) Use…"
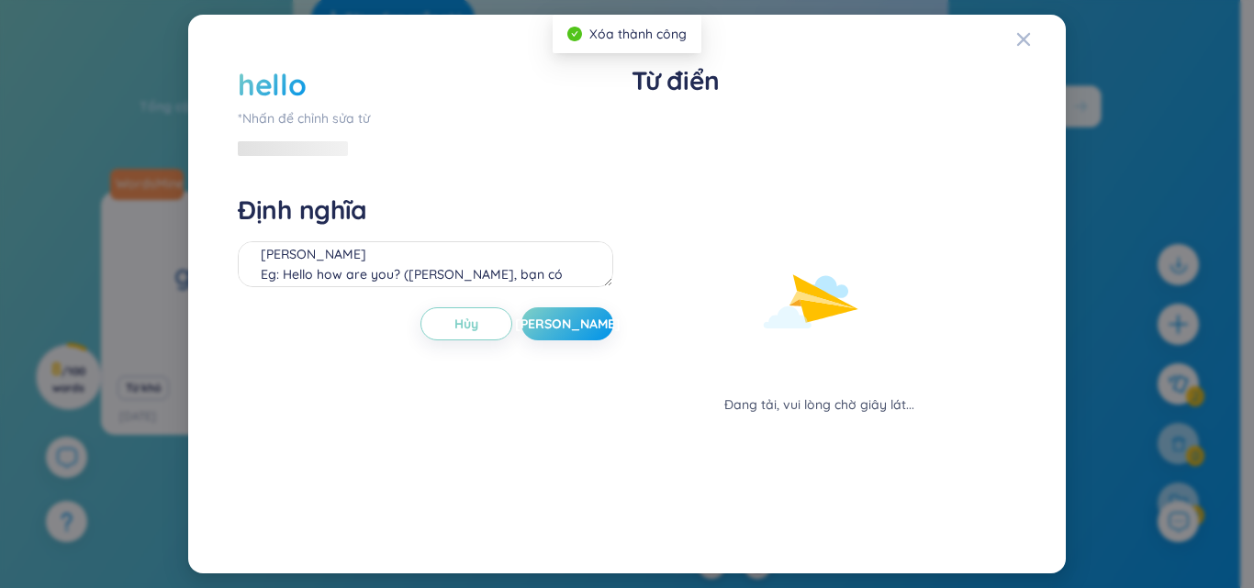
drag, startPoint x: 1165, startPoint y: 290, endPoint x: 1140, endPoint y: 307, distance: 30.3
click at [1164, 290] on div "hello *[PERSON_NAME] để [PERSON_NAME] sửa từ Định [PERSON_NAME] [PERSON_NAME] E…" at bounding box center [627, 294] width 1254 height 588
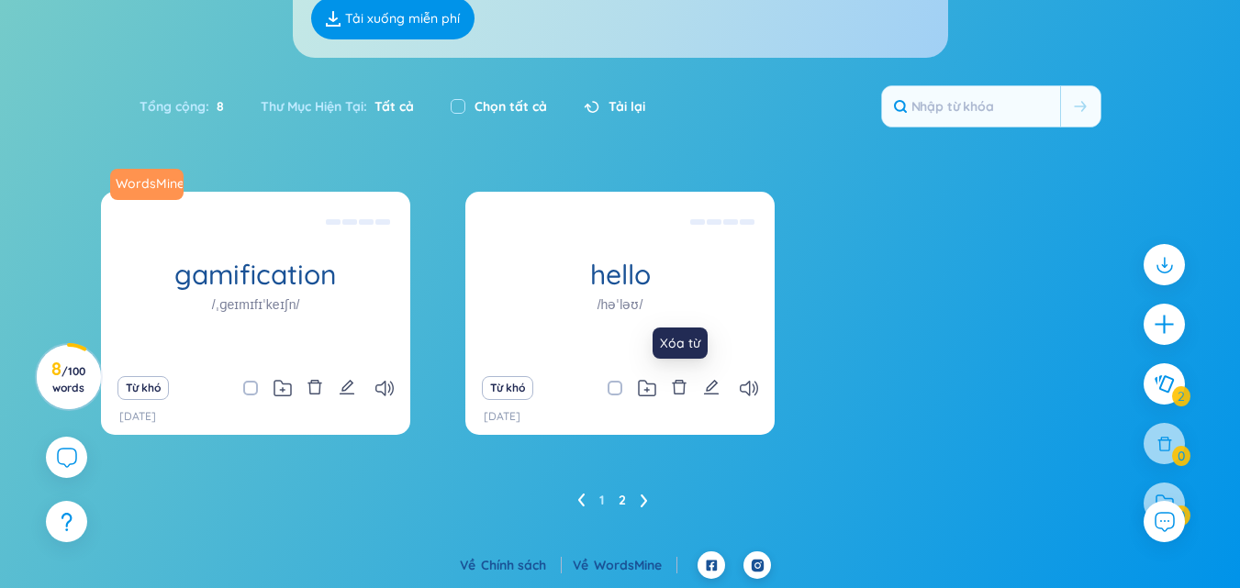
drag, startPoint x: 681, startPoint y: 385, endPoint x: 707, endPoint y: 418, distance: 41.9
click at [681, 387] on icon "delete" at bounding box center [679, 387] width 17 height 17
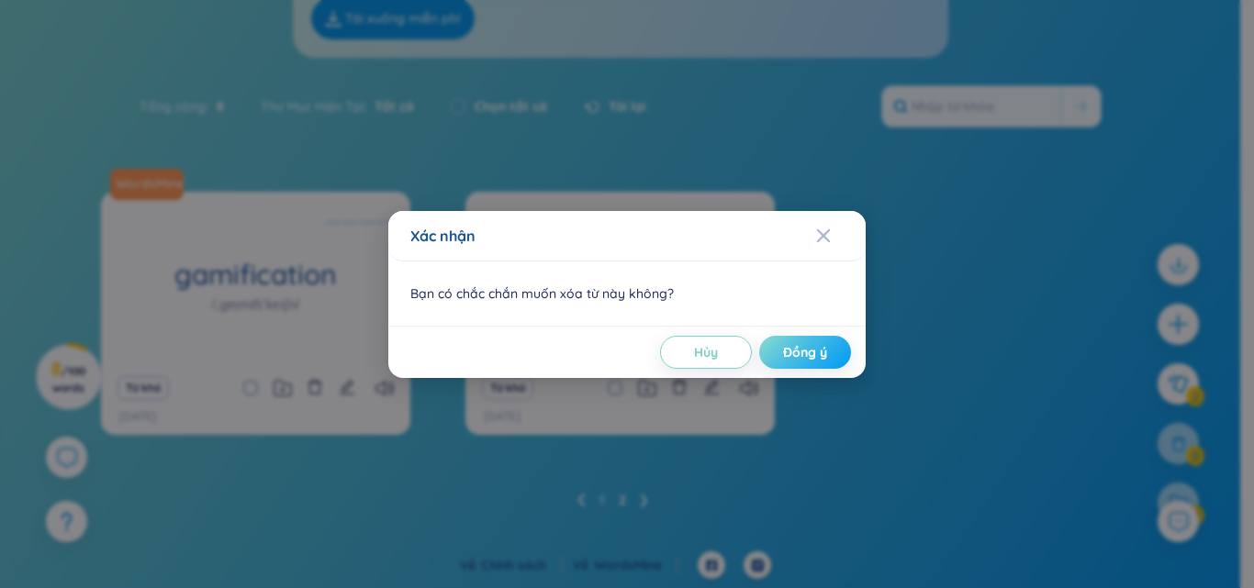
drag, startPoint x: 805, startPoint y: 347, endPoint x: 792, endPoint y: 373, distance: 29.6
click at [804, 350] on span "Đồng ý" at bounding box center [805, 352] width 44 height 18
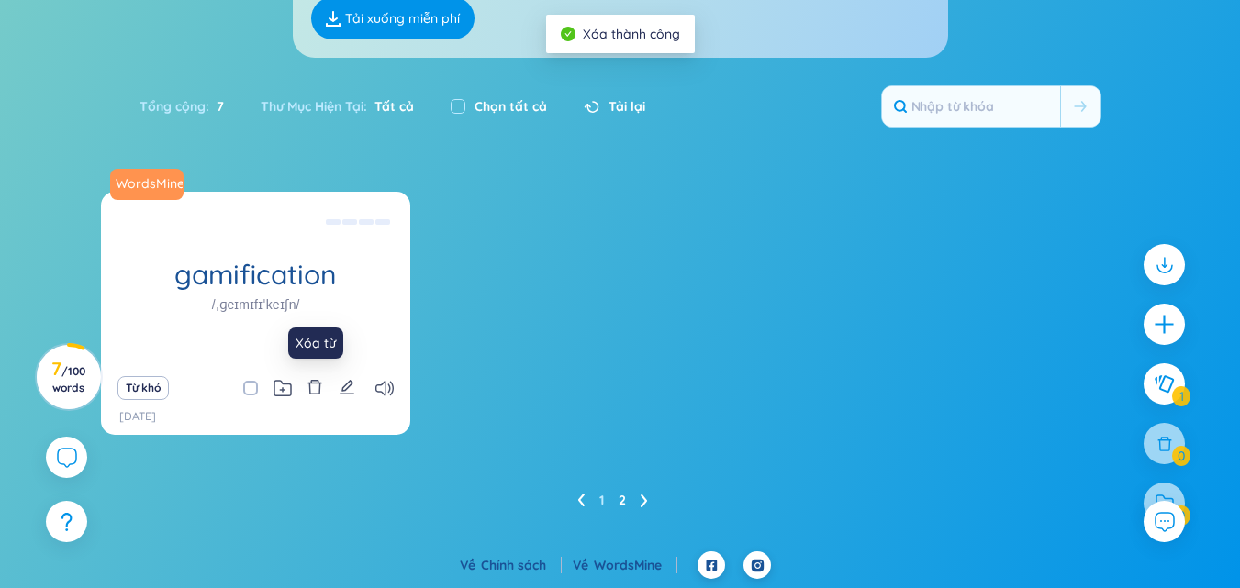
click at [306, 389] on div "Từ khó" at bounding box center [255, 388] width 291 height 26
click at [317, 388] on icon "delete" at bounding box center [314, 387] width 17 height 17
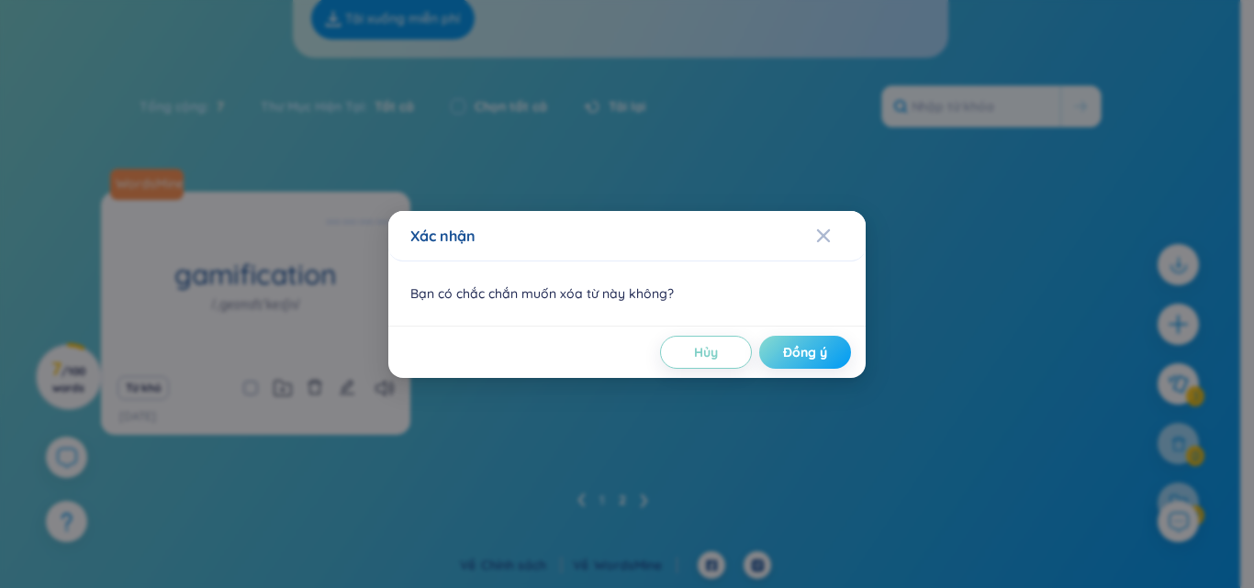
click at [803, 351] on span "Đồng ý" at bounding box center [805, 352] width 44 height 18
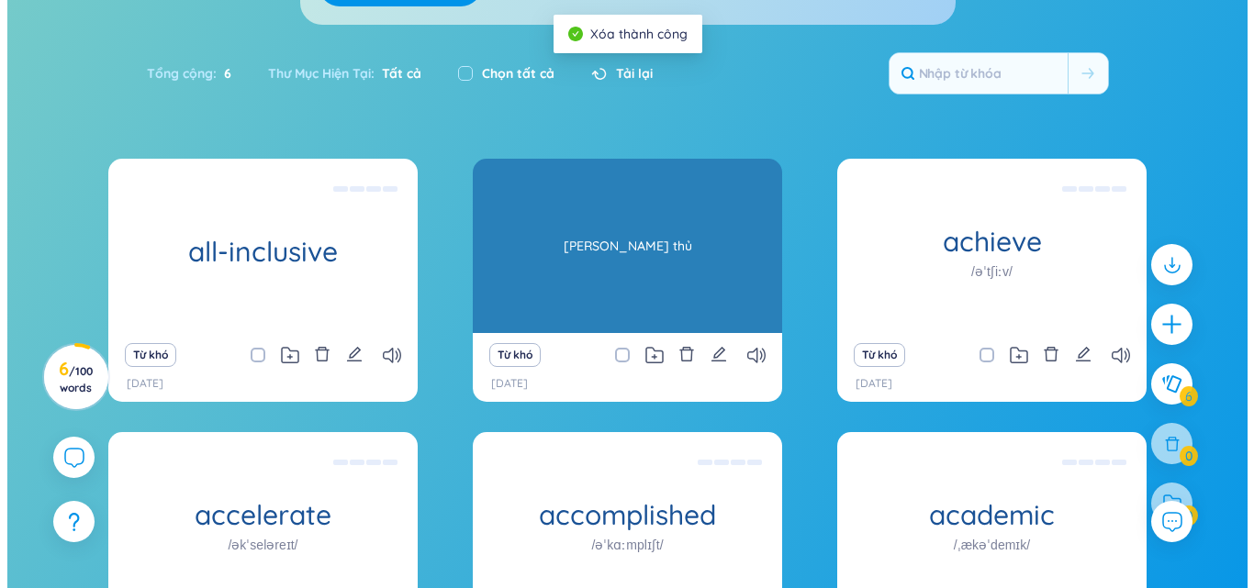
scroll to position [156, 0]
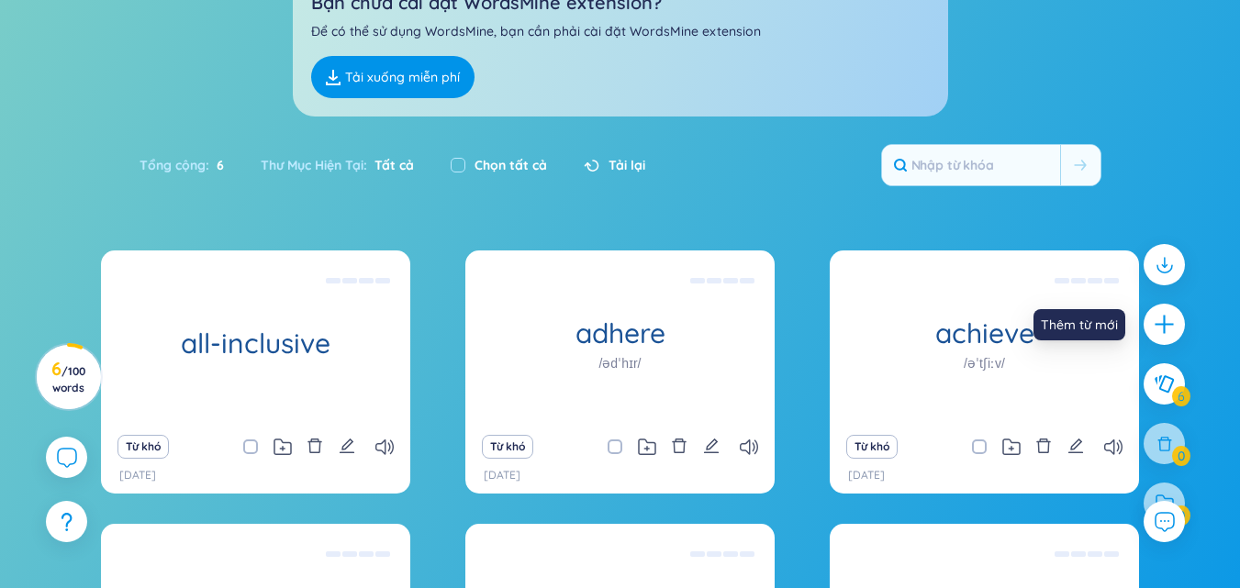
click at [1163, 318] on icon "plus" at bounding box center [1164, 324] width 23 height 23
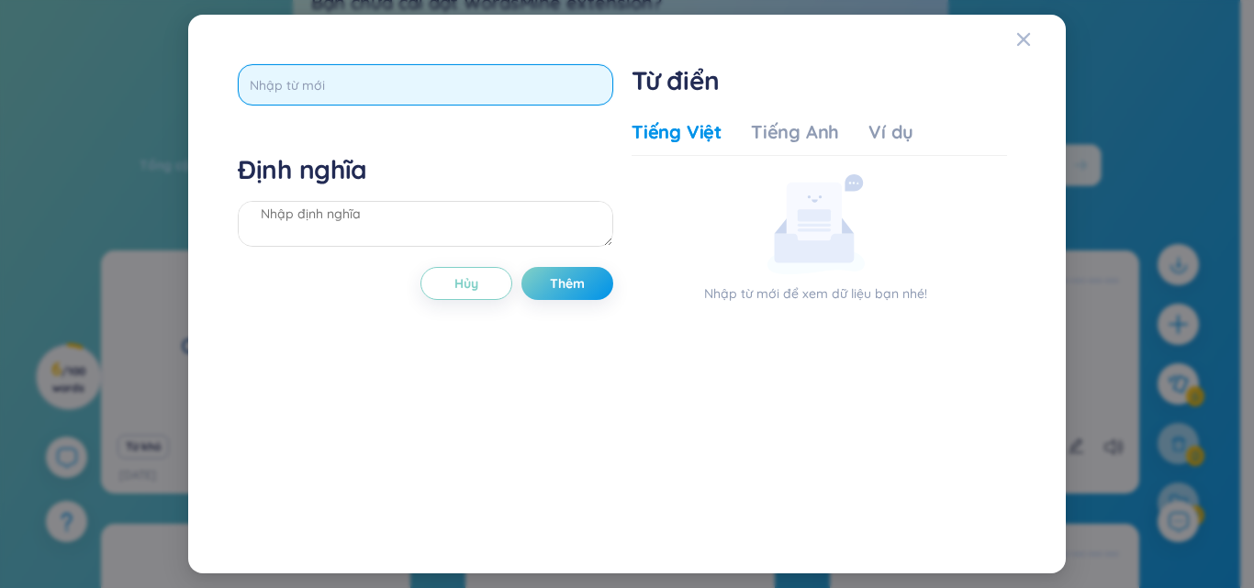
click at [421, 80] on input "text" at bounding box center [425, 84] width 375 height 41
type input "assessment"
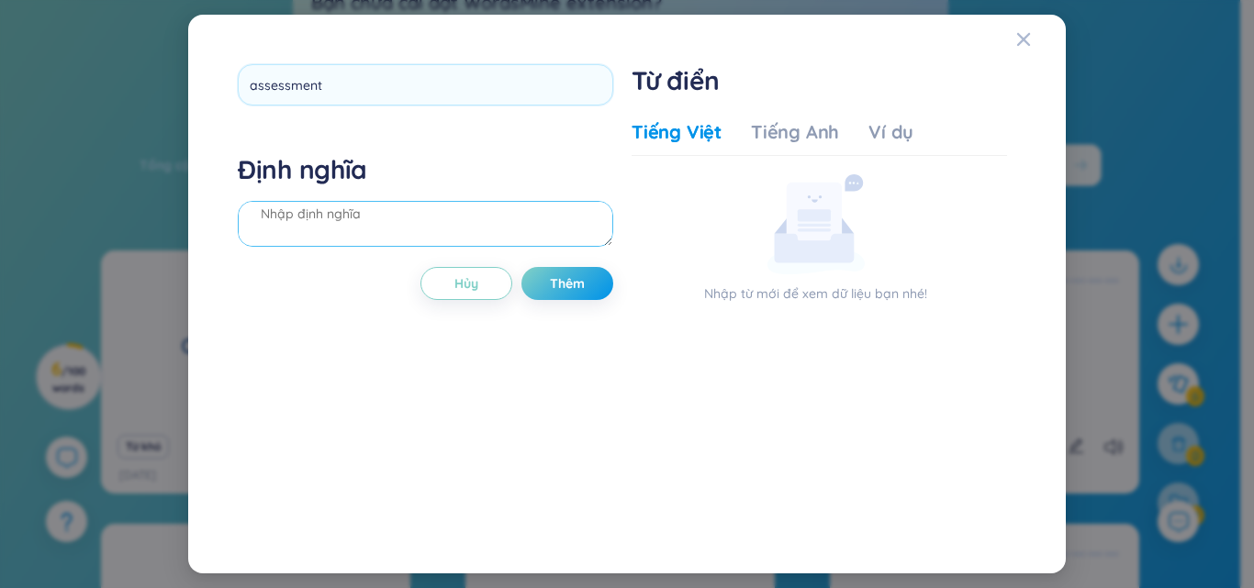
click at [443, 208] on div "Định nghĩa" at bounding box center [425, 202] width 375 height 99
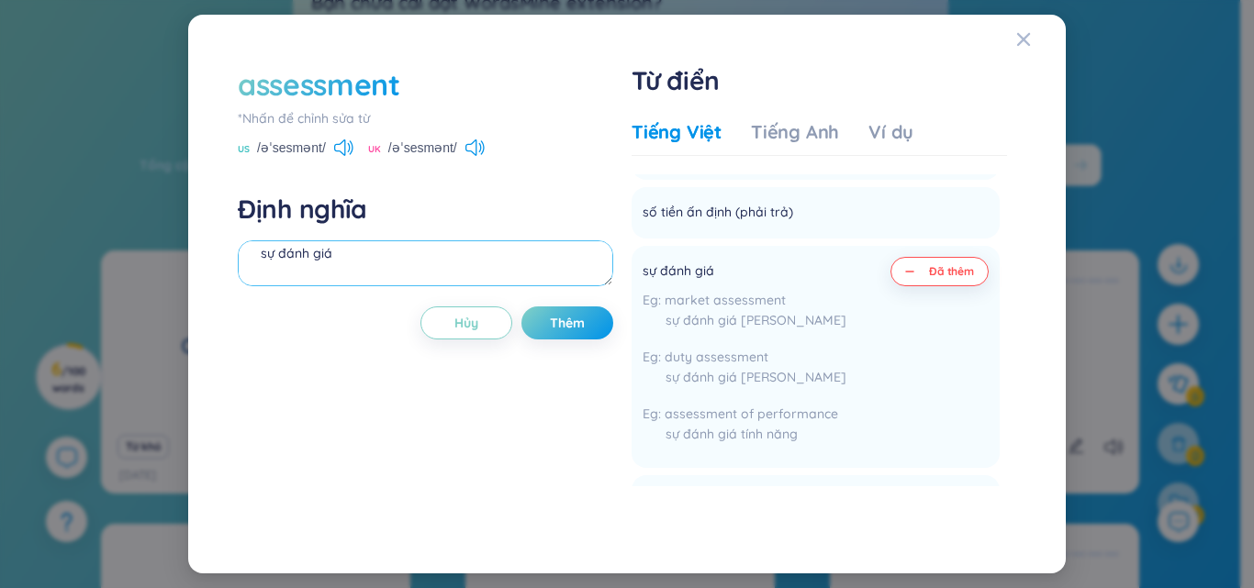
scroll to position [1376, 0]
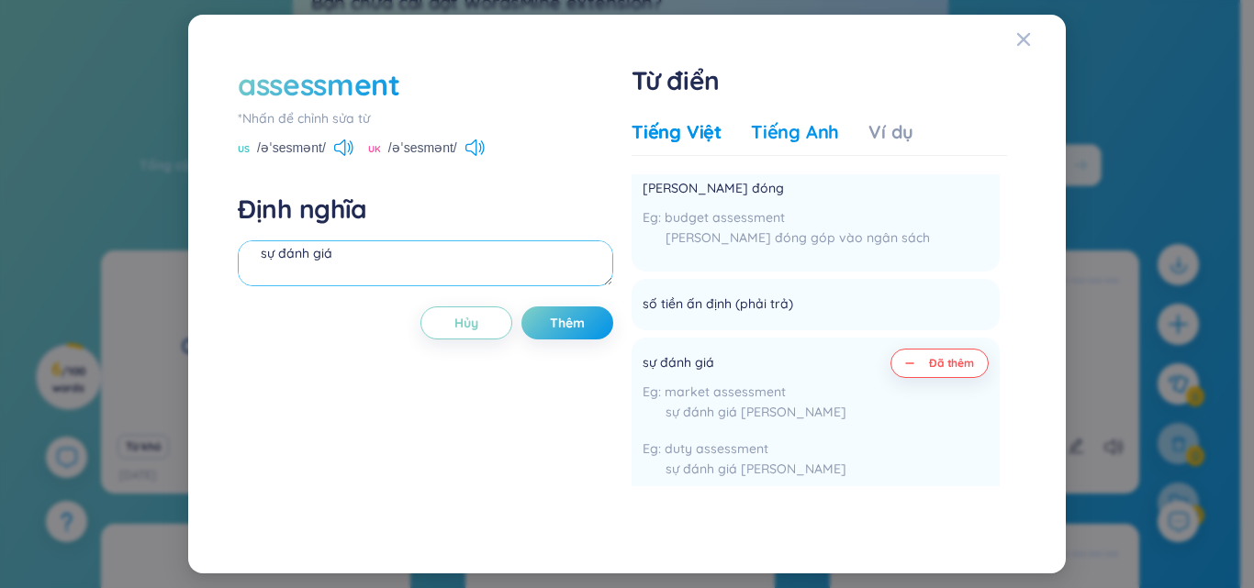
type textarea "sự đánh giá"
click at [817, 137] on div "Tiếng Anh" at bounding box center [795, 132] width 88 height 26
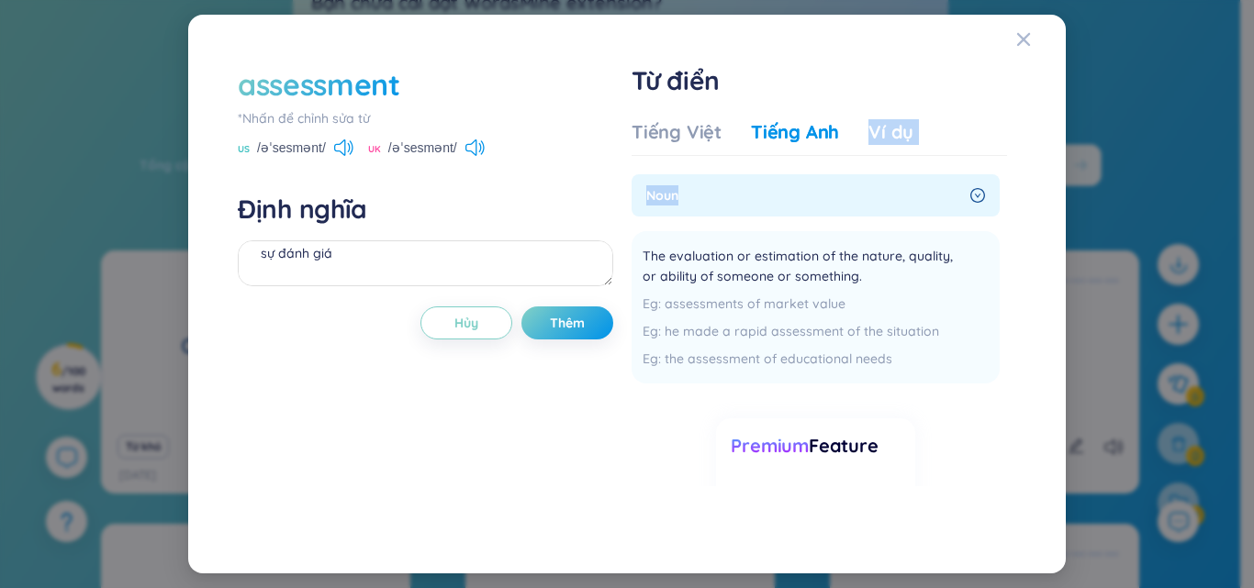
drag, startPoint x: 859, startPoint y: 128, endPoint x: 879, endPoint y: 206, distance: 80.6
click at [879, 206] on div "Tiếng Việt Tiếng [PERSON_NAME] Ví dụ [PERSON_NAME] từ Sự định giá để đánh [PERS…" at bounding box center [818, 302] width 375 height 367
click at [829, 251] on span "The evaluation or estimation of the nature, quality, or ability of someone or s…" at bounding box center [803, 266] width 322 height 40
click at [561, 326] on span "Thêm" at bounding box center [567, 323] width 35 height 18
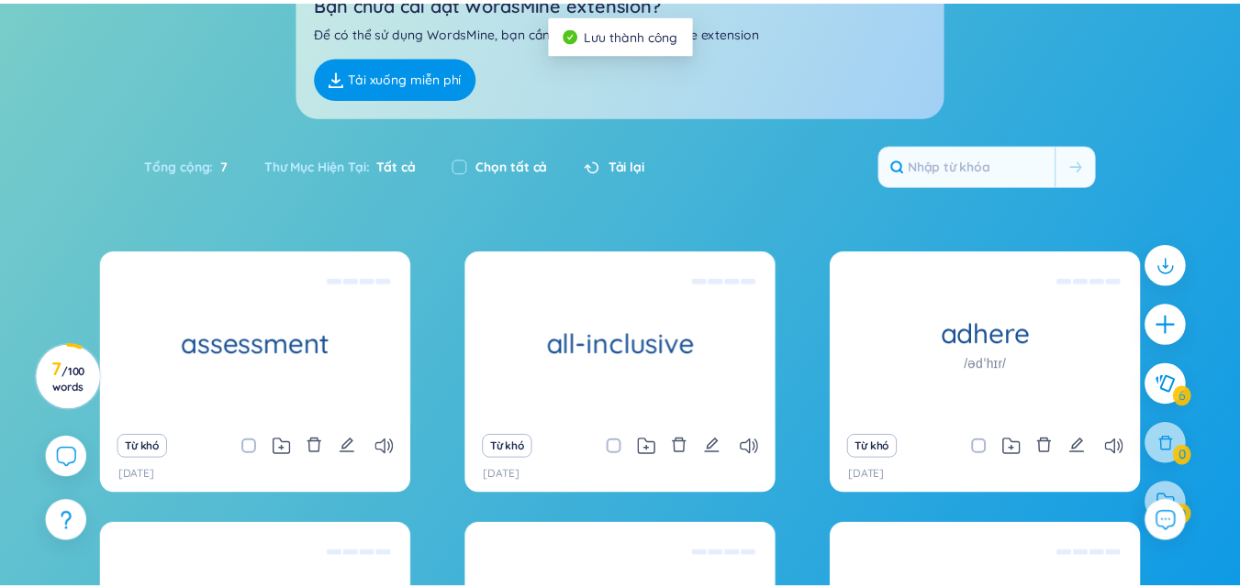
scroll to position [0, 0]
